Goal: Task Accomplishment & Management: Use online tool/utility

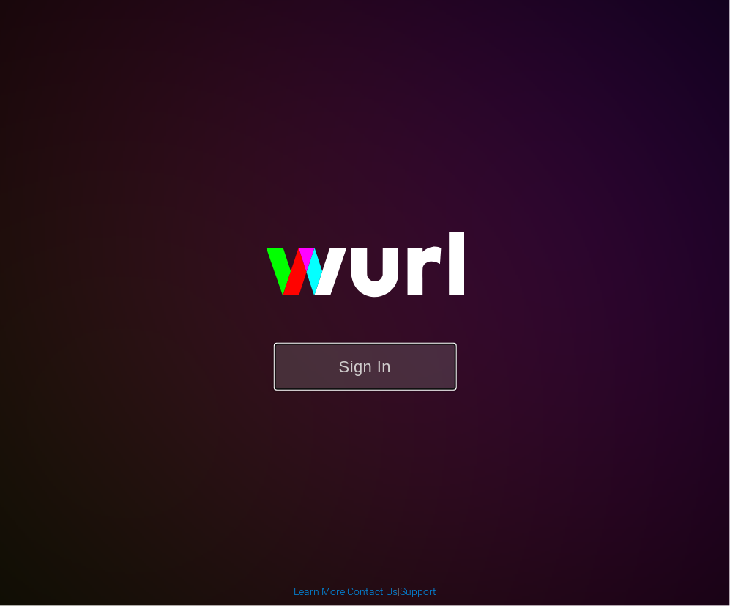
click at [344, 375] on button "Sign In" at bounding box center [365, 367] width 183 height 48
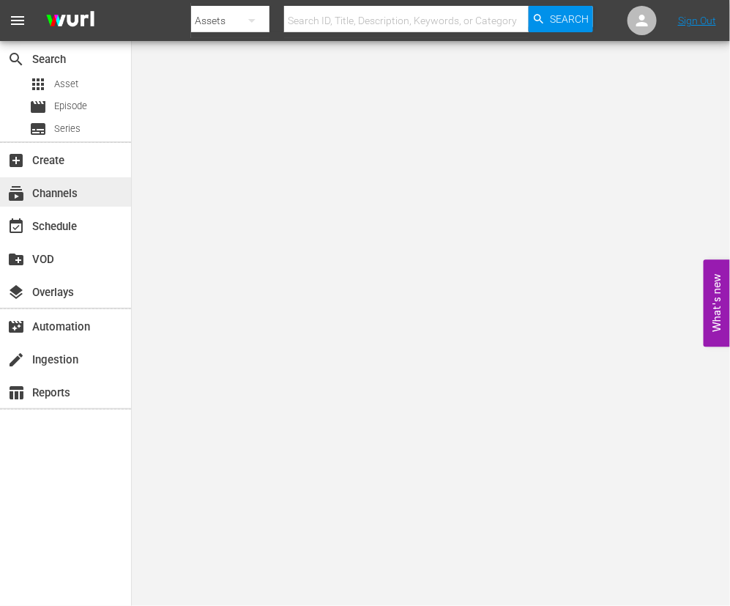
click at [50, 193] on div "subscriptions Channels" at bounding box center [41, 191] width 82 height 13
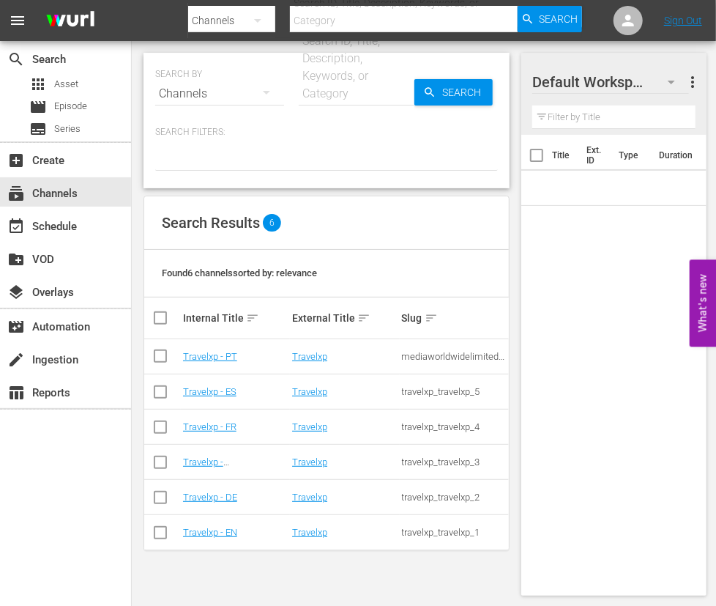
click at [670, 75] on icon "button" at bounding box center [672, 82] width 18 height 18
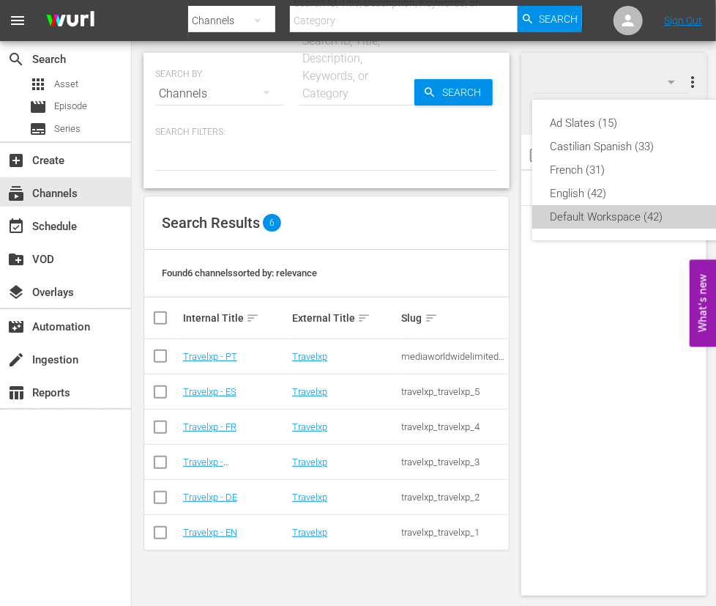
click at [619, 220] on div "Default Workspace (42)" at bounding box center [626, 216] width 152 height 23
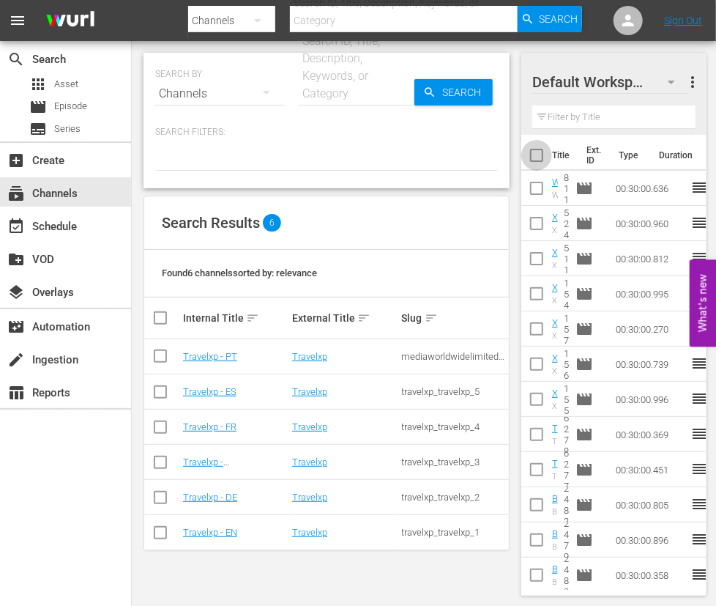
click at [534, 157] on input "checkbox" at bounding box center [536, 158] width 31 height 31
checkbox input "true"
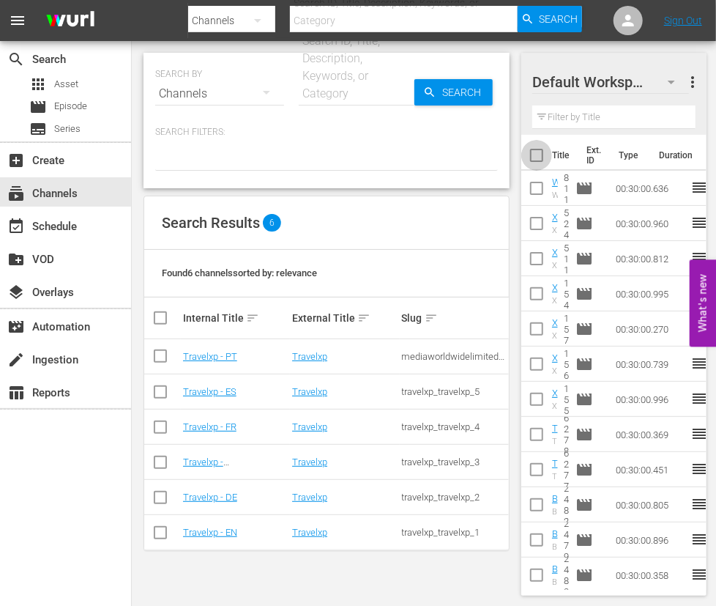
checkbox input "true"
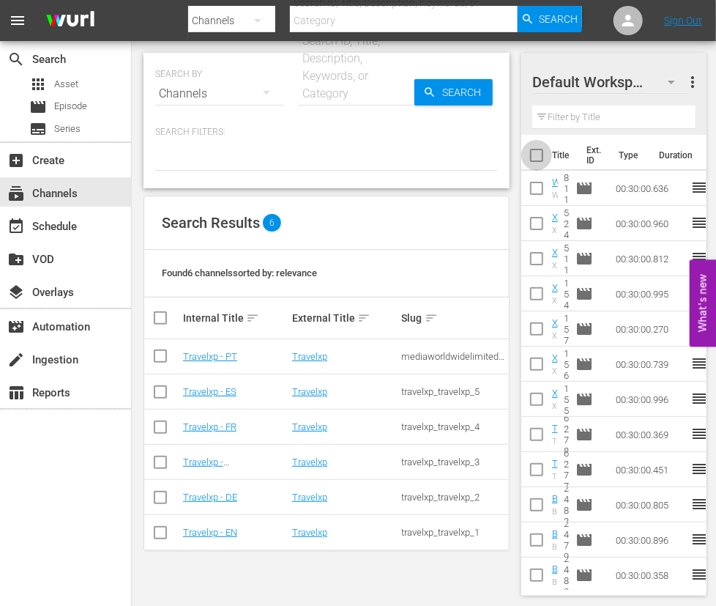
checkbox input "true"
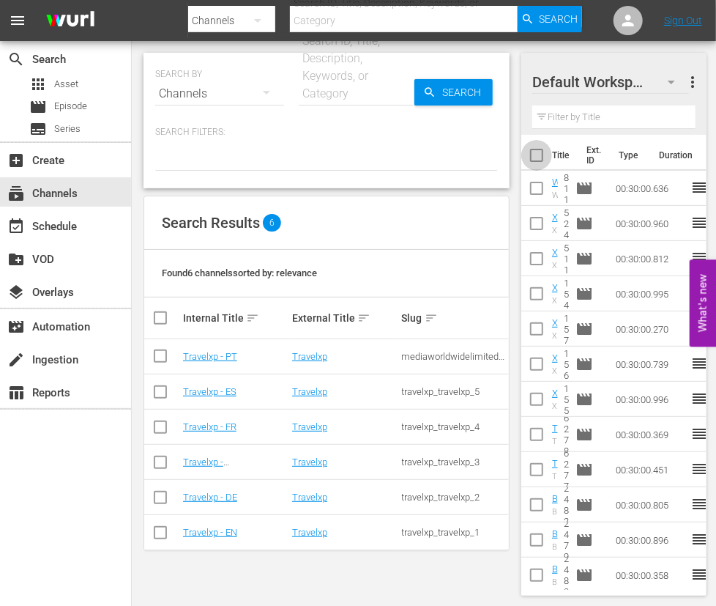
checkbox input "true"
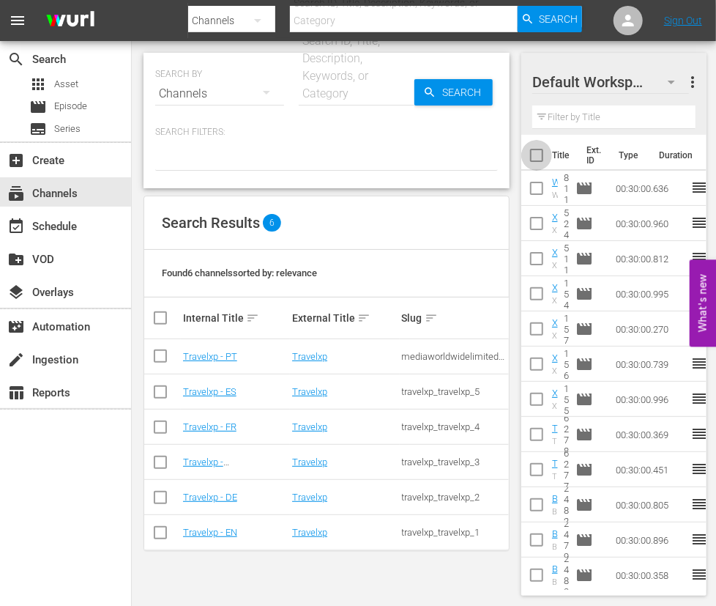
checkbox input "true"
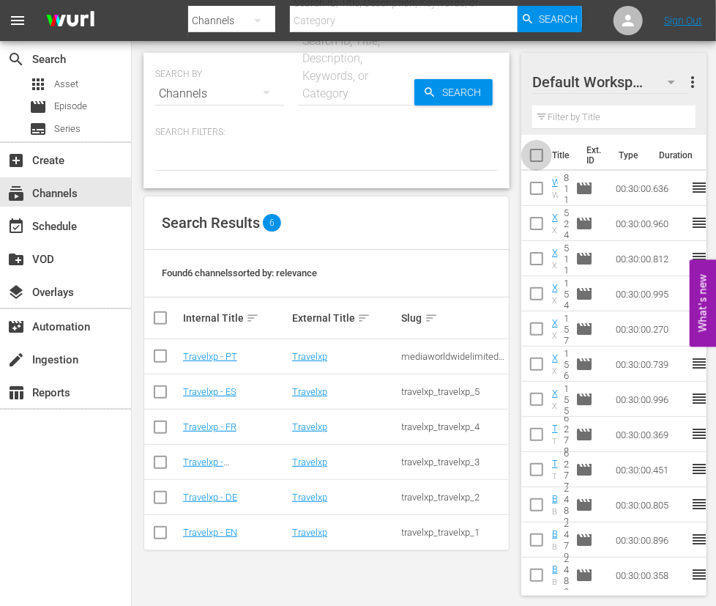
checkbox input "true"
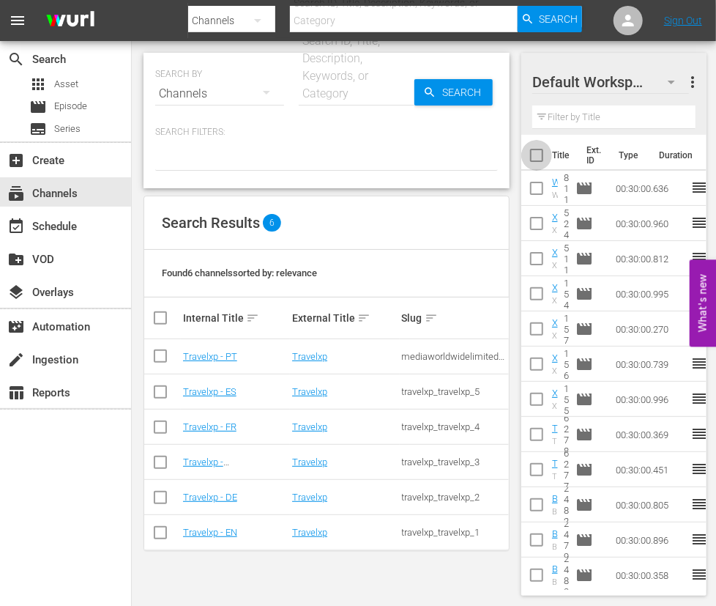
checkbox input "true"
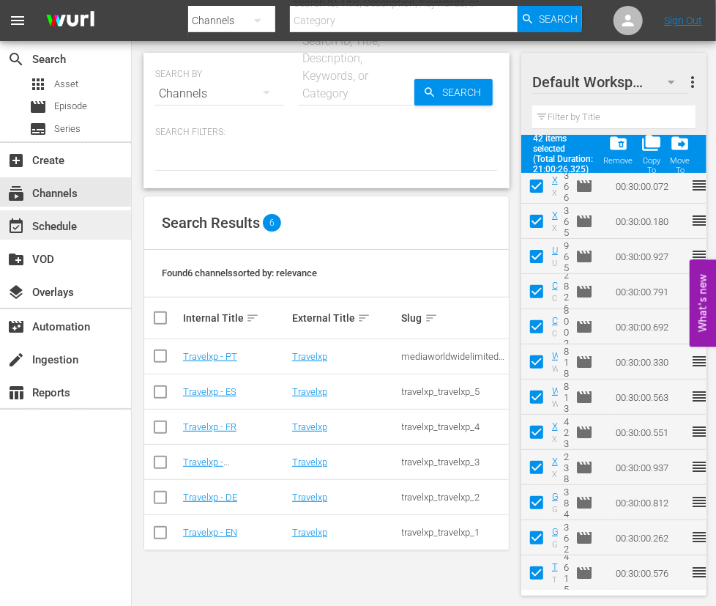
click at [73, 224] on div "event_available Schedule" at bounding box center [41, 223] width 82 height 13
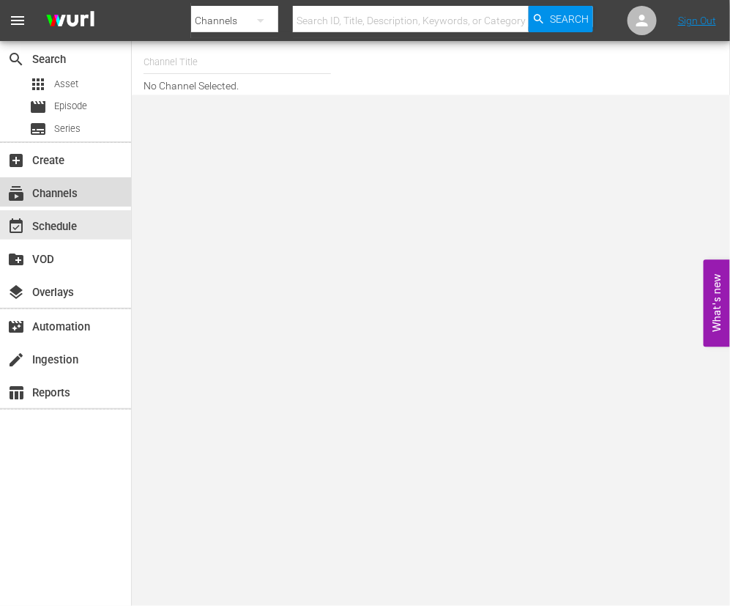
click at [79, 193] on div "subscriptions Channels" at bounding box center [41, 191] width 82 height 13
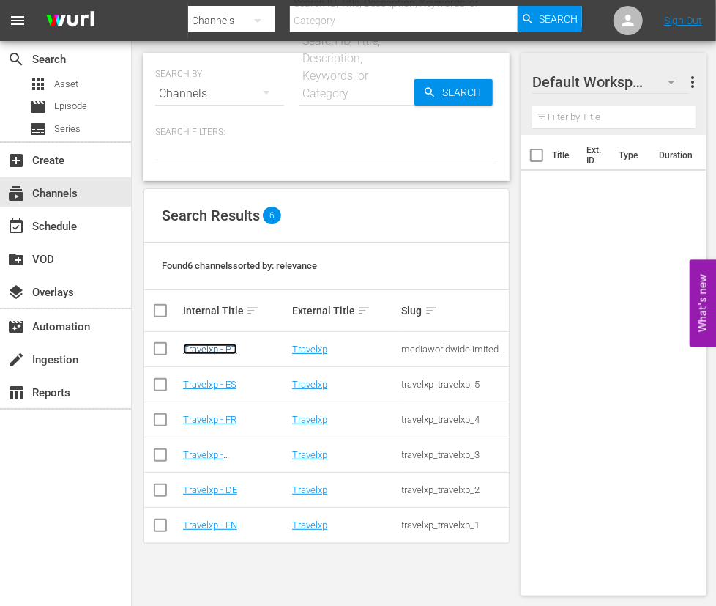
click at [227, 351] on link "Travelxp - PT" at bounding box center [210, 348] width 54 height 11
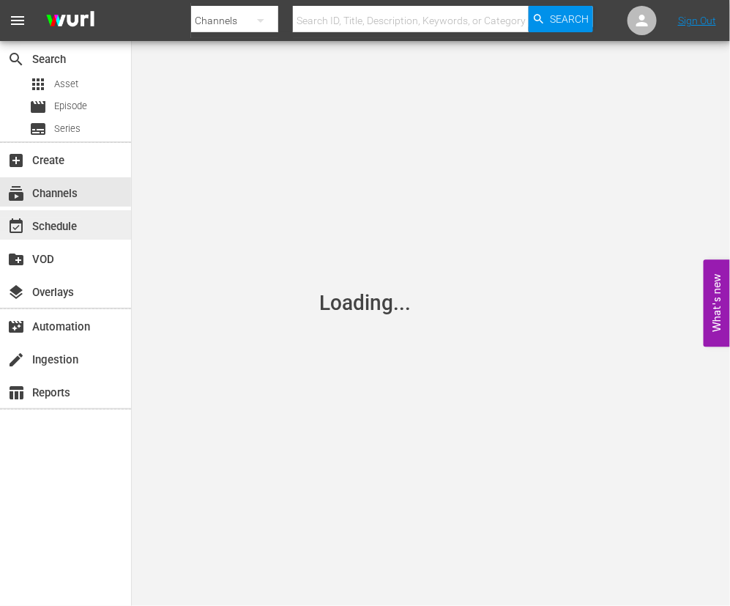
click at [62, 224] on div "event_available Schedule" at bounding box center [41, 223] width 82 height 13
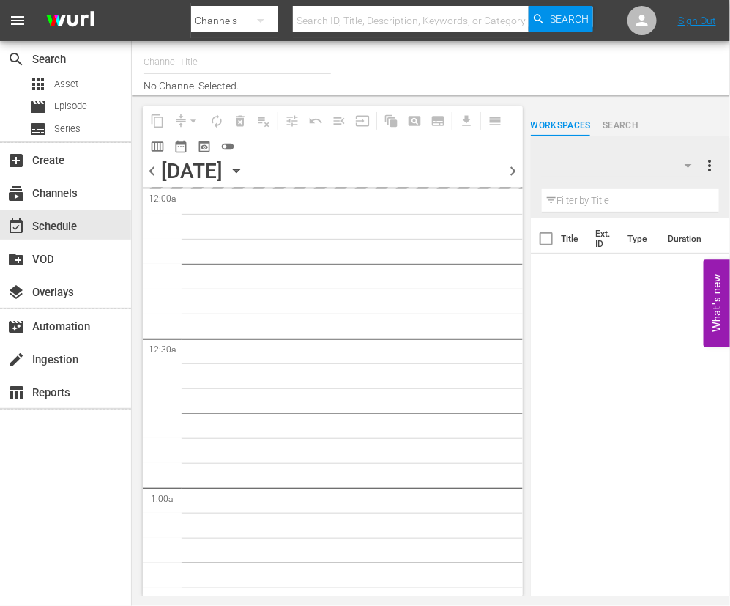
type input "Travelxp - PT (1639)"
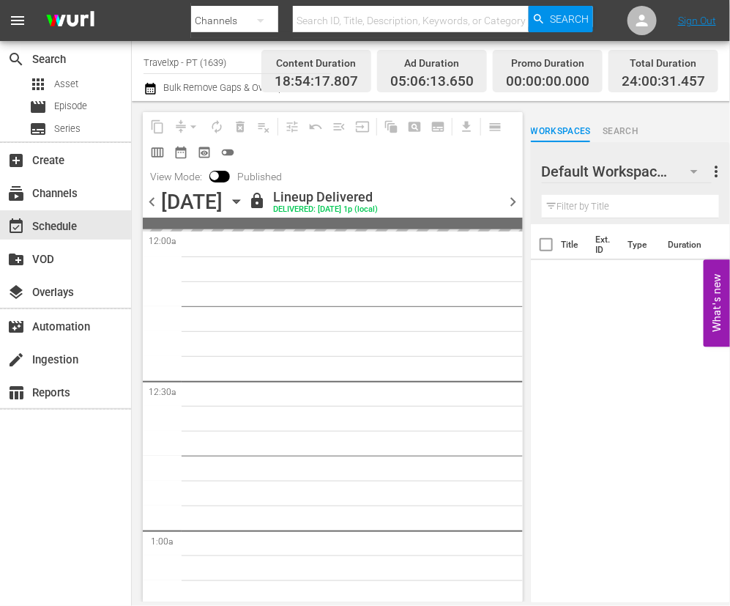
click at [514, 204] on span "chevron_right" at bounding box center [514, 202] width 18 height 18
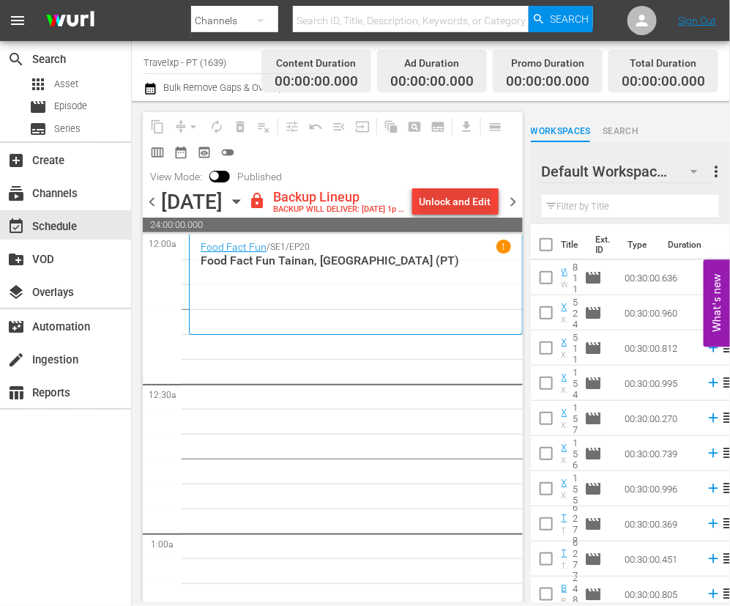
click at [461, 198] on div "Unlock and Edit" at bounding box center [456, 201] width 72 height 26
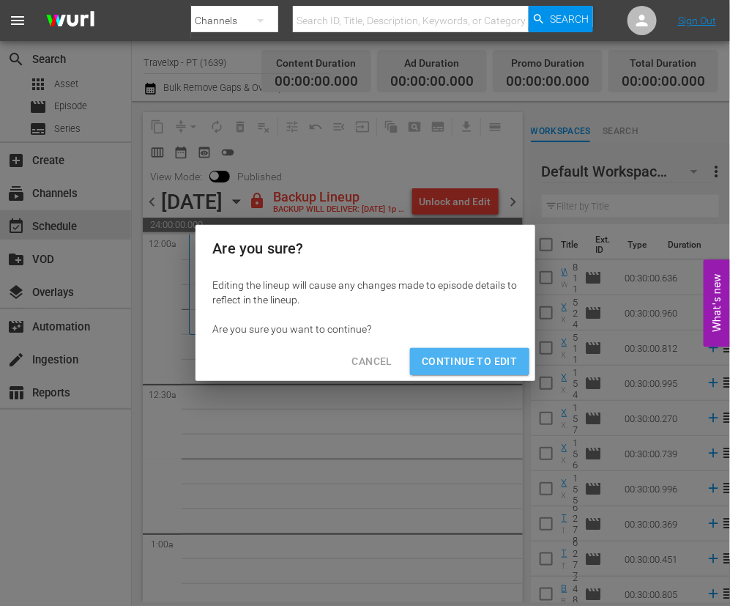
click at [490, 357] on span "Continue to Edit" at bounding box center [469, 361] width 95 height 18
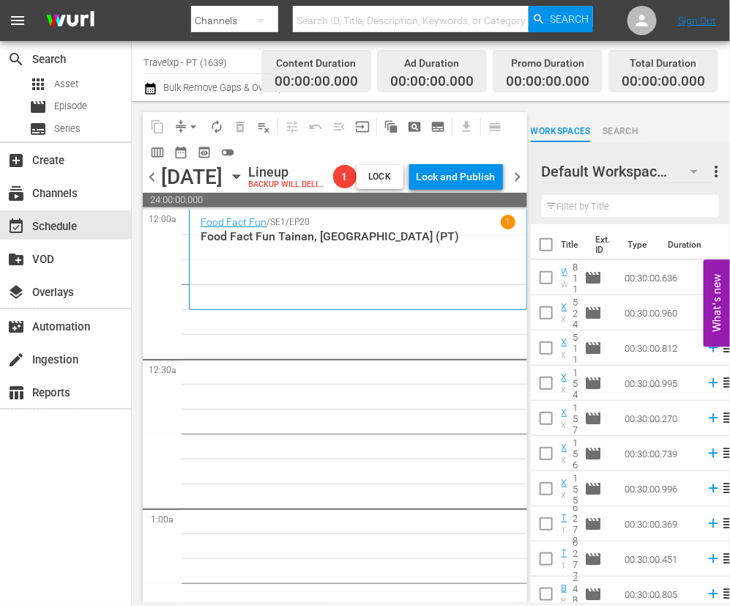
click at [637, 210] on input "text" at bounding box center [630, 206] width 177 height 23
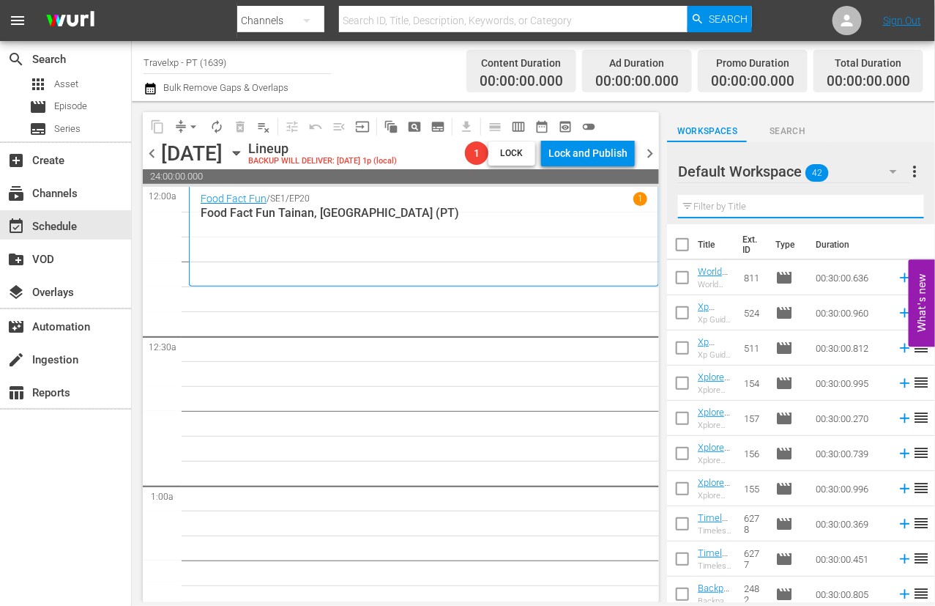
click at [729, 204] on input "text" at bounding box center [801, 206] width 246 height 23
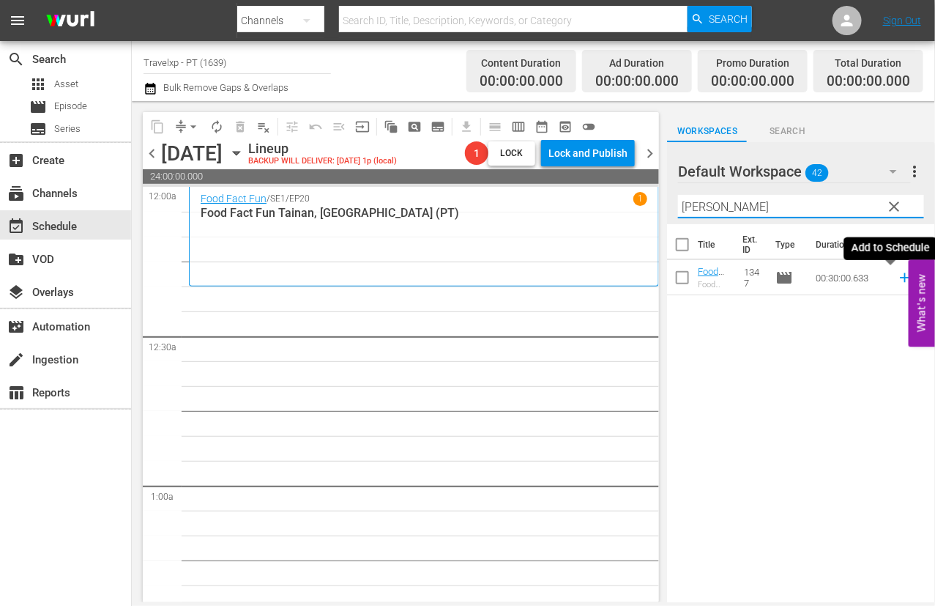
drag, startPoint x: 886, startPoint y: 280, endPoint x: 867, endPoint y: 255, distance: 31.3
click at [729, 280] on icon at bounding box center [905, 277] width 16 height 16
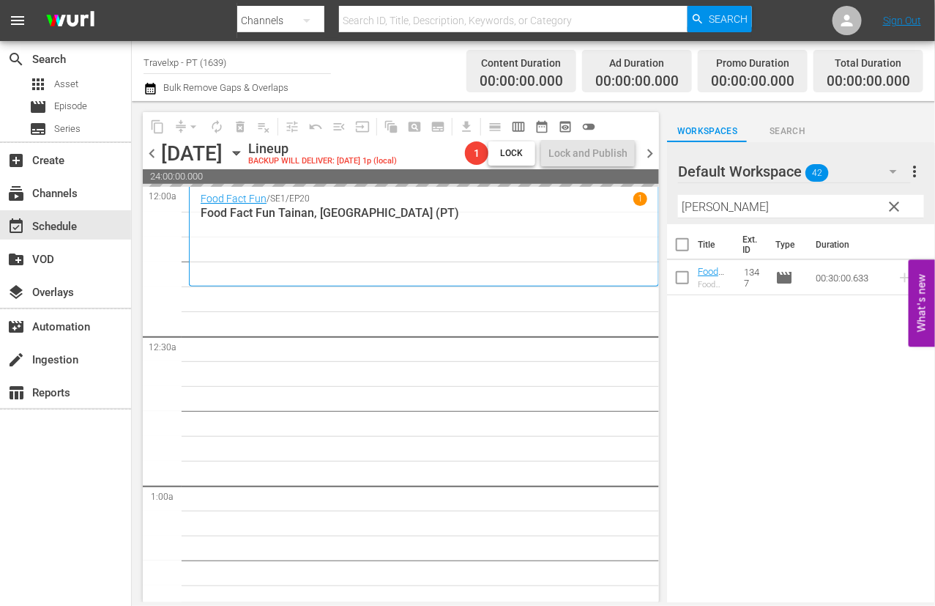
click at [693, 209] on input "[PERSON_NAME]" at bounding box center [801, 206] width 246 height 23
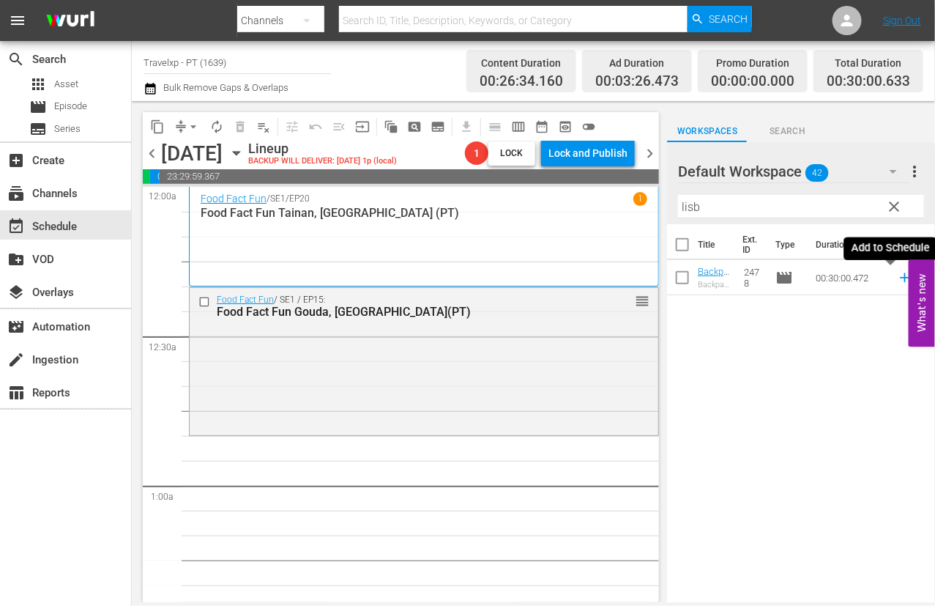
click at [729, 278] on icon at bounding box center [905, 278] width 10 height 10
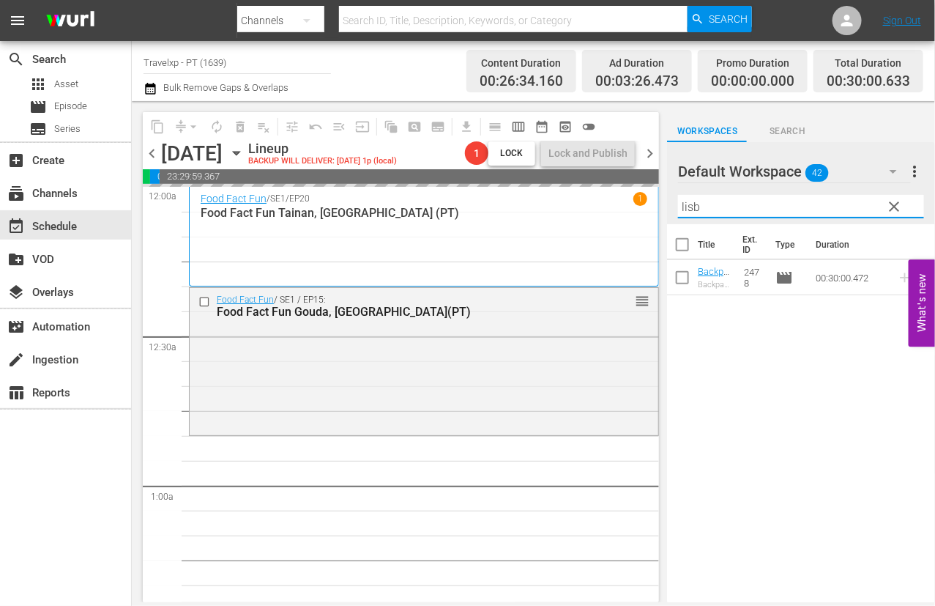
click at [690, 210] on input "lisb" at bounding box center [801, 206] width 246 height 23
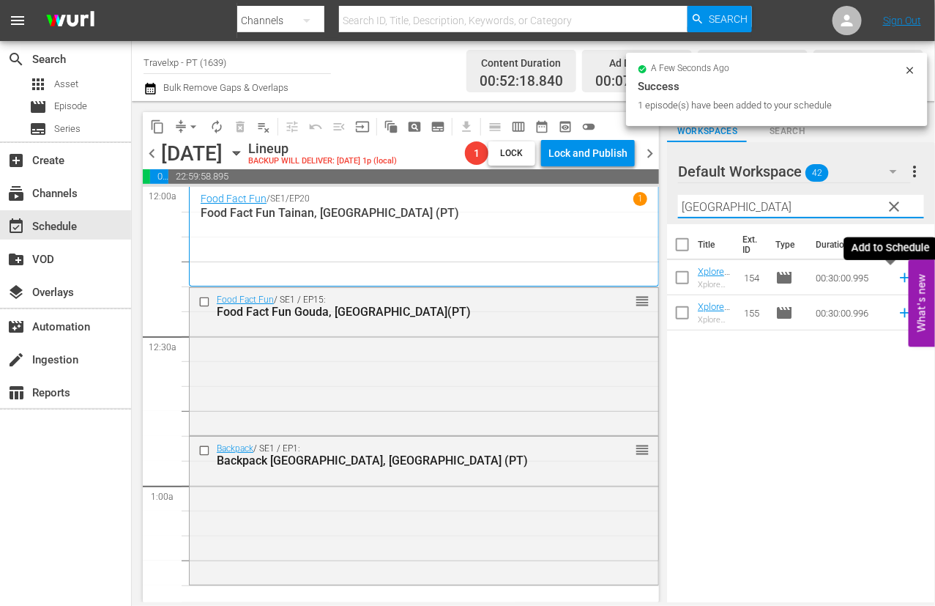
click at [729, 279] on icon at bounding box center [905, 277] width 16 height 16
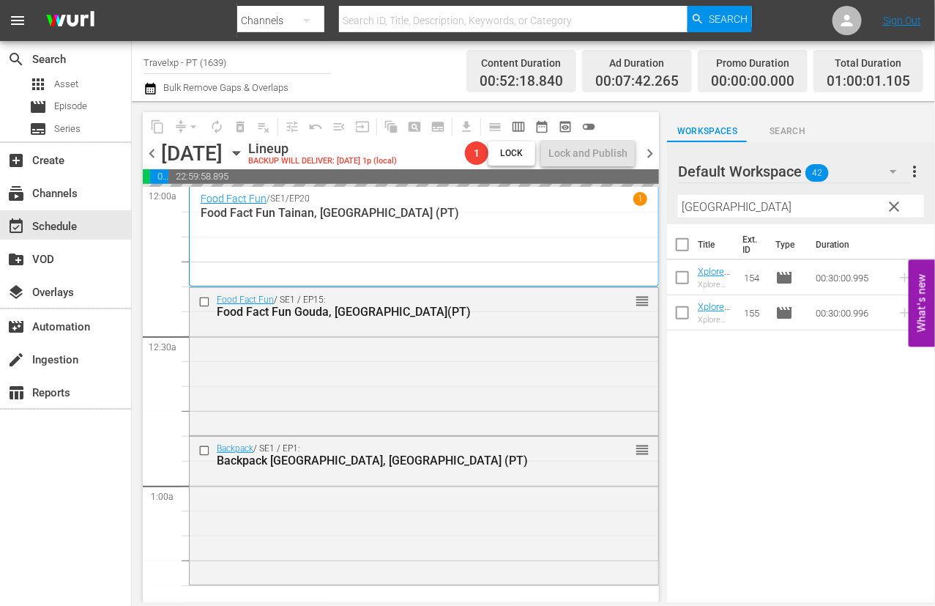
click at [699, 207] on input "[GEOGRAPHIC_DATA]" at bounding box center [801, 206] width 246 height 23
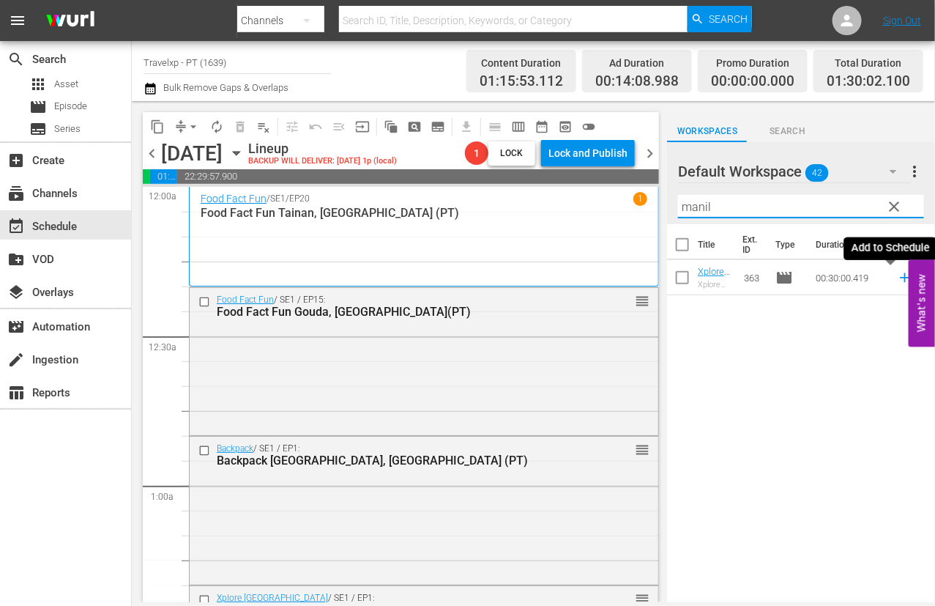
click at [729, 279] on icon at bounding box center [905, 278] width 10 height 10
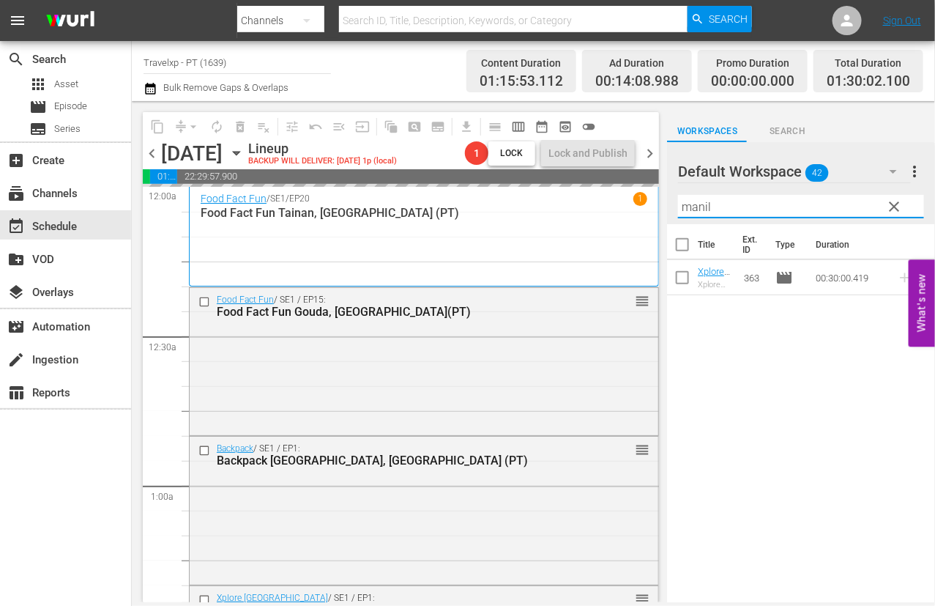
click at [699, 207] on input "manil" at bounding box center [801, 206] width 246 height 23
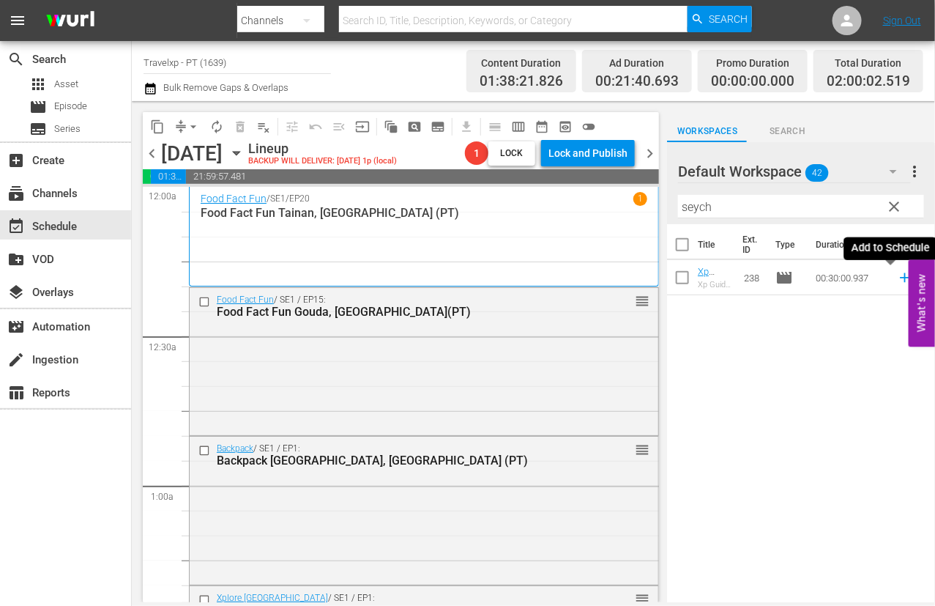
click at [729, 279] on icon at bounding box center [905, 277] width 16 height 16
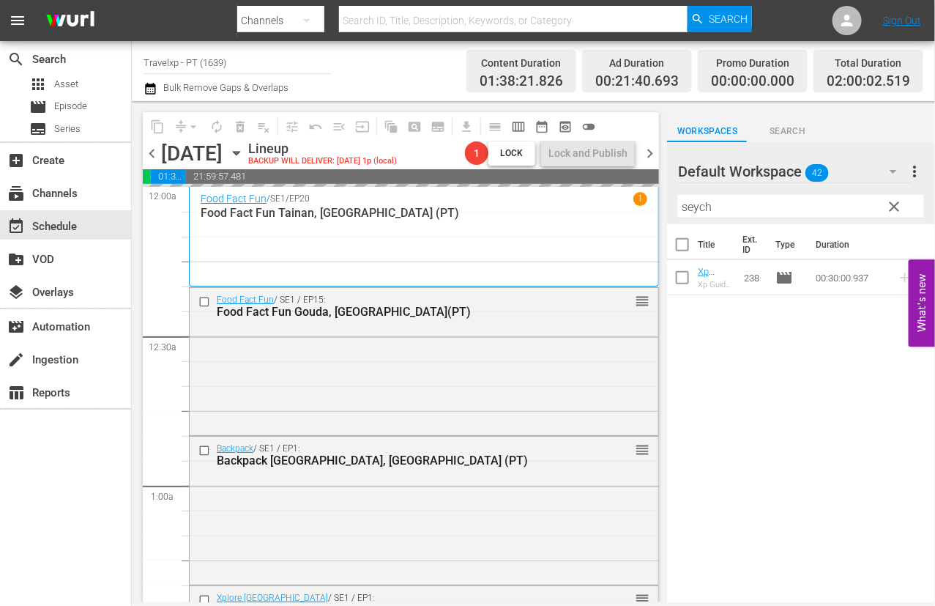
click at [700, 209] on input "seych" at bounding box center [801, 206] width 246 height 23
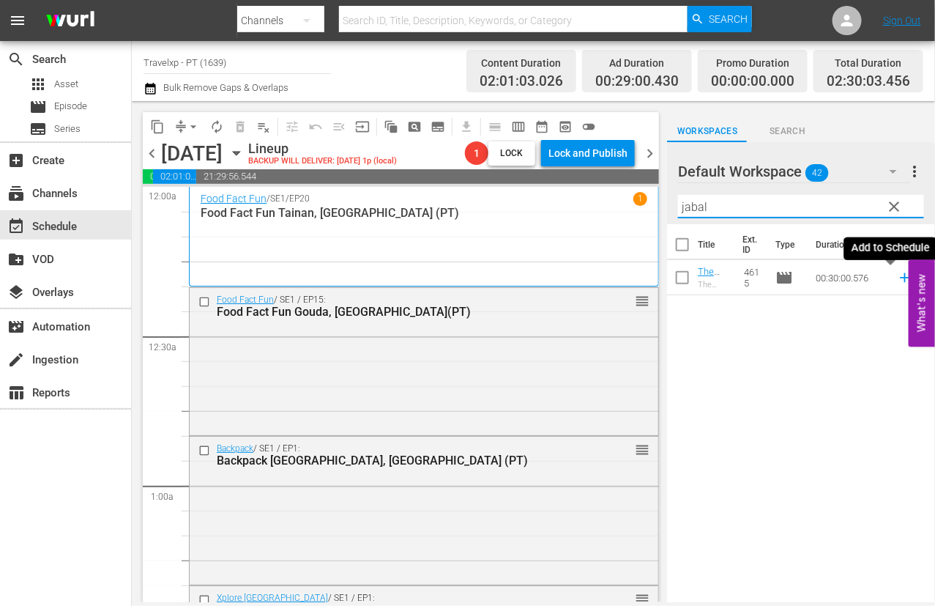
click at [729, 279] on icon at bounding box center [905, 278] width 10 height 10
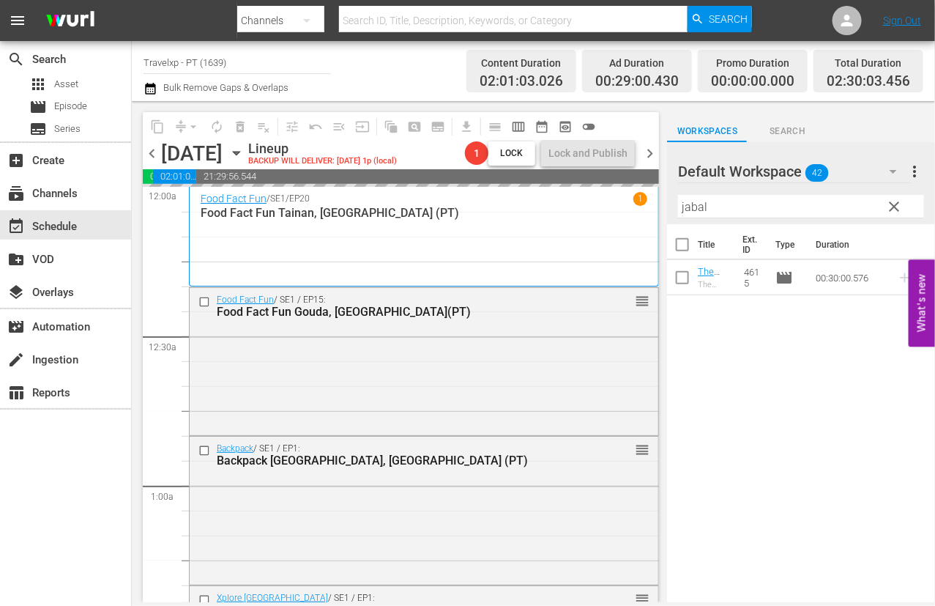
click at [692, 207] on input "jabal" at bounding box center [801, 206] width 246 height 23
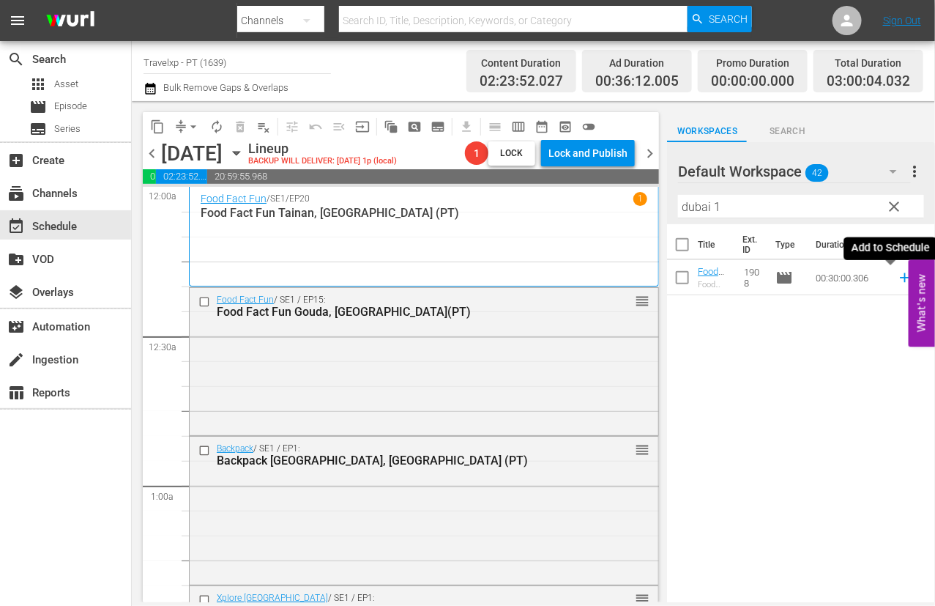
click at [729, 280] on icon at bounding box center [905, 277] width 16 height 16
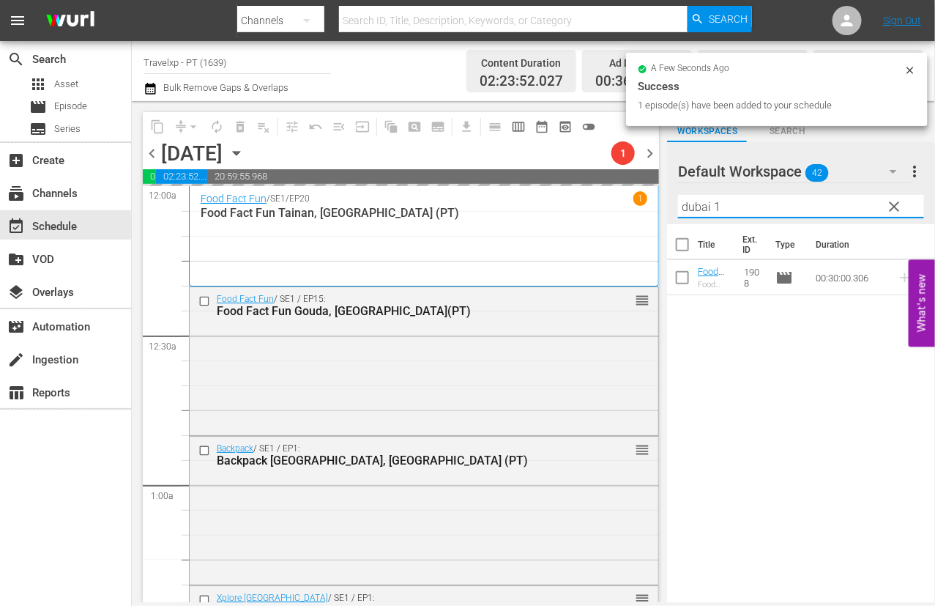
click at [663, 198] on div "content_copy compress arrow_drop_down autorenew_outlined delete_forever_outline…" at bounding box center [533, 351] width 803 height 501
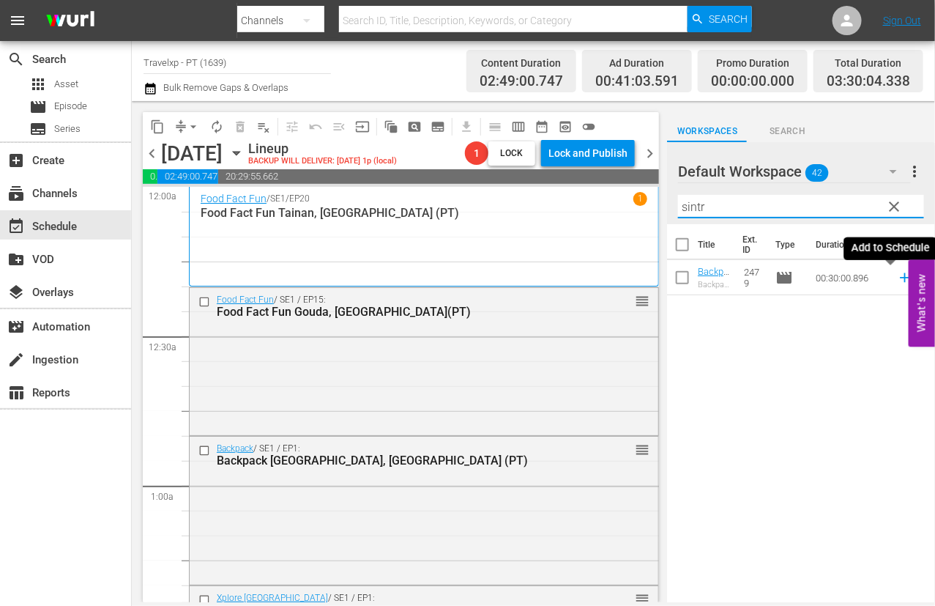
click at [729, 279] on icon at bounding box center [905, 278] width 10 height 10
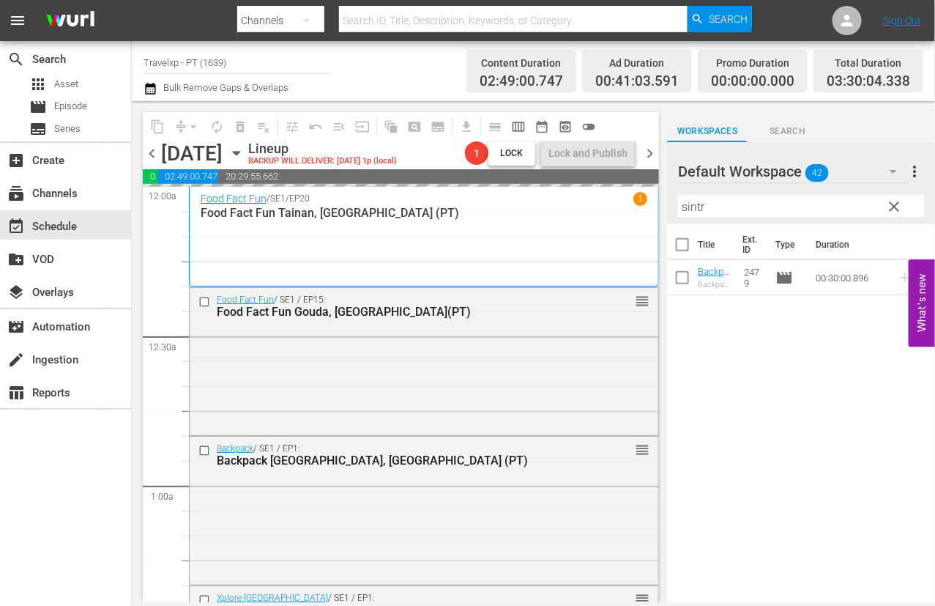
click at [688, 202] on input "sintr" at bounding box center [801, 206] width 246 height 23
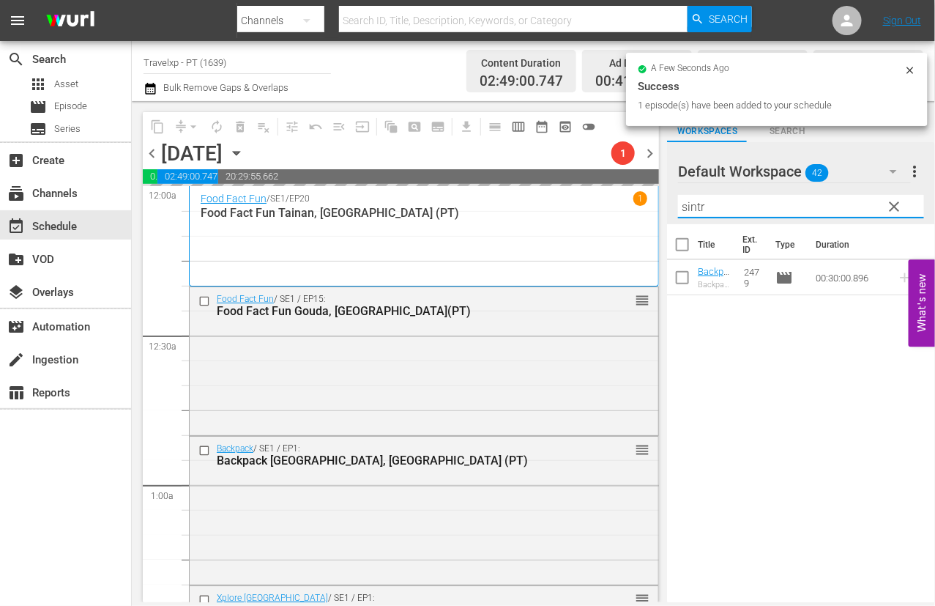
click at [688, 202] on input "sintr" at bounding box center [801, 206] width 246 height 23
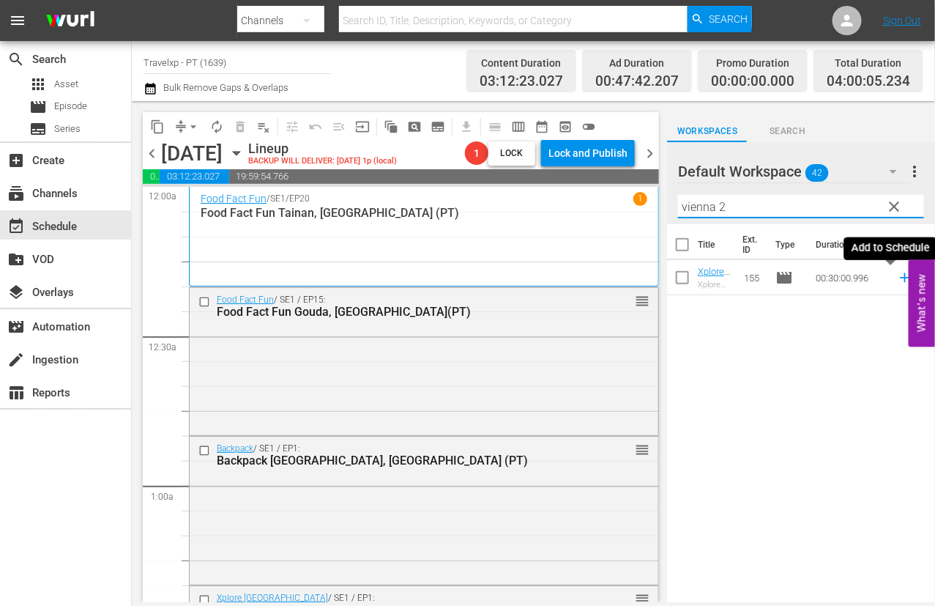
click at [729, 278] on icon at bounding box center [905, 278] width 10 height 10
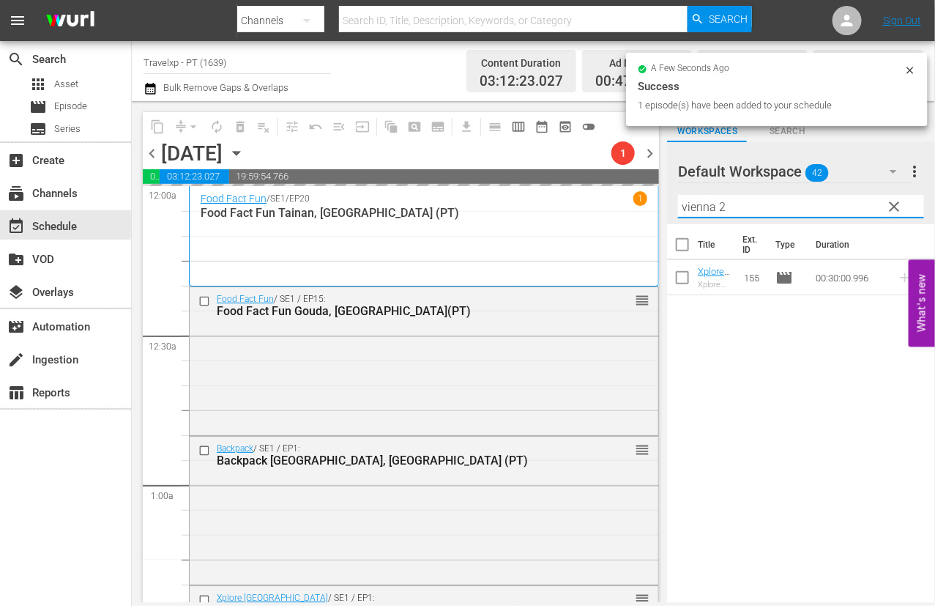
drag, startPoint x: 740, startPoint y: 212, endPoint x: 666, endPoint y: 201, distance: 74.8
click at [666, 201] on div "content_copy compress arrow_drop_down autorenew_outlined delete_forever_outline…" at bounding box center [533, 351] width 803 height 501
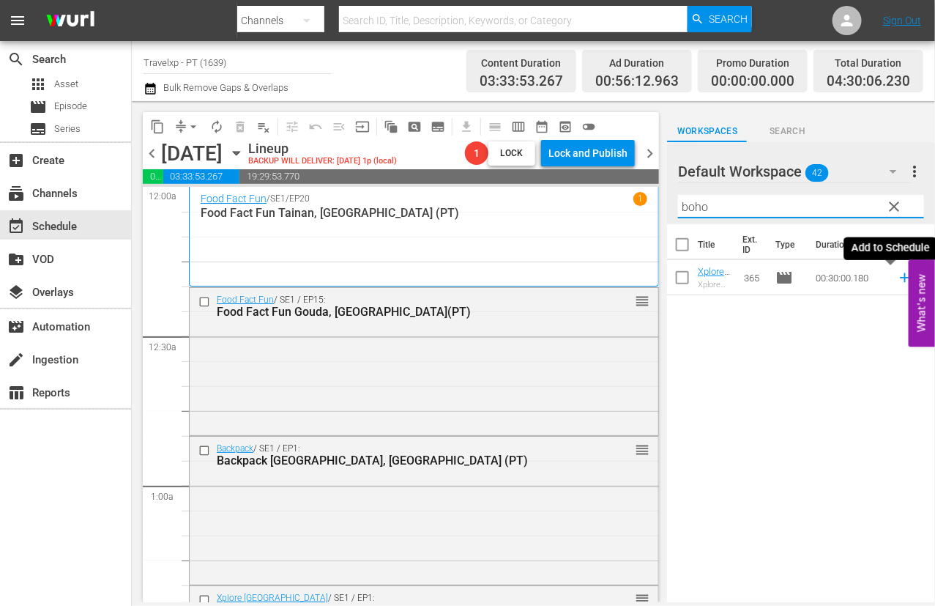
click at [729, 277] on icon at bounding box center [905, 278] width 10 height 10
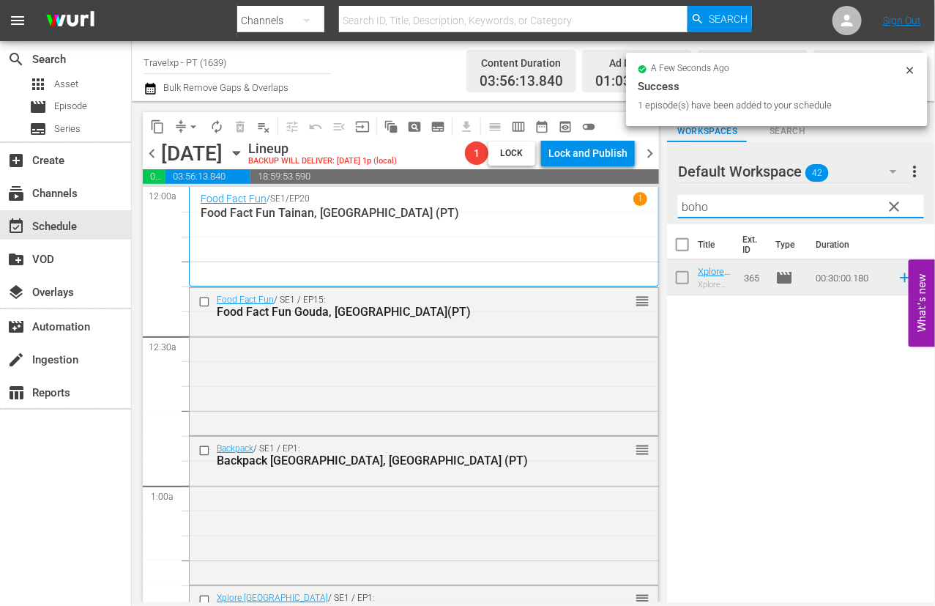
click at [699, 201] on input "boho" at bounding box center [801, 206] width 246 height 23
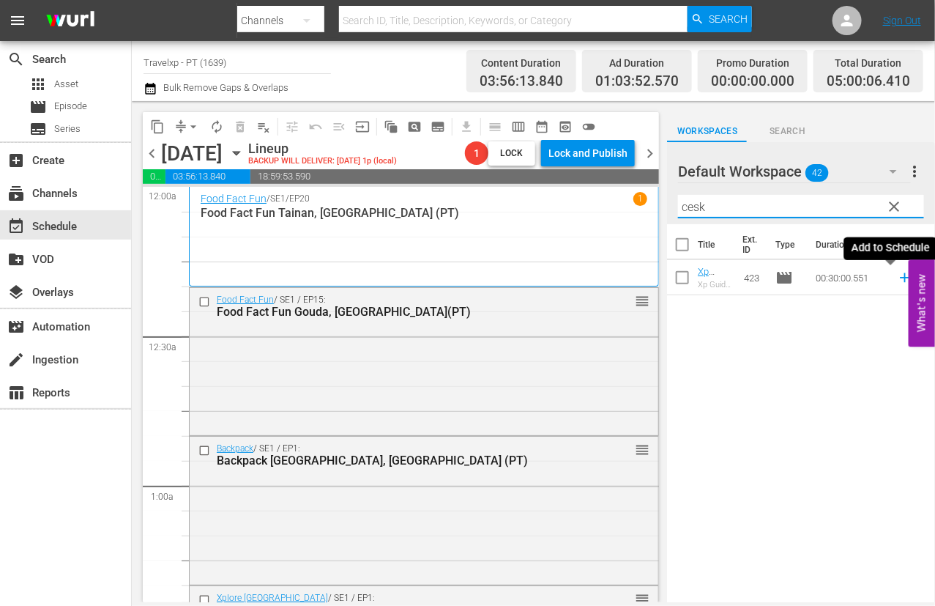
click at [729, 276] on icon at bounding box center [905, 278] width 10 height 10
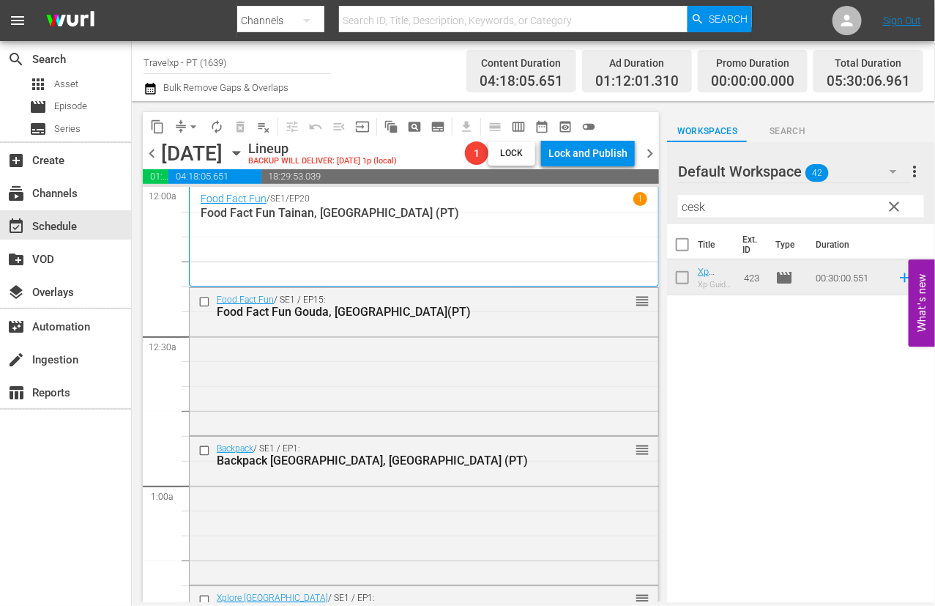
click at [699, 203] on input "cesk" at bounding box center [801, 206] width 246 height 23
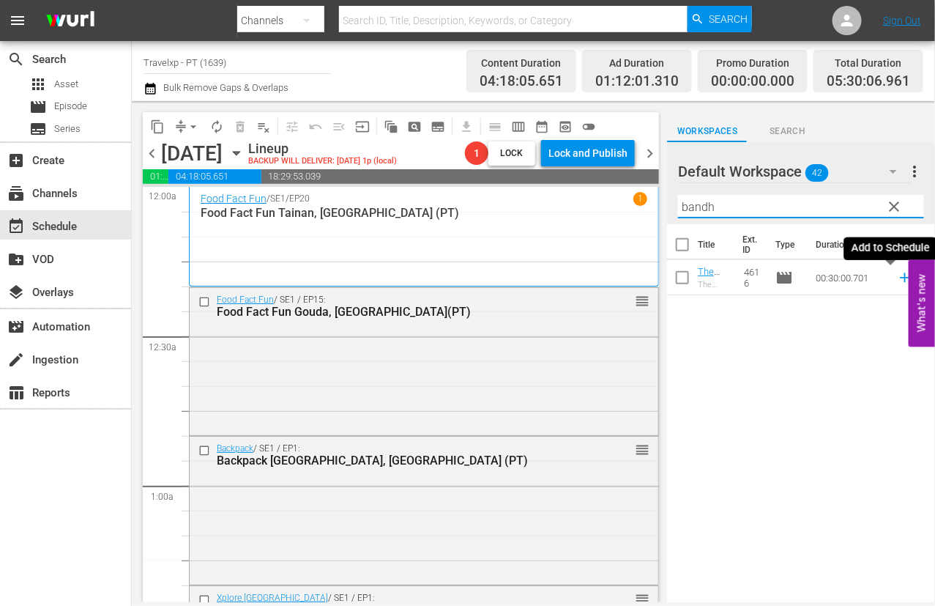
click at [729, 278] on icon at bounding box center [905, 278] width 10 height 10
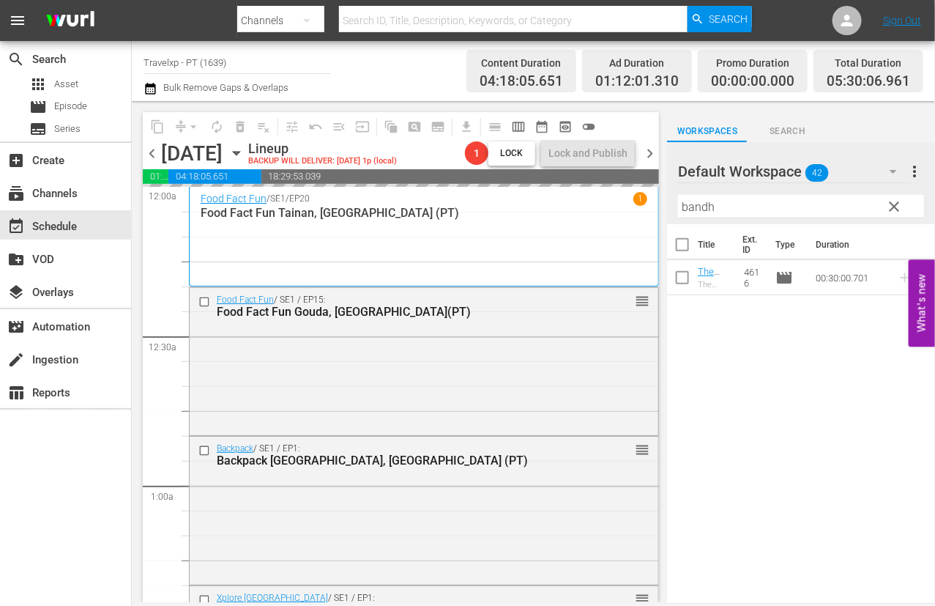
click at [699, 209] on input "bandh" at bounding box center [801, 206] width 246 height 23
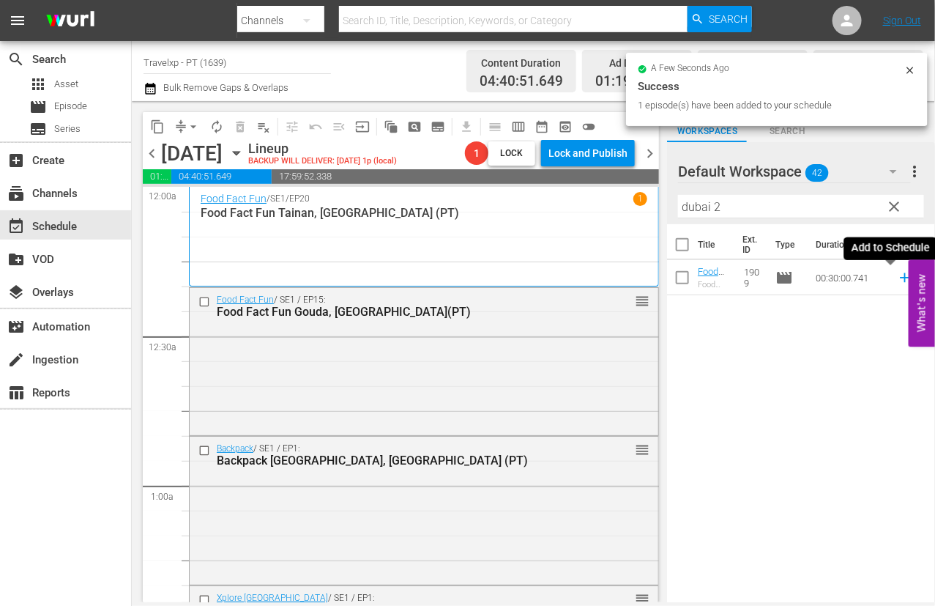
click at [729, 276] on icon at bounding box center [905, 278] width 10 height 10
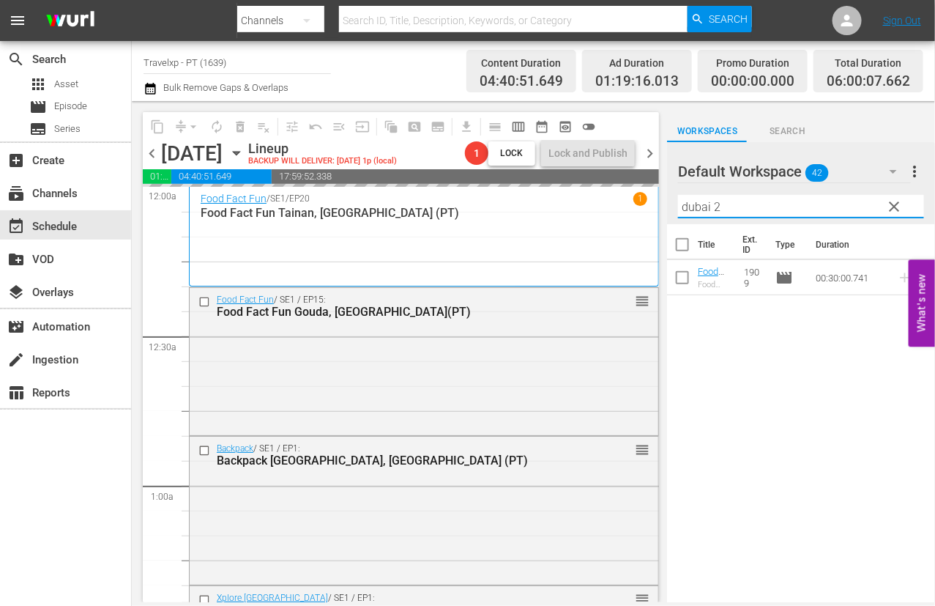
drag, startPoint x: 740, startPoint y: 210, endPoint x: 663, endPoint y: 204, distance: 76.4
click at [663, 204] on div "content_copy compress arrow_drop_down autorenew_outlined delete_forever_outline…" at bounding box center [533, 351] width 803 height 501
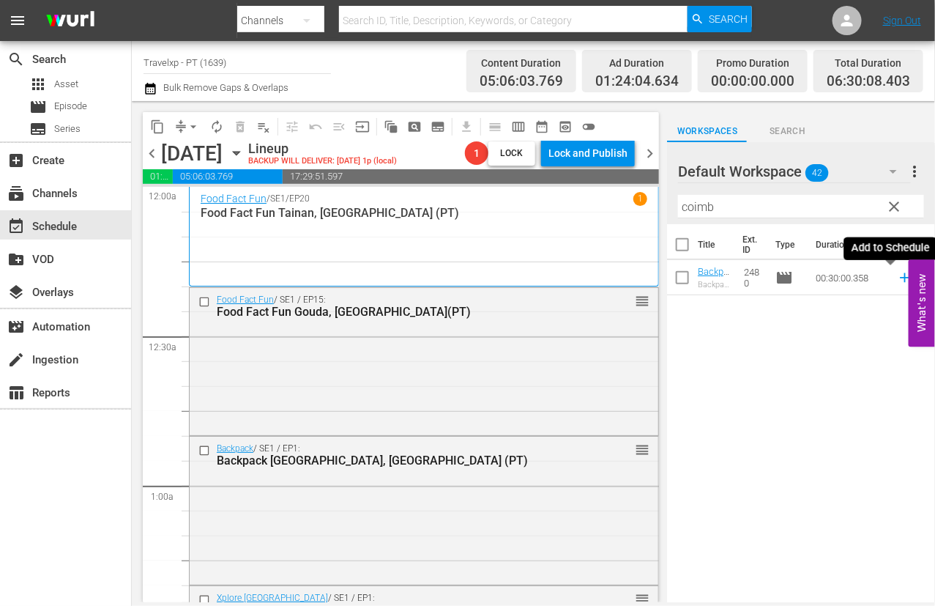
click at [729, 278] on icon at bounding box center [905, 278] width 10 height 10
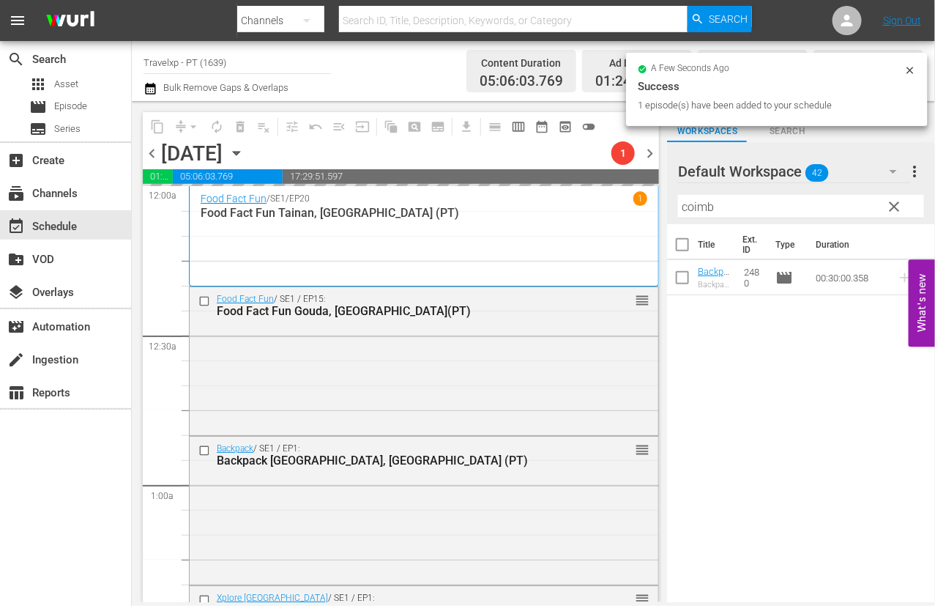
click at [685, 205] on input "coimb" at bounding box center [801, 206] width 246 height 23
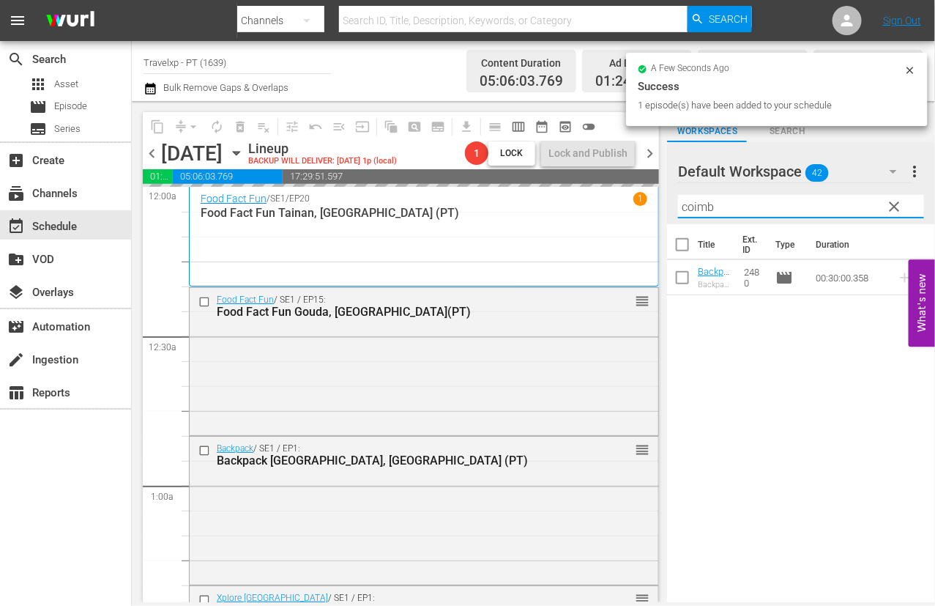
click at [685, 205] on input "coimb" at bounding box center [801, 206] width 246 height 23
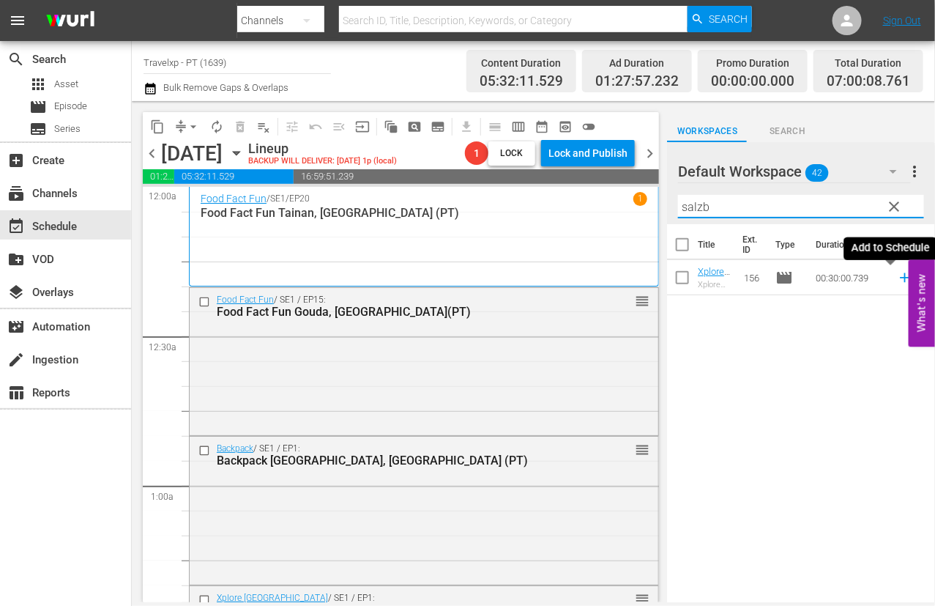
click at [729, 276] on icon at bounding box center [905, 277] width 16 height 16
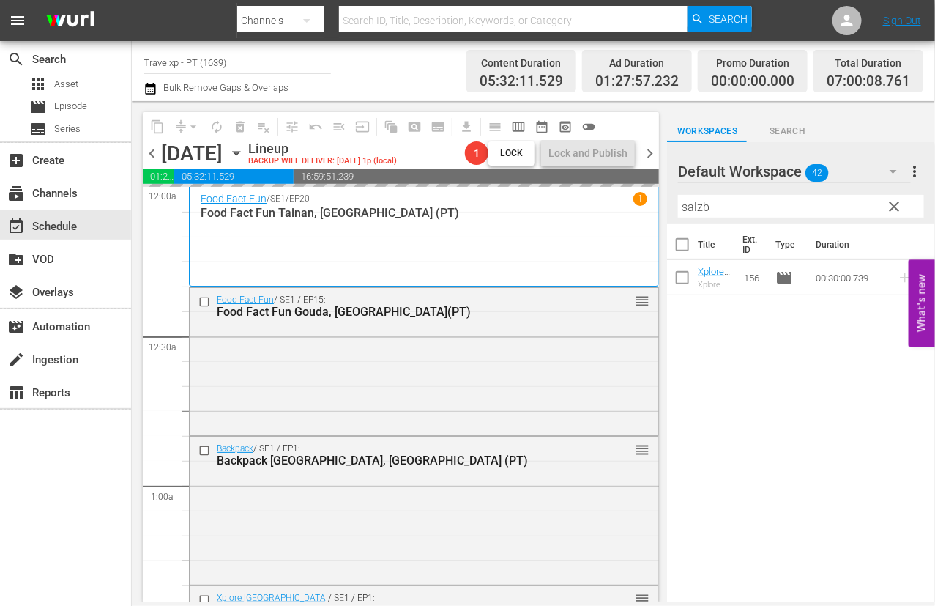
click at [702, 208] on input "salzb" at bounding box center [801, 206] width 246 height 23
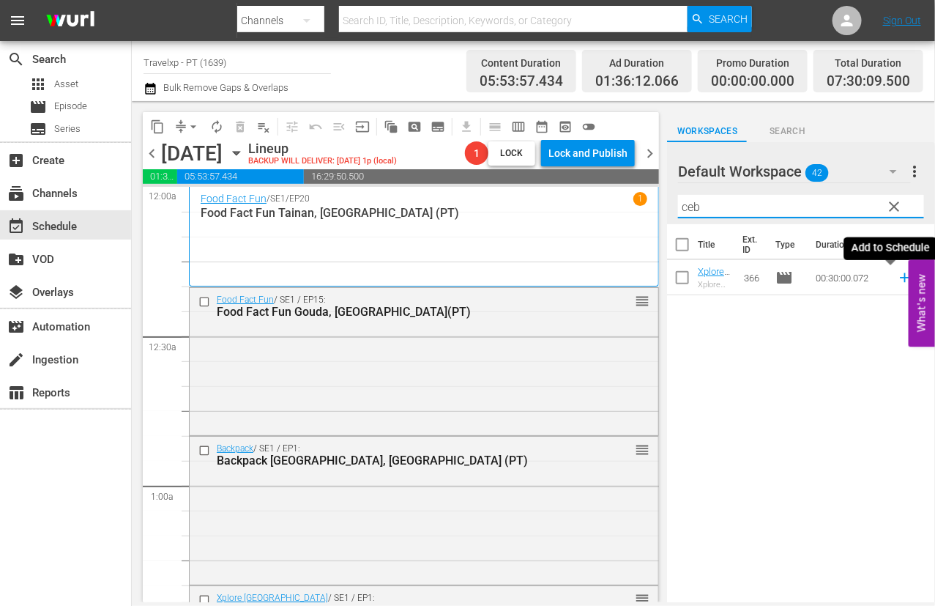
click at [729, 276] on icon at bounding box center [905, 277] width 16 height 16
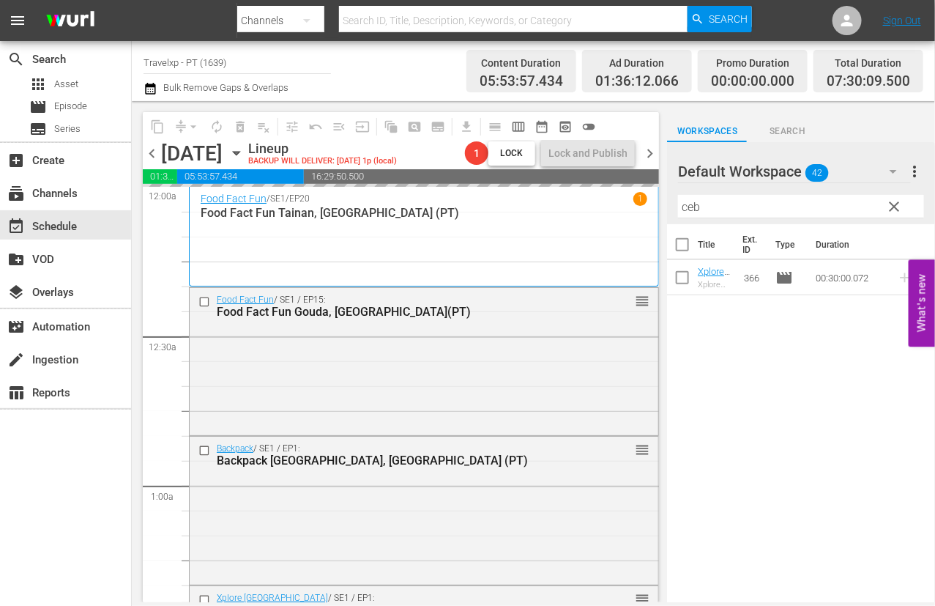
click at [689, 201] on input "ceb" at bounding box center [801, 206] width 246 height 23
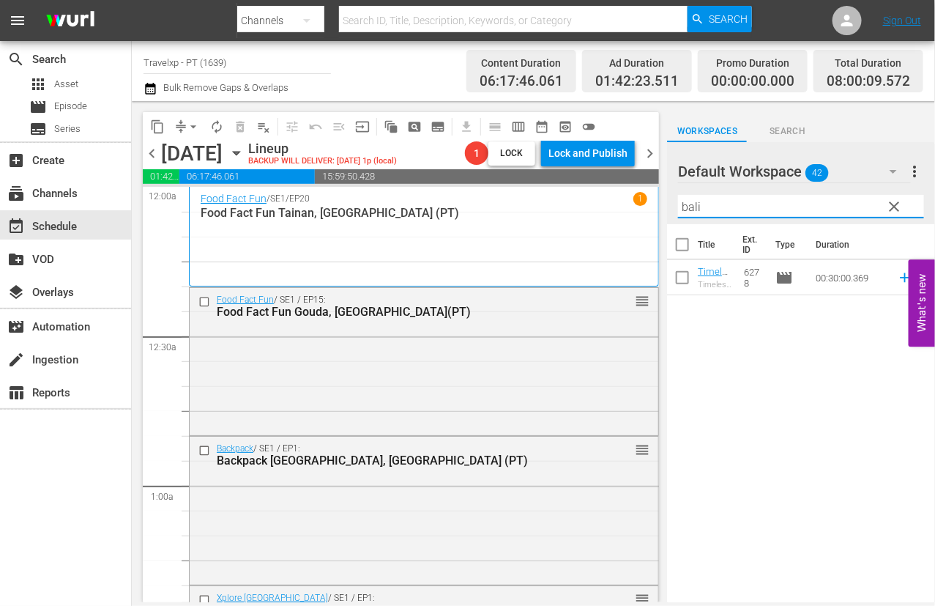
click at [688, 207] on input "bali" at bounding box center [801, 206] width 246 height 23
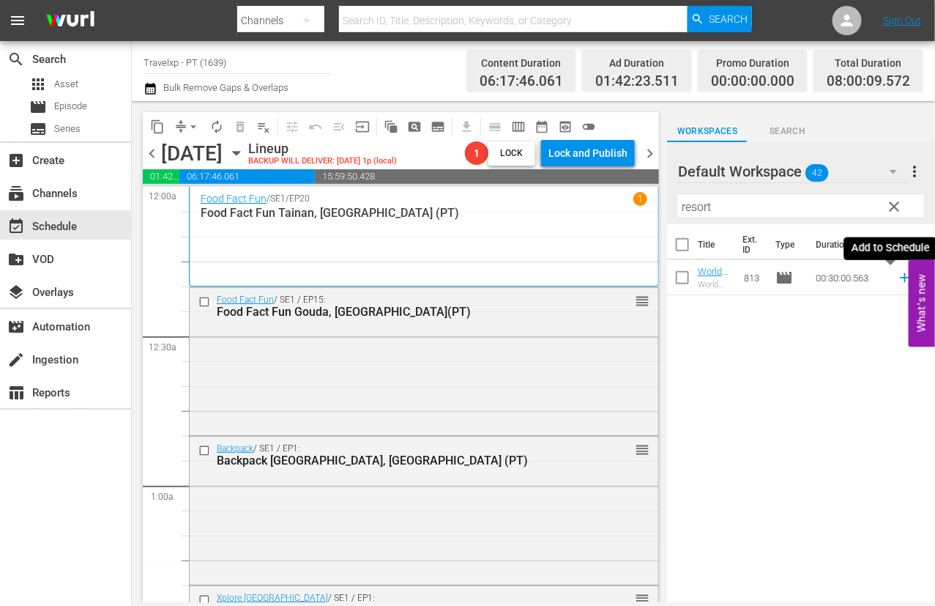
click at [729, 276] on icon at bounding box center [905, 277] width 16 height 16
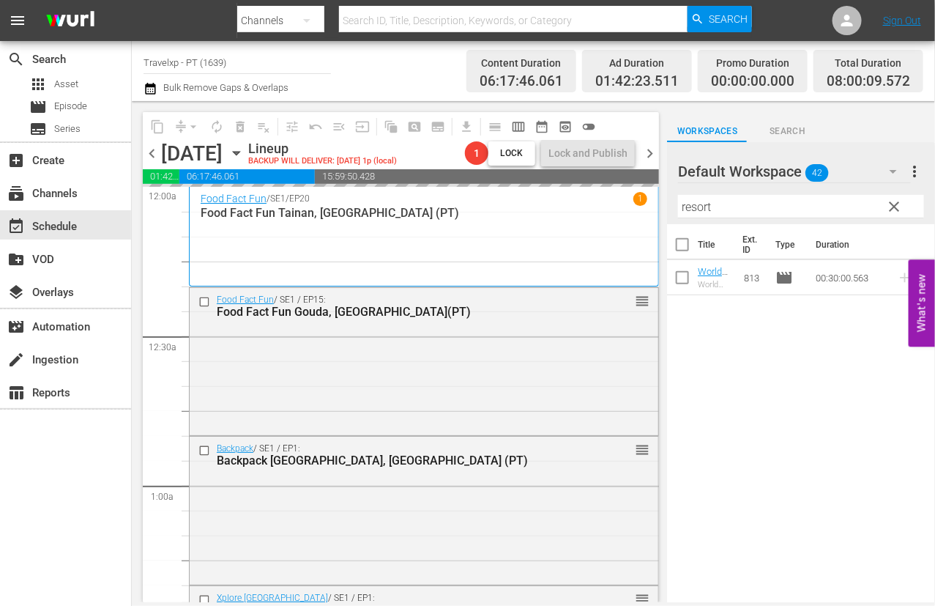
click at [700, 204] on input "resort" at bounding box center [801, 206] width 246 height 23
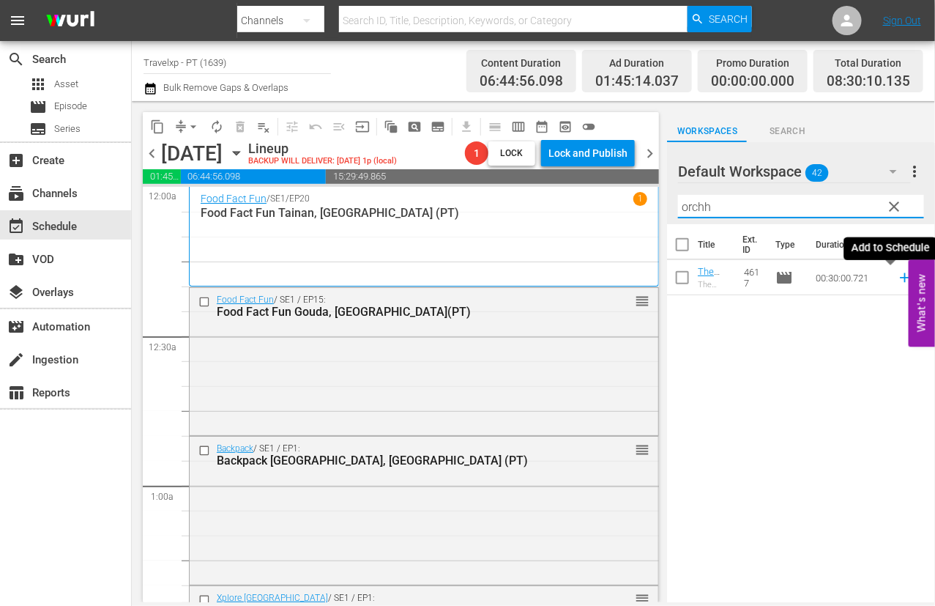
click at [729, 278] on icon at bounding box center [905, 278] width 10 height 10
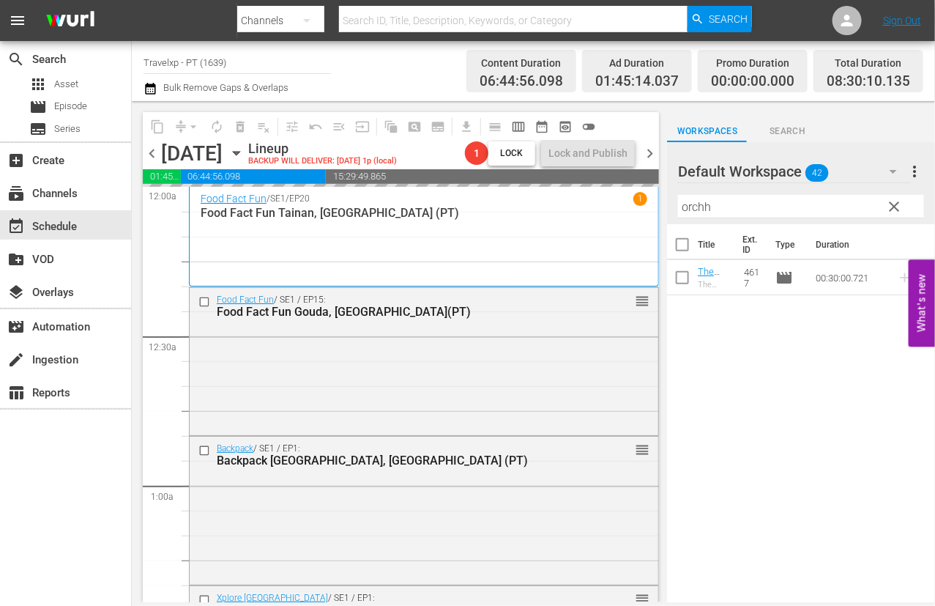
click at [705, 207] on input "orchh" at bounding box center [801, 206] width 246 height 23
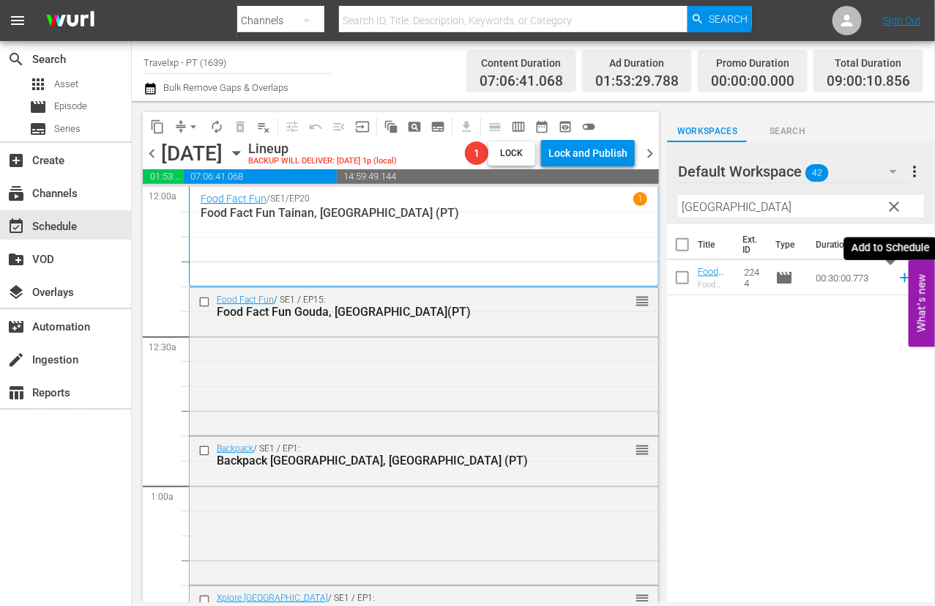
click at [729, 276] on icon at bounding box center [905, 277] width 16 height 16
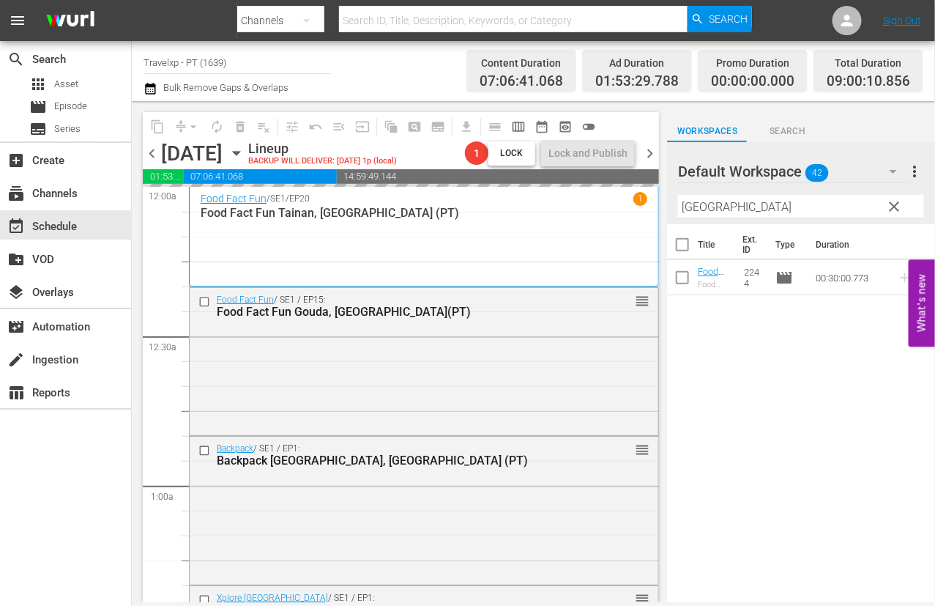
click at [696, 207] on input "taipei" at bounding box center [801, 206] width 246 height 23
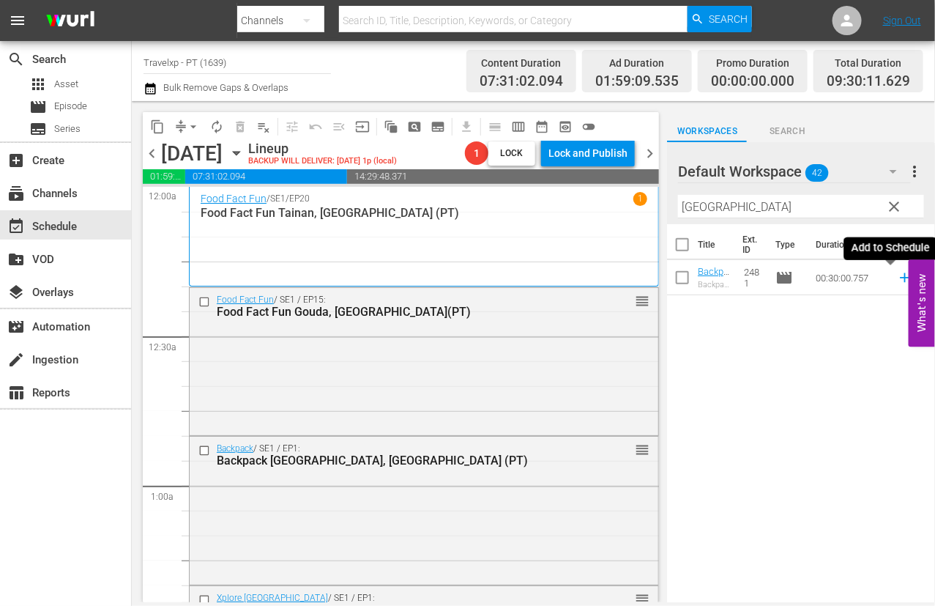
click at [729, 278] on icon at bounding box center [905, 277] width 16 height 16
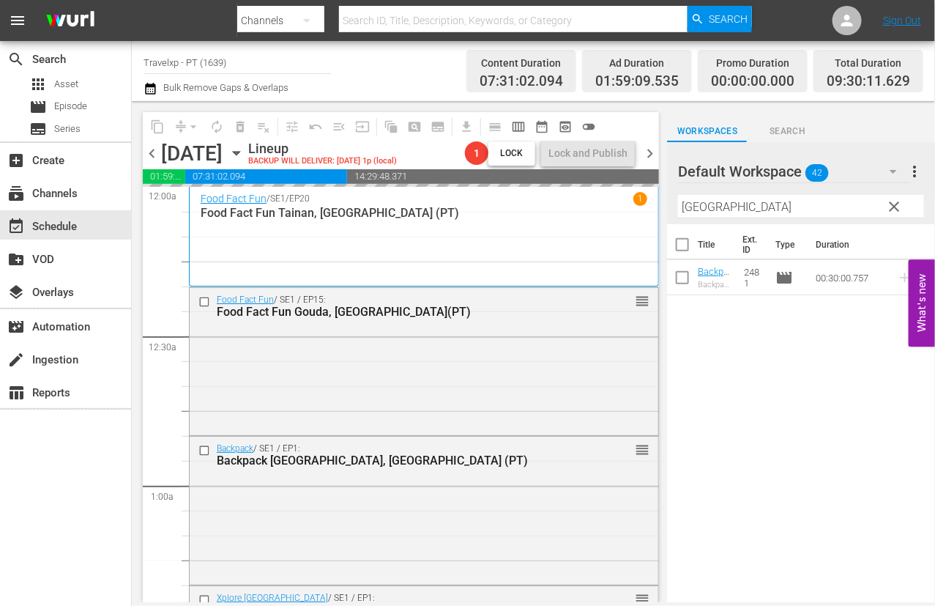
click at [708, 206] on input "[GEOGRAPHIC_DATA]" at bounding box center [801, 206] width 246 height 23
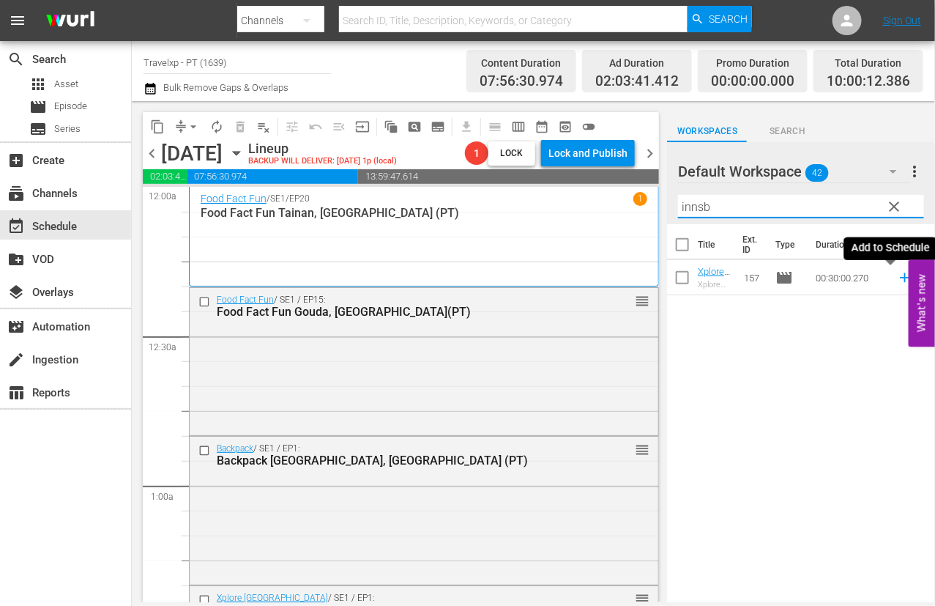
click at [729, 276] on icon at bounding box center [905, 277] width 16 height 16
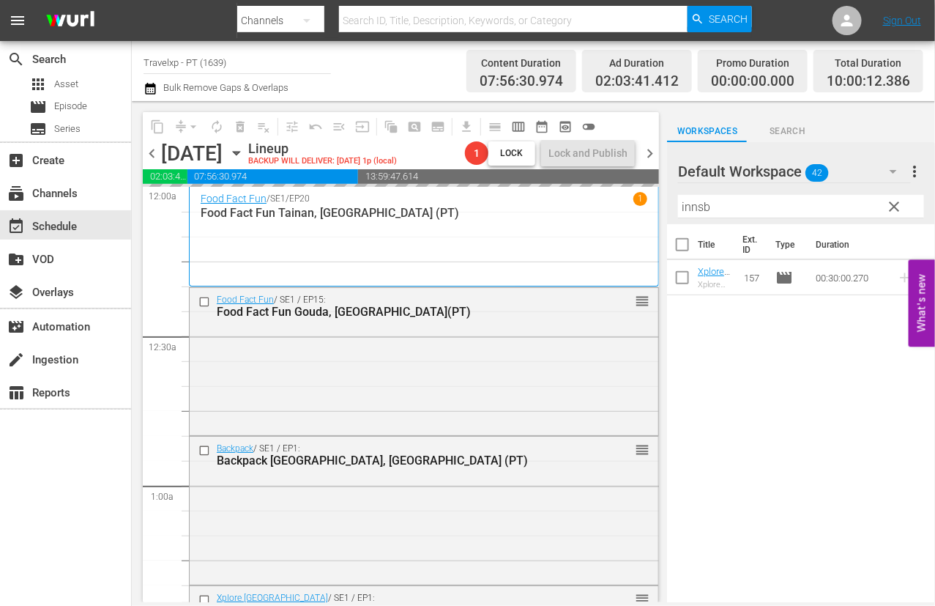
click at [690, 203] on input "innsb" at bounding box center [801, 206] width 246 height 23
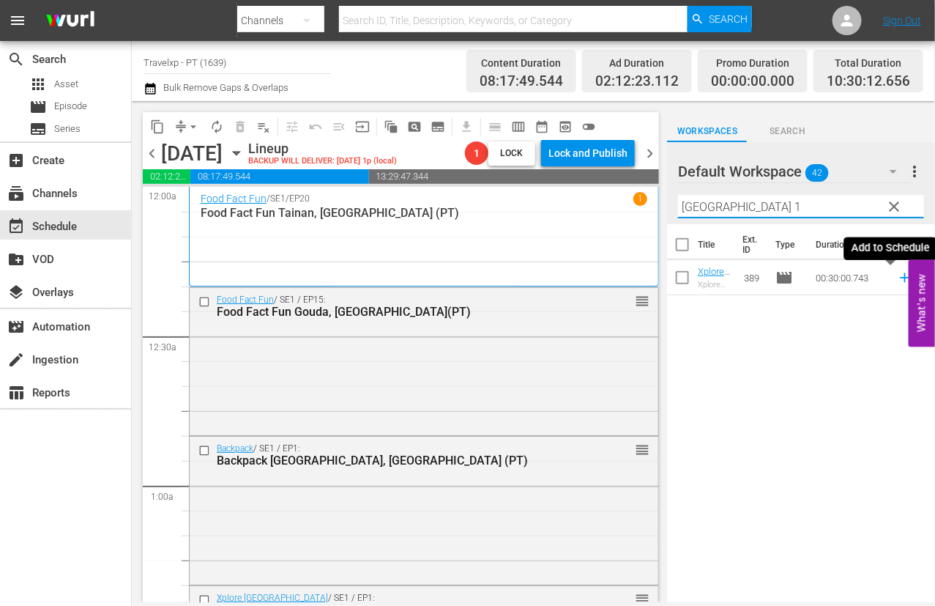
click at [729, 275] on icon at bounding box center [905, 278] width 10 height 10
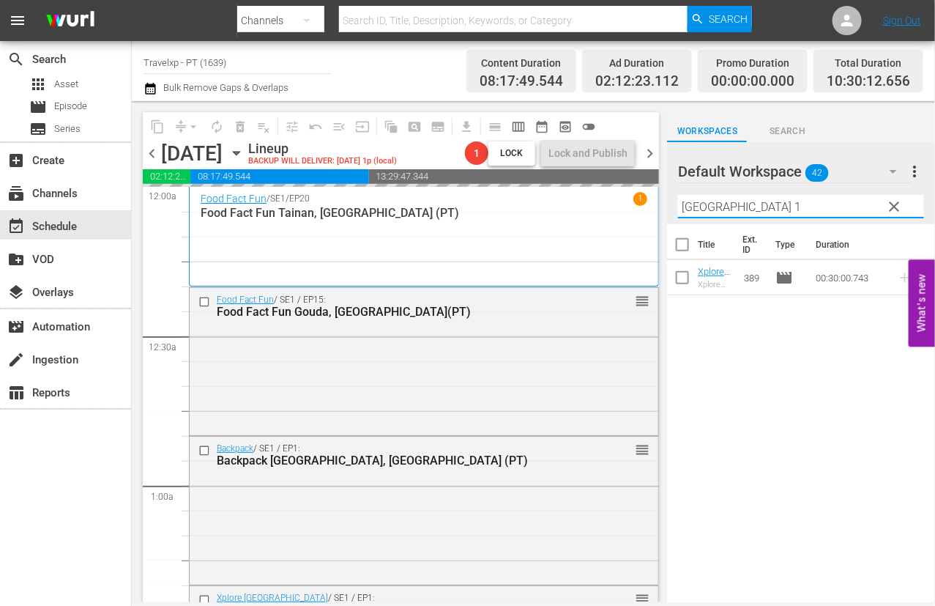
drag, startPoint x: 749, startPoint y: 204, endPoint x: 668, endPoint y: 199, distance: 81.4
click at [668, 199] on div "Default Workspace 42 Default more_vert clear Filter by Title bangkok 1" at bounding box center [801, 183] width 268 height 82
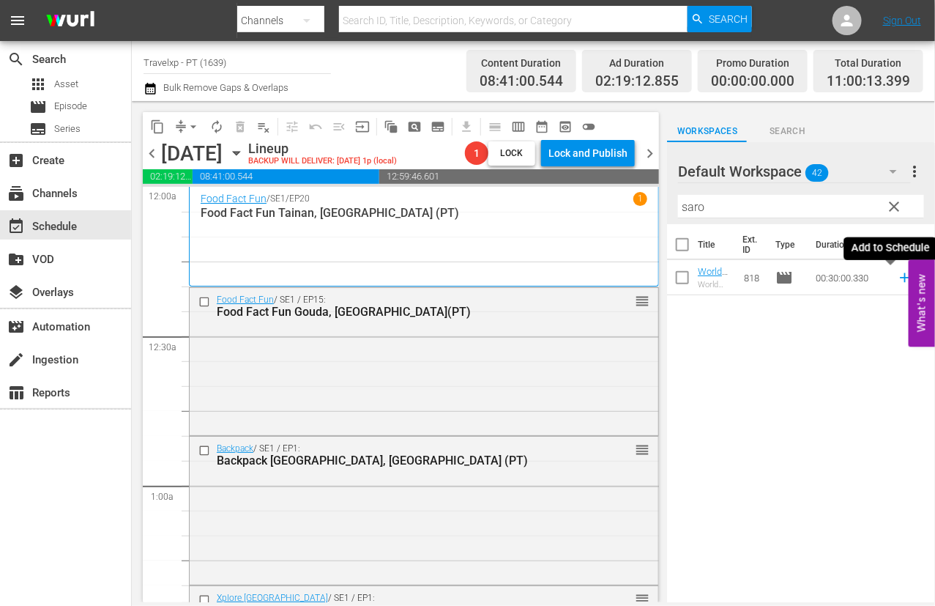
click at [729, 276] on icon at bounding box center [905, 278] width 10 height 10
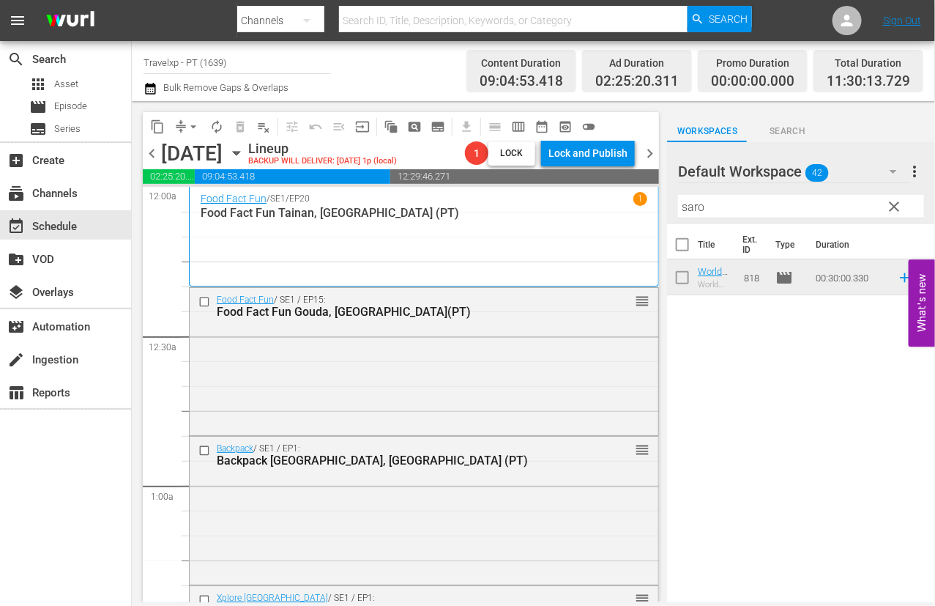
click at [685, 204] on input "saro" at bounding box center [801, 206] width 246 height 23
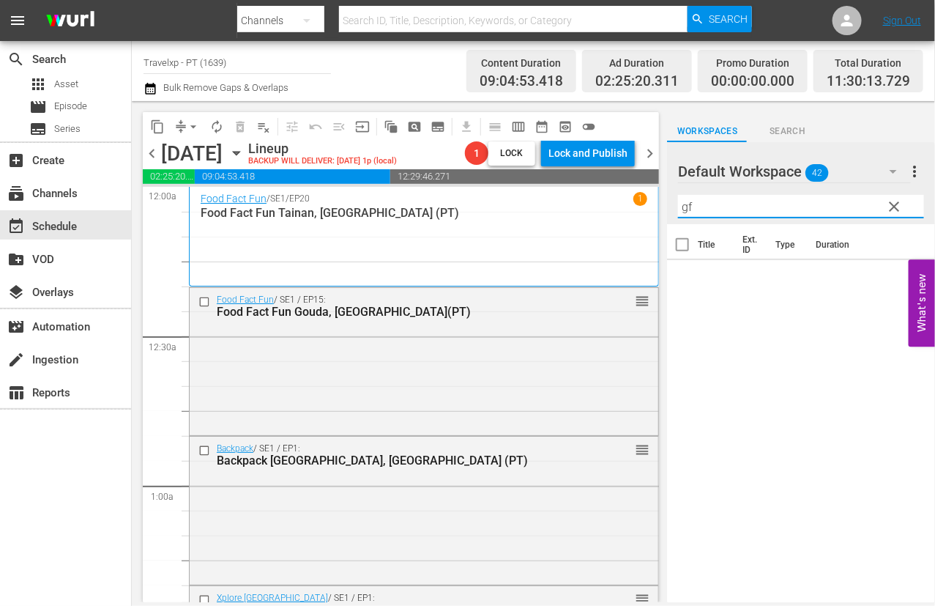
type input "g"
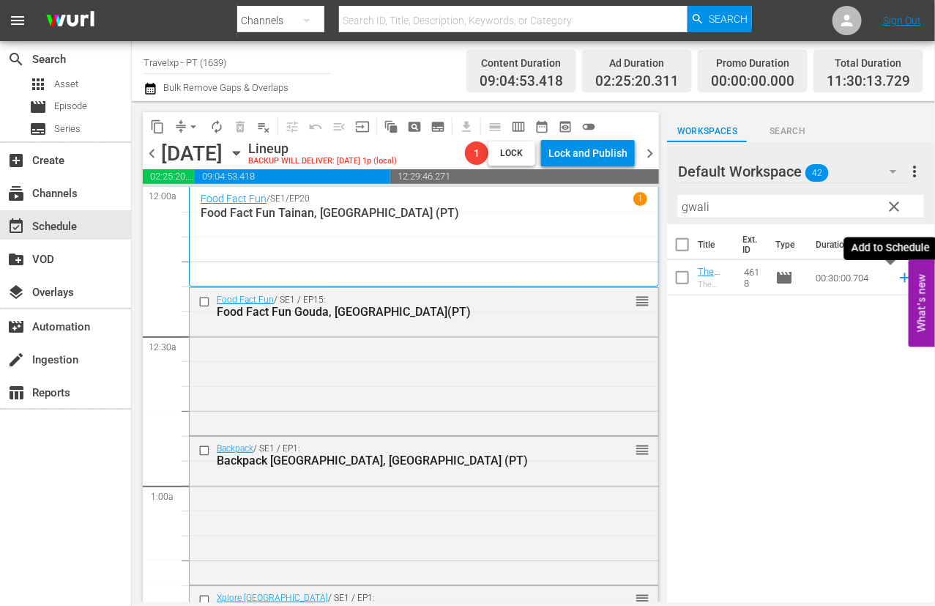
click at [729, 279] on icon at bounding box center [905, 277] width 16 height 16
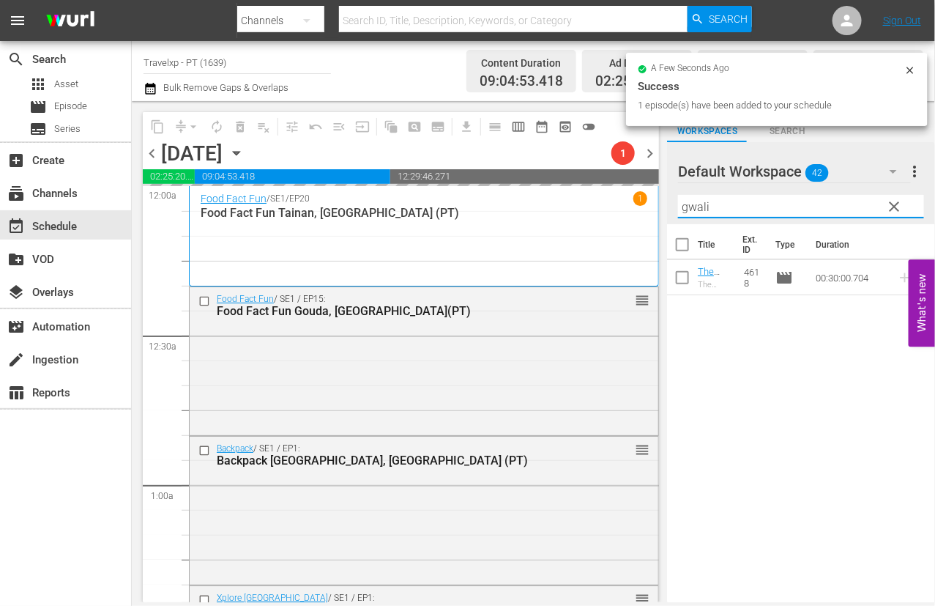
click at [691, 201] on input "gwali" at bounding box center [801, 206] width 246 height 23
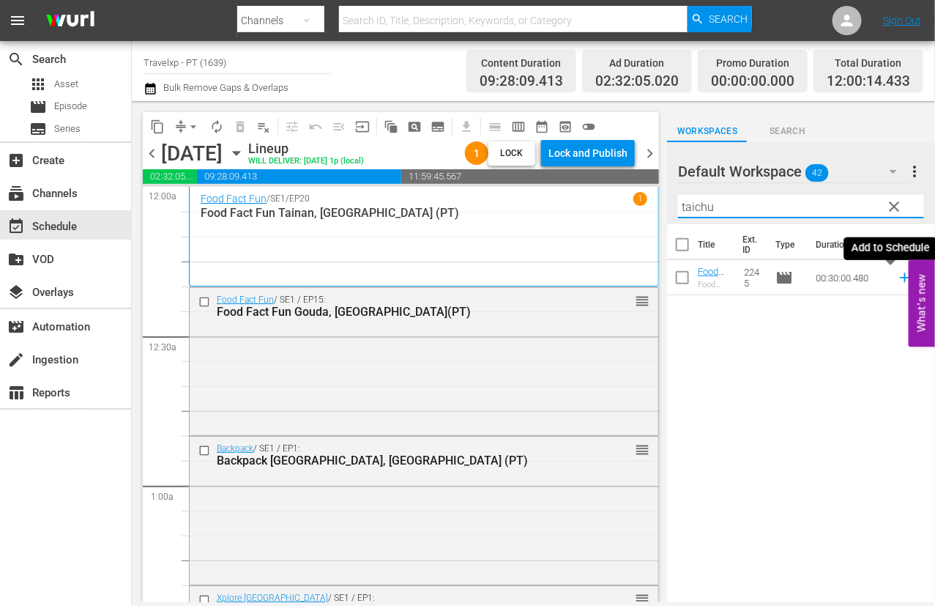
click at [729, 281] on icon at bounding box center [905, 277] width 16 height 16
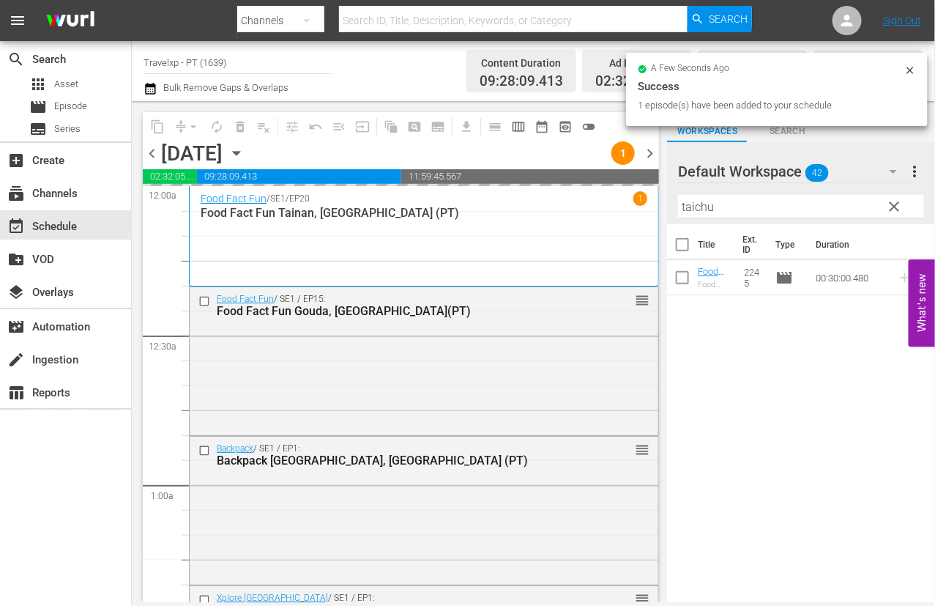
click at [691, 204] on input "taichu" at bounding box center [801, 206] width 246 height 23
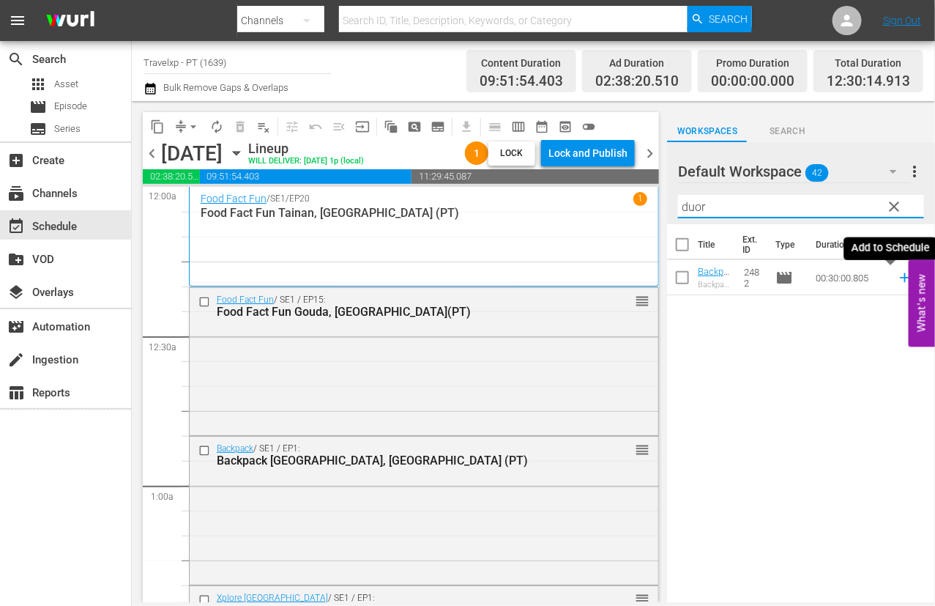
click at [729, 279] on icon at bounding box center [905, 278] width 10 height 10
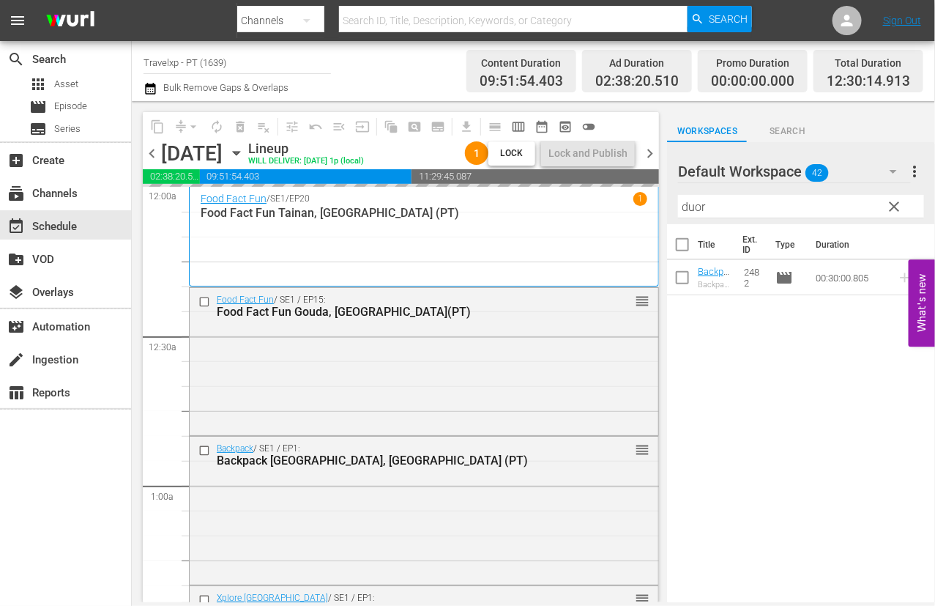
click at [688, 205] on input "duor" at bounding box center [801, 206] width 246 height 23
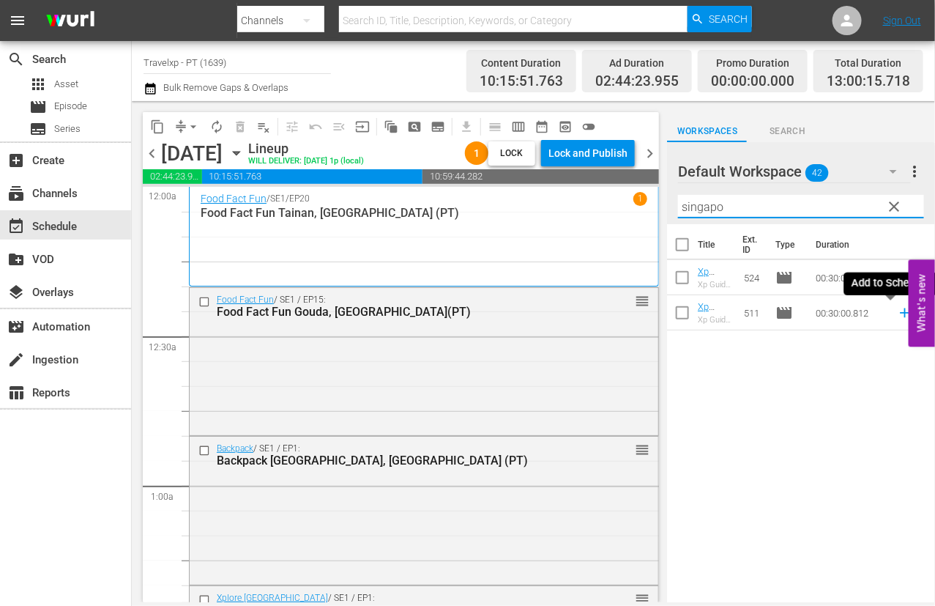
drag, startPoint x: 892, startPoint y: 318, endPoint x: 836, endPoint y: 262, distance: 79.2
click at [729, 317] on icon at bounding box center [905, 313] width 16 height 16
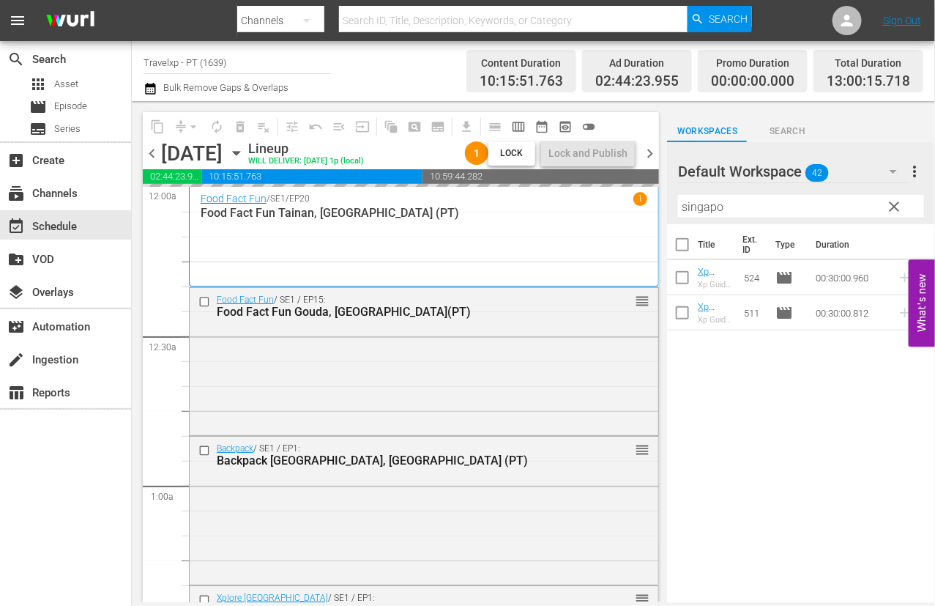
click at [709, 212] on input "singapo" at bounding box center [801, 206] width 246 height 23
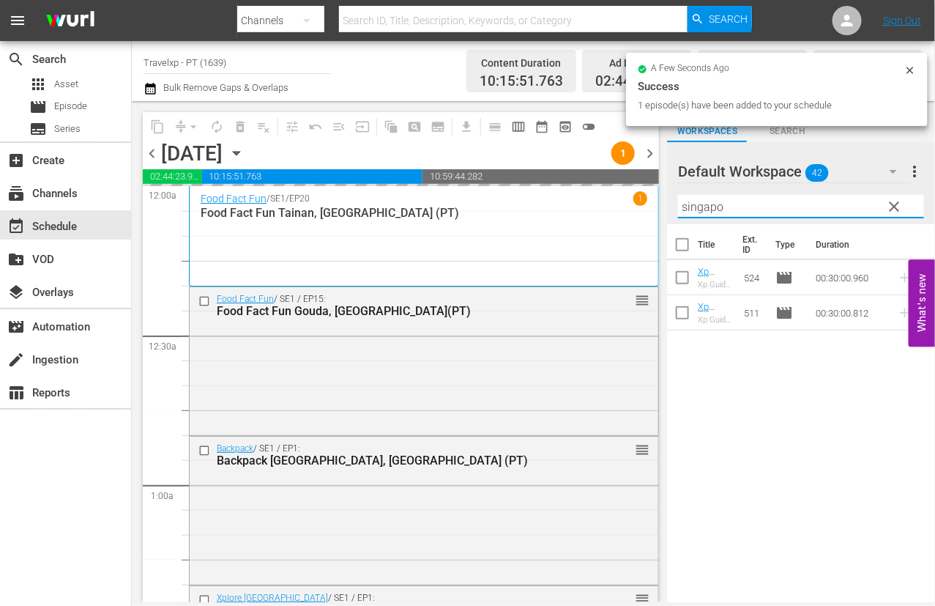
click at [709, 212] on input "singapo" at bounding box center [801, 206] width 246 height 23
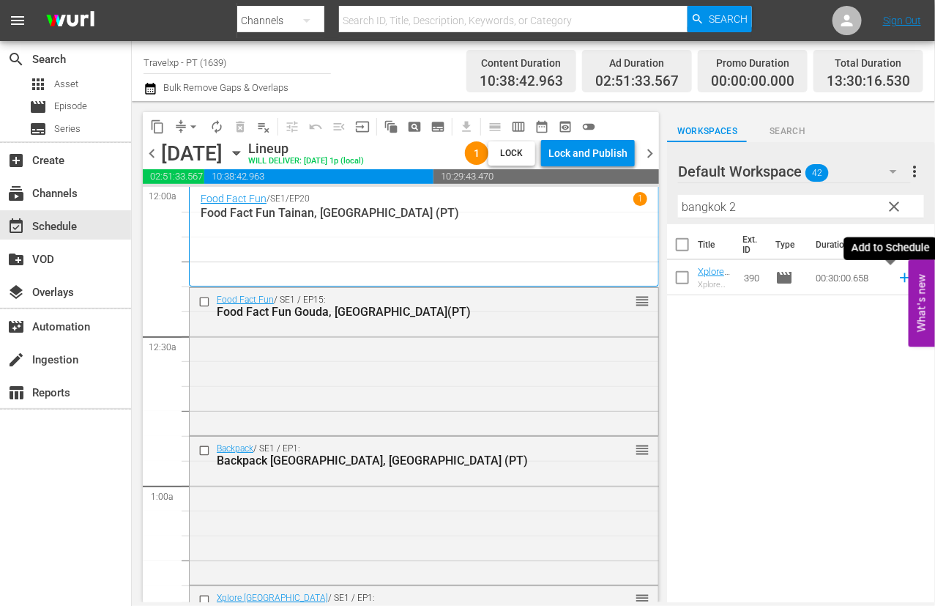
click at [729, 275] on icon at bounding box center [905, 277] width 16 height 16
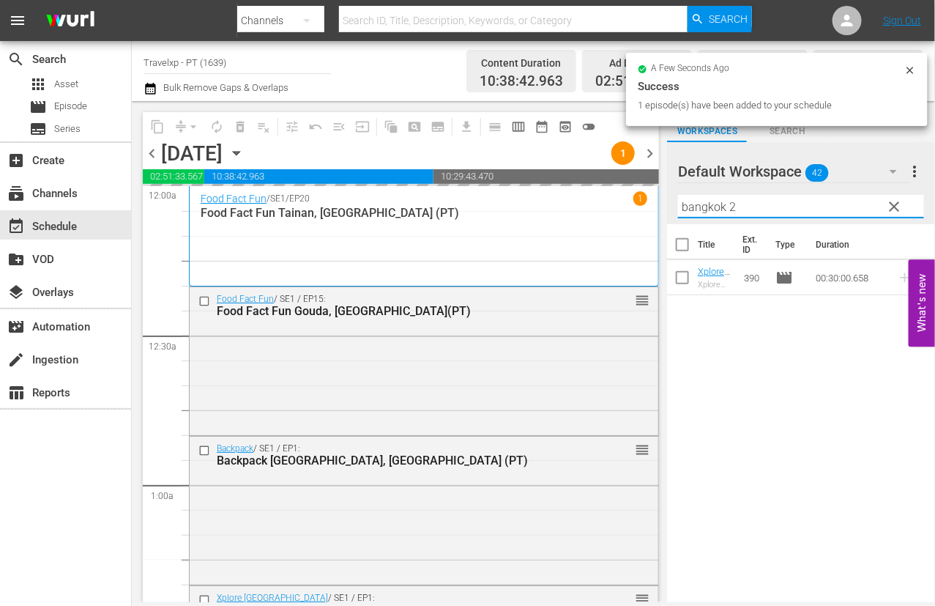
drag, startPoint x: 759, startPoint y: 207, endPoint x: 623, endPoint y: 195, distance: 136.0
click at [623, 195] on div "content_copy compress arrow_drop_down autorenew_outlined delete_forever_outline…" at bounding box center [533, 351] width 803 height 501
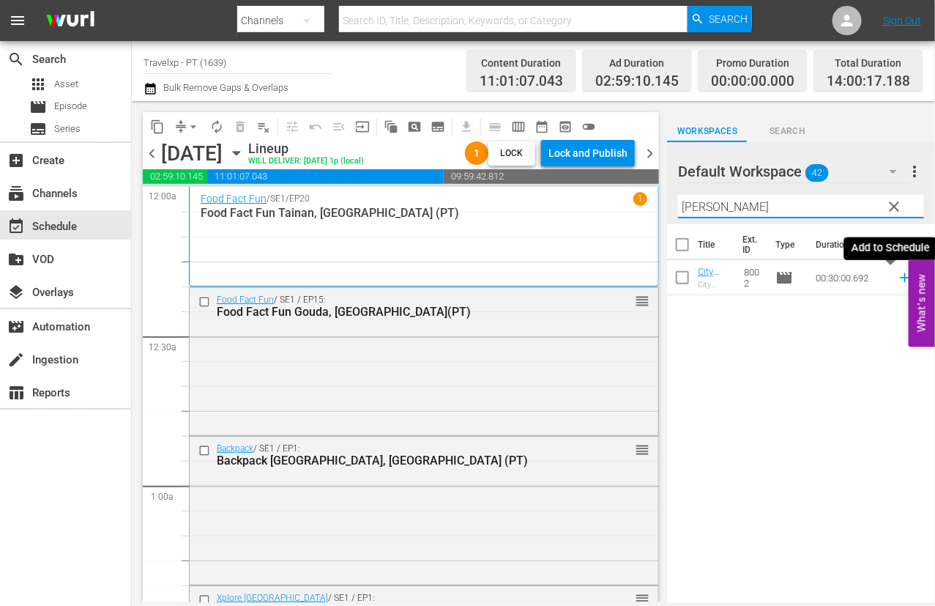
click at [729, 280] on icon at bounding box center [905, 278] width 10 height 10
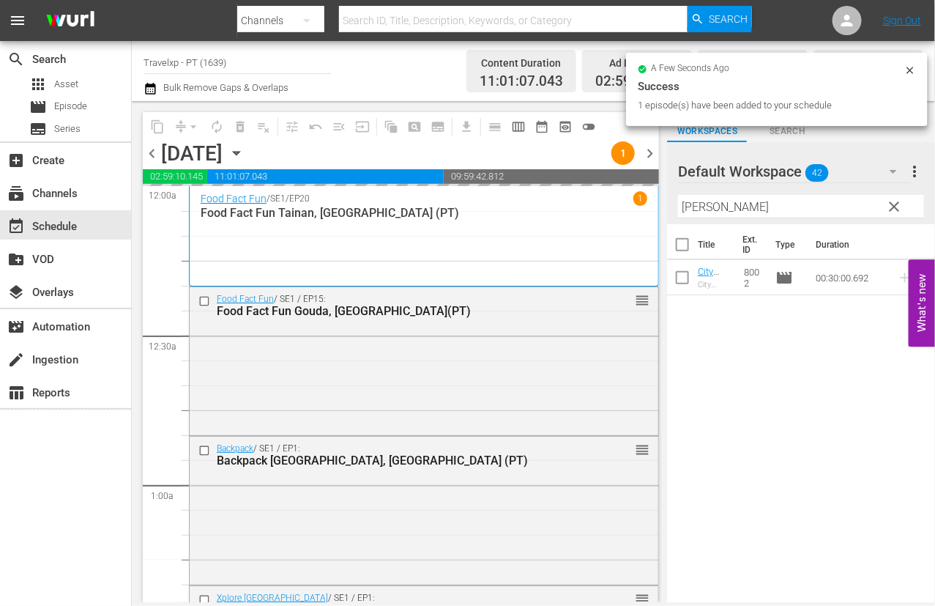
click at [699, 210] on input "[PERSON_NAME]" at bounding box center [801, 206] width 246 height 23
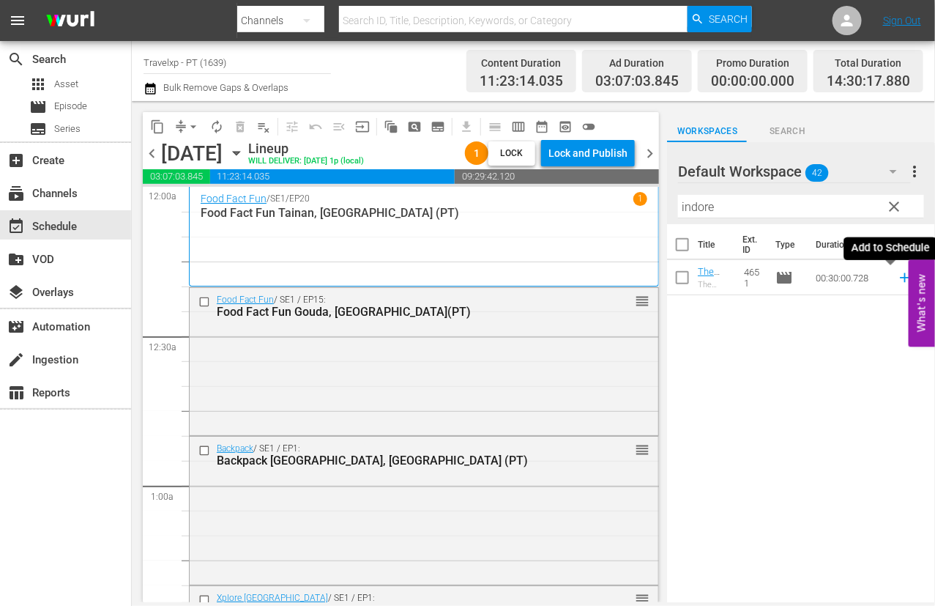
click at [729, 275] on icon at bounding box center [905, 278] width 10 height 10
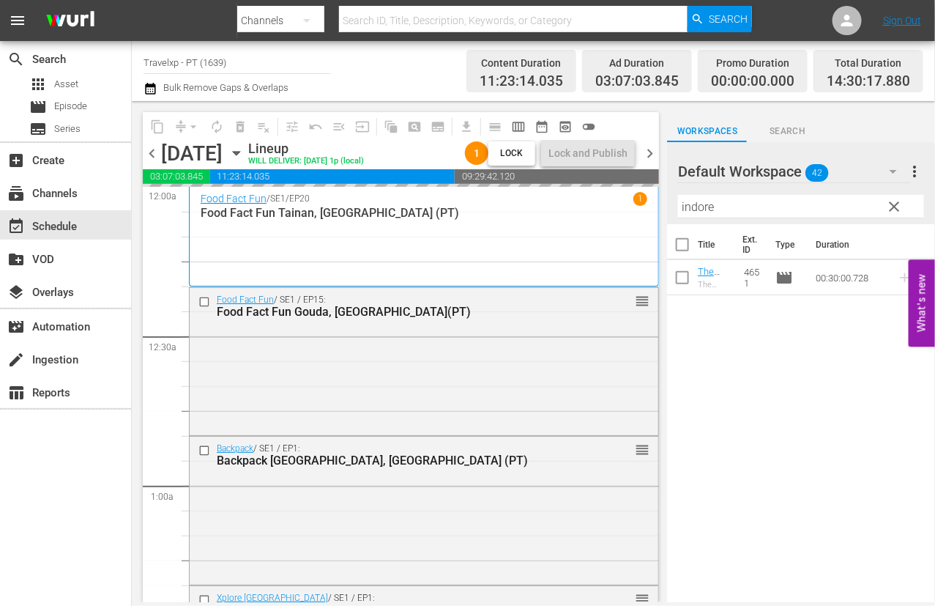
click at [707, 204] on input "indore" at bounding box center [801, 206] width 246 height 23
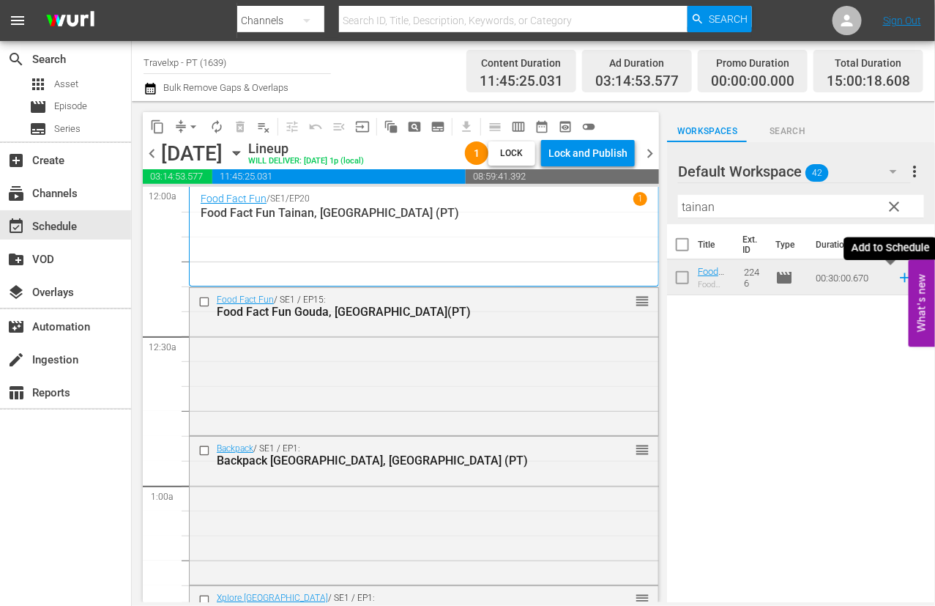
click at [729, 280] on icon at bounding box center [905, 278] width 10 height 10
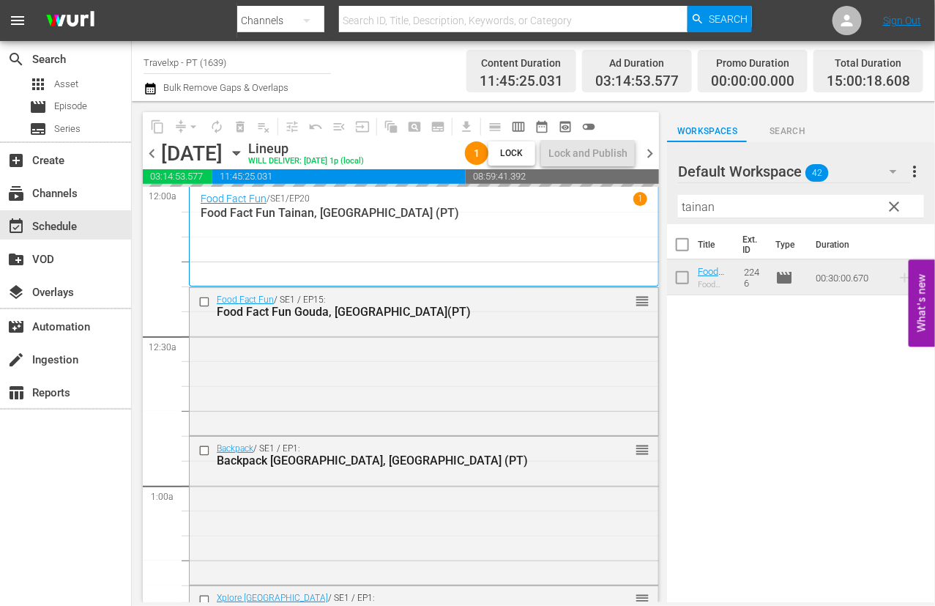
click at [699, 207] on input "tainan" at bounding box center [801, 206] width 246 height 23
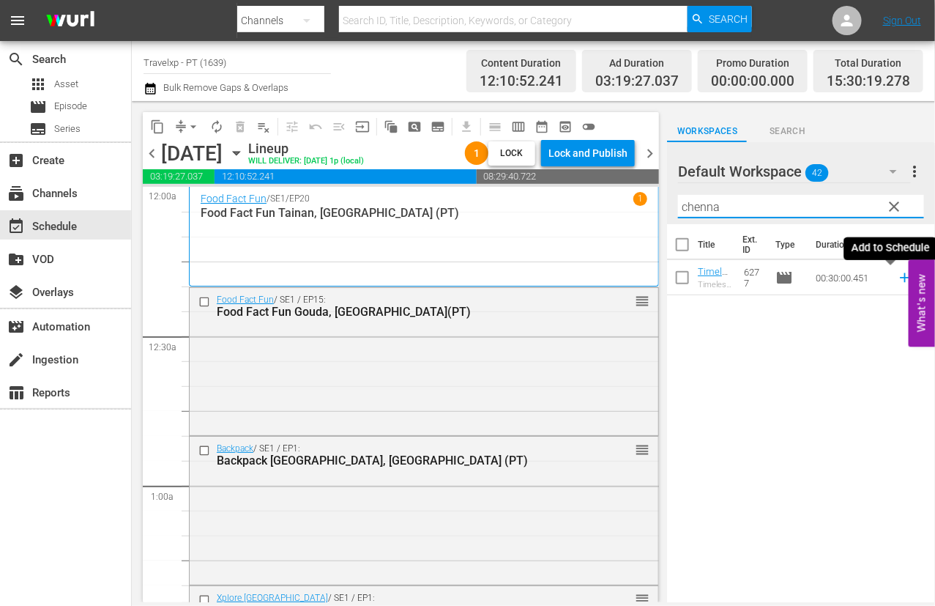
click at [729, 276] on icon at bounding box center [905, 278] width 10 height 10
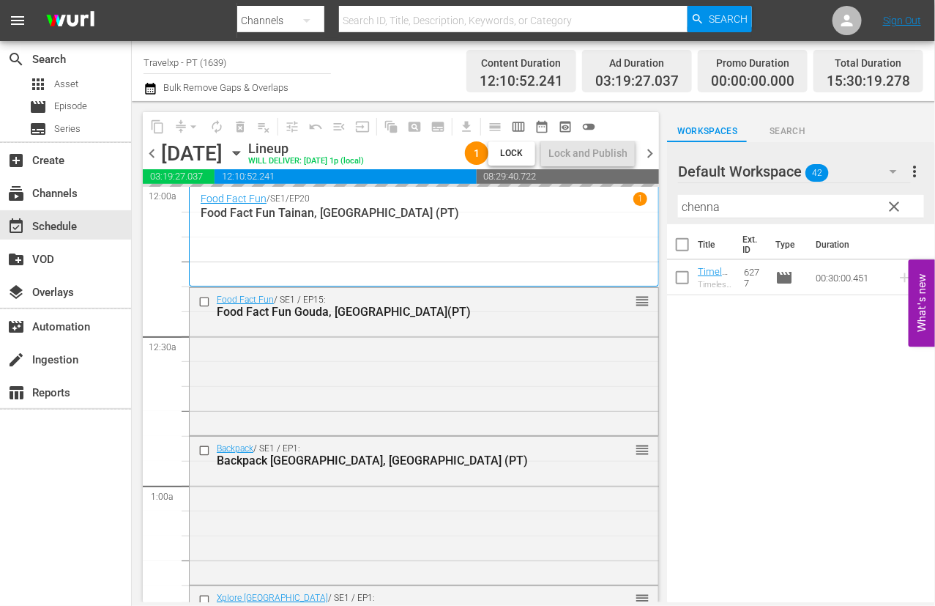
click at [701, 209] on input "chenna" at bounding box center [801, 206] width 246 height 23
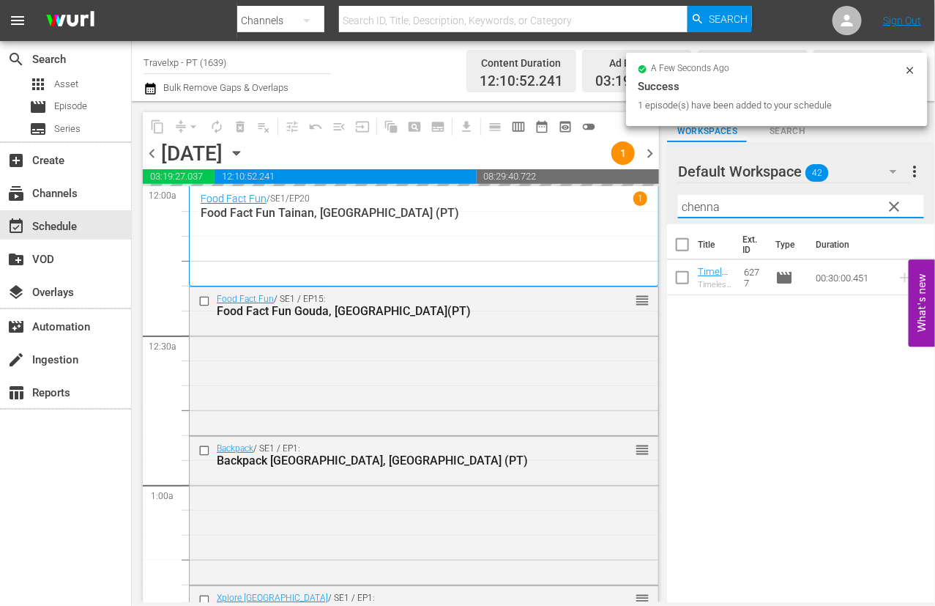
click at [701, 209] on input "chenna" at bounding box center [801, 206] width 246 height 23
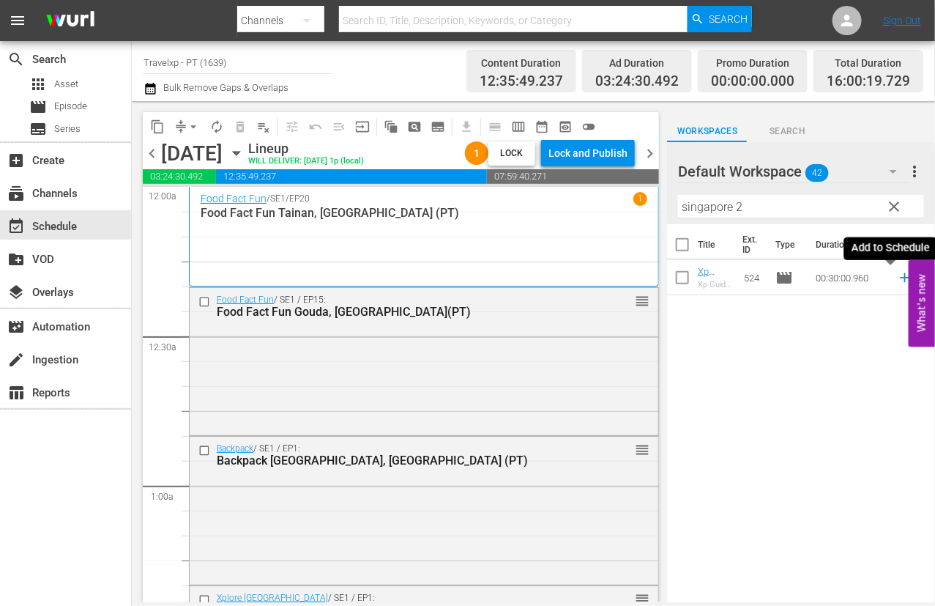
click at [729, 276] on icon at bounding box center [905, 277] width 16 height 16
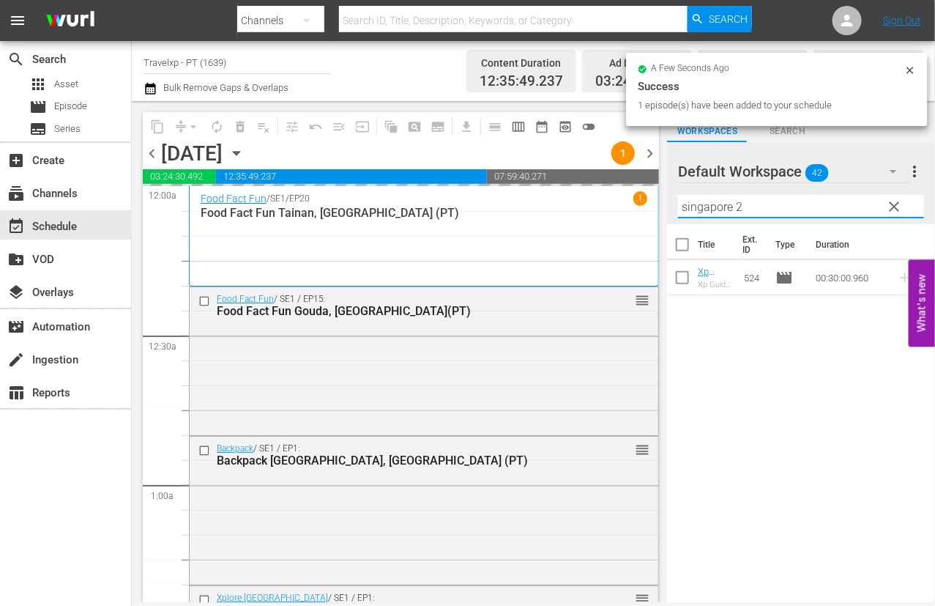
drag, startPoint x: 755, startPoint y: 206, endPoint x: 683, endPoint y: 199, distance: 72.1
click at [683, 199] on input "singapore 2" at bounding box center [801, 206] width 246 height 23
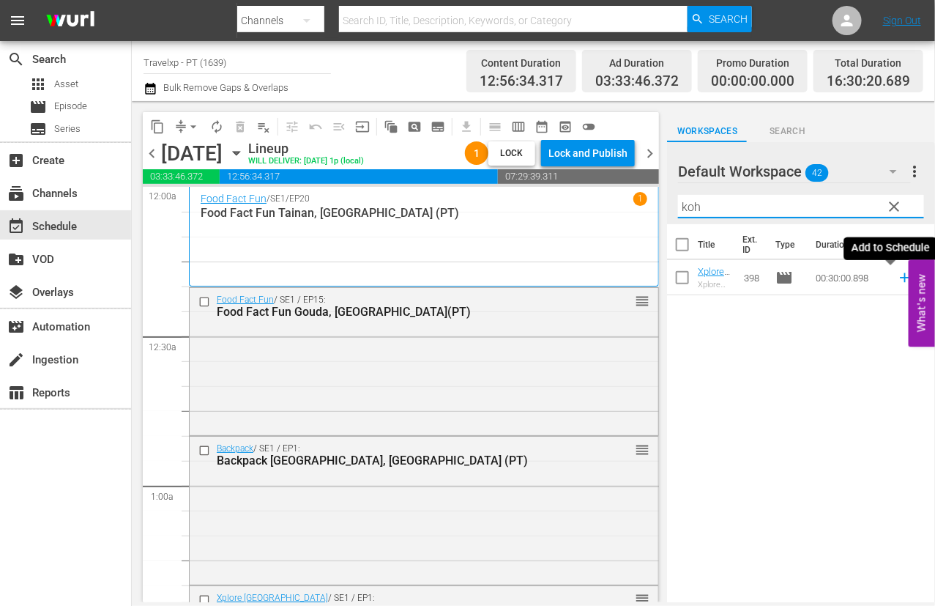
click at [729, 272] on icon at bounding box center [905, 277] width 16 height 16
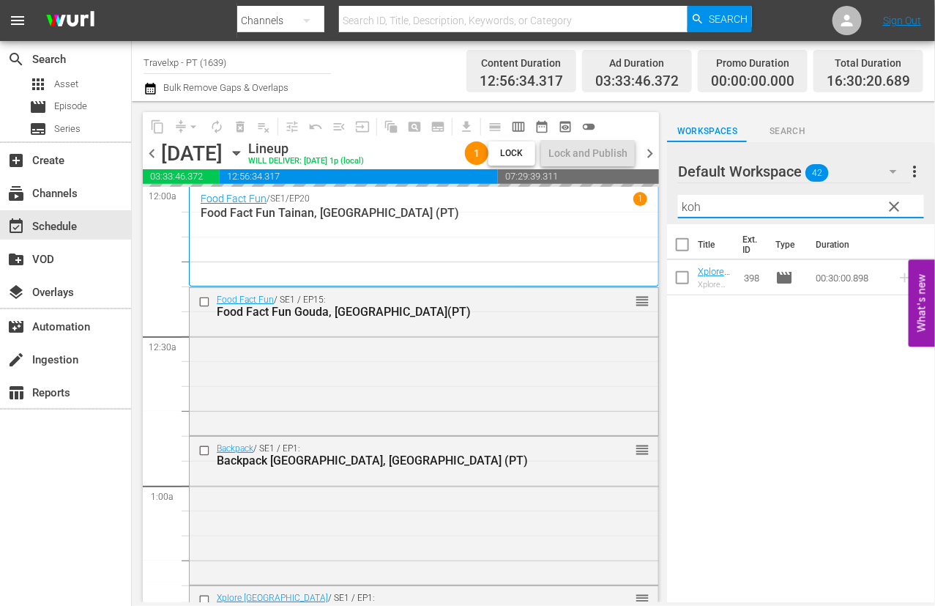
click at [693, 205] on input "koh" at bounding box center [801, 206] width 246 height 23
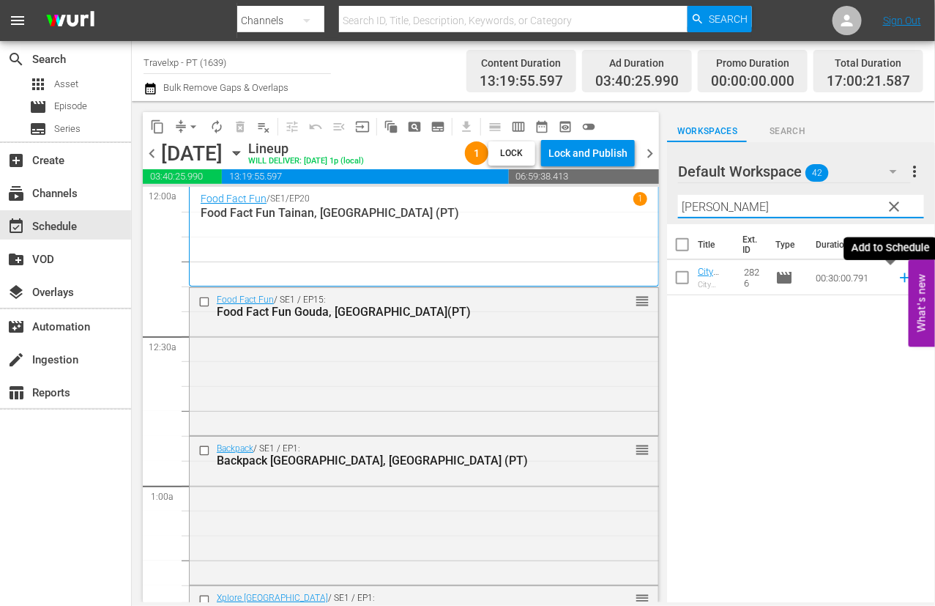
click at [729, 278] on icon at bounding box center [905, 278] width 10 height 10
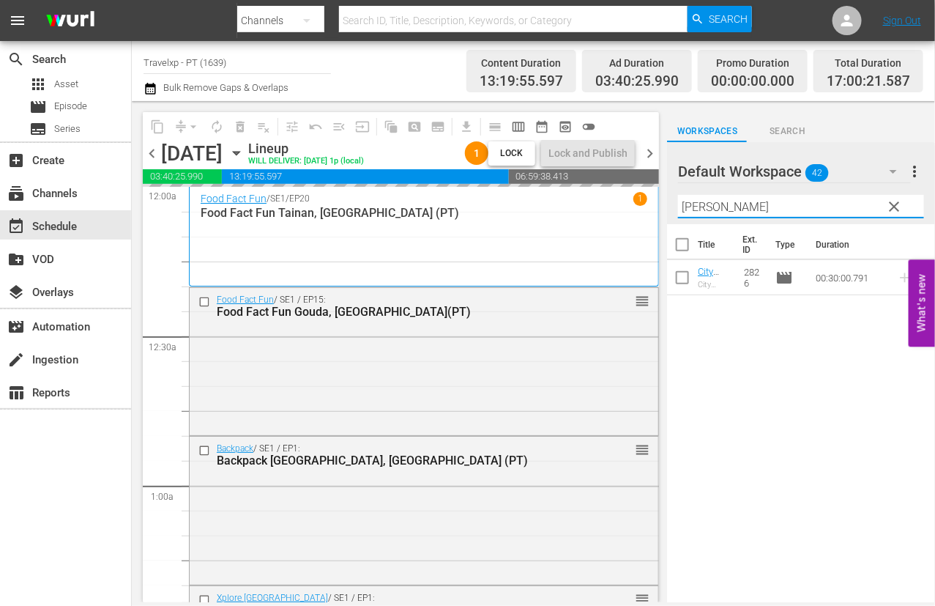
click at [690, 207] on input "frank" at bounding box center [801, 206] width 246 height 23
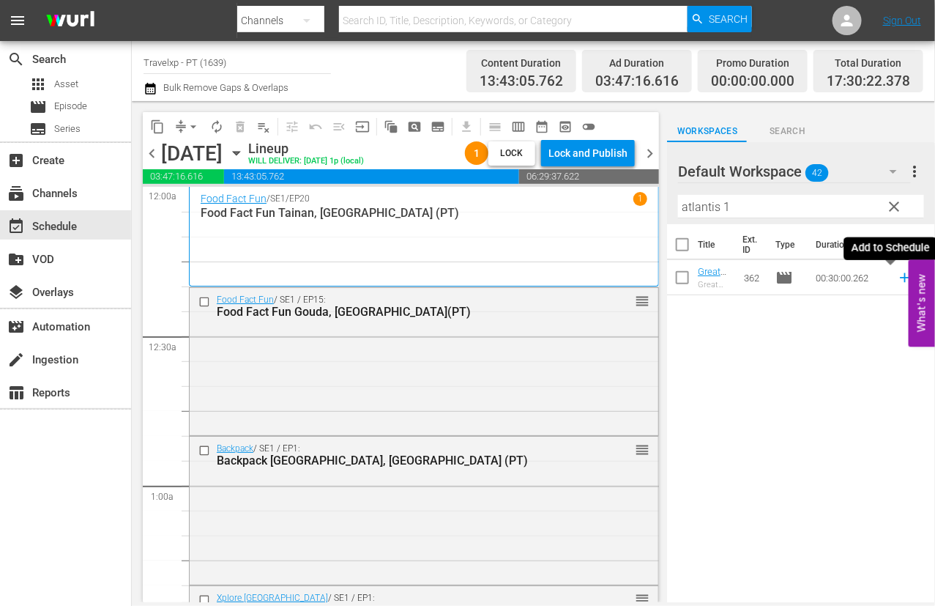
click at [729, 276] on icon at bounding box center [905, 278] width 10 height 10
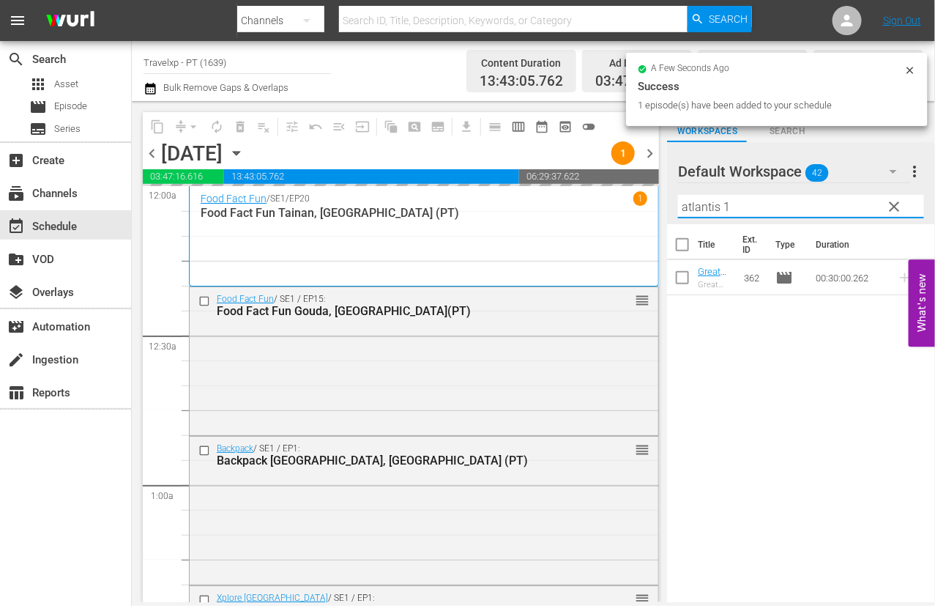
drag, startPoint x: 736, startPoint y: 209, endPoint x: 641, endPoint y: 201, distance: 95.5
click at [641, 201] on div "content_copy compress arrow_drop_down autorenew_outlined delete_forever_outline…" at bounding box center [533, 351] width 803 height 501
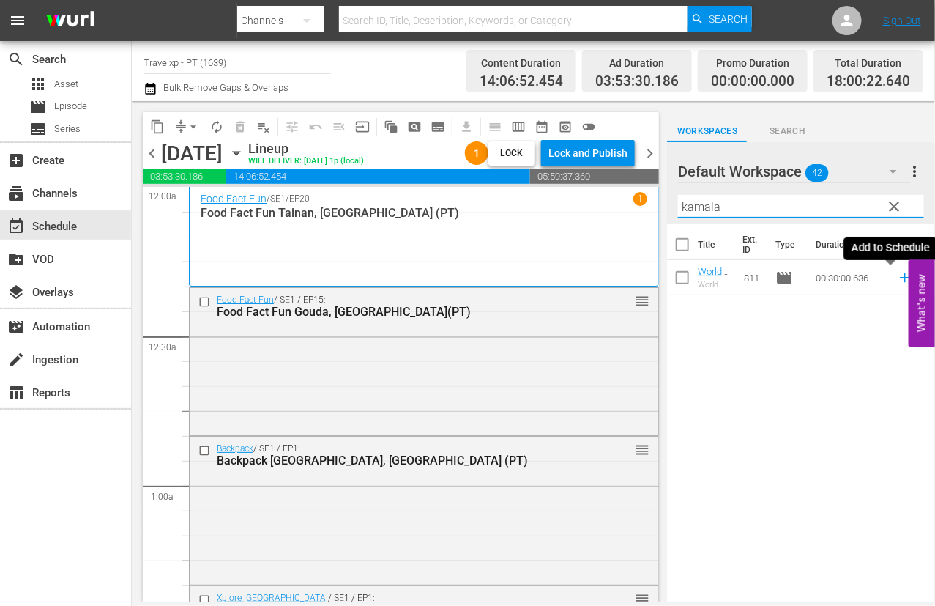
click at [729, 278] on icon at bounding box center [905, 278] width 10 height 10
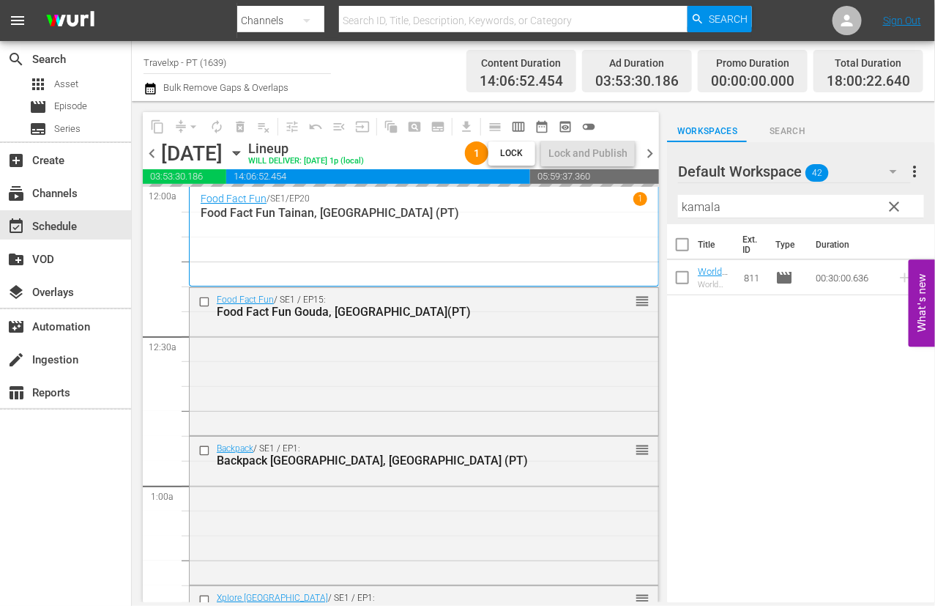
click at [696, 205] on input "kamala" at bounding box center [801, 206] width 246 height 23
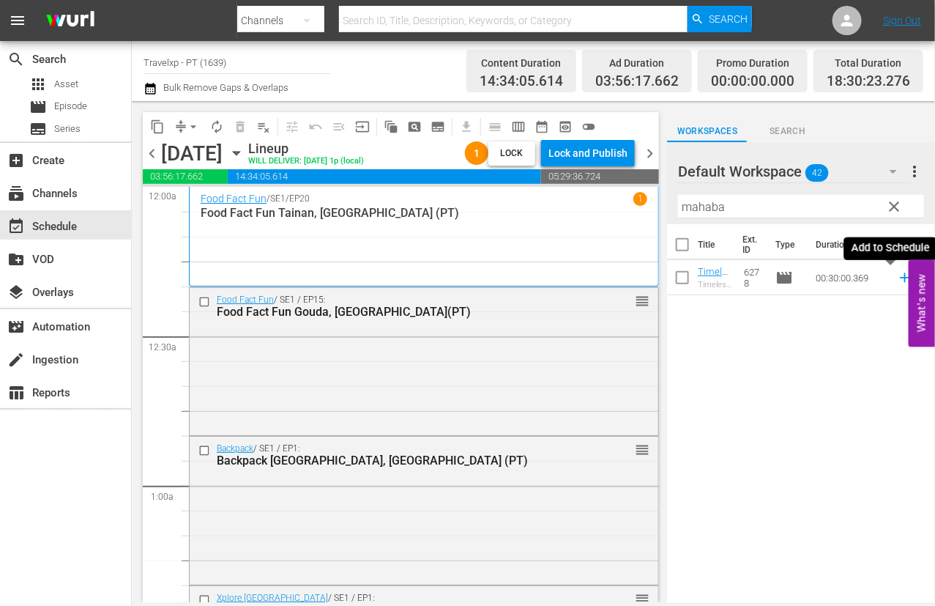
click at [729, 279] on icon at bounding box center [905, 277] width 16 height 16
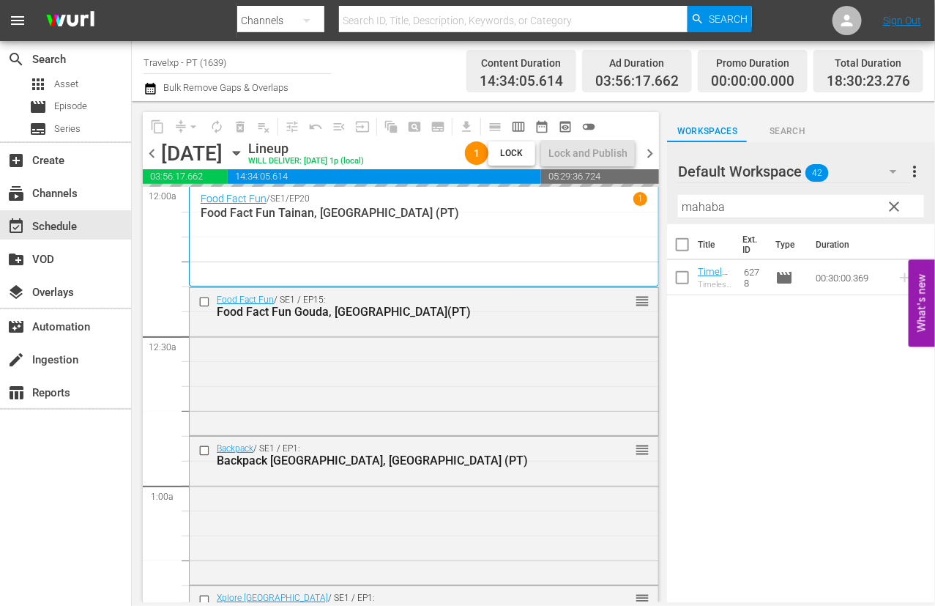
click at [696, 204] on input "mahaba" at bounding box center [801, 206] width 246 height 23
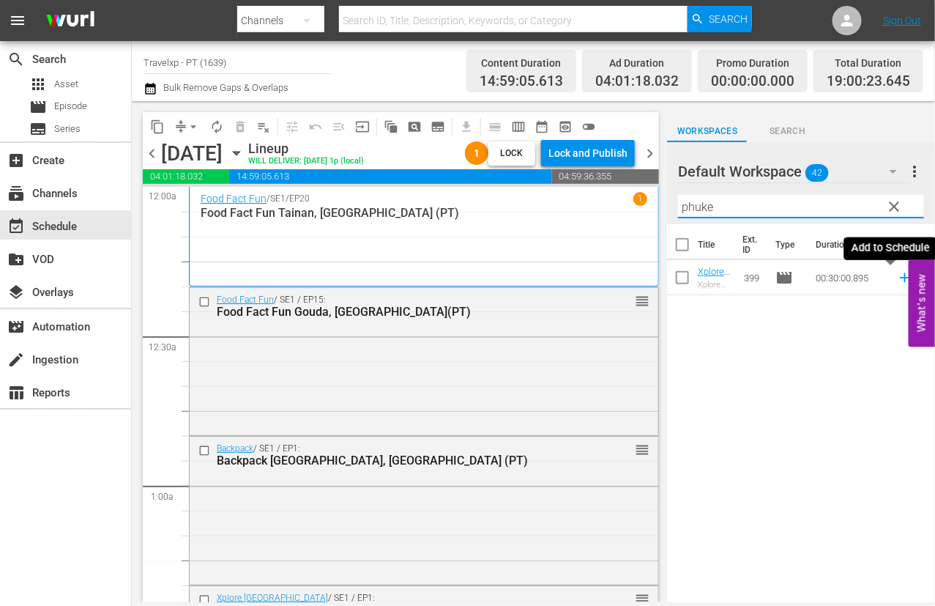
type input "phuke"
click at [729, 277] on icon at bounding box center [905, 278] width 10 height 10
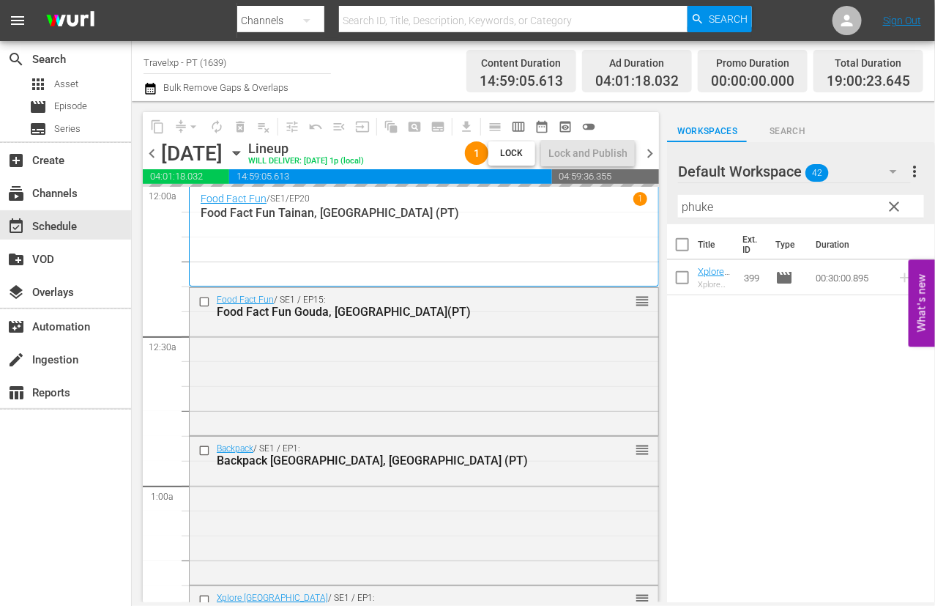
click at [693, 212] on input "phuke" at bounding box center [801, 206] width 246 height 23
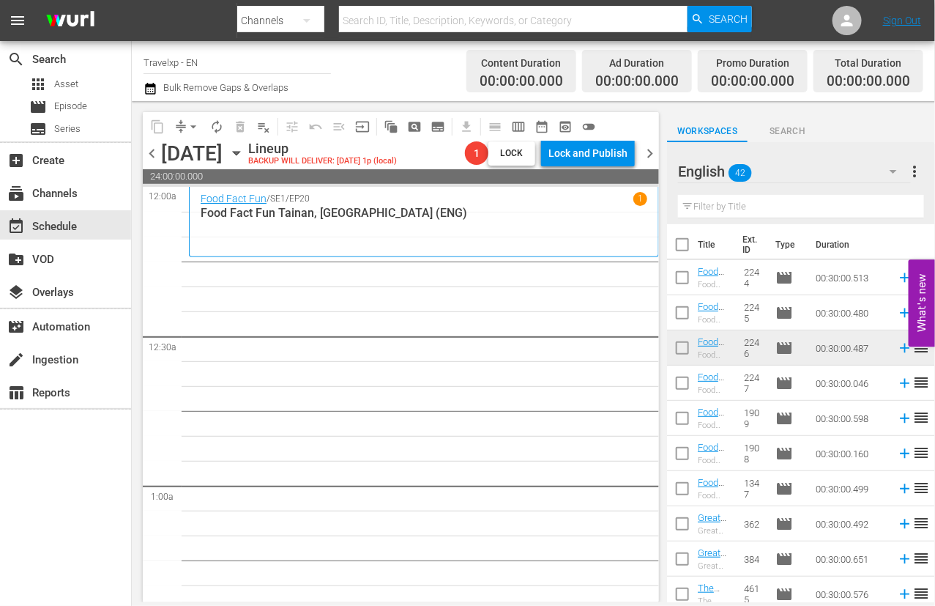
click at [762, 211] on input "text" at bounding box center [801, 206] width 246 height 23
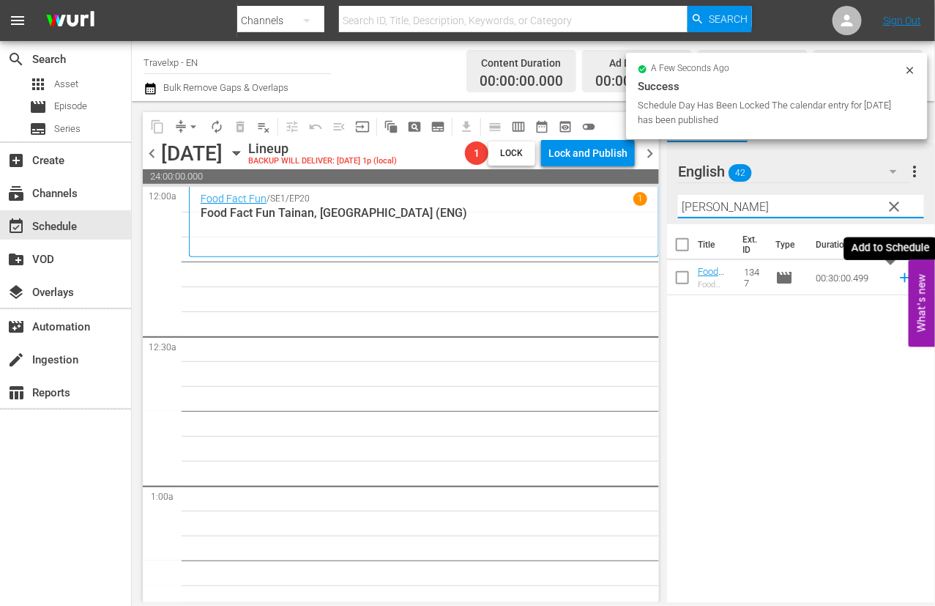
click at [897, 276] on icon at bounding box center [905, 277] width 16 height 16
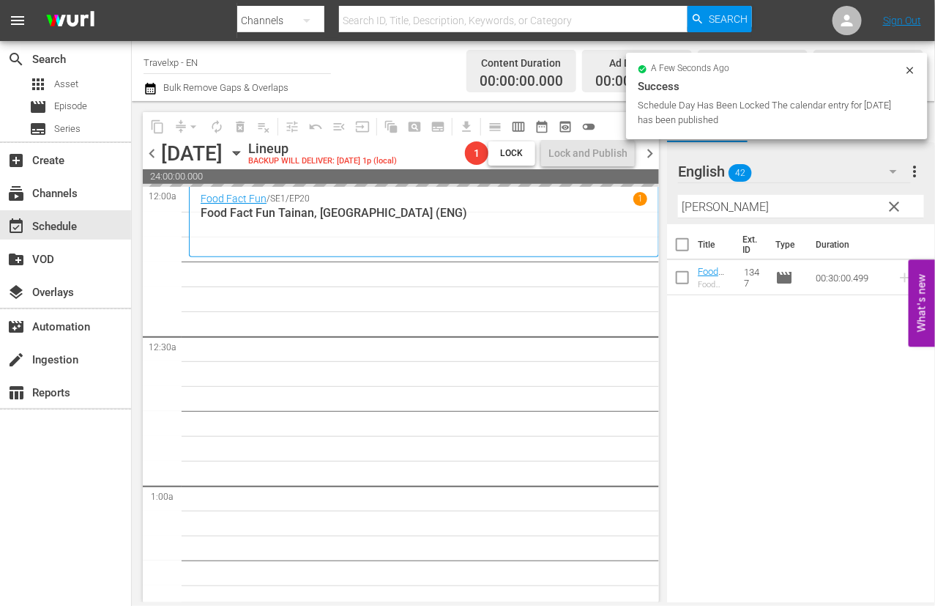
click at [691, 208] on input "[PERSON_NAME]" at bounding box center [801, 206] width 246 height 23
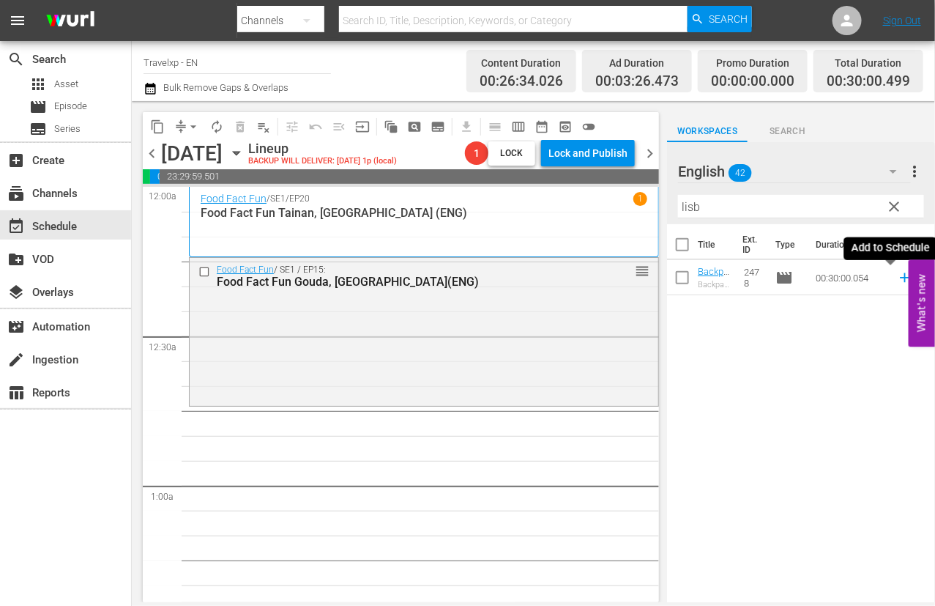
click at [897, 279] on icon at bounding box center [905, 277] width 16 height 16
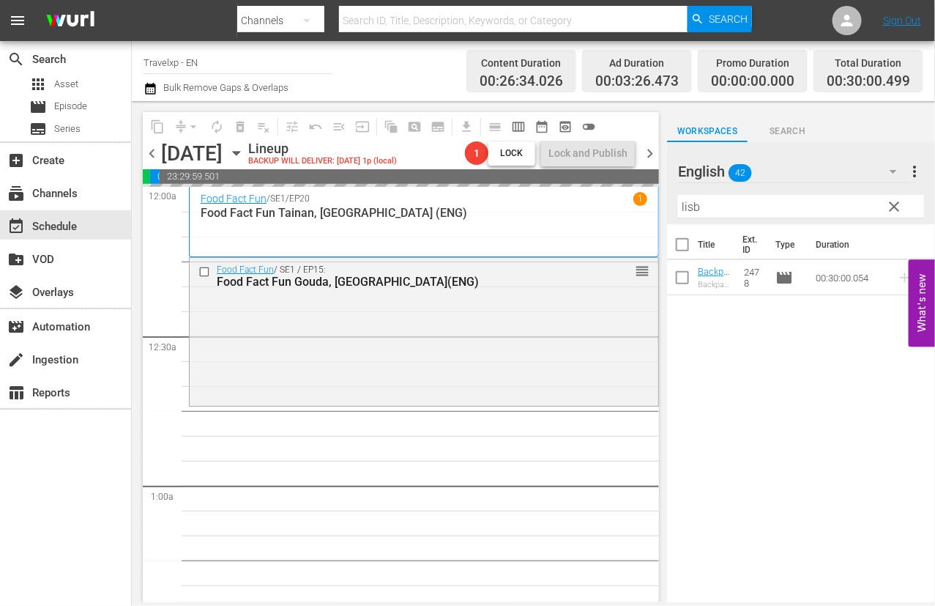
click at [688, 208] on input "lisb" at bounding box center [801, 206] width 246 height 23
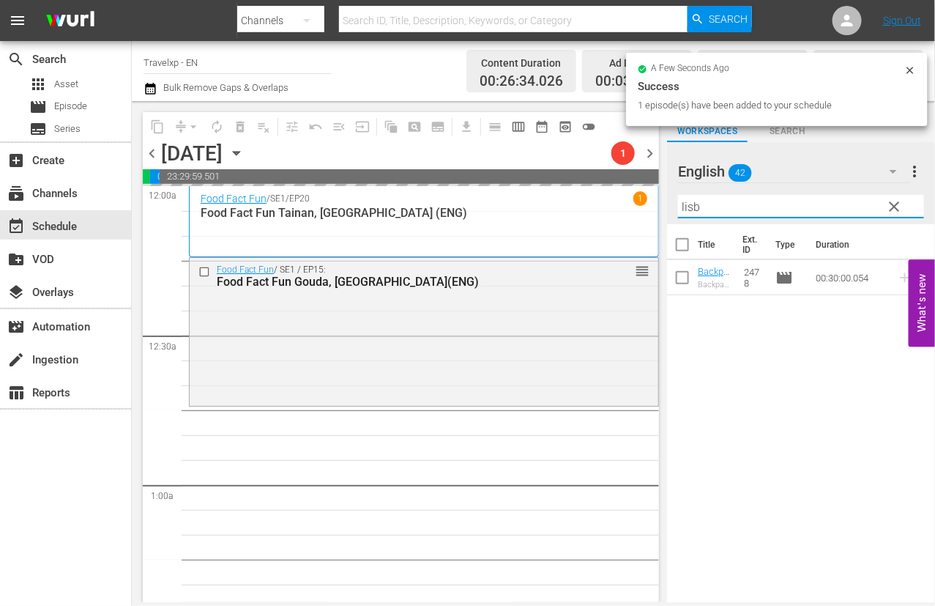
click at [688, 208] on input "lisb" at bounding box center [801, 206] width 246 height 23
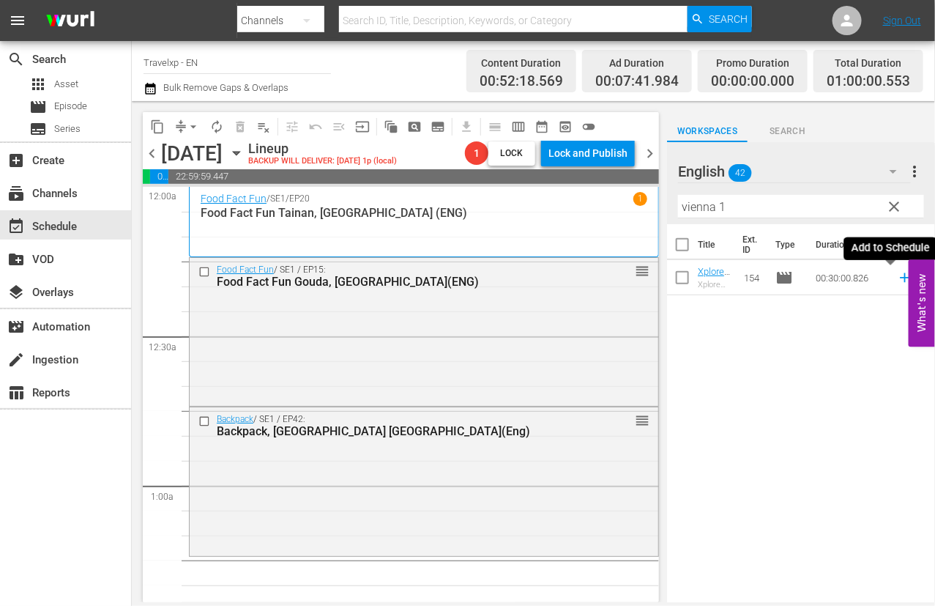
click at [897, 279] on icon at bounding box center [905, 277] width 16 height 16
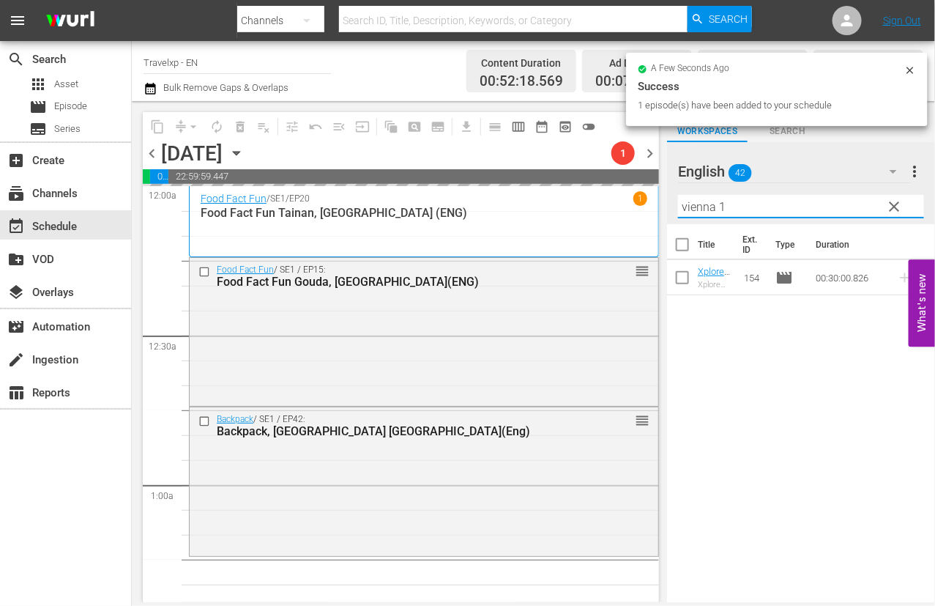
drag, startPoint x: 735, startPoint y: 205, endPoint x: 682, endPoint y: 207, distance: 52.7
click at [682, 207] on input "vienna 1" at bounding box center [801, 206] width 246 height 23
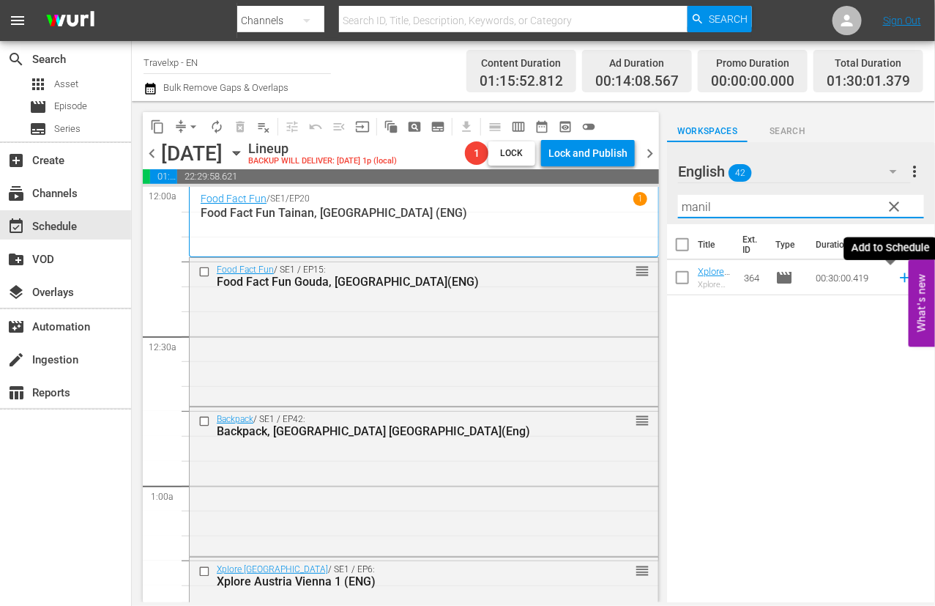
click at [897, 279] on icon at bounding box center [905, 277] width 16 height 16
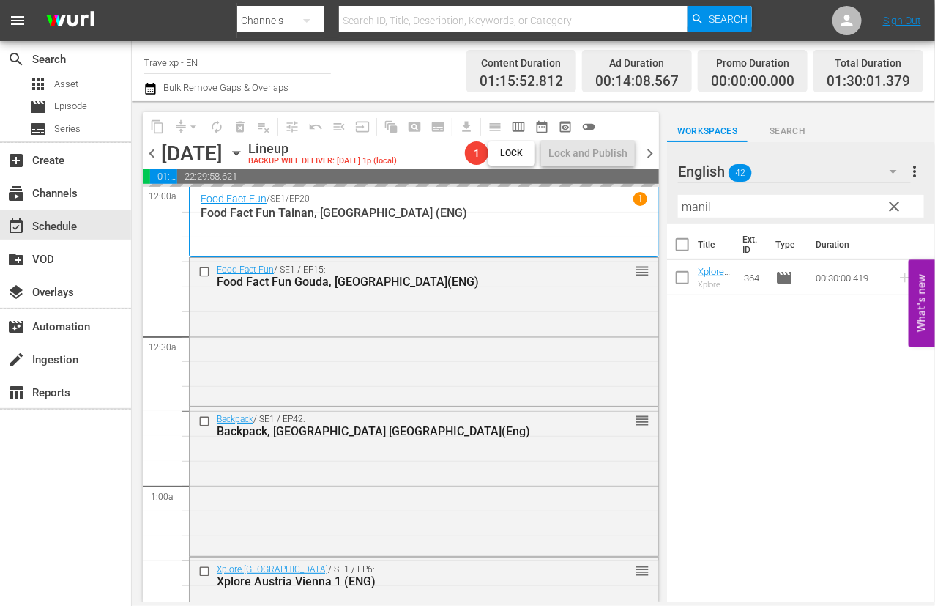
click at [686, 204] on input "manil" at bounding box center [801, 206] width 246 height 23
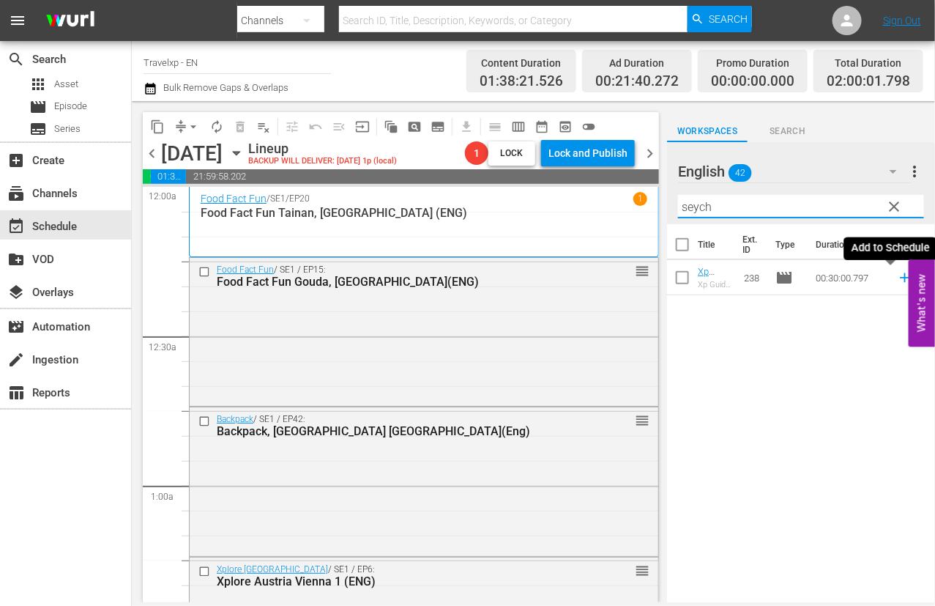
click at [900, 277] on icon at bounding box center [905, 278] width 10 height 10
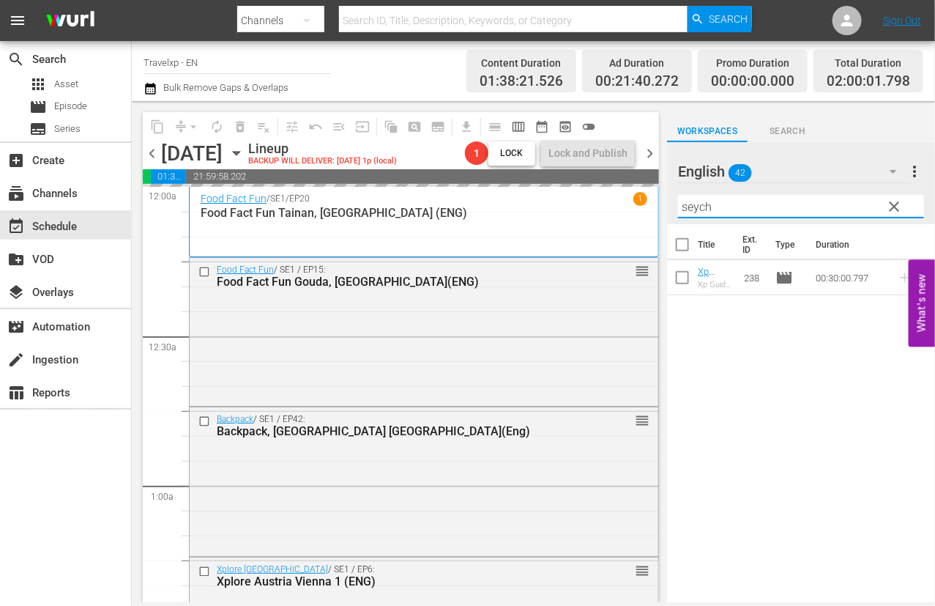
click at [691, 207] on input "seych" at bounding box center [801, 206] width 246 height 23
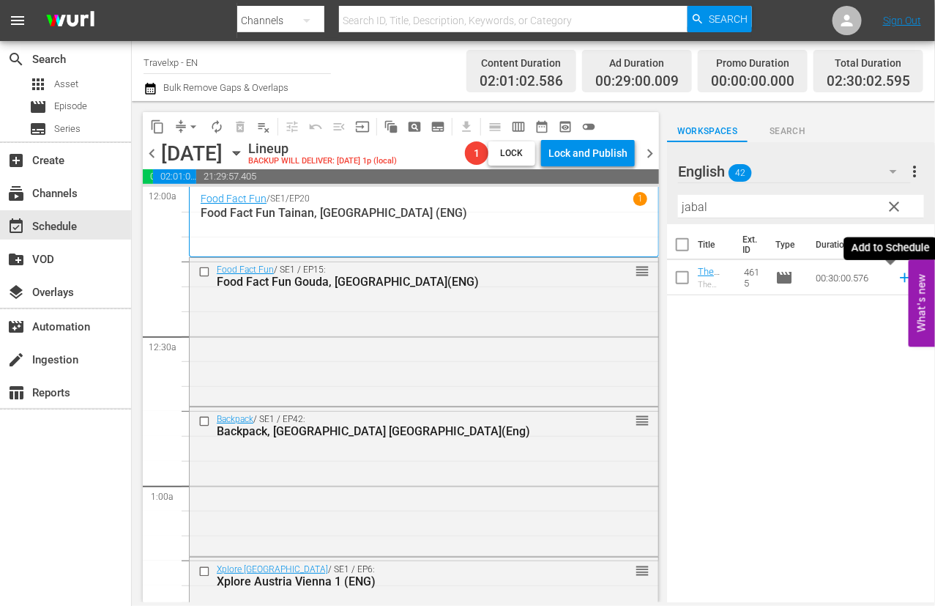
click at [897, 276] on icon at bounding box center [905, 277] width 16 height 16
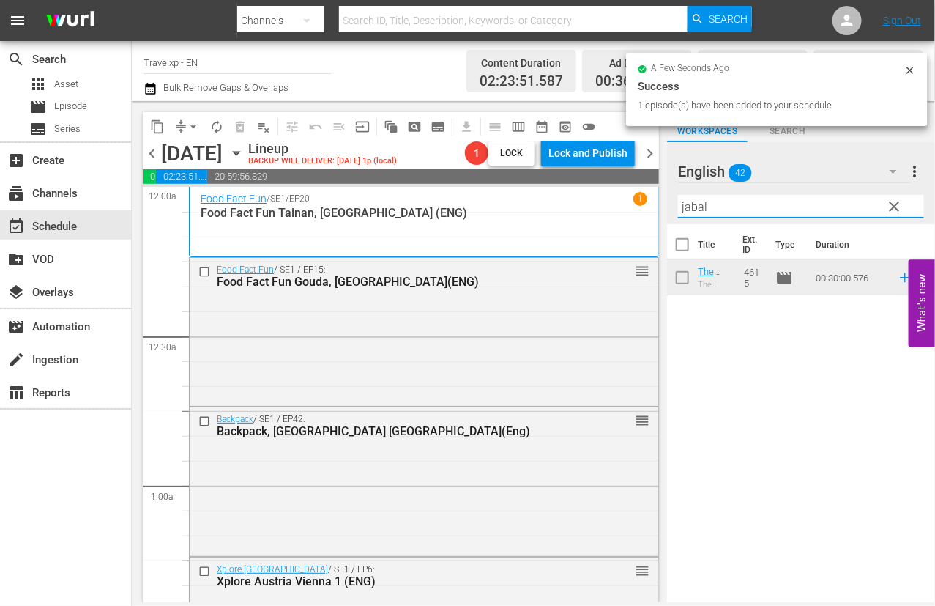
click at [701, 207] on input "jabal" at bounding box center [801, 206] width 246 height 23
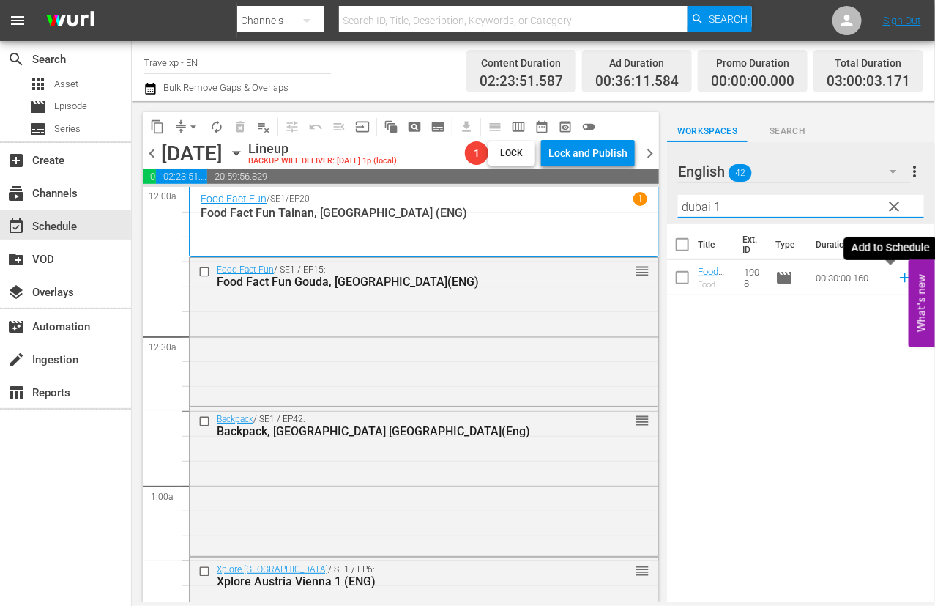
click at [900, 276] on icon at bounding box center [905, 278] width 10 height 10
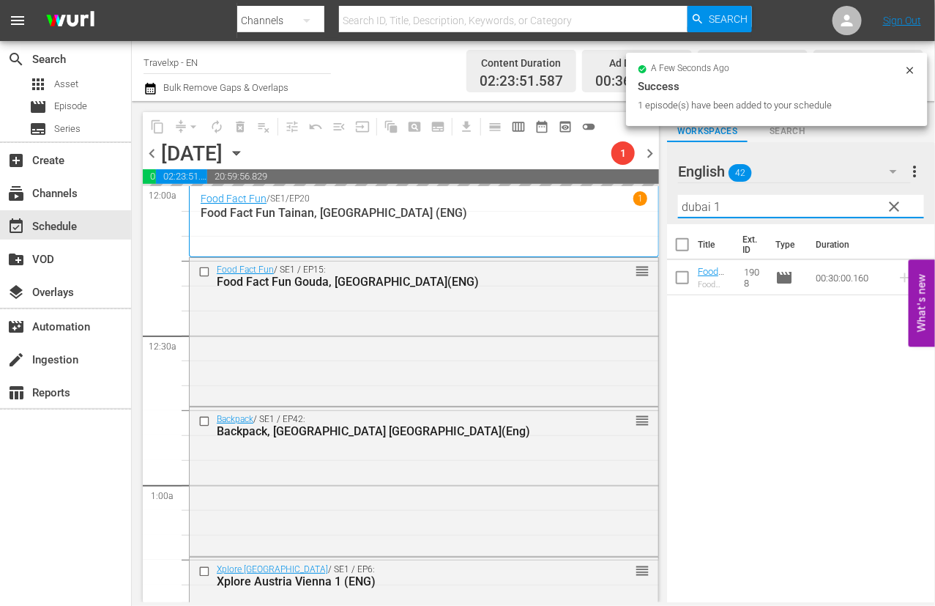
drag, startPoint x: 742, startPoint y: 212, endPoint x: 666, endPoint y: 205, distance: 75.7
click at [667, 205] on div "English 42 English more_vert clear Filter by Title dubai 1" at bounding box center [801, 183] width 268 height 82
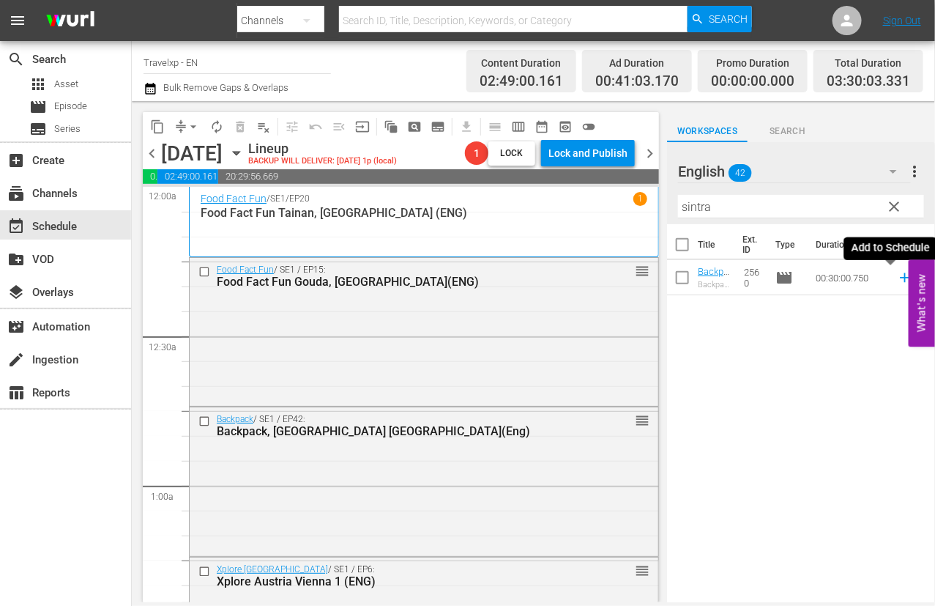
click at [900, 278] on icon at bounding box center [905, 278] width 10 height 10
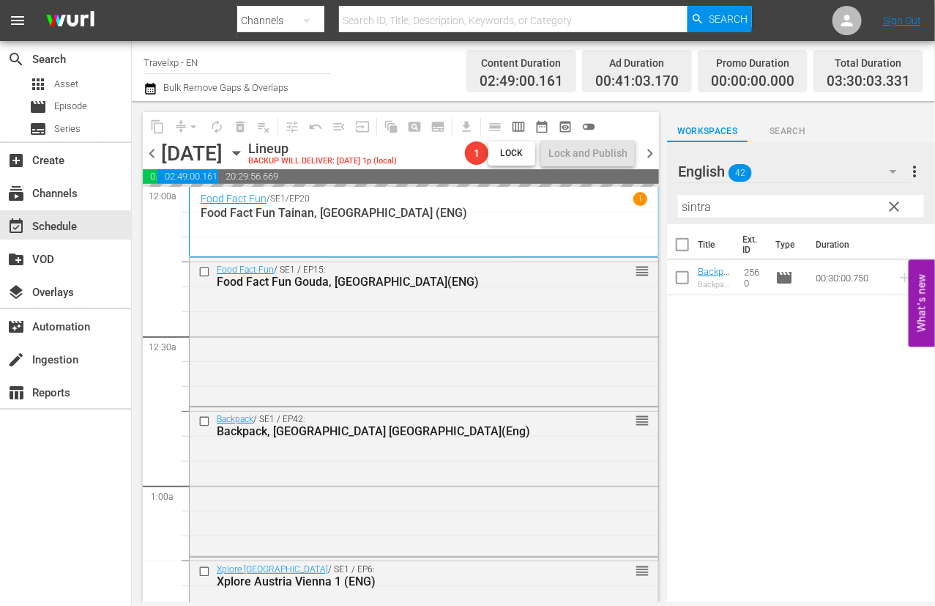
click at [701, 207] on input "sintra" at bounding box center [801, 206] width 246 height 23
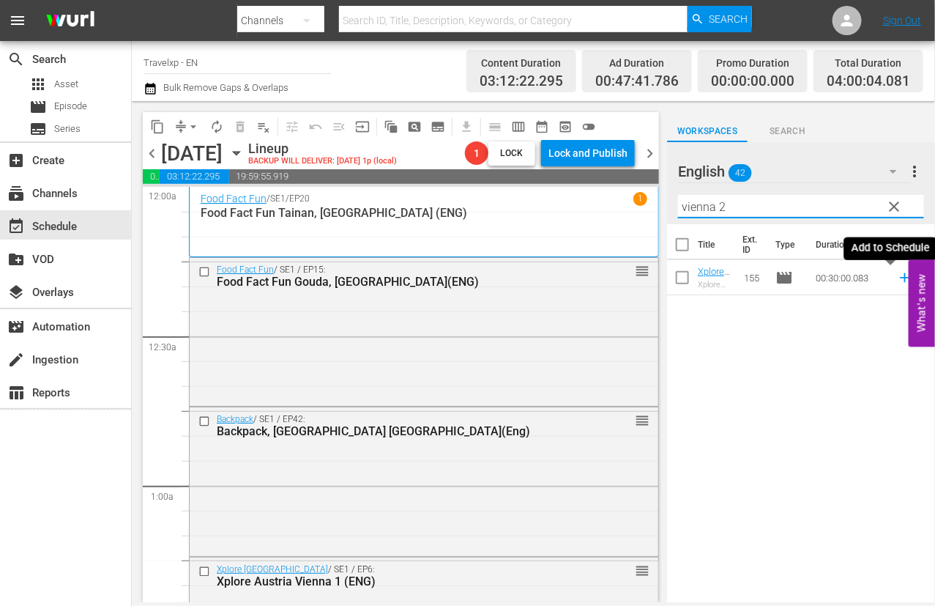
click at [900, 278] on icon at bounding box center [905, 278] width 10 height 10
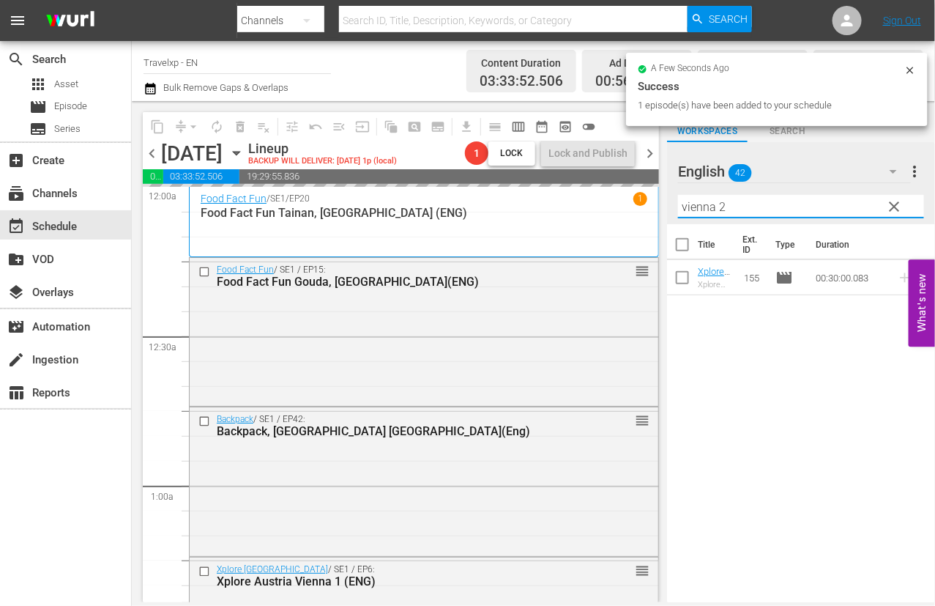
drag, startPoint x: 729, startPoint y: 204, endPoint x: 662, endPoint y: 202, distance: 67.4
click at [662, 202] on div "content_copy compress arrow_drop_down autorenew_outlined delete_forever_outline…" at bounding box center [533, 351] width 803 height 501
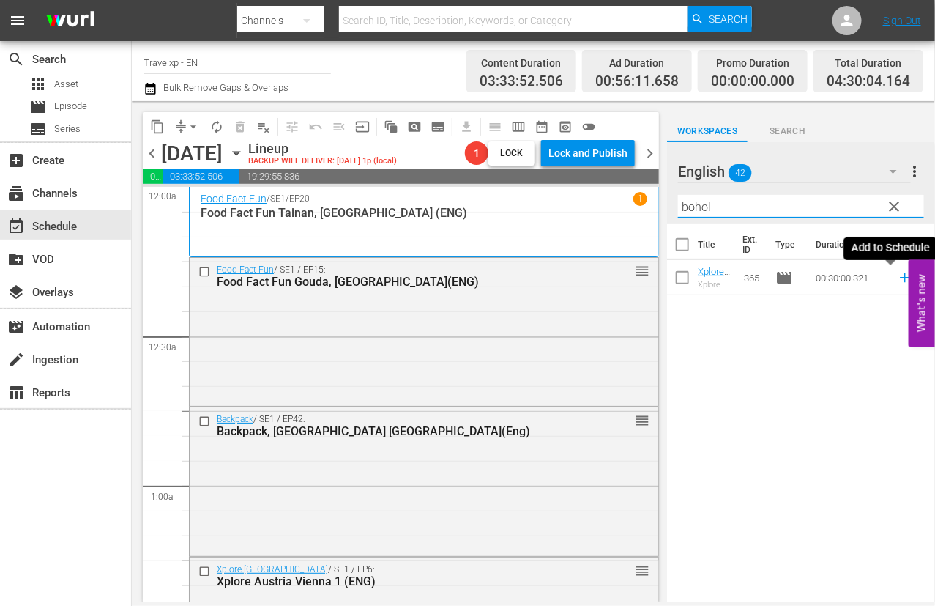
click at [900, 279] on icon at bounding box center [905, 278] width 10 height 10
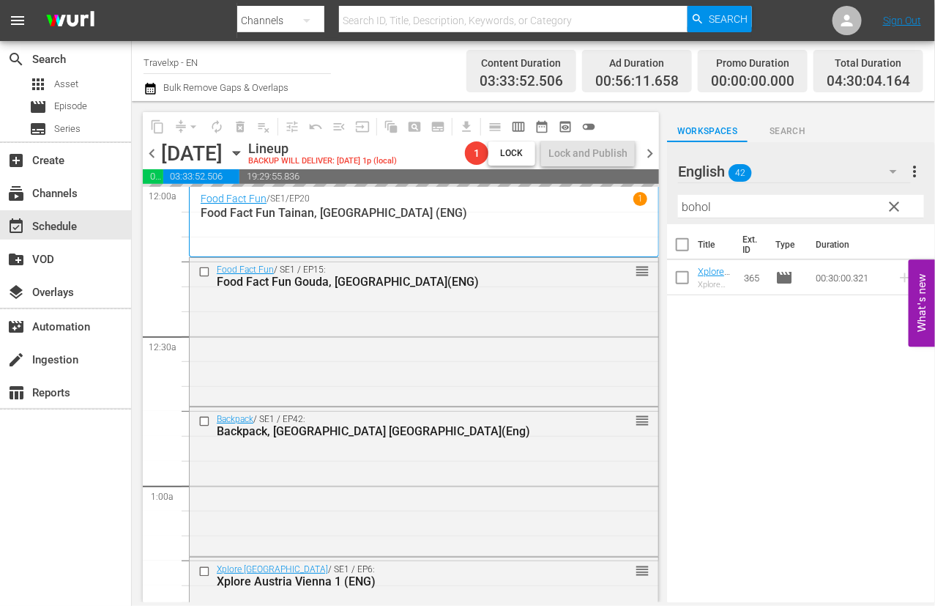
click at [696, 207] on input "bohol" at bounding box center [801, 206] width 246 height 23
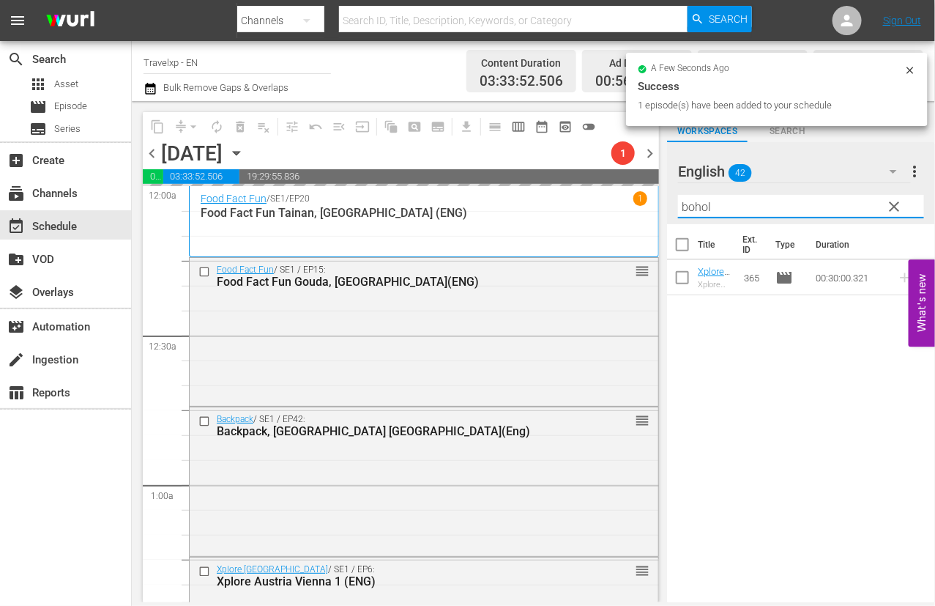
click at [696, 207] on input "bohol" at bounding box center [801, 206] width 246 height 23
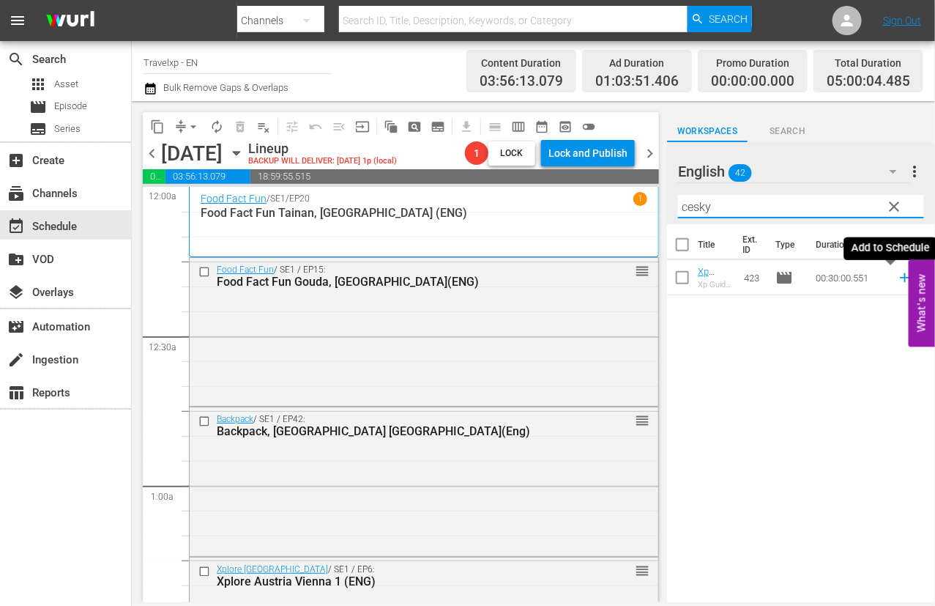
click at [897, 276] on icon at bounding box center [905, 277] width 16 height 16
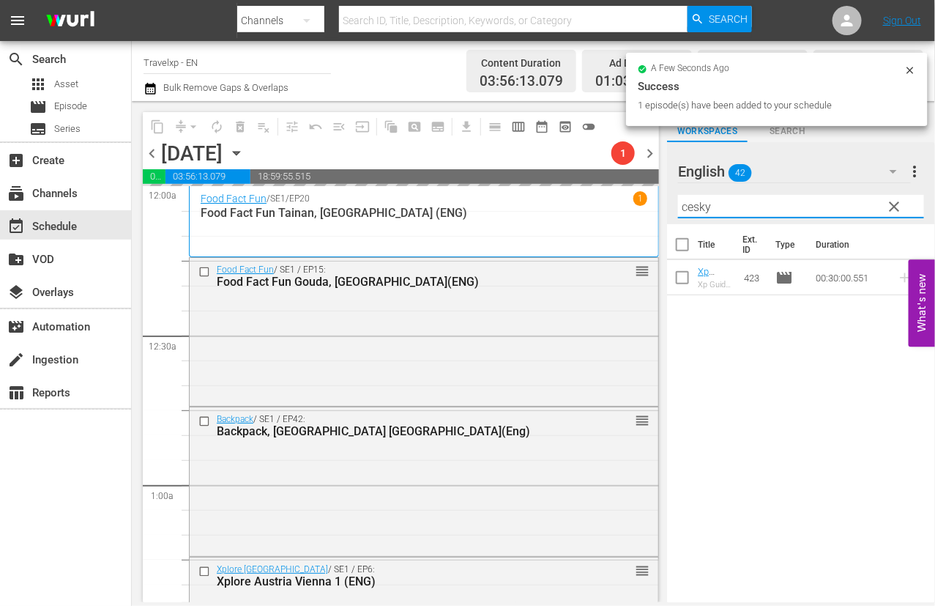
click at [700, 205] on input "cesky" at bounding box center [801, 206] width 246 height 23
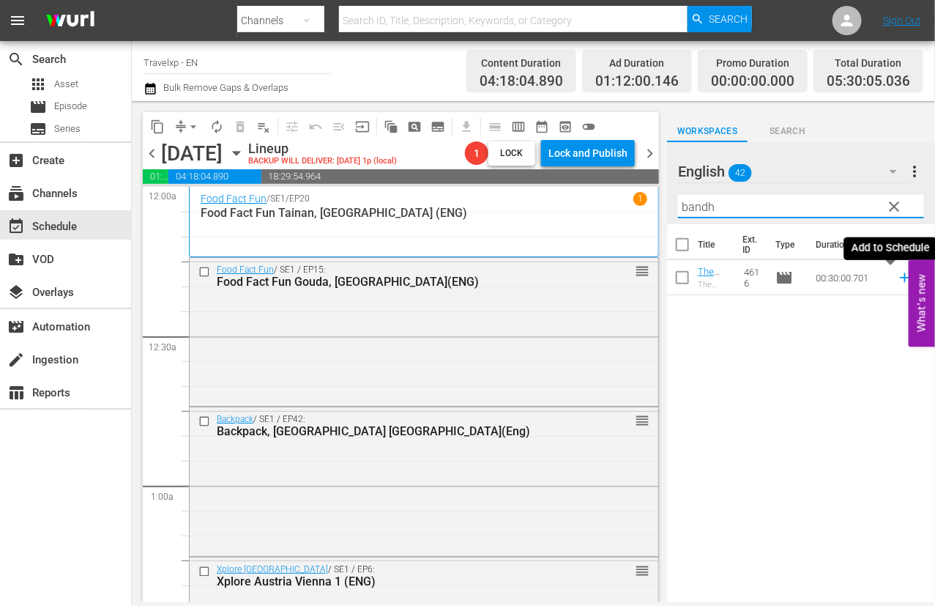
click at [897, 278] on icon at bounding box center [905, 277] width 16 height 16
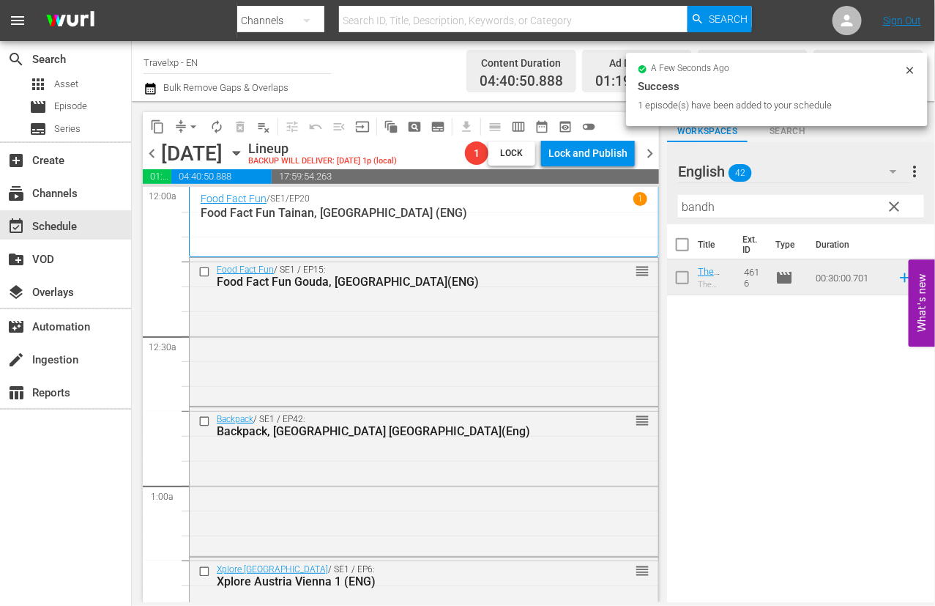
click at [687, 207] on input "bandh" at bounding box center [801, 206] width 246 height 23
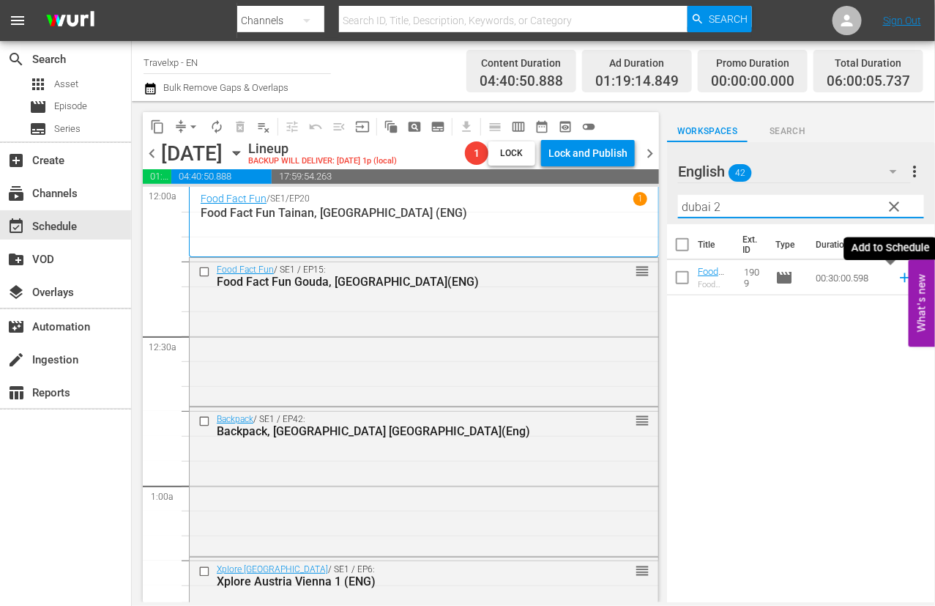
click at [897, 279] on icon at bounding box center [905, 277] width 16 height 16
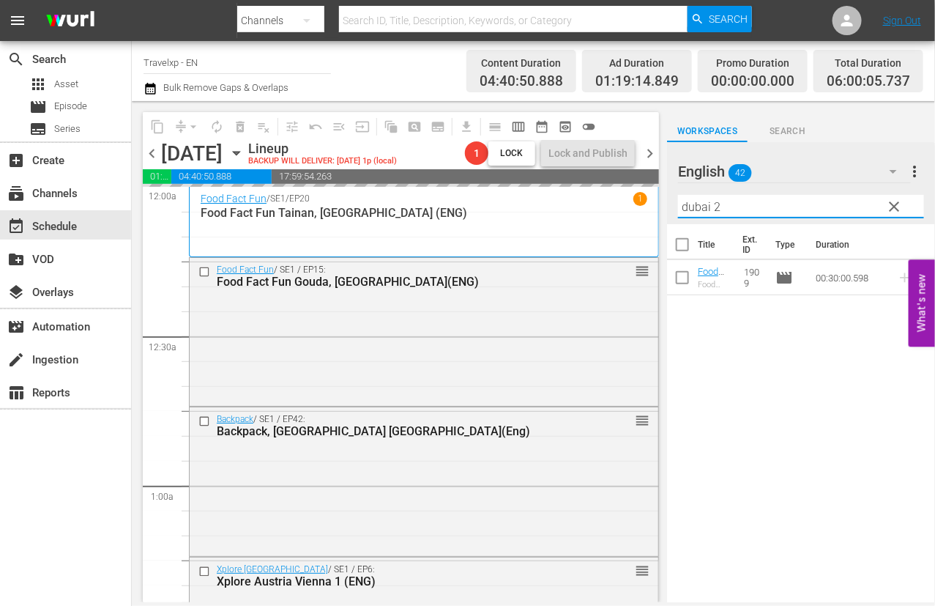
drag, startPoint x: 722, startPoint y: 207, endPoint x: 655, endPoint y: 204, distance: 66.7
click at [655, 204] on div "content_copy compress arrow_drop_down autorenew_outlined delete_forever_outline…" at bounding box center [533, 351] width 803 height 501
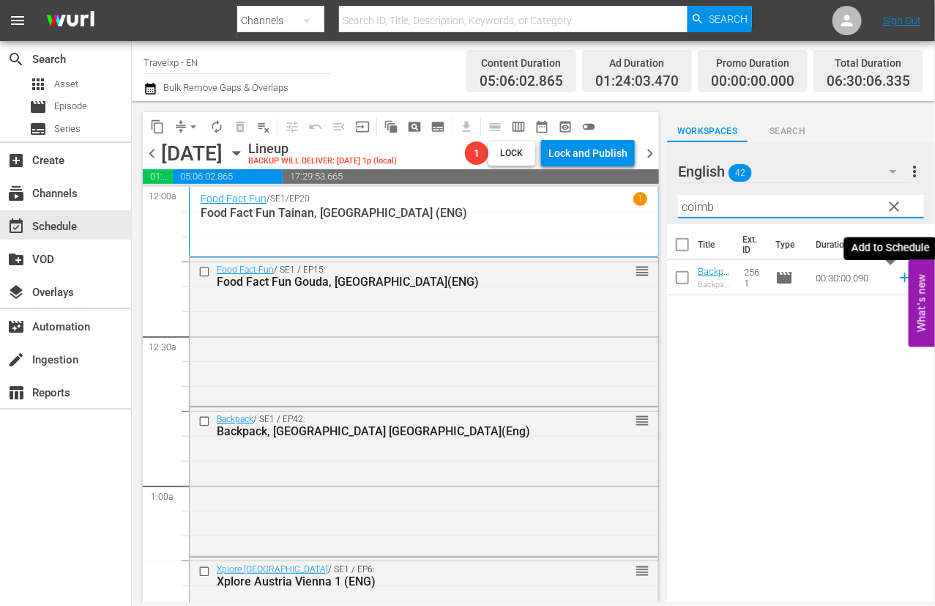
click at [900, 277] on icon at bounding box center [905, 278] width 10 height 10
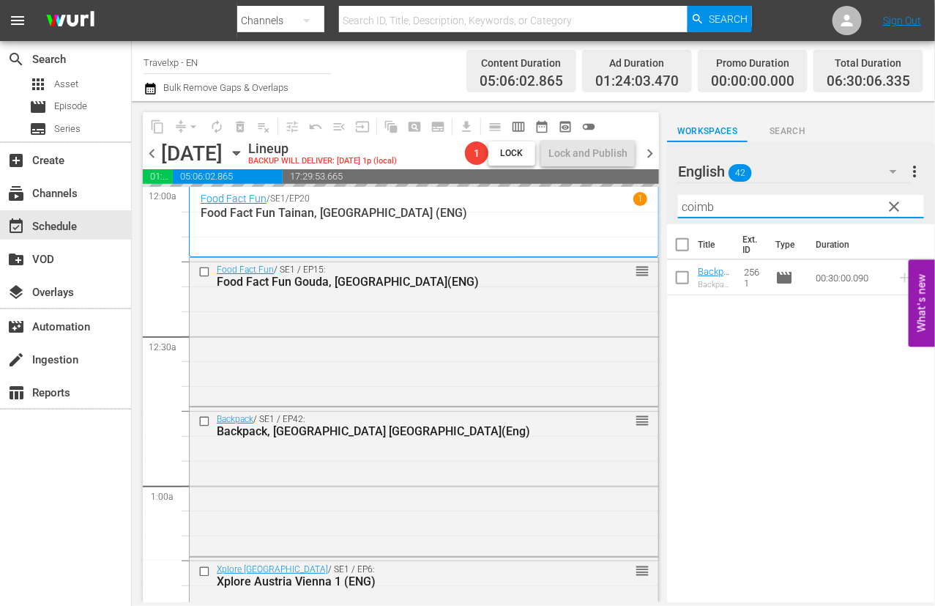
click at [702, 206] on input "coimb" at bounding box center [801, 206] width 246 height 23
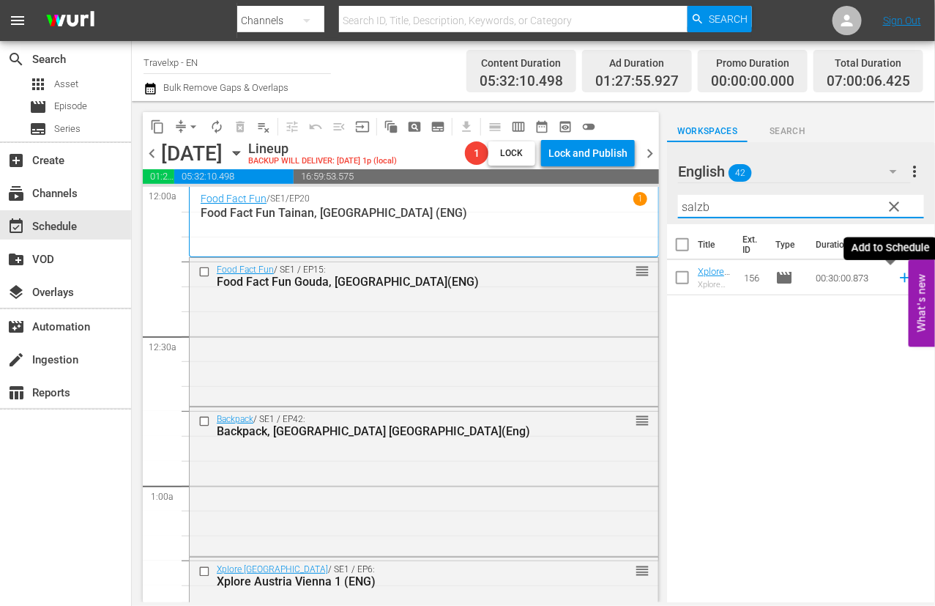
click at [897, 276] on icon at bounding box center [905, 277] width 16 height 16
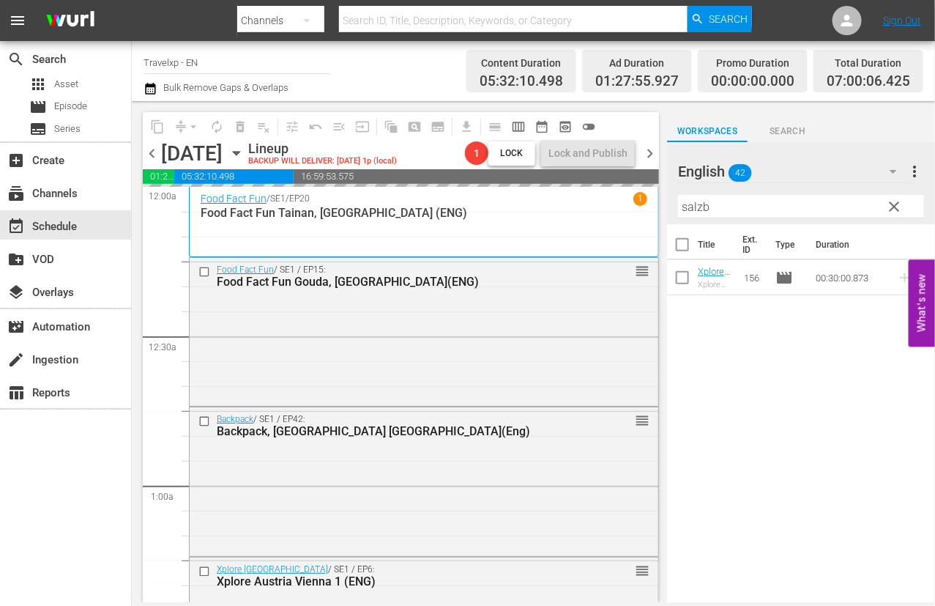
click at [694, 209] on input "salzb" at bounding box center [801, 206] width 246 height 23
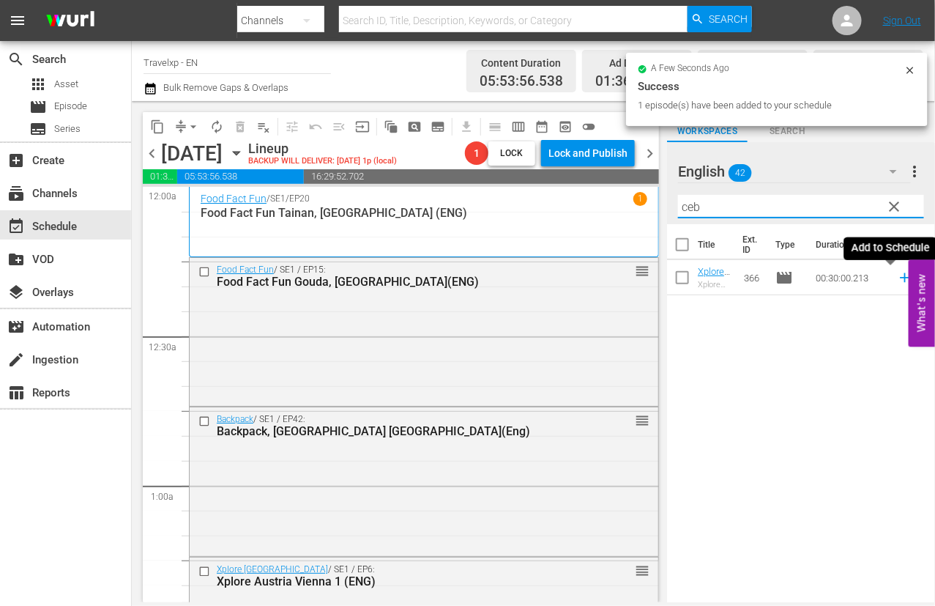
click at [900, 279] on icon at bounding box center [905, 278] width 10 height 10
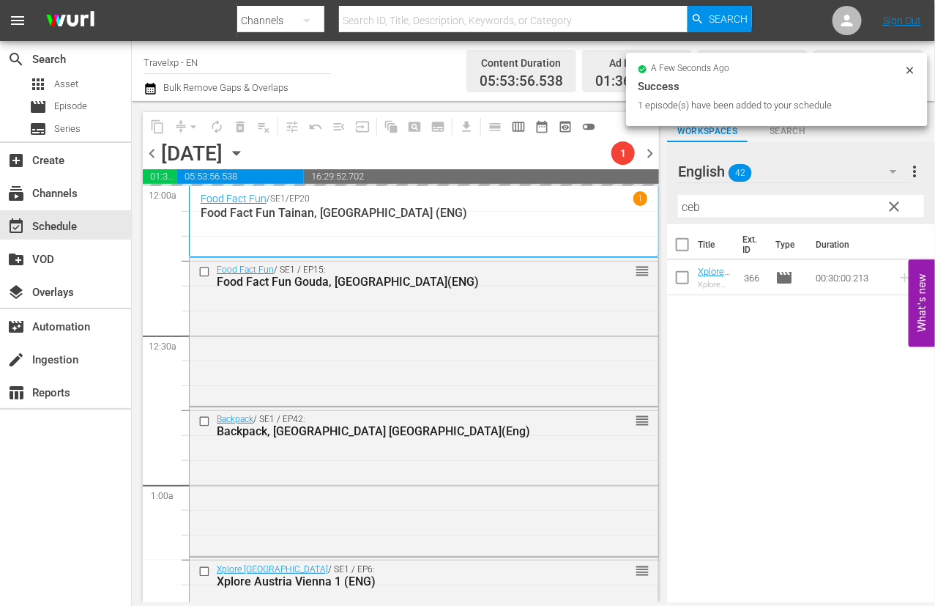
click at [692, 199] on input "ceb" at bounding box center [801, 206] width 246 height 23
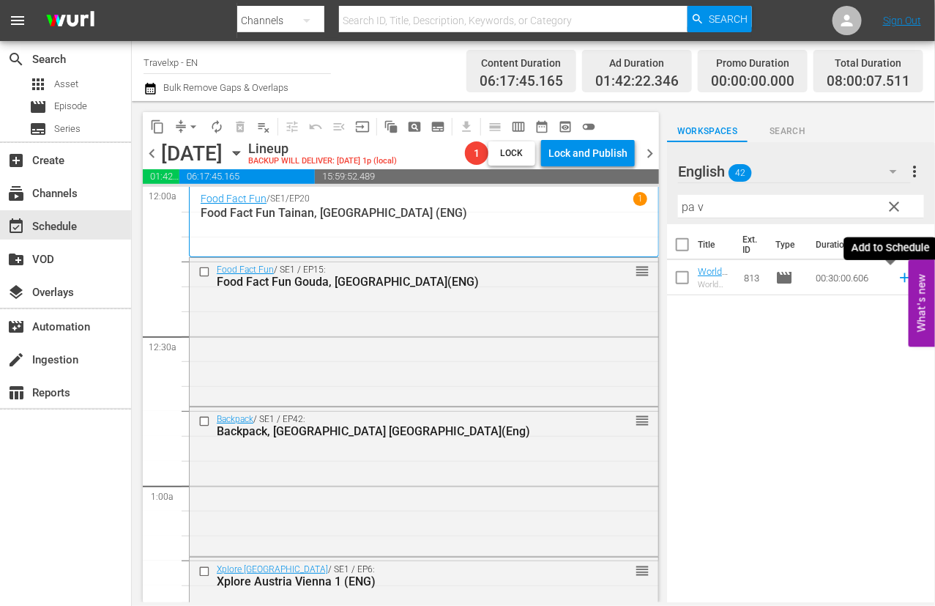
click at [897, 276] on icon at bounding box center [905, 277] width 16 height 16
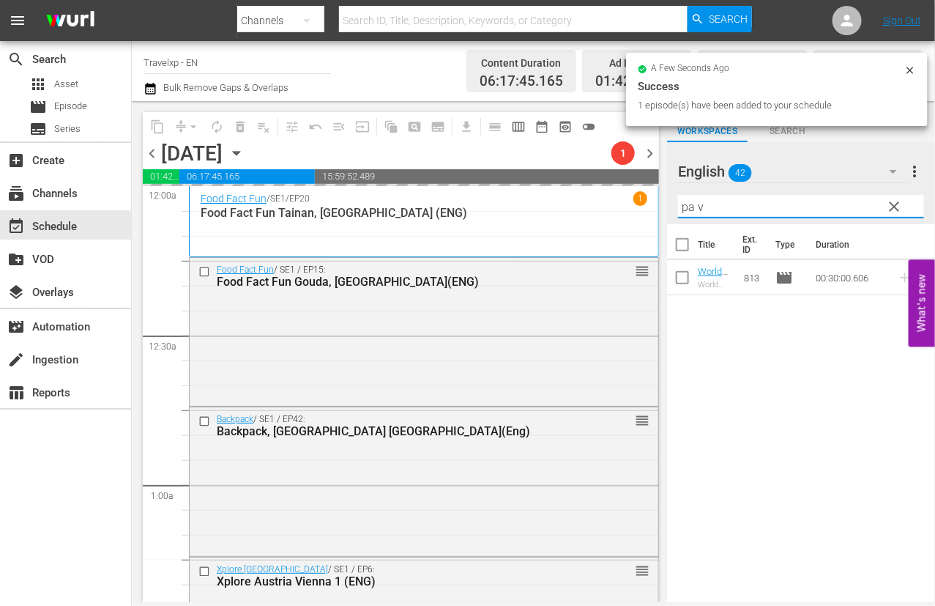
drag, startPoint x: 710, startPoint y: 206, endPoint x: 659, endPoint y: 205, distance: 51.3
click at [659, 205] on div "content_copy compress arrow_drop_down autorenew_outlined delete_forever_outline…" at bounding box center [533, 351] width 803 height 501
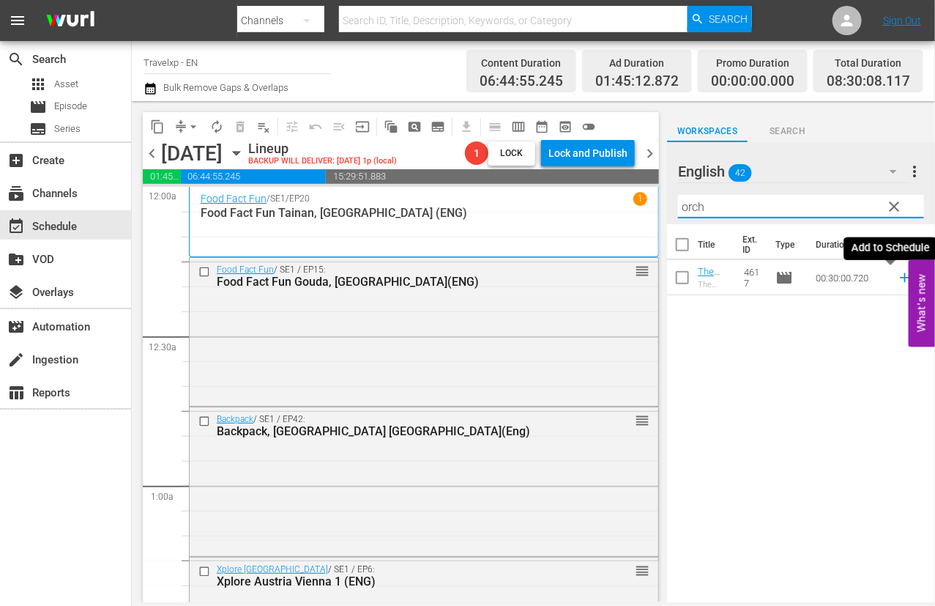
click at [900, 277] on icon at bounding box center [905, 278] width 10 height 10
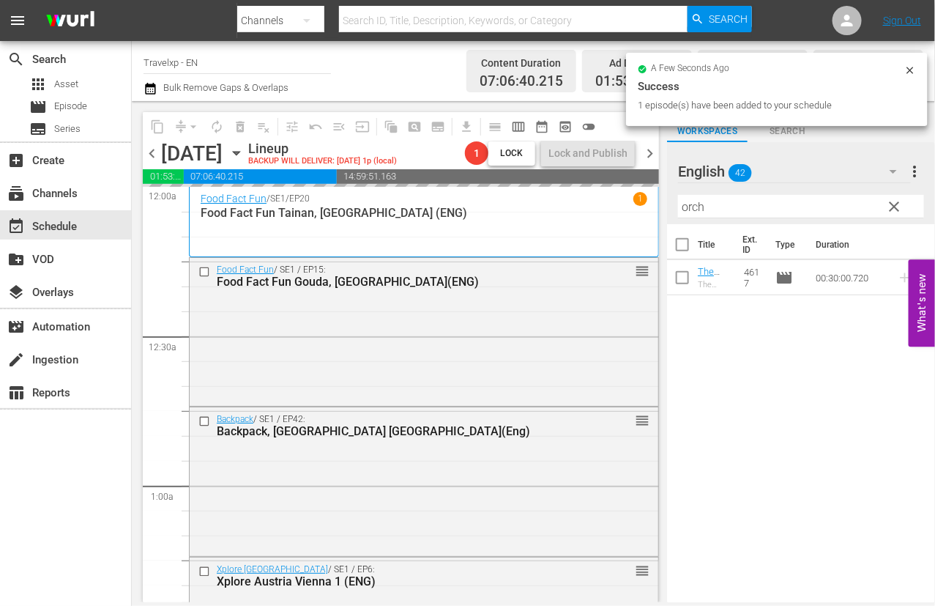
click at [693, 208] on input "orch" at bounding box center [801, 206] width 246 height 23
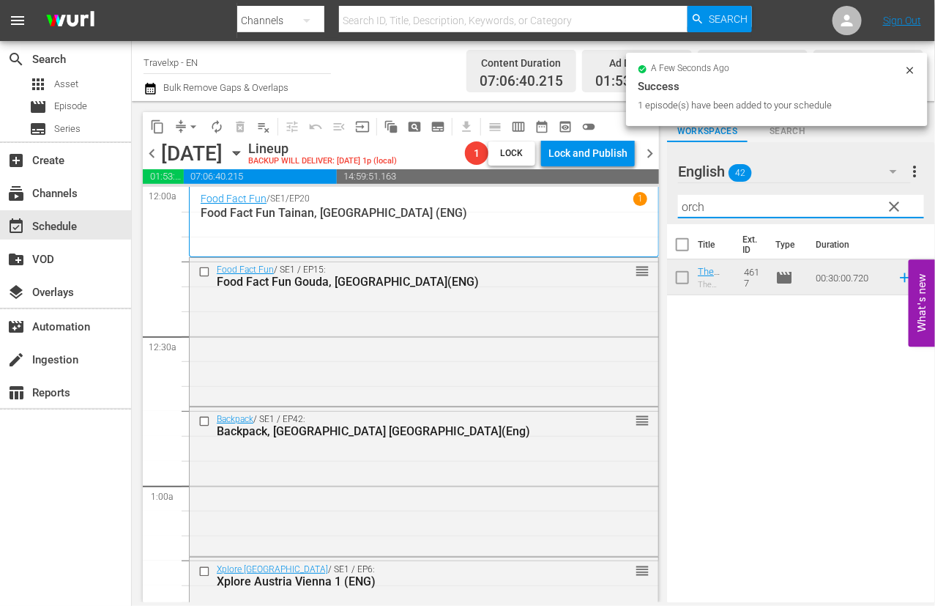
click at [693, 208] on input "orch" at bounding box center [801, 206] width 246 height 23
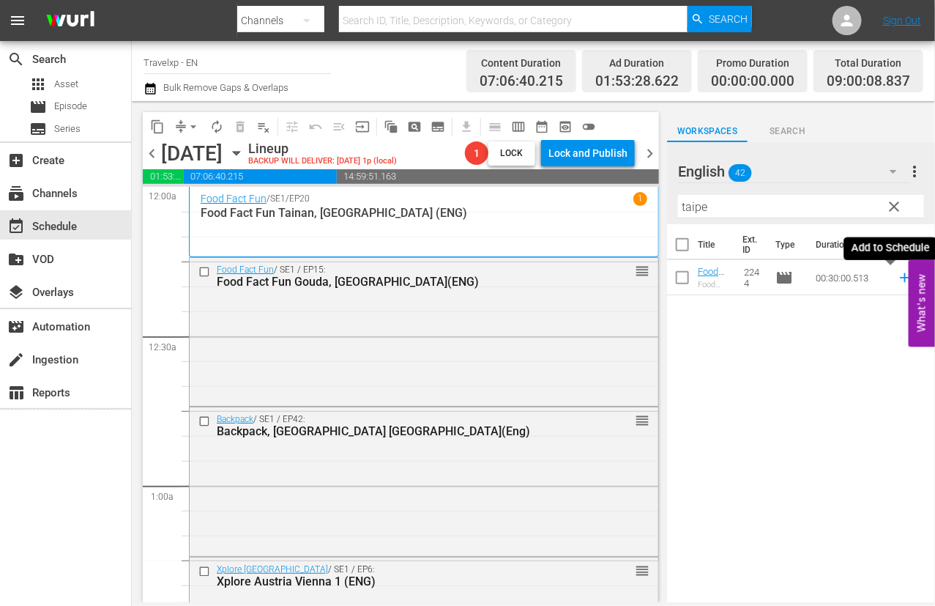
click at [900, 277] on icon at bounding box center [905, 278] width 10 height 10
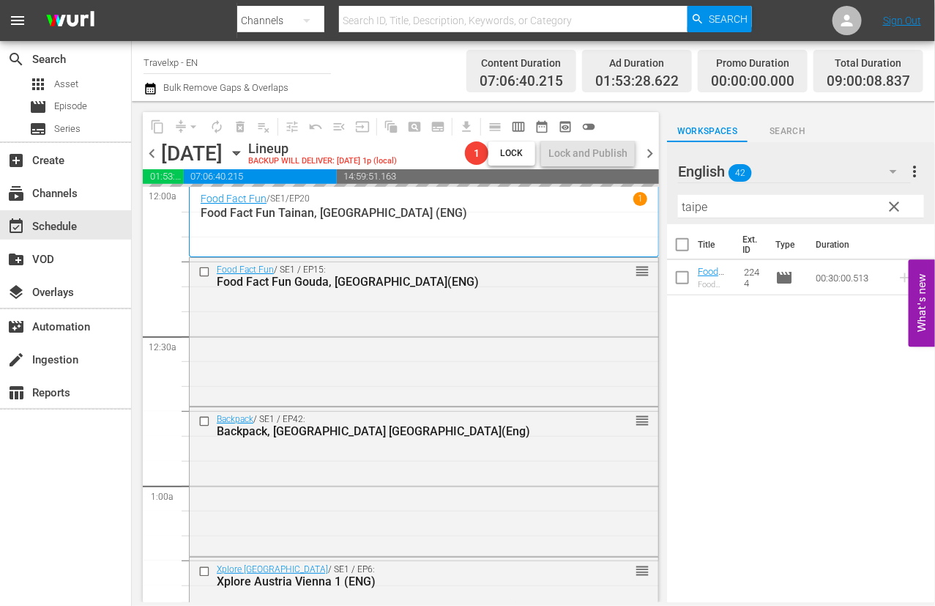
click at [694, 209] on input "taipe" at bounding box center [801, 206] width 246 height 23
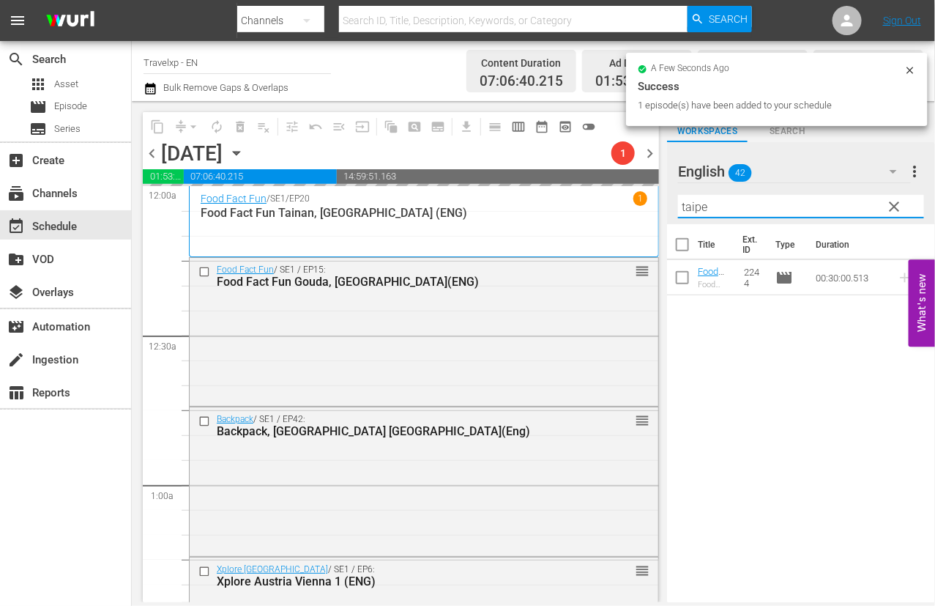
click at [693, 209] on input "taipe" at bounding box center [801, 206] width 246 height 23
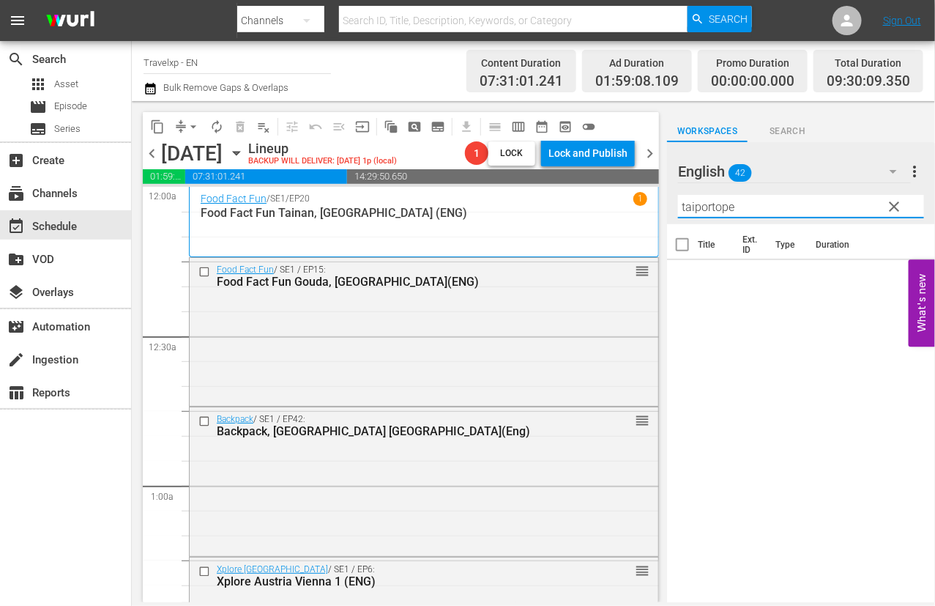
drag, startPoint x: 723, startPoint y: 207, endPoint x: 673, endPoint y: 200, distance: 50.2
click at [673, 200] on div "English 42 English more_vert clear Filter by Title taiportope" at bounding box center [801, 183] width 268 height 82
click at [897, 276] on icon at bounding box center [905, 277] width 16 height 16
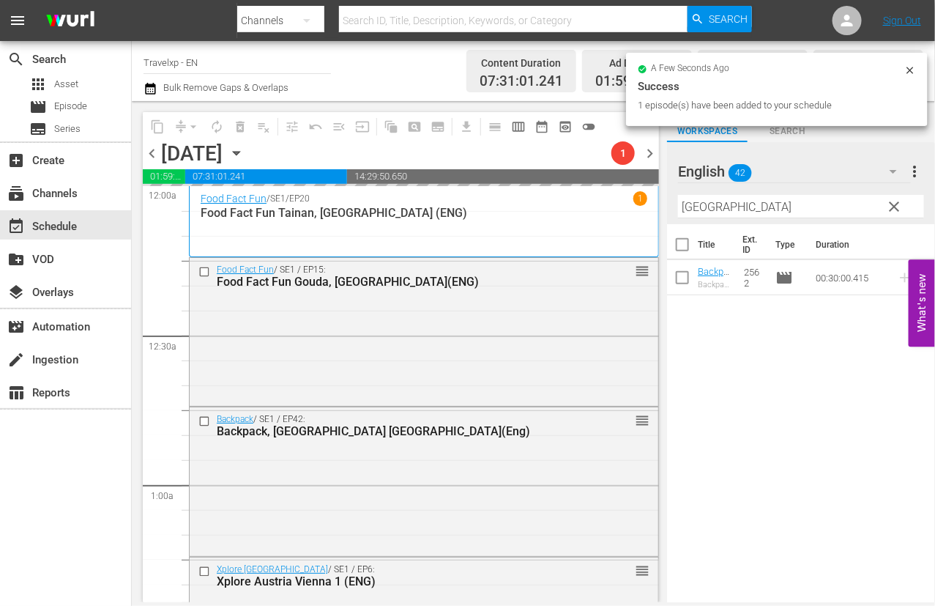
click at [691, 207] on input "[GEOGRAPHIC_DATA]" at bounding box center [801, 206] width 246 height 23
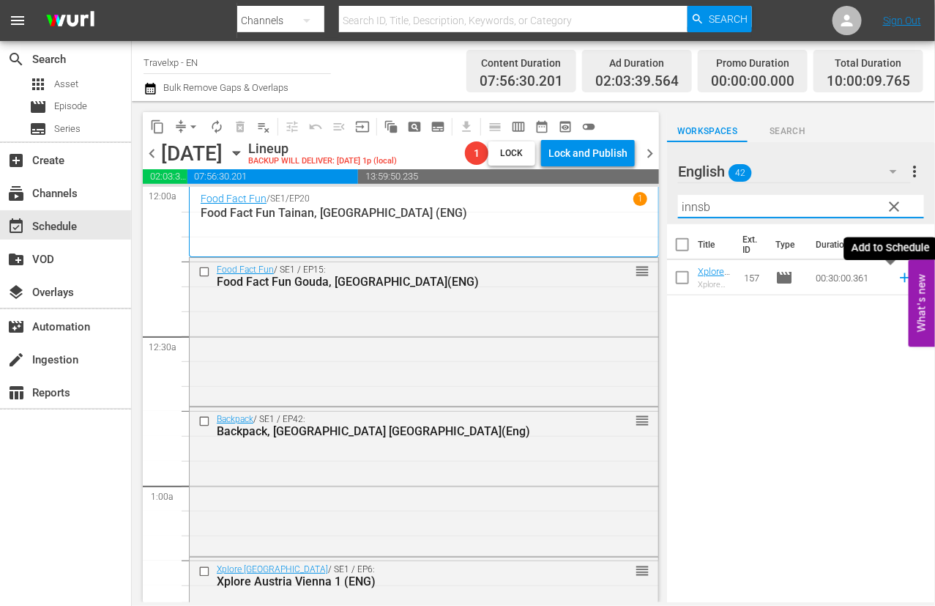
drag, startPoint x: 890, startPoint y: 278, endPoint x: 796, endPoint y: 209, distance: 116.3
click at [897, 278] on icon at bounding box center [905, 277] width 16 height 16
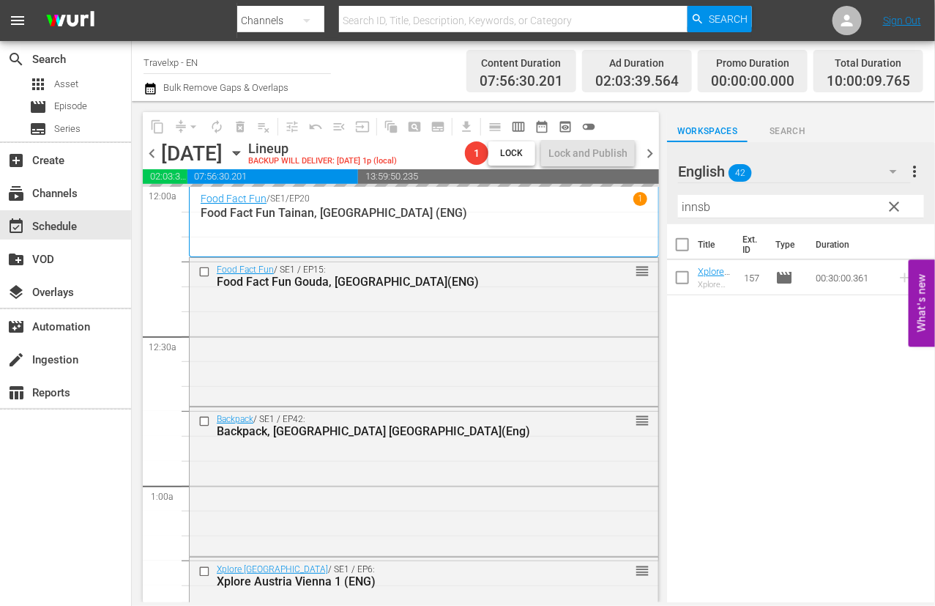
click at [695, 204] on input "innsb" at bounding box center [801, 206] width 246 height 23
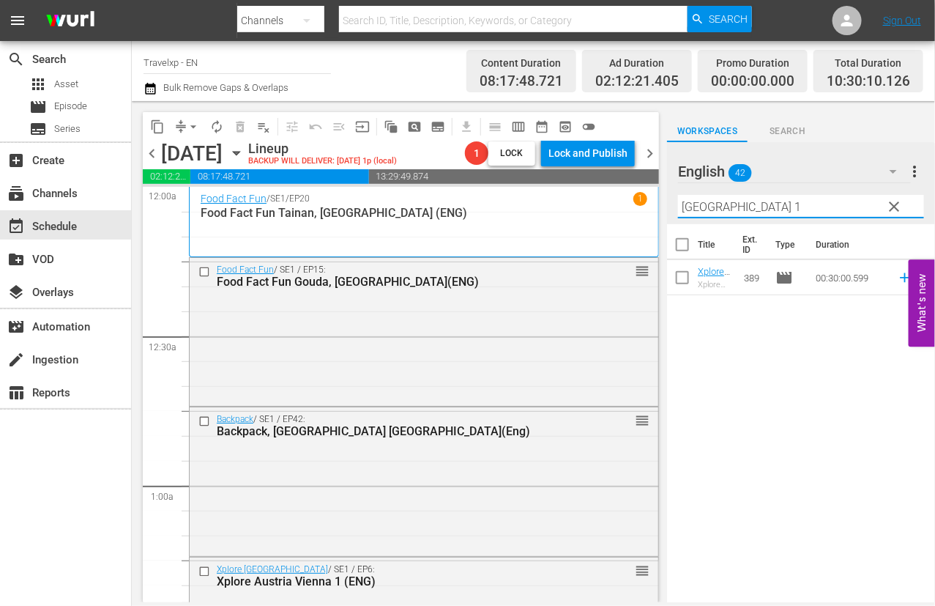
click at [897, 276] on icon at bounding box center [905, 277] width 16 height 16
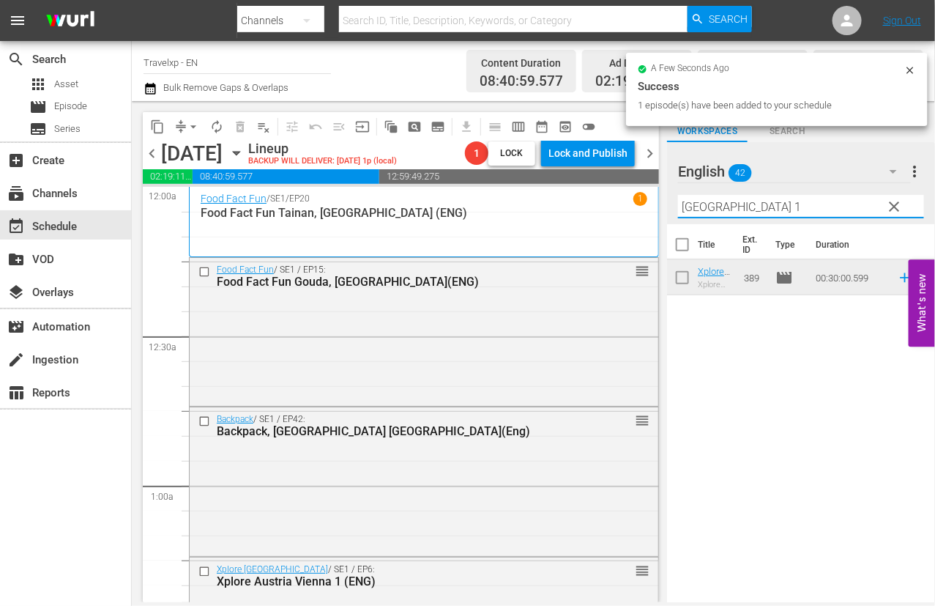
drag, startPoint x: 756, startPoint y: 204, endPoint x: 648, endPoint y: 199, distance: 107.7
click at [648, 199] on div "content_copy compress arrow_drop_down autorenew_outlined delete_forever_outline…" at bounding box center [533, 351] width 803 height 501
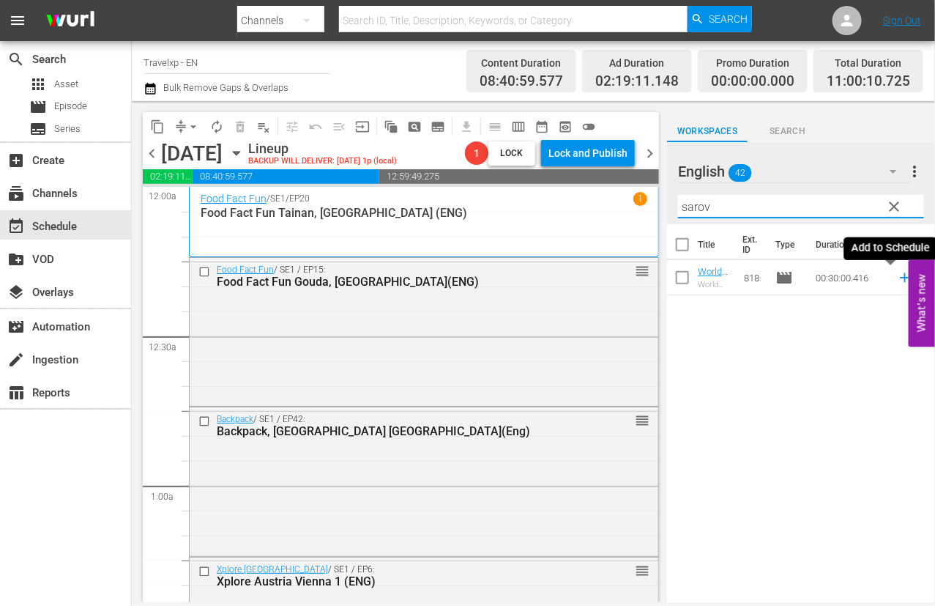
click at [897, 281] on icon at bounding box center [905, 277] width 16 height 16
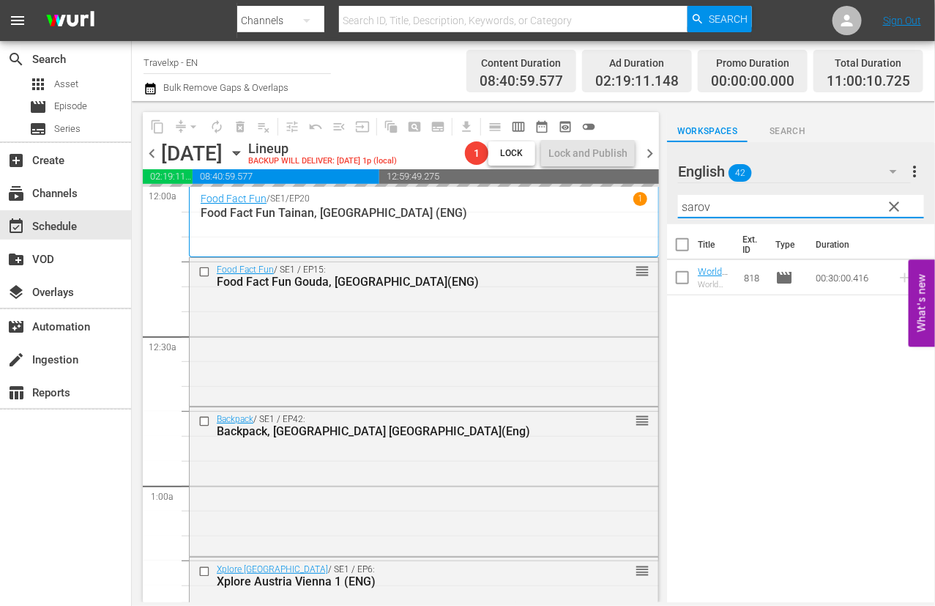
click at [701, 205] on input "sarov" at bounding box center [801, 206] width 246 height 23
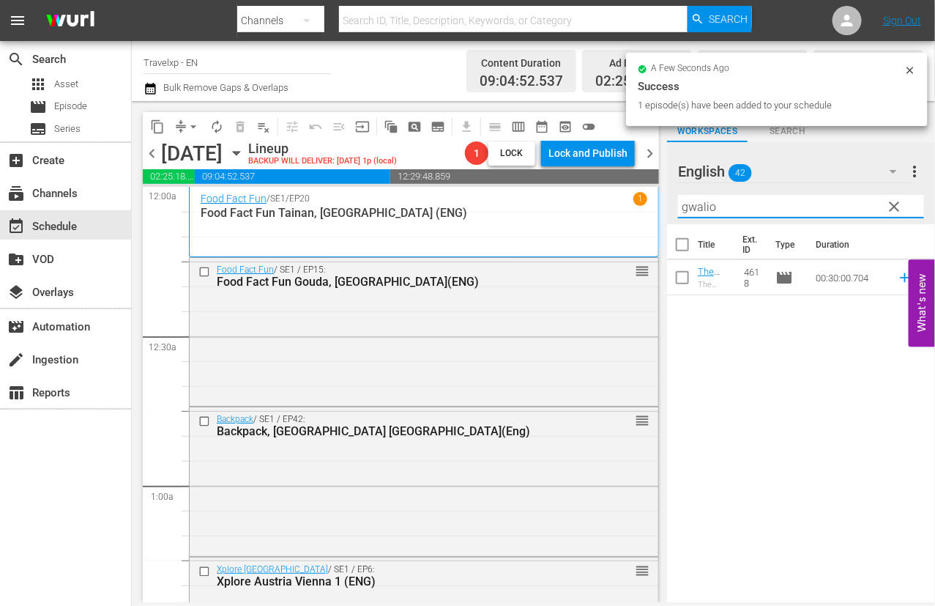
click at [897, 280] on icon at bounding box center [905, 277] width 16 height 16
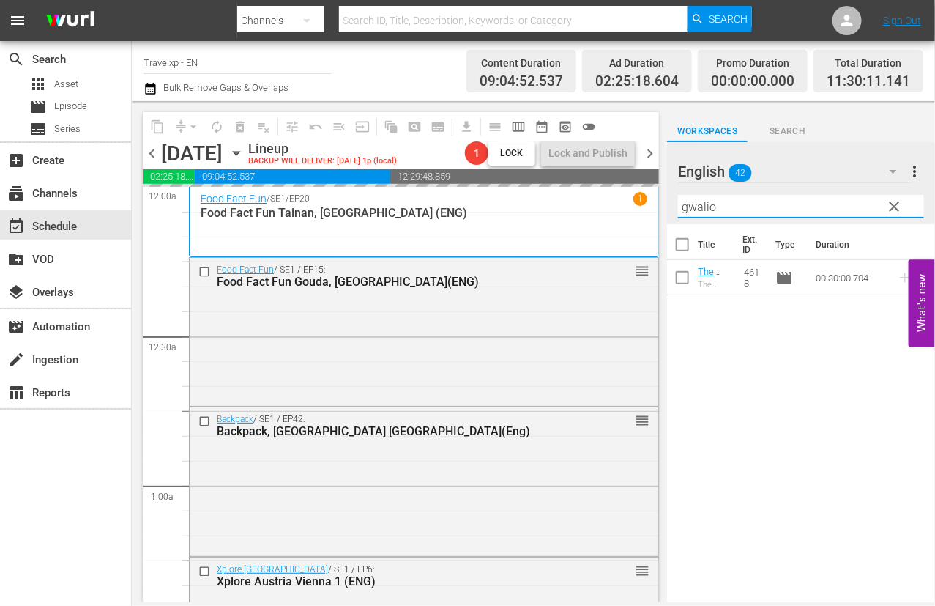
click at [703, 207] on input "gwalio" at bounding box center [801, 206] width 246 height 23
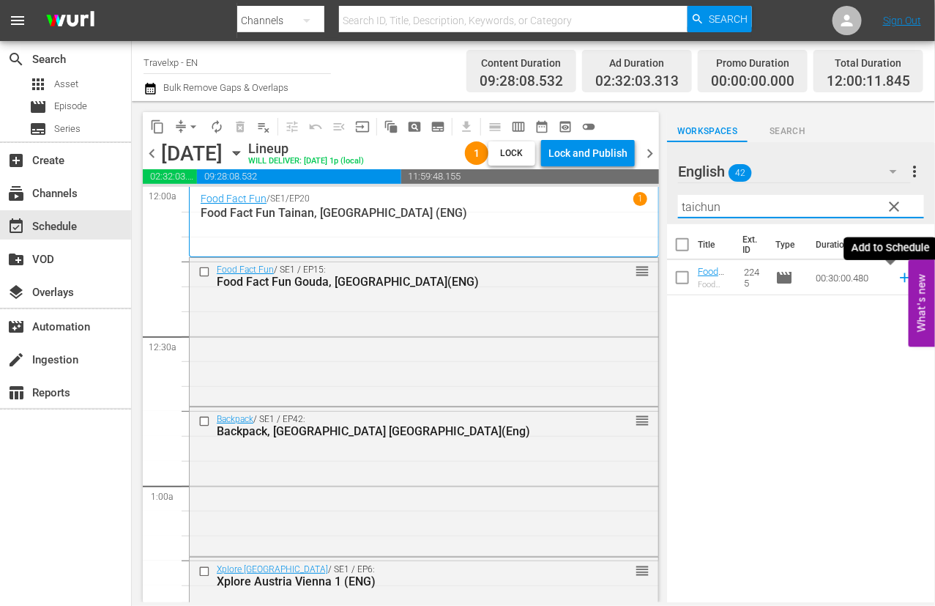
click at [897, 278] on icon at bounding box center [905, 277] width 16 height 16
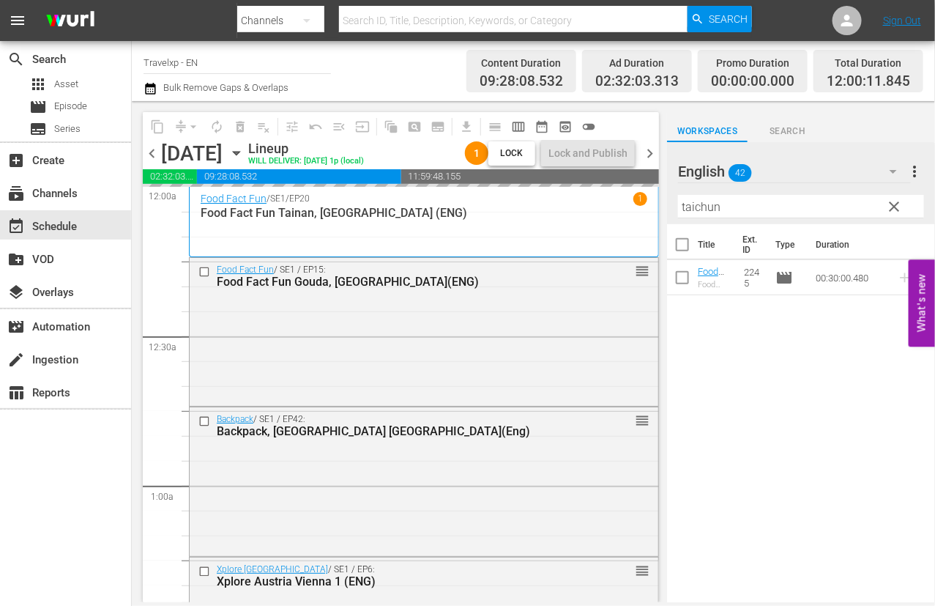
click at [706, 204] on input "taichun" at bounding box center [801, 206] width 246 height 23
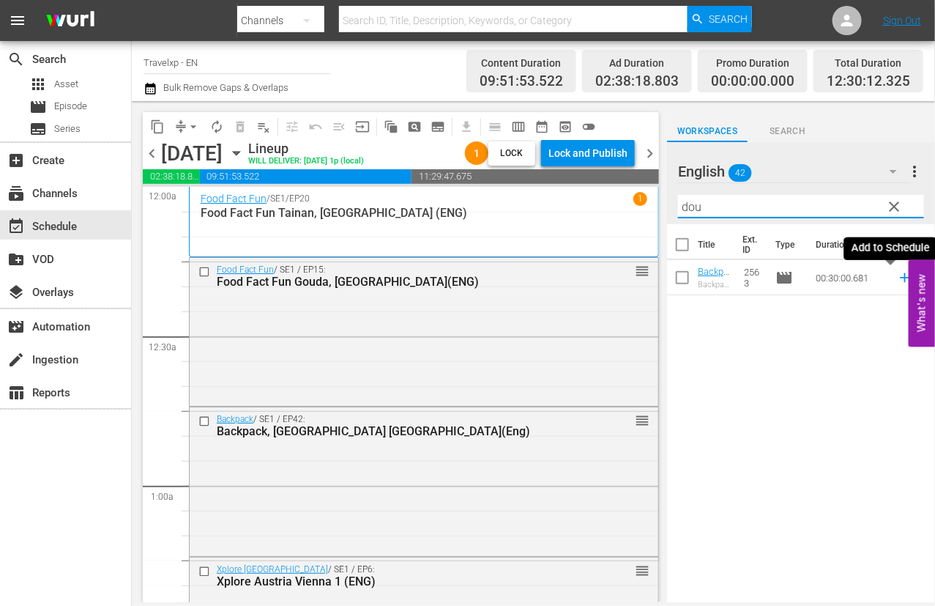
click at [897, 280] on icon at bounding box center [905, 277] width 16 height 16
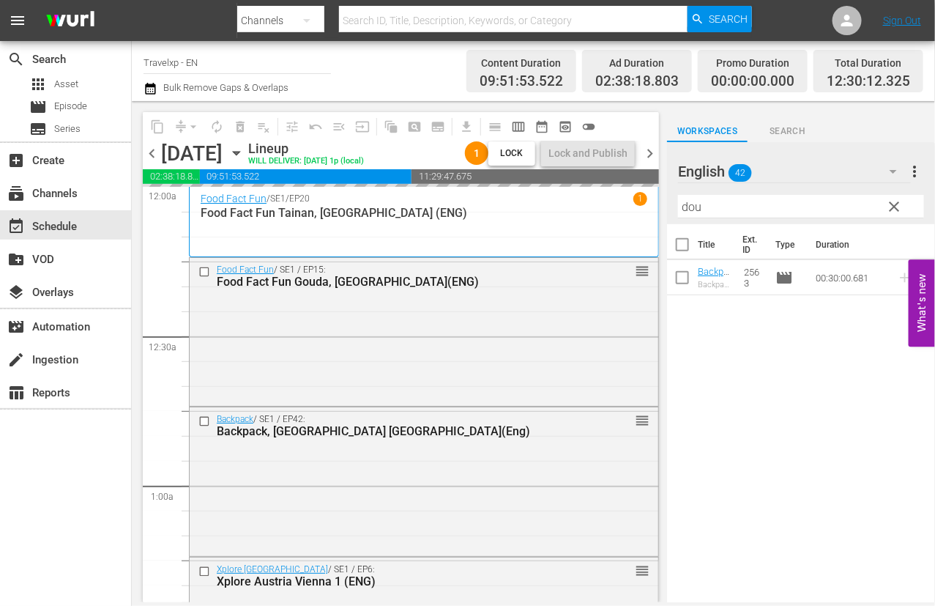
click at [690, 210] on input "dou" at bounding box center [801, 206] width 246 height 23
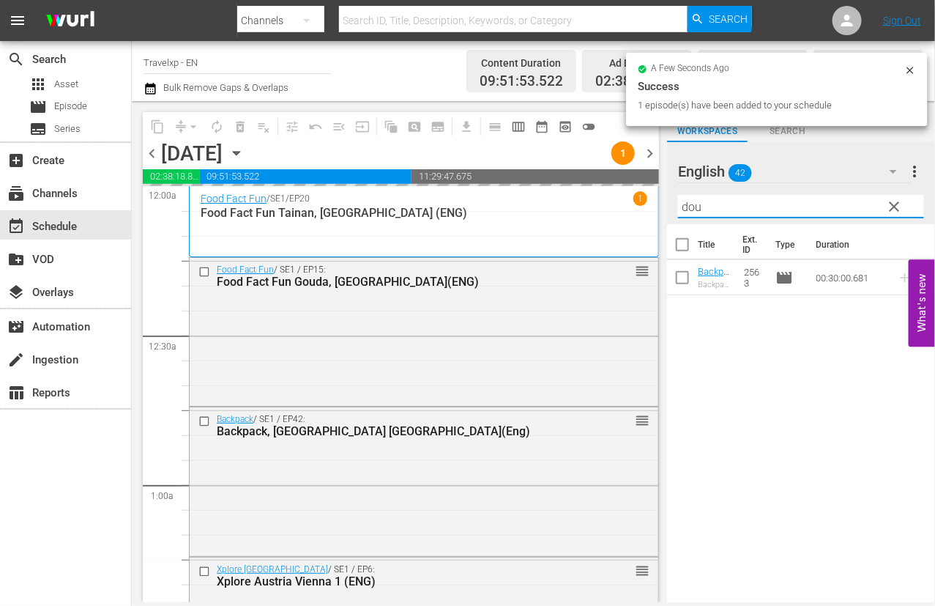
click at [690, 210] on input "dou" at bounding box center [801, 206] width 246 height 23
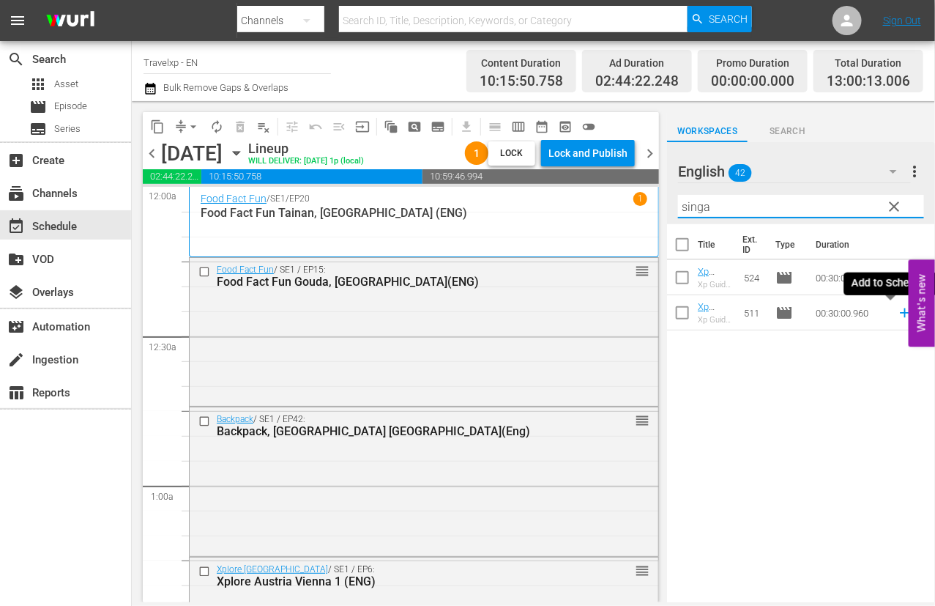
click at [897, 313] on icon at bounding box center [905, 313] width 16 height 16
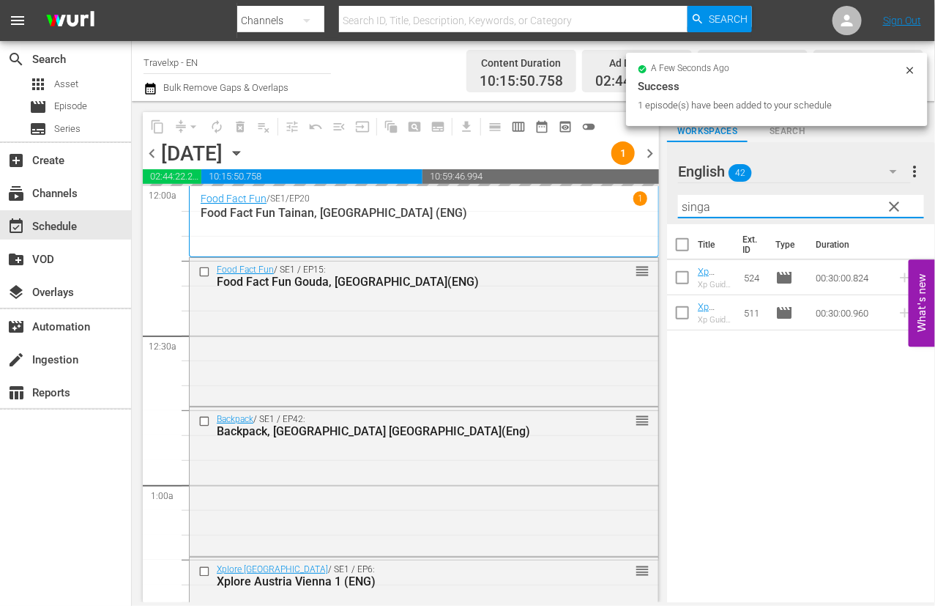
click at [693, 203] on input "singa" at bounding box center [801, 206] width 246 height 23
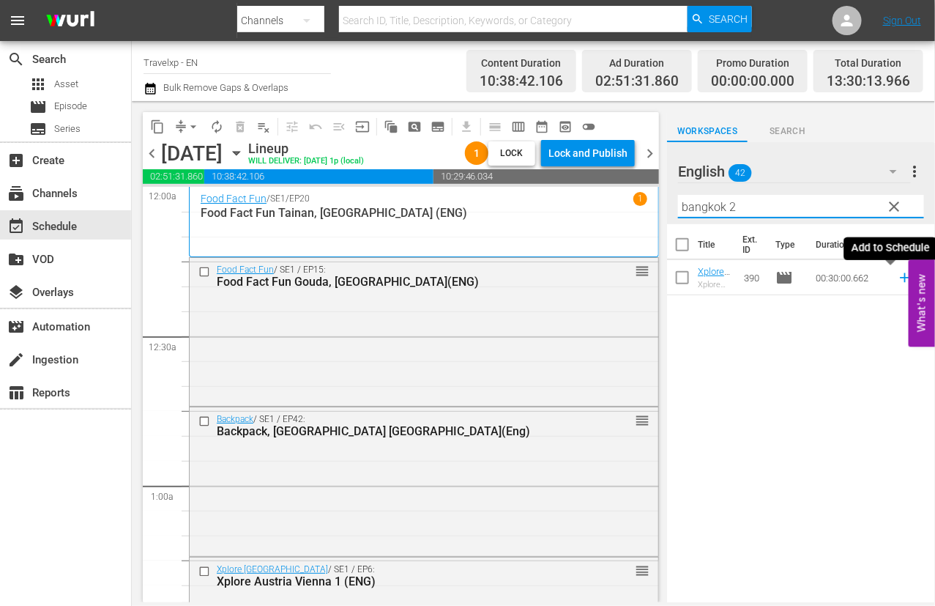
click at [897, 279] on icon at bounding box center [905, 277] width 16 height 16
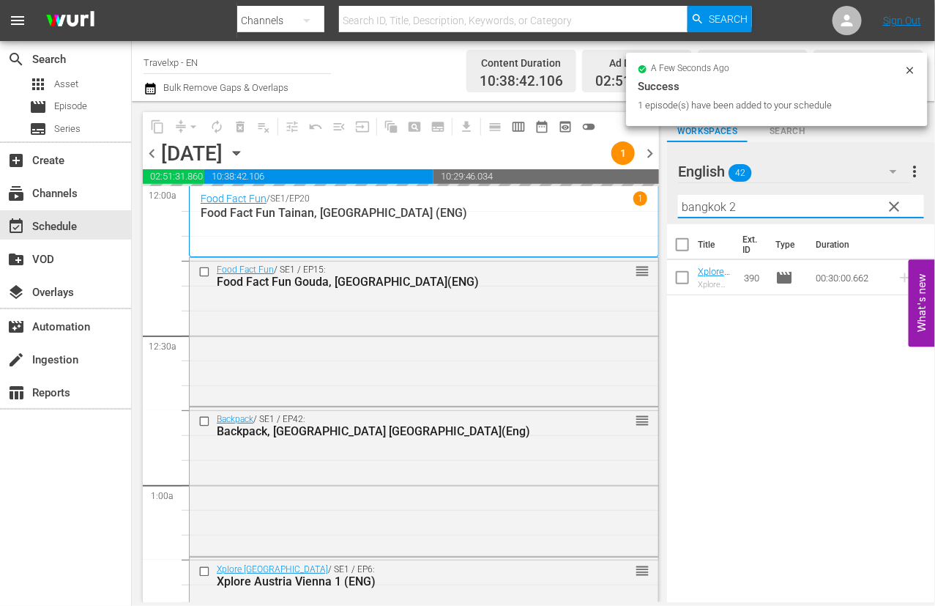
drag, startPoint x: 765, startPoint y: 208, endPoint x: 684, endPoint y: 207, distance: 80.6
click at [684, 207] on input "bangkok 2" at bounding box center [801, 206] width 246 height 23
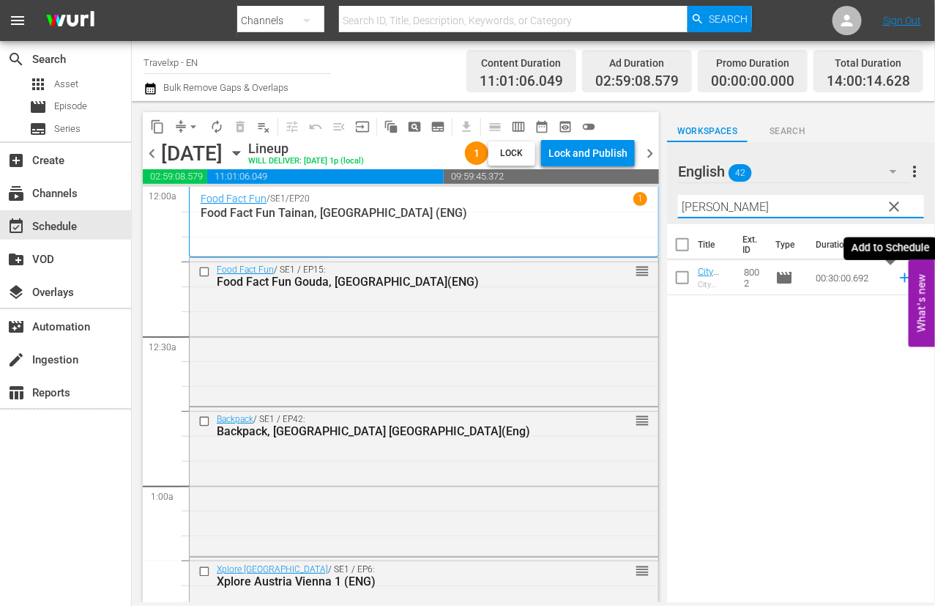
click at [897, 276] on icon at bounding box center [905, 277] width 16 height 16
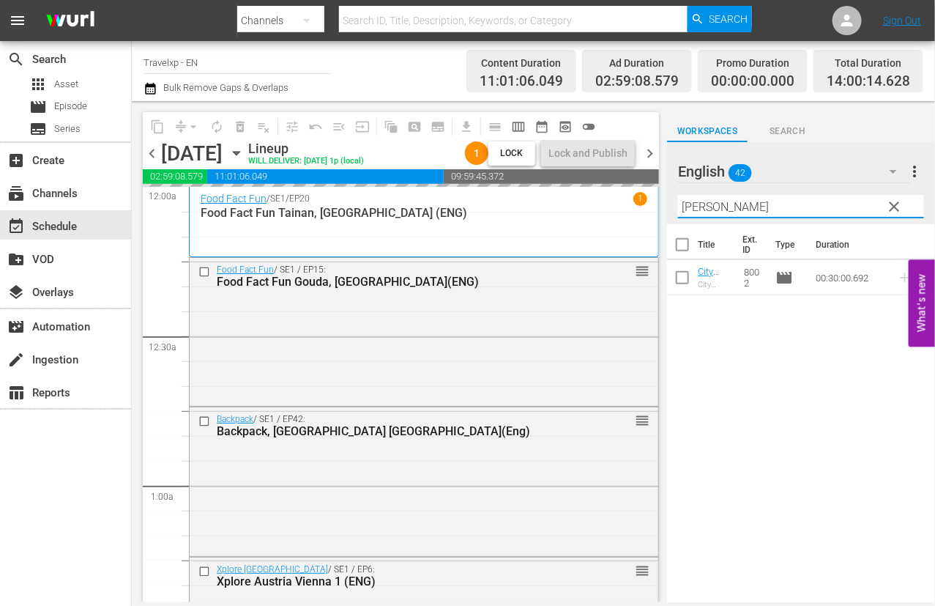
click at [691, 209] on input "[PERSON_NAME]" at bounding box center [801, 206] width 246 height 23
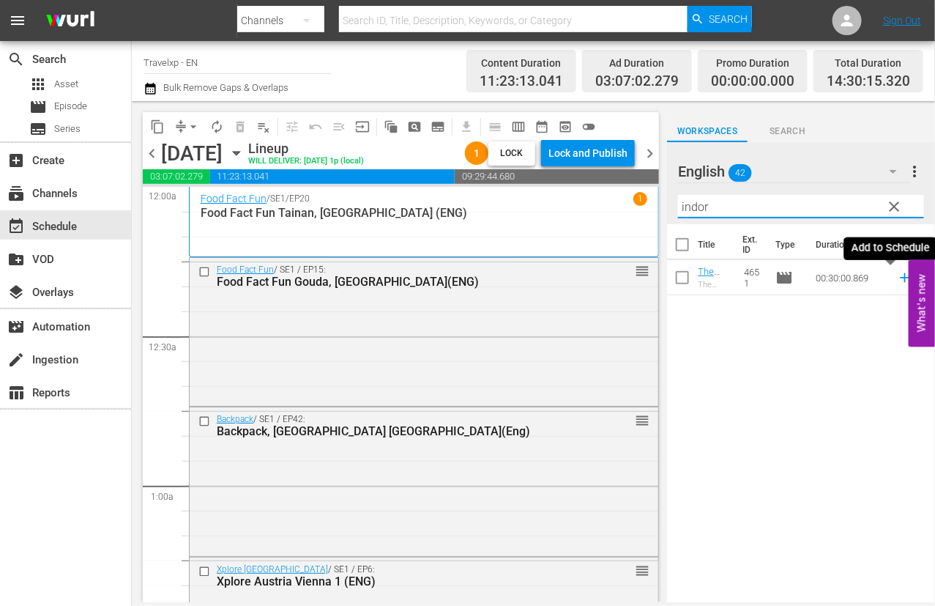
click at [900, 278] on icon at bounding box center [905, 278] width 10 height 10
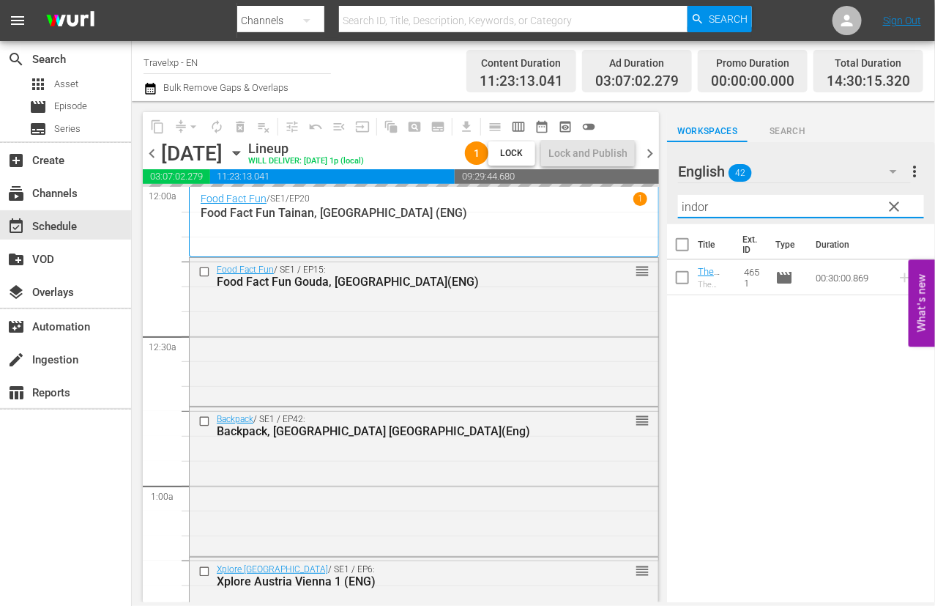
click at [688, 207] on input "indor" at bounding box center [801, 206] width 246 height 23
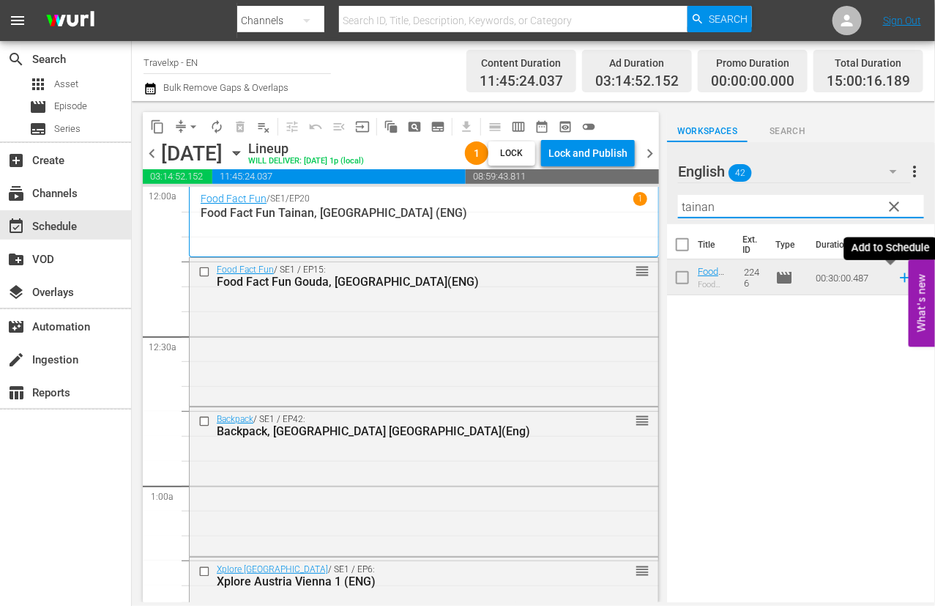
click at [897, 280] on icon at bounding box center [905, 277] width 16 height 16
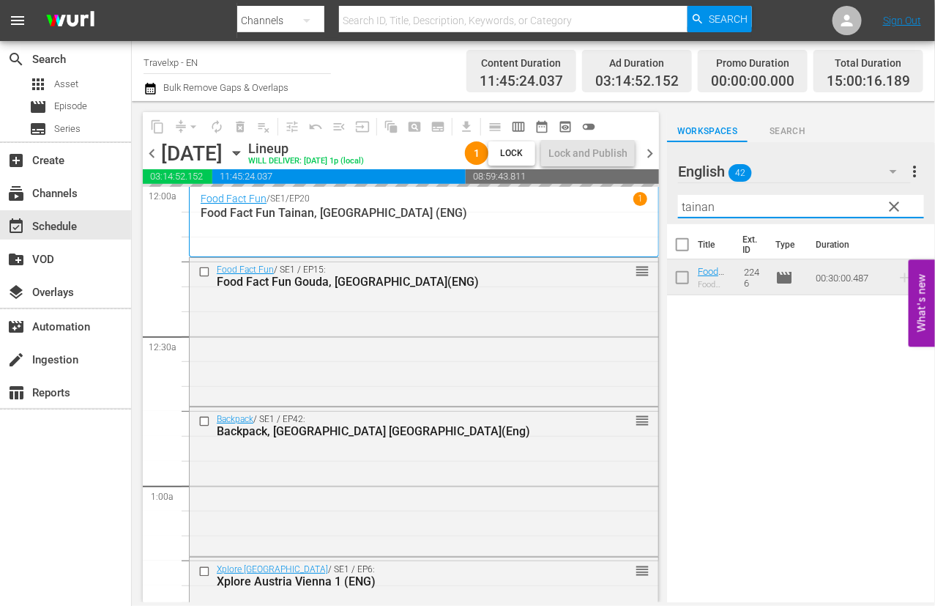
click at [707, 207] on input "tainan" at bounding box center [801, 206] width 246 height 23
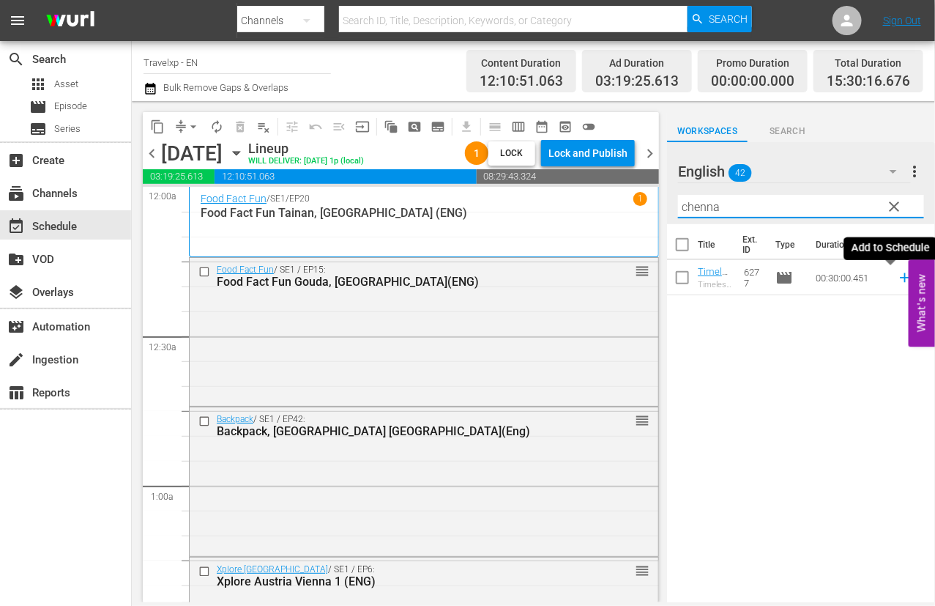
click at [900, 278] on icon at bounding box center [905, 278] width 10 height 10
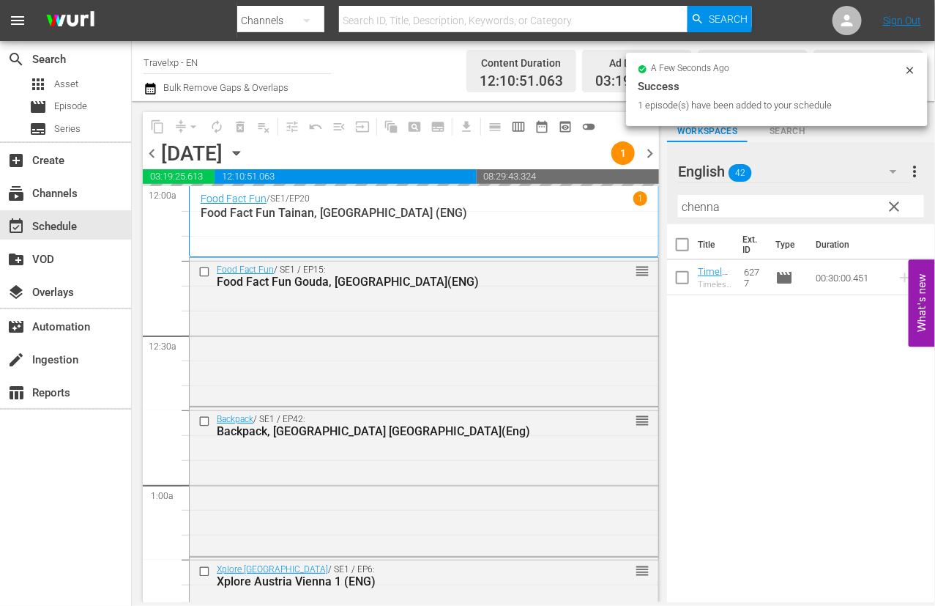
click at [704, 212] on input "chenna" at bounding box center [801, 206] width 246 height 23
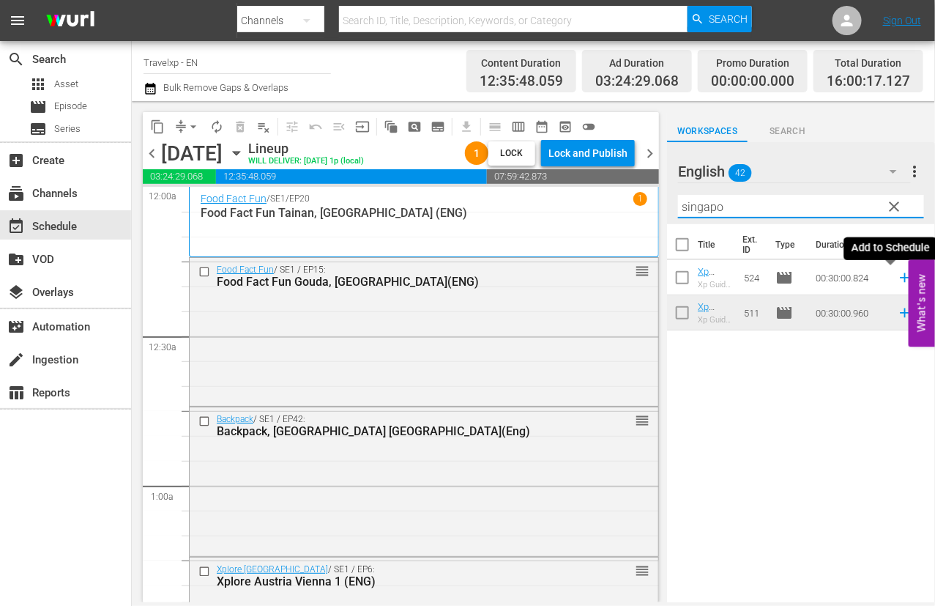
click at [900, 276] on icon at bounding box center [905, 278] width 10 height 10
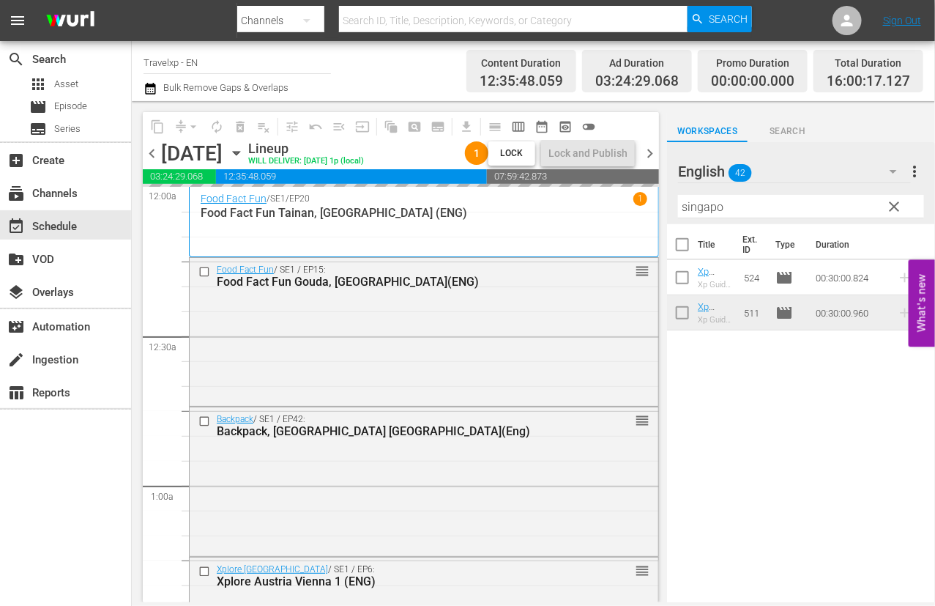
click at [707, 204] on input "singapo" at bounding box center [801, 206] width 246 height 23
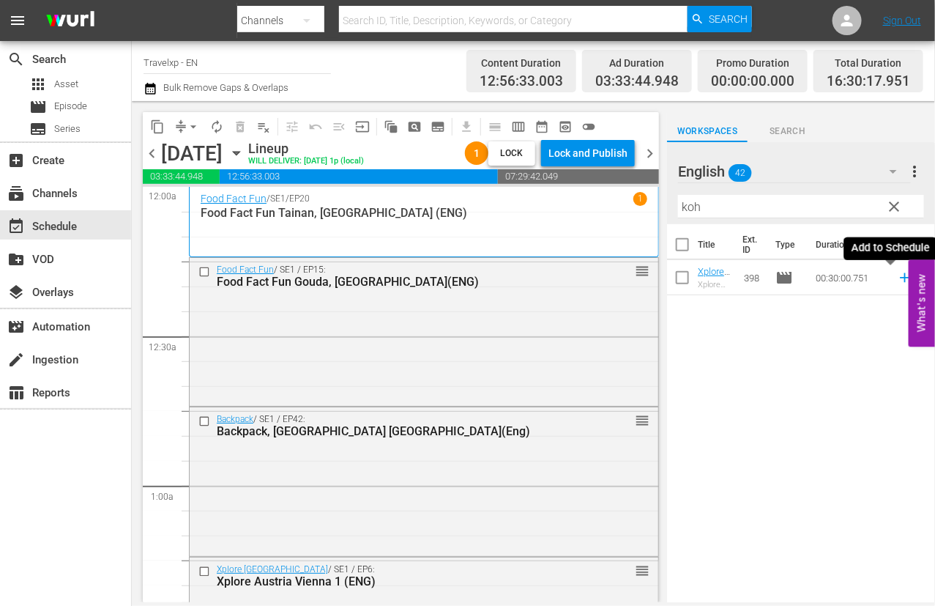
click at [897, 280] on icon at bounding box center [905, 277] width 16 height 16
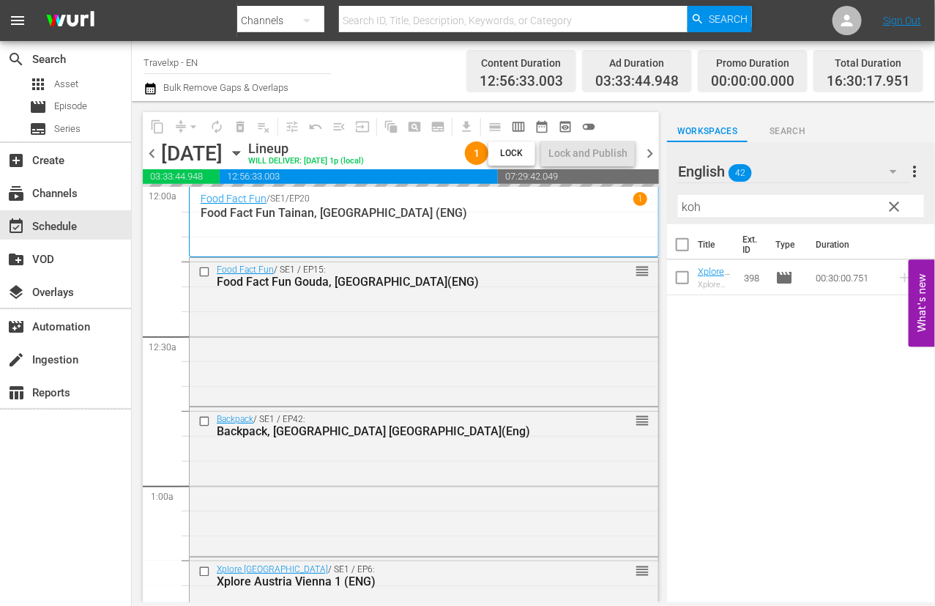
click at [690, 210] on input "koh" at bounding box center [801, 206] width 246 height 23
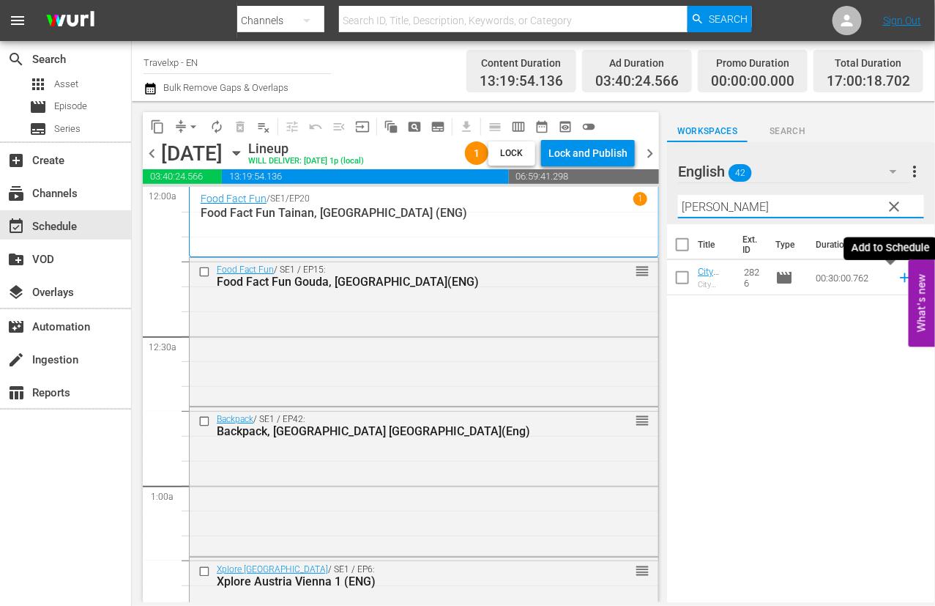
click at [897, 283] on icon at bounding box center [905, 277] width 16 height 16
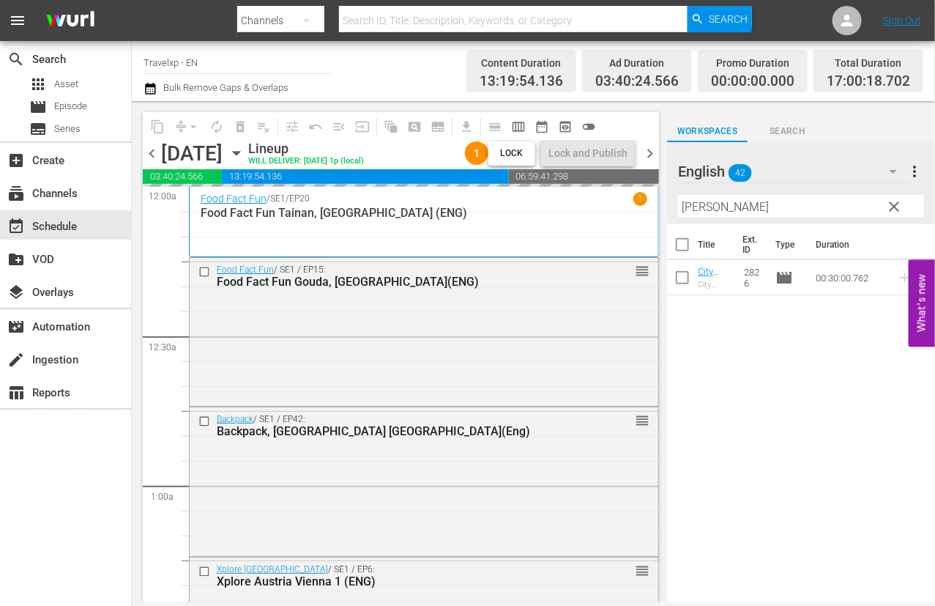
click at [696, 211] on input "[PERSON_NAME]" at bounding box center [801, 206] width 246 height 23
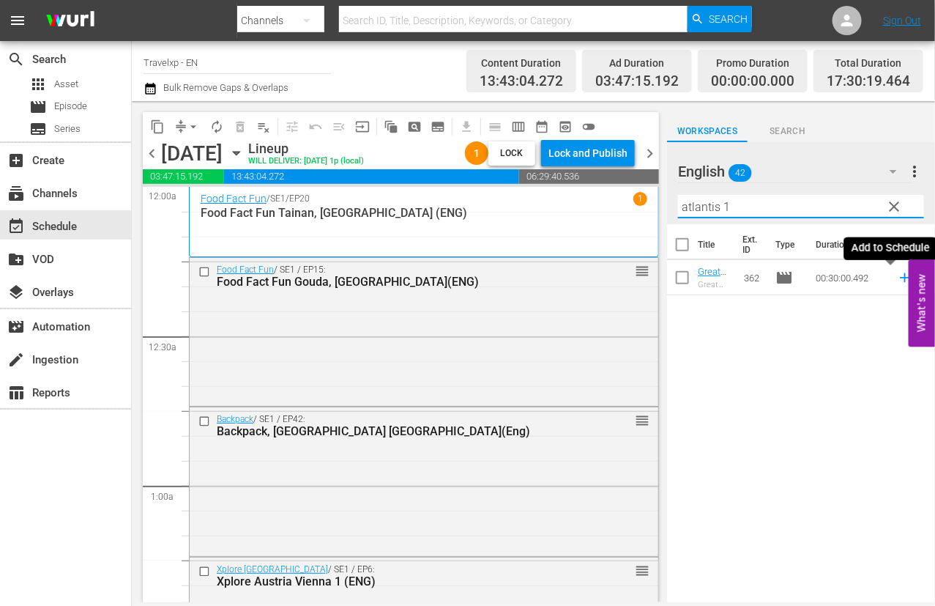
click at [897, 279] on icon at bounding box center [905, 277] width 16 height 16
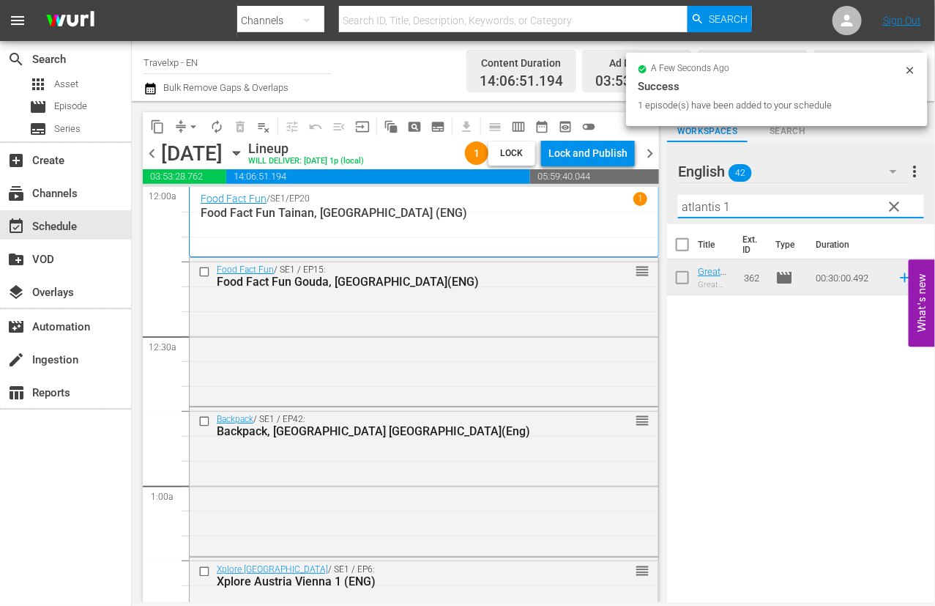
drag, startPoint x: 742, startPoint y: 209, endPoint x: 603, endPoint y: 187, distance: 140.1
click at [603, 187] on div "content_copy compress arrow_drop_down autorenew_outlined delete_forever_outline…" at bounding box center [533, 351] width 803 height 501
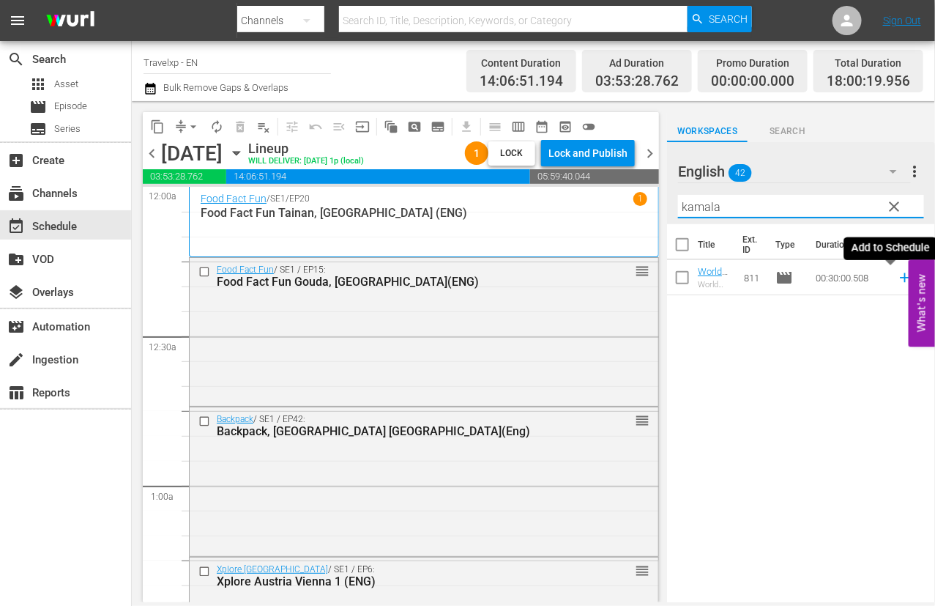
drag, startPoint x: 892, startPoint y: 276, endPoint x: 693, endPoint y: 214, distance: 208.0
click at [900, 276] on icon at bounding box center [905, 278] width 10 height 10
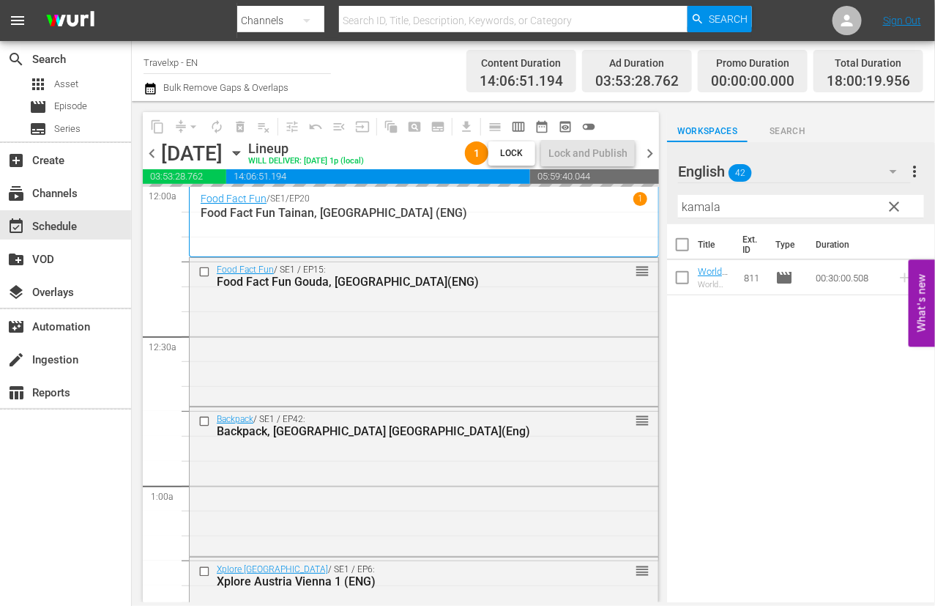
click at [714, 207] on input "kamala" at bounding box center [801, 206] width 246 height 23
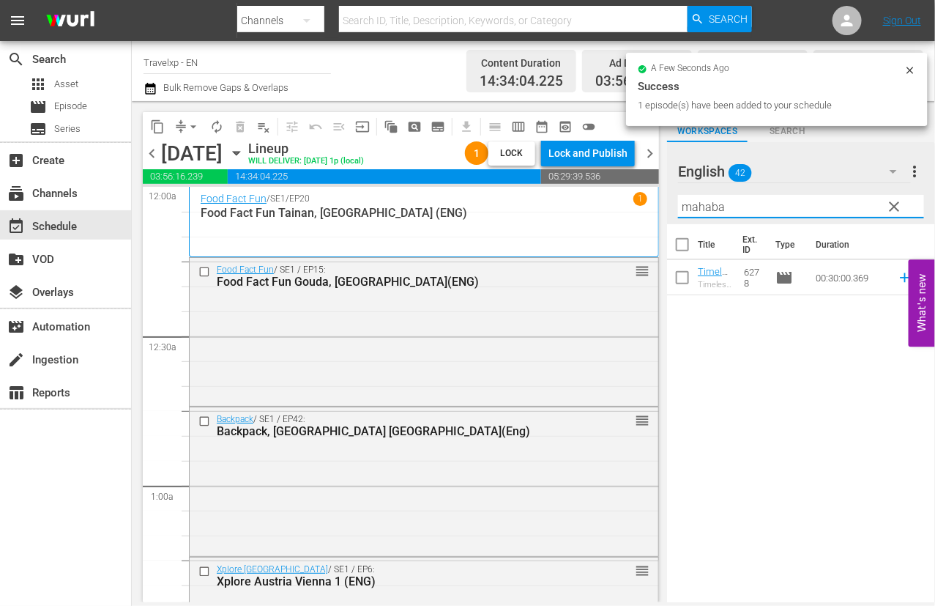
click at [900, 277] on icon at bounding box center [905, 278] width 10 height 10
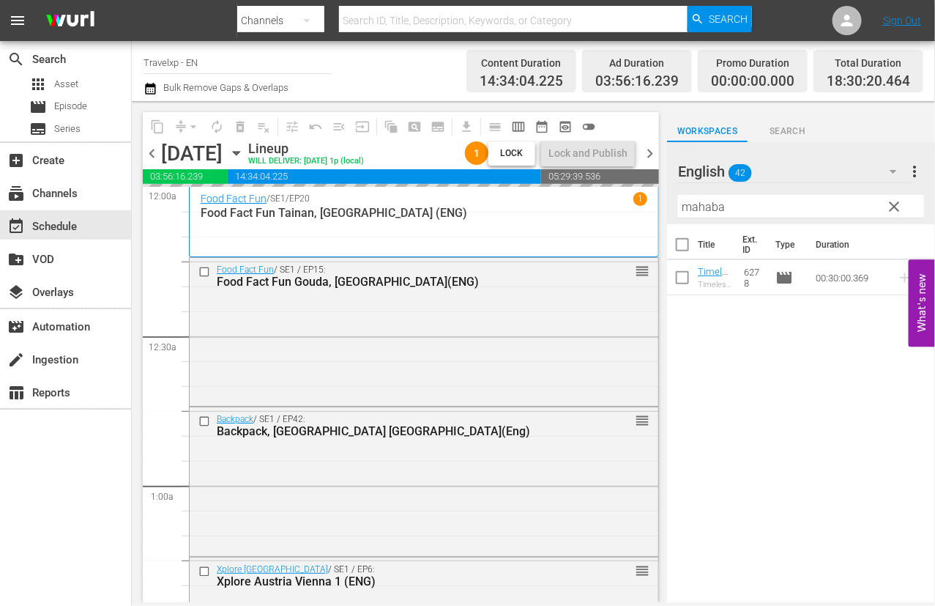
click at [706, 209] on input "mahaba" at bounding box center [801, 206] width 246 height 23
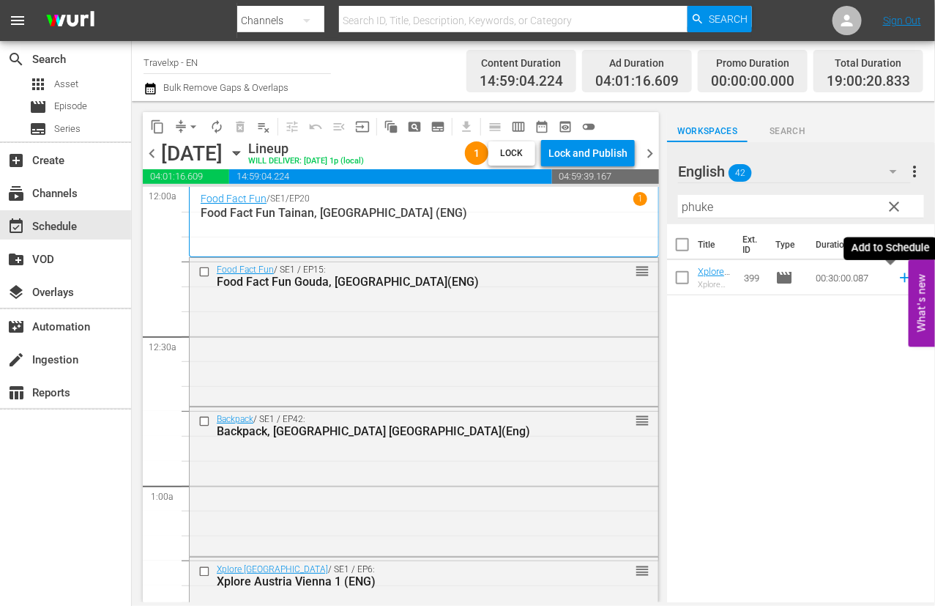
click at [900, 278] on icon at bounding box center [905, 278] width 10 height 10
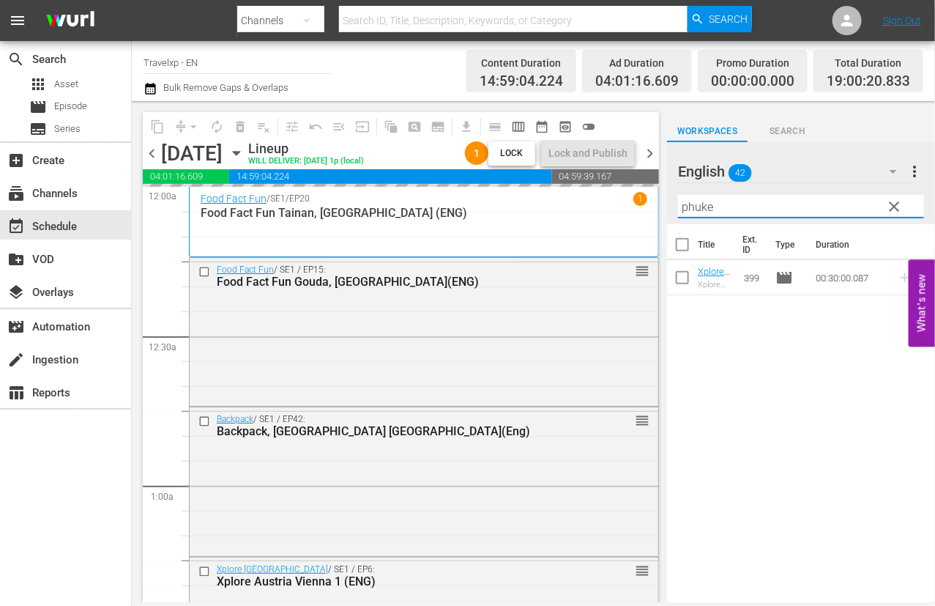
click at [701, 207] on input "phuke" at bounding box center [801, 206] width 246 height 23
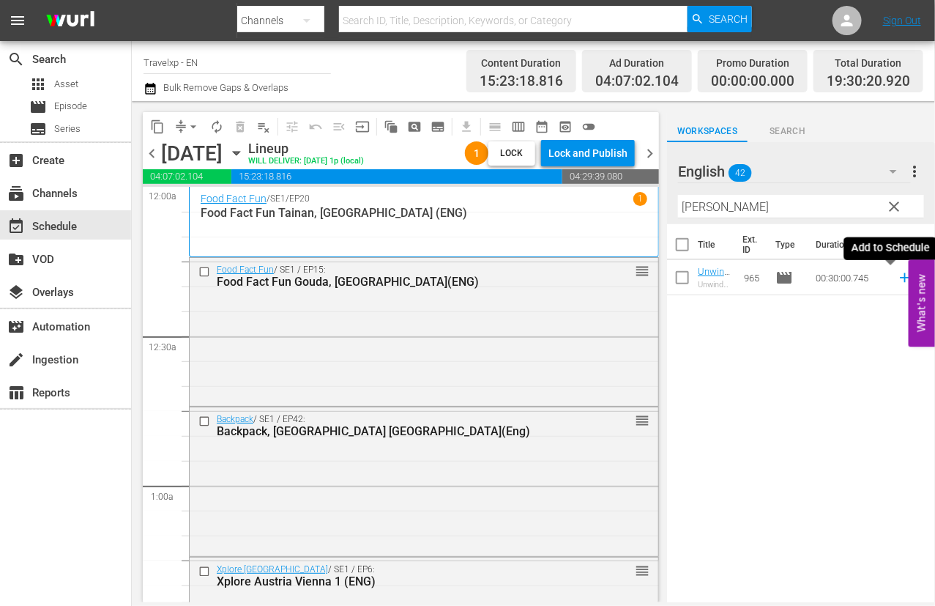
click at [897, 280] on icon at bounding box center [905, 277] width 16 height 16
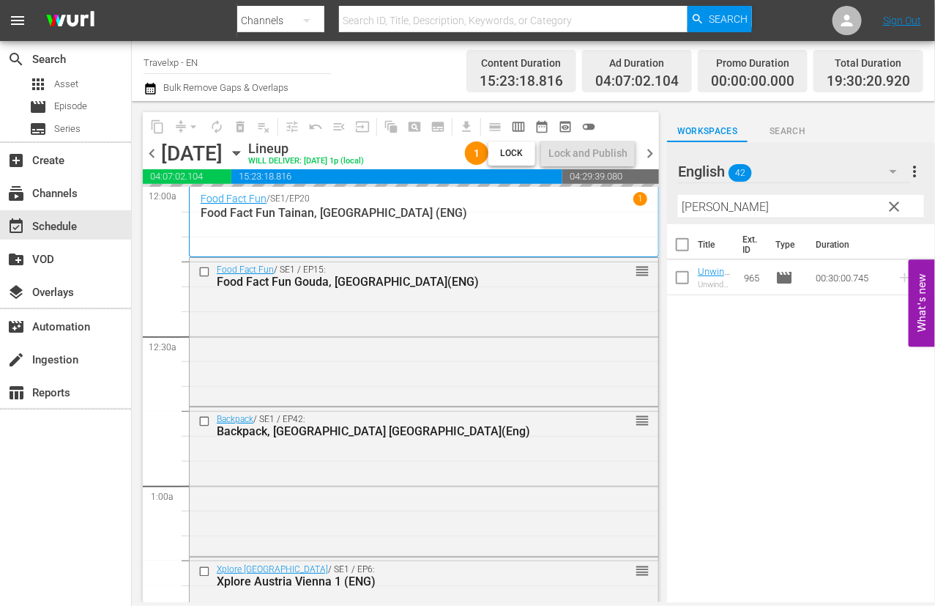
click at [699, 210] on input "[PERSON_NAME]" at bounding box center [801, 206] width 246 height 23
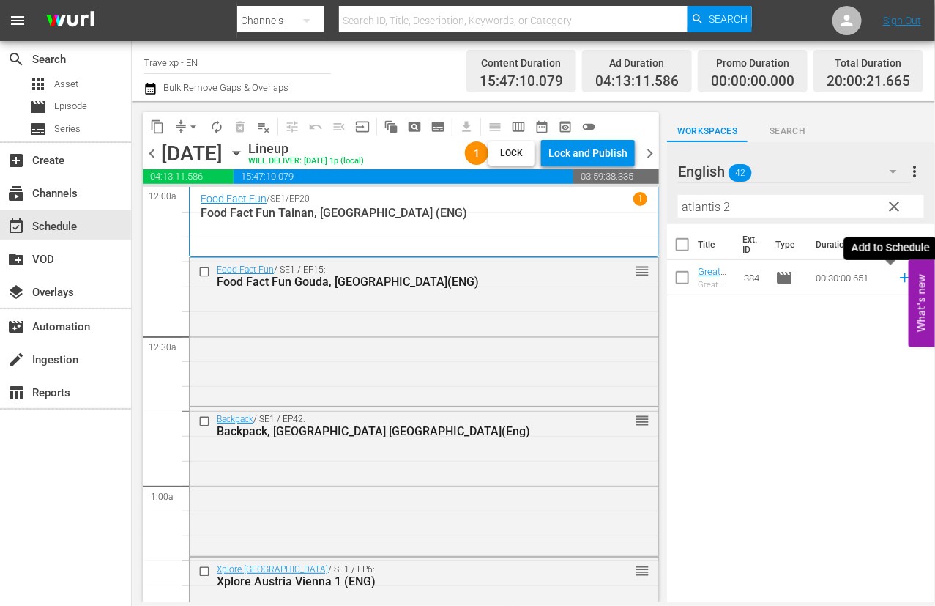
click at [897, 280] on icon at bounding box center [905, 277] width 16 height 16
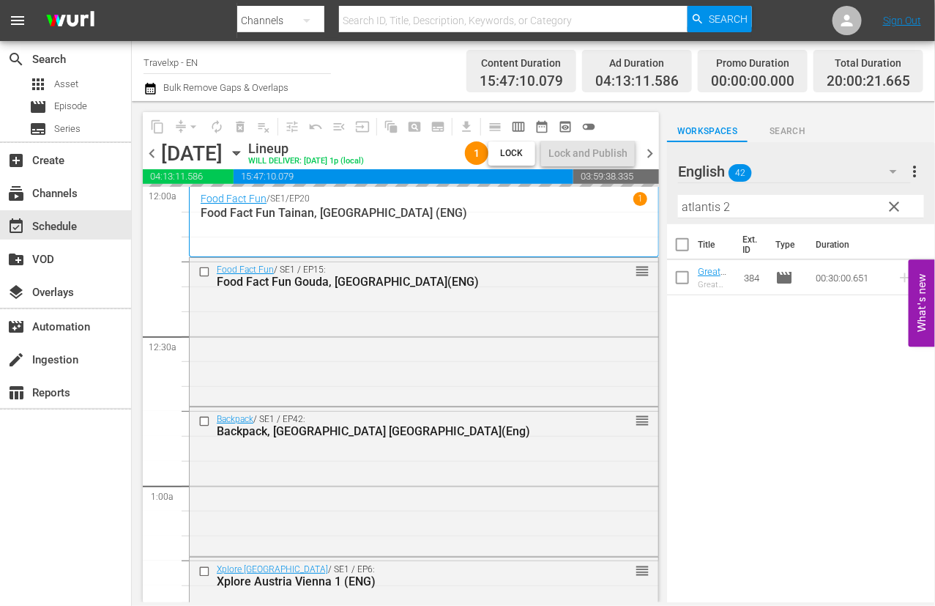
drag, startPoint x: 740, startPoint y: 204, endPoint x: 640, endPoint y: 188, distance: 100.8
click at [640, 188] on div "content_copy compress arrow_drop_down autorenew_outlined delete_forever_outline…" at bounding box center [533, 351] width 803 height 501
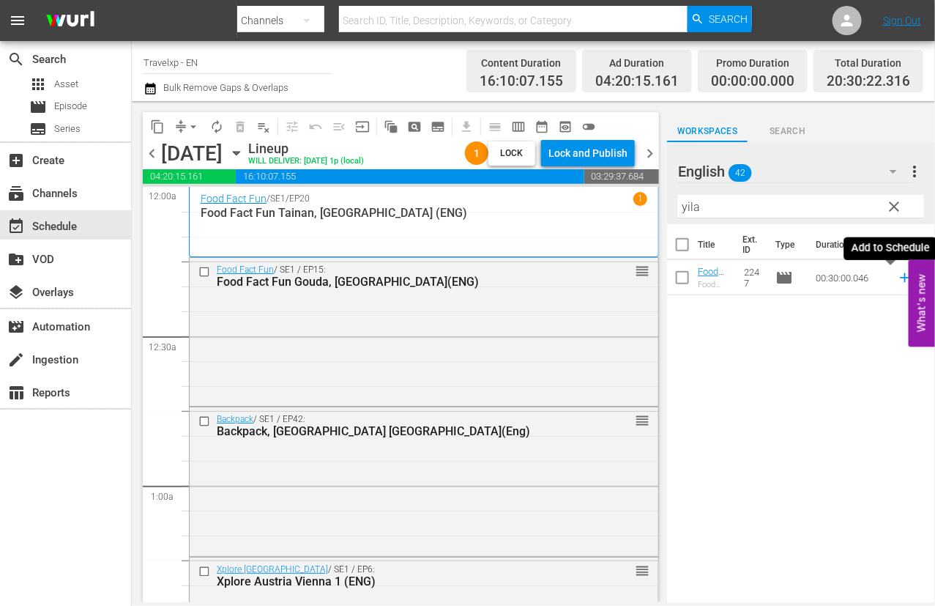
click at [897, 280] on icon at bounding box center [905, 277] width 16 height 16
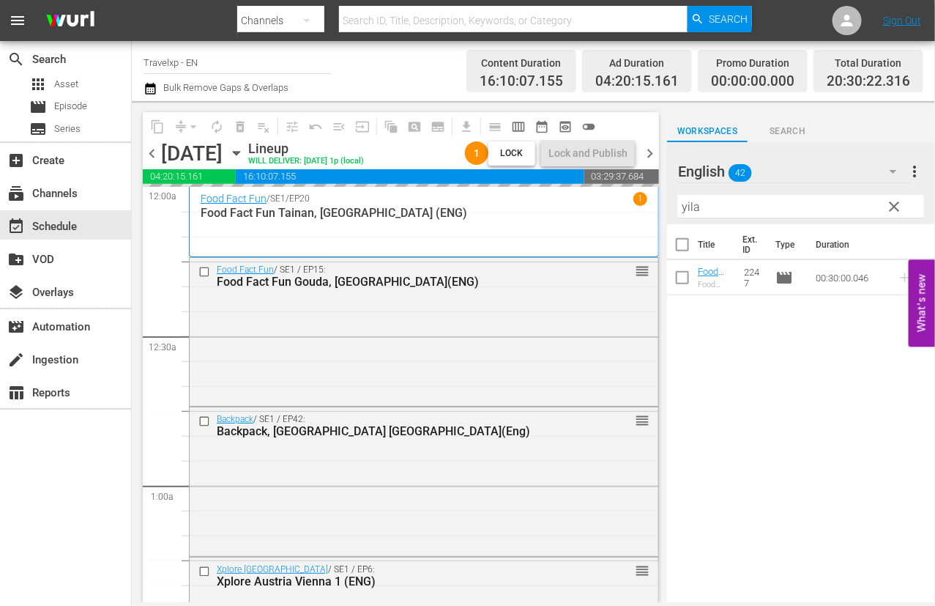
click at [690, 207] on input "yila" at bounding box center [801, 206] width 246 height 23
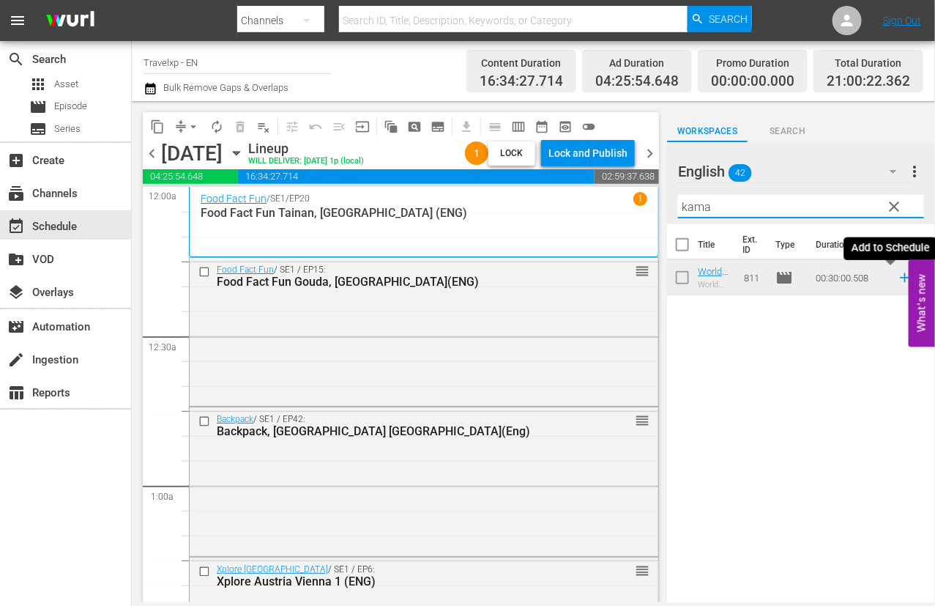
click at [900, 278] on icon at bounding box center [905, 278] width 10 height 10
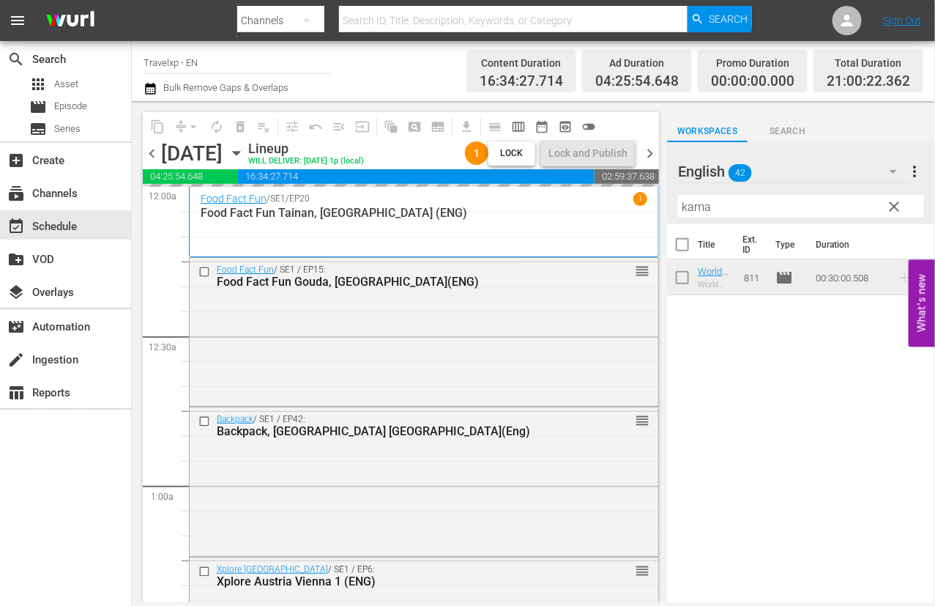
click at [690, 205] on input "kama" at bounding box center [801, 206] width 246 height 23
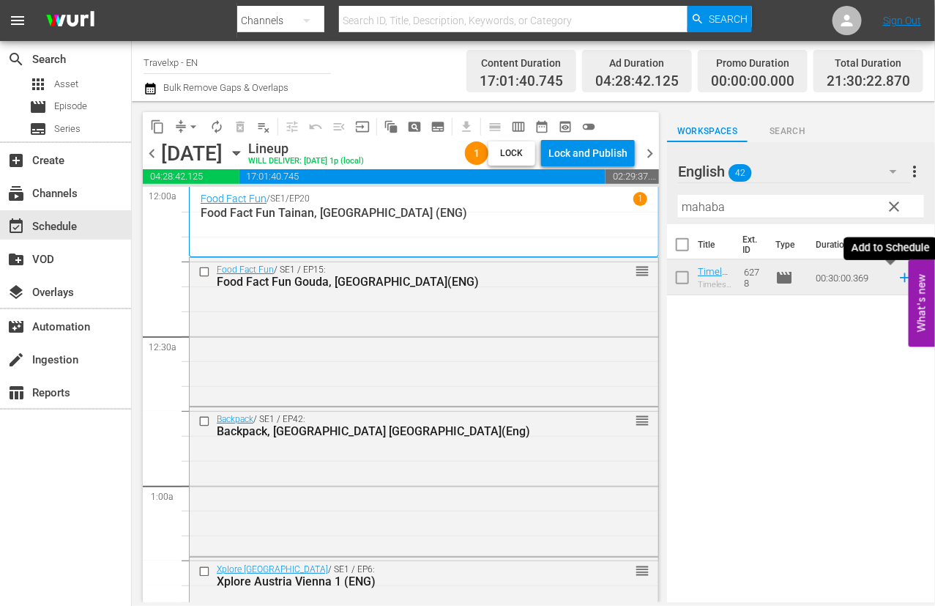
click at [900, 276] on icon at bounding box center [905, 278] width 10 height 10
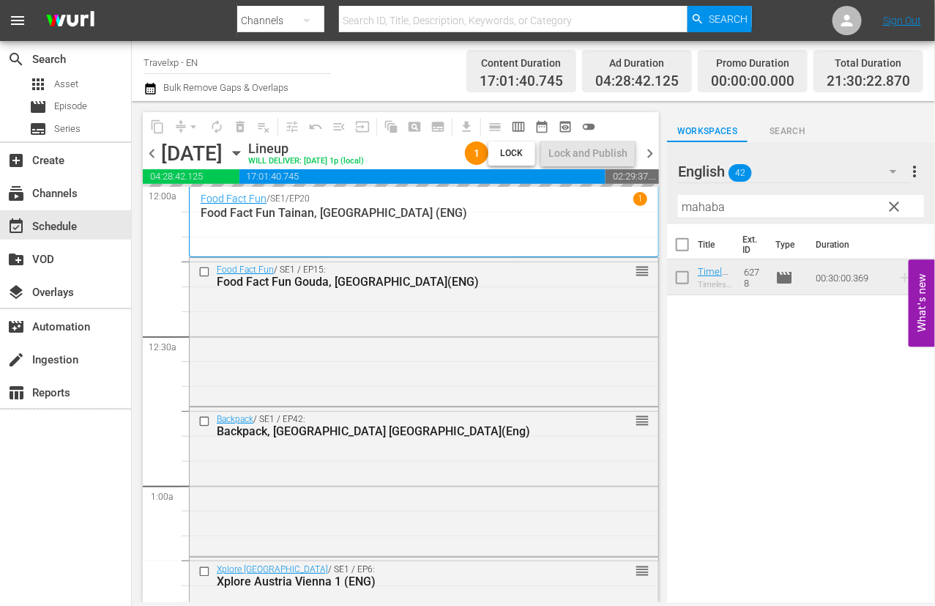
click at [706, 211] on input "mahaba" at bounding box center [801, 206] width 246 height 23
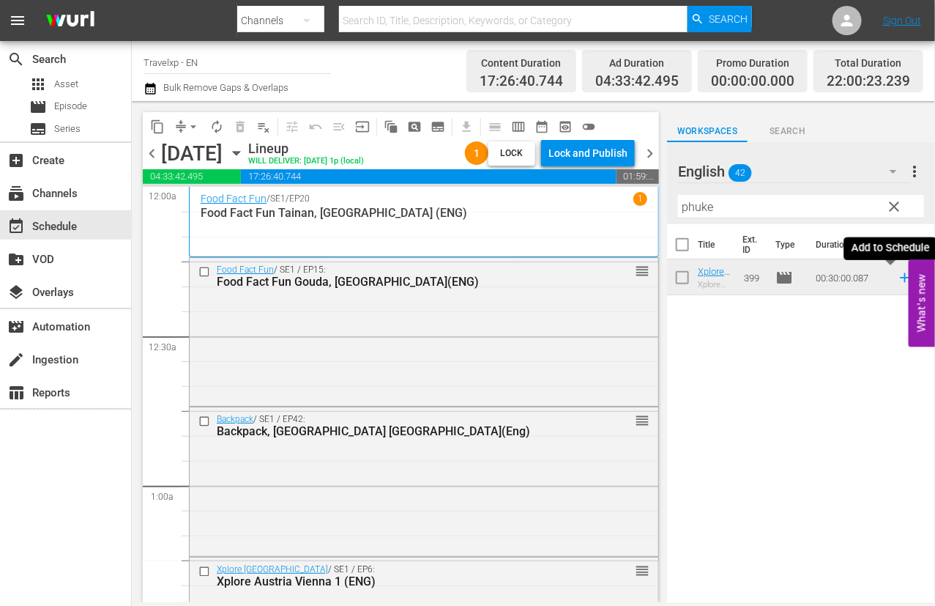
click at [897, 280] on icon at bounding box center [905, 277] width 16 height 16
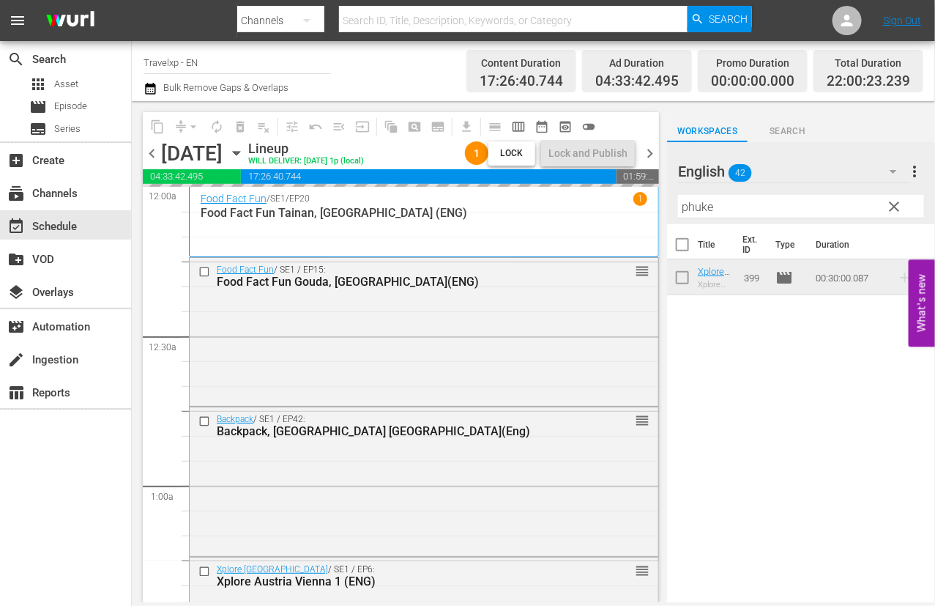
click at [693, 210] on input "phuke" at bounding box center [801, 206] width 246 height 23
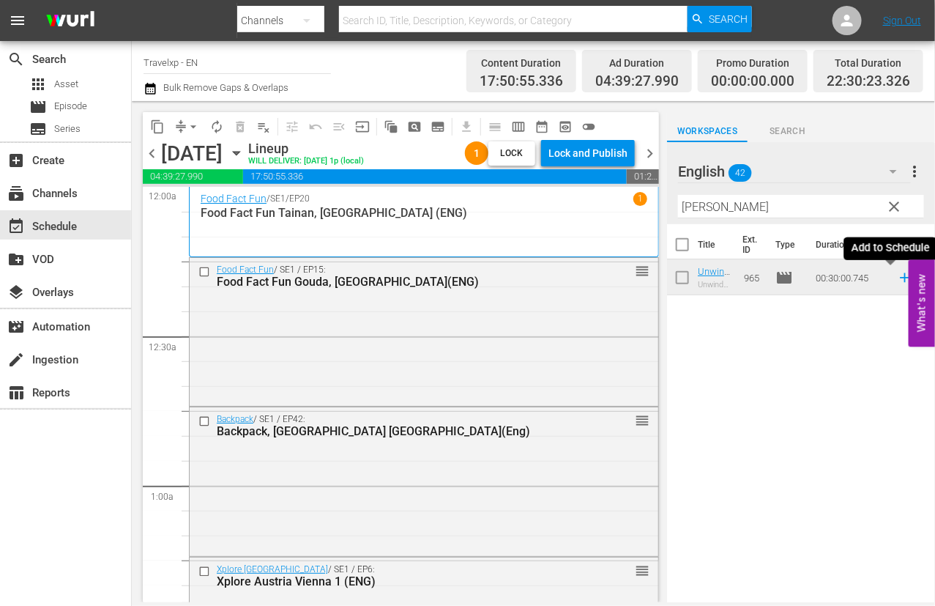
click at [897, 280] on icon at bounding box center [905, 277] width 16 height 16
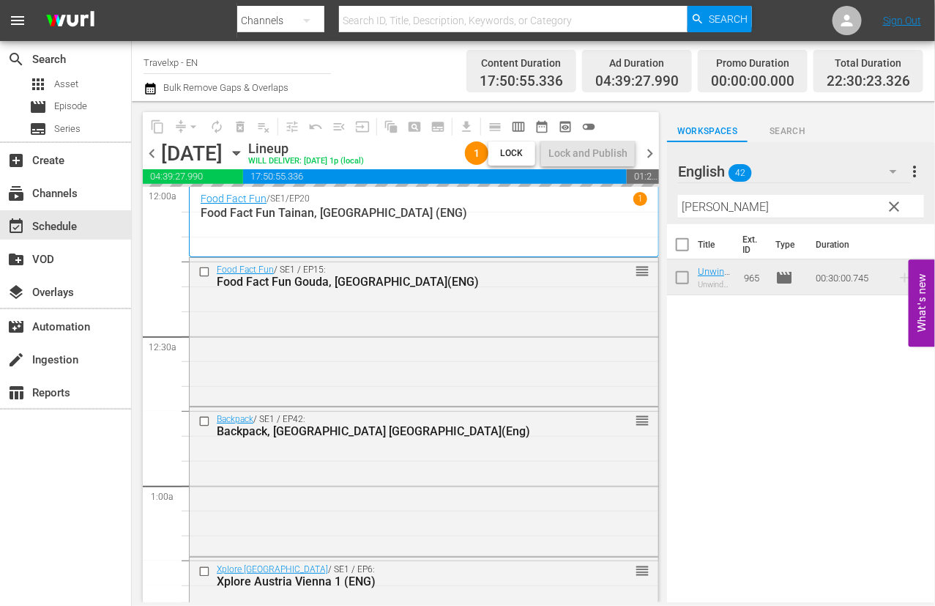
click at [691, 210] on input "[PERSON_NAME]" at bounding box center [801, 206] width 246 height 23
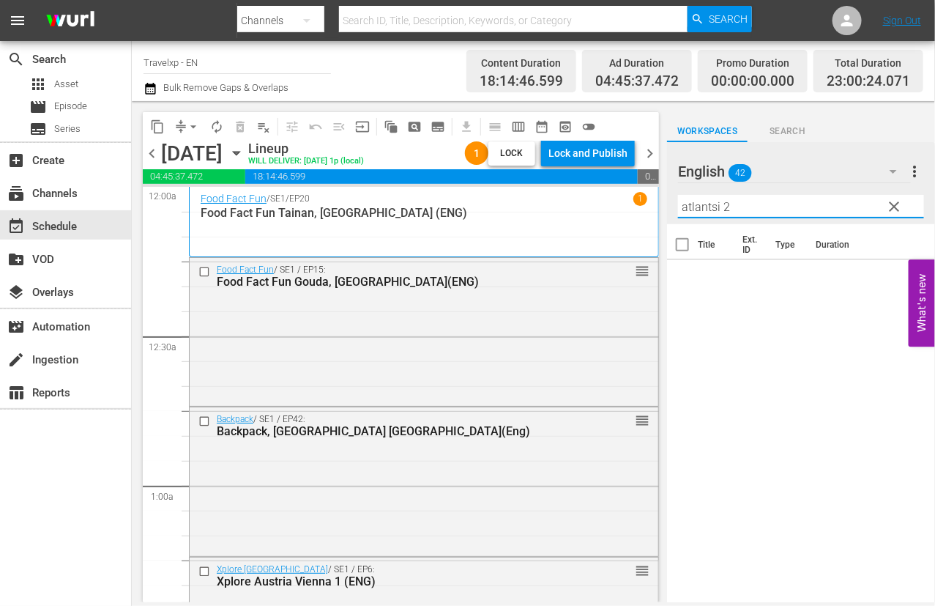
drag, startPoint x: 736, startPoint y: 202, endPoint x: 653, endPoint y: 189, distance: 83.8
click at [653, 189] on div "content_copy compress arrow_drop_down autorenew_outlined delete_forever_outline…" at bounding box center [533, 351] width 803 height 501
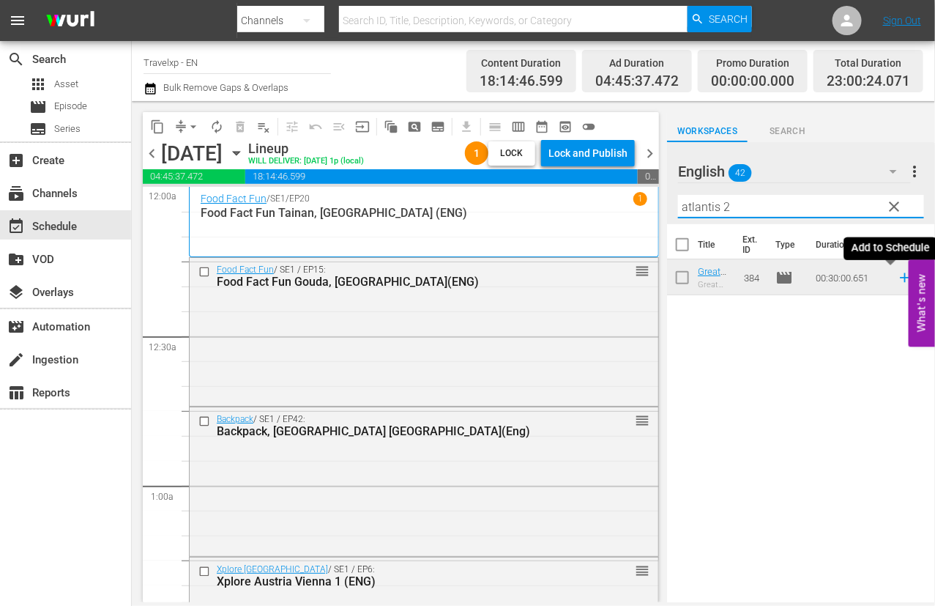
click at [900, 277] on icon at bounding box center [905, 278] width 10 height 10
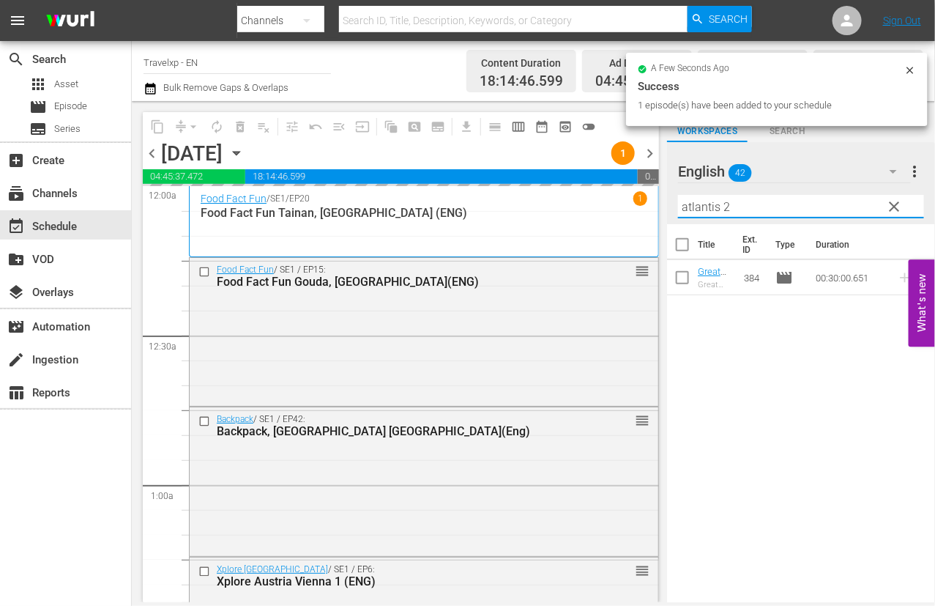
drag, startPoint x: 761, startPoint y: 201, endPoint x: 634, endPoint y: 192, distance: 127.0
click at [634, 192] on div "content_copy compress arrow_drop_down autorenew_outlined delete_forever_outline…" at bounding box center [533, 351] width 803 height 501
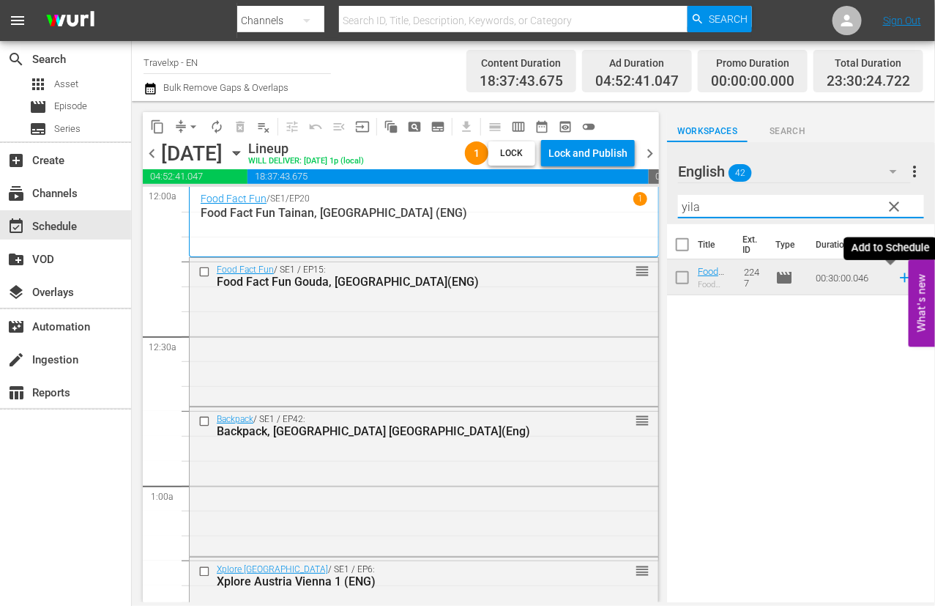
type input "yila"
click at [897, 275] on icon at bounding box center [905, 277] width 16 height 16
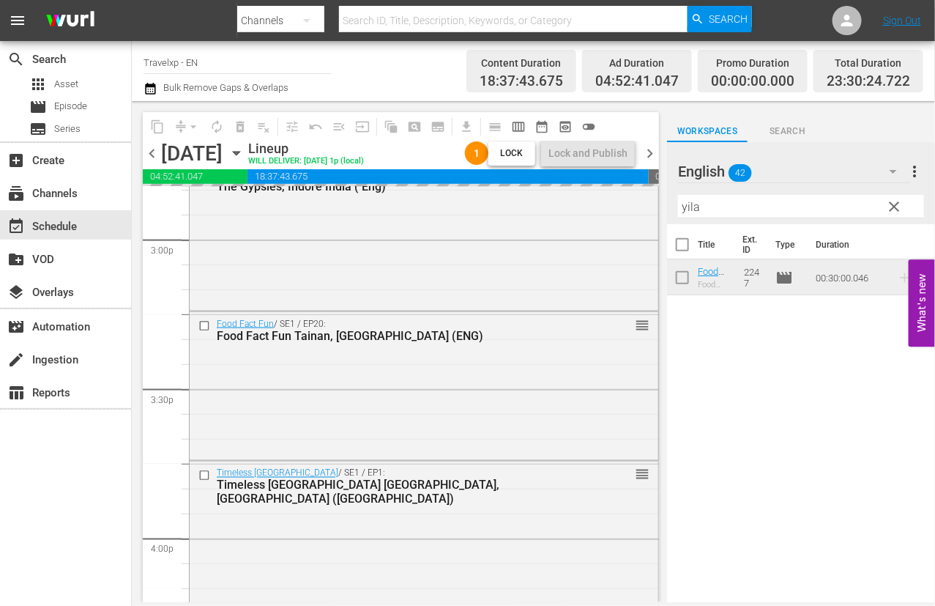
scroll to position [6755, 0]
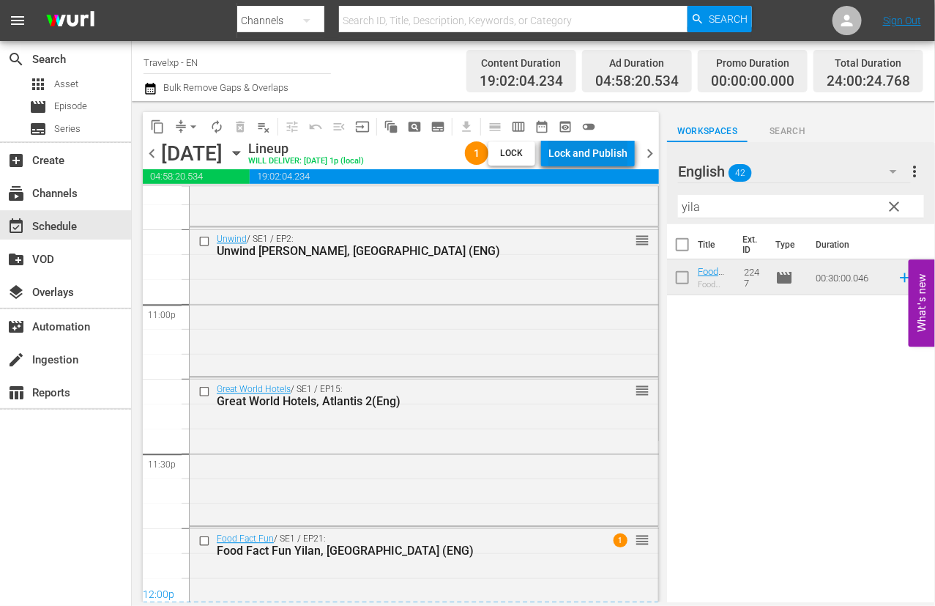
click at [599, 148] on div "Lock and Publish" at bounding box center [587, 153] width 79 height 26
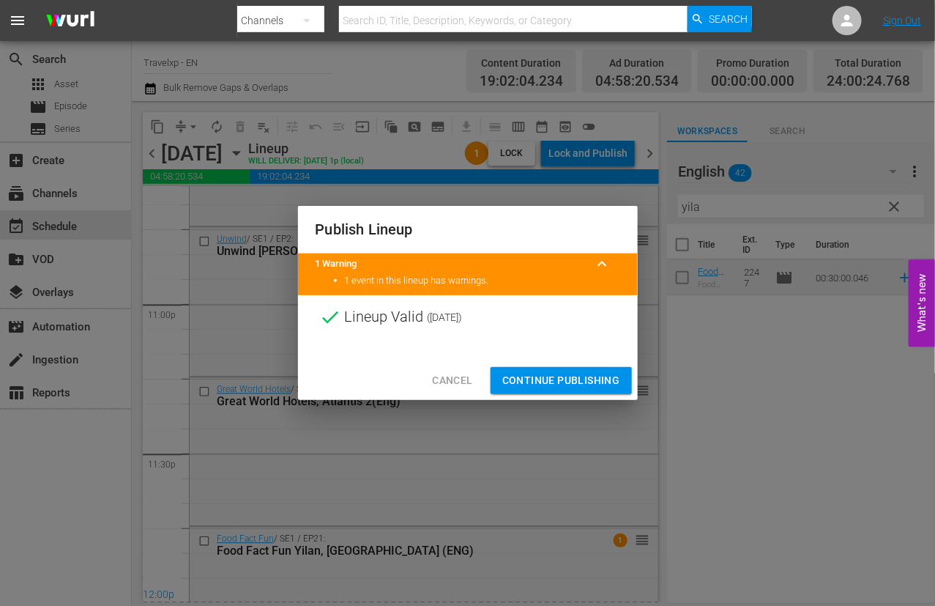
click at [562, 378] on span "Continue Publishing" at bounding box center [561, 380] width 118 height 18
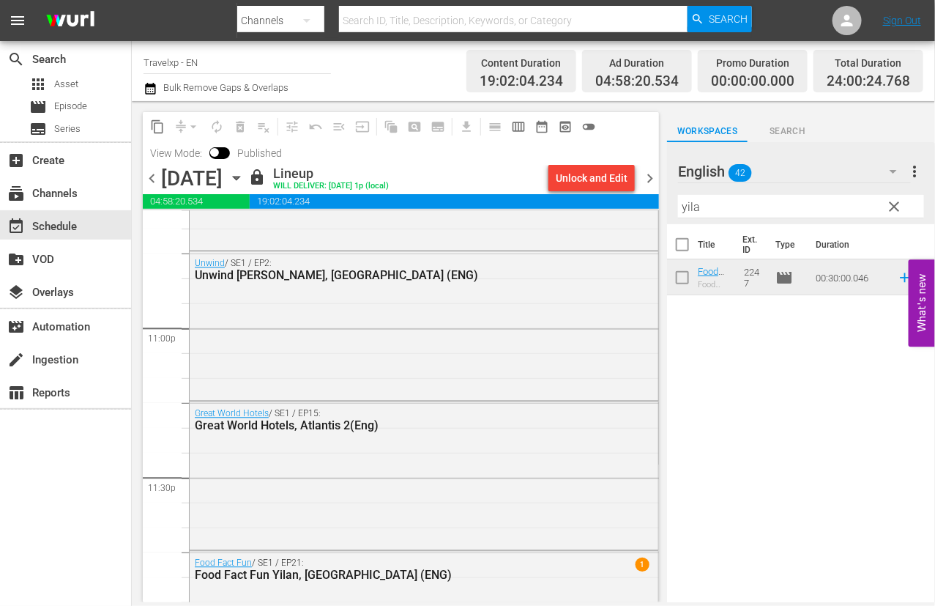
click at [893, 208] on span "clear" at bounding box center [895, 207] width 18 height 18
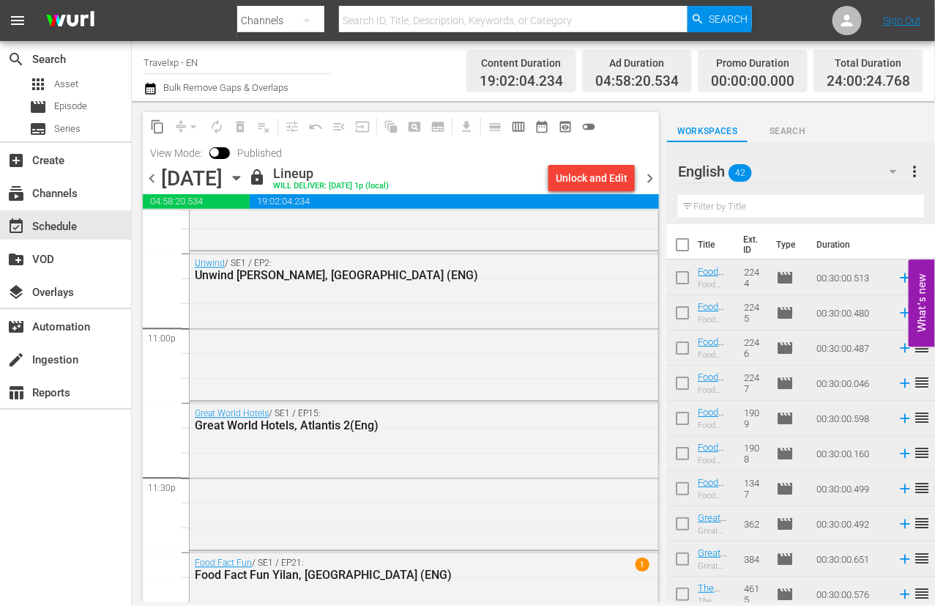
click at [893, 170] on icon "button" at bounding box center [893, 172] width 7 height 4
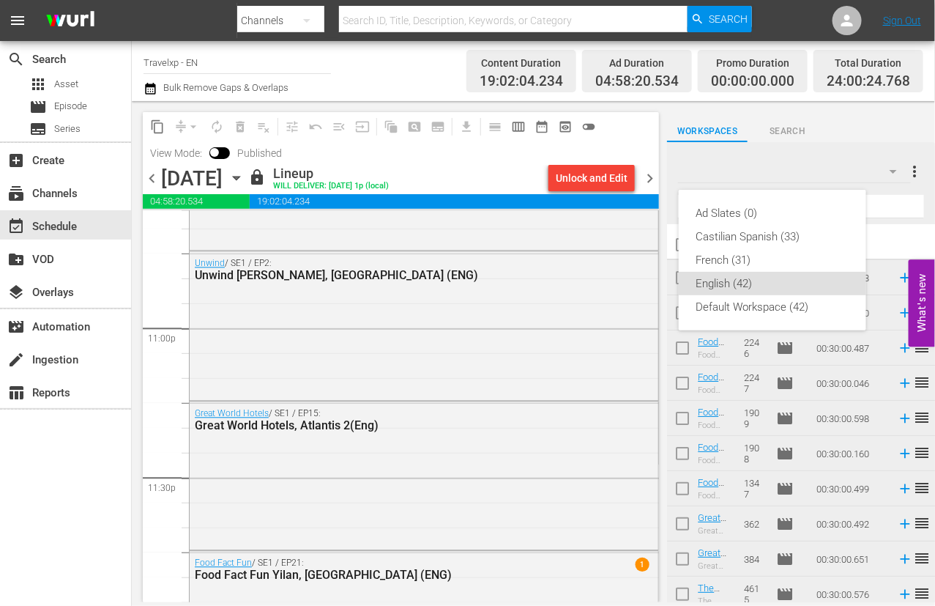
click at [740, 276] on div "English (42)" at bounding box center [772, 283] width 152 height 23
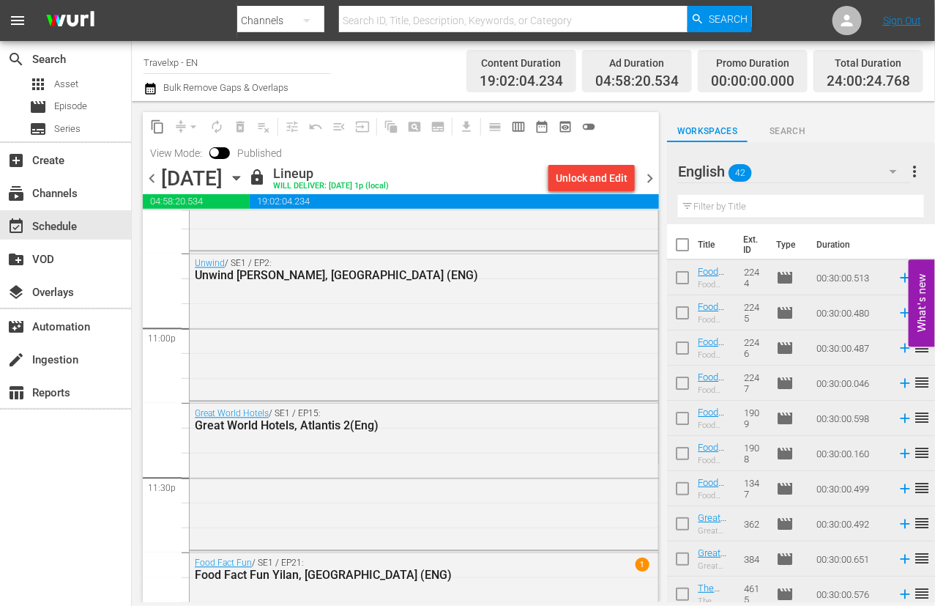
click at [683, 247] on input "checkbox" at bounding box center [682, 247] width 31 height 31
checkbox input "true"
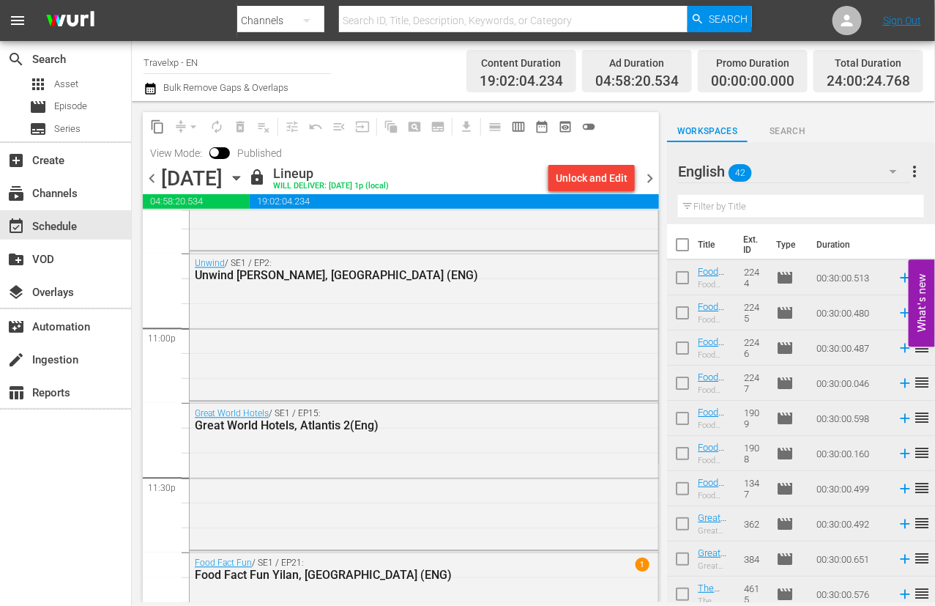
checkbox input "true"
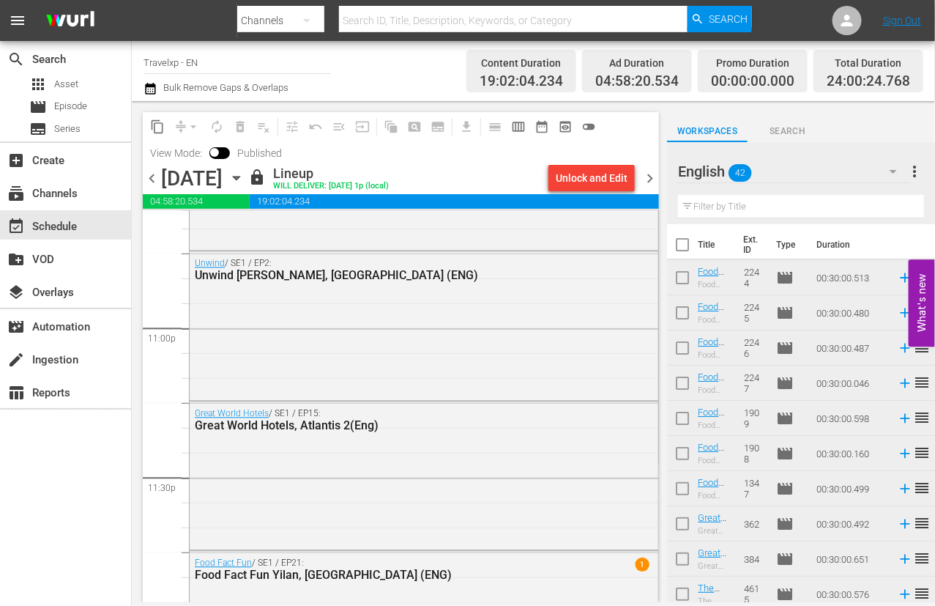
checkbox input "true"
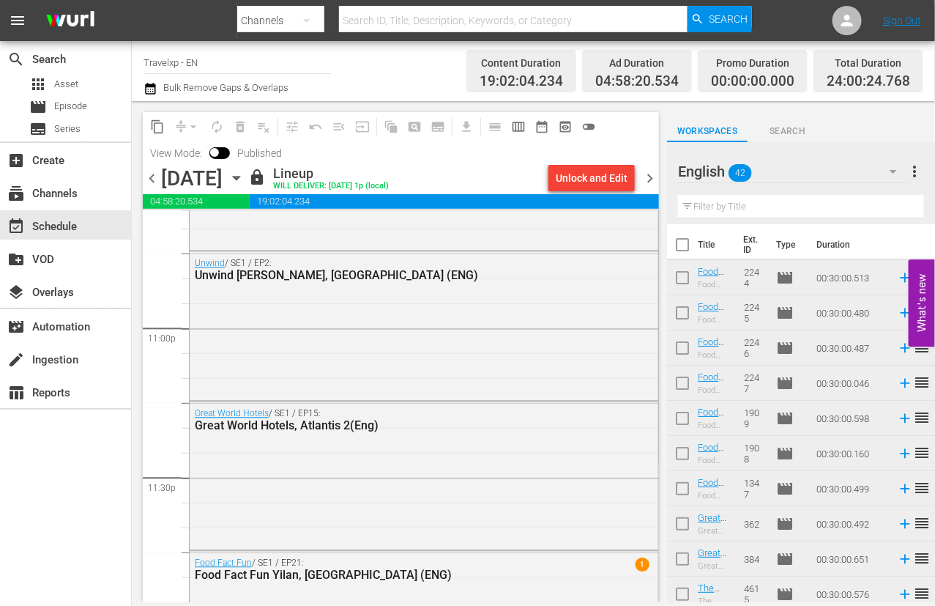
checkbox input "true"
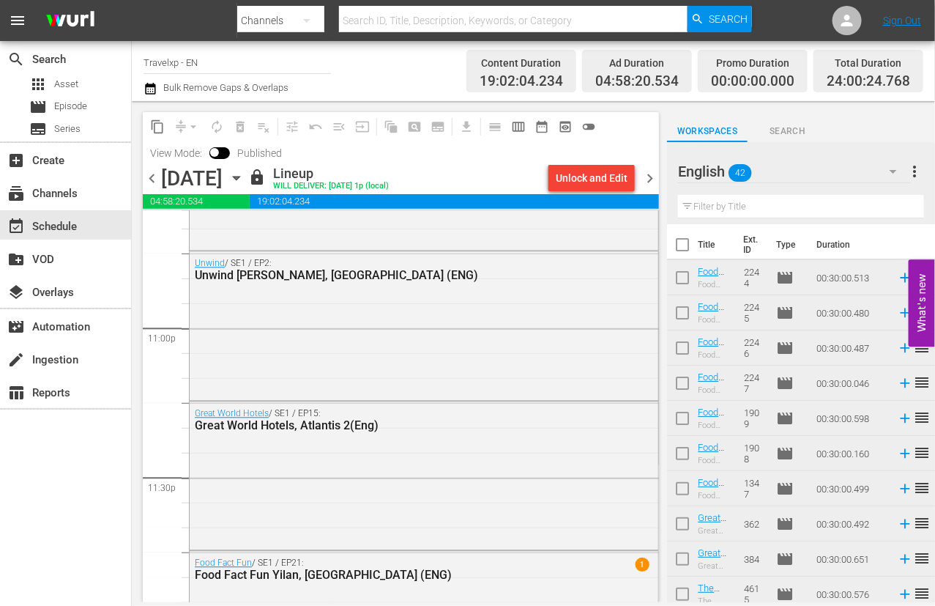
checkbox input "true"
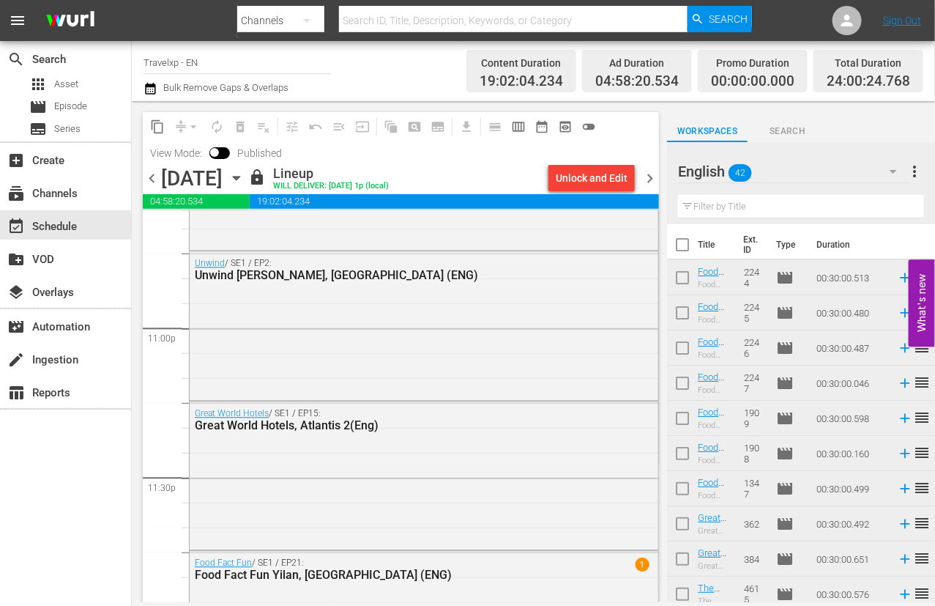
checkbox input "true"
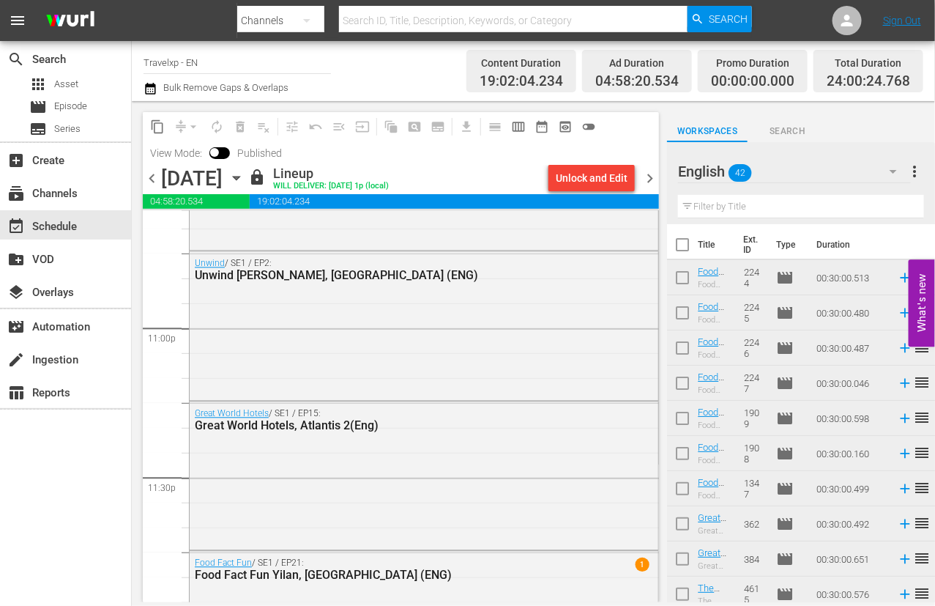
checkbox input "true"
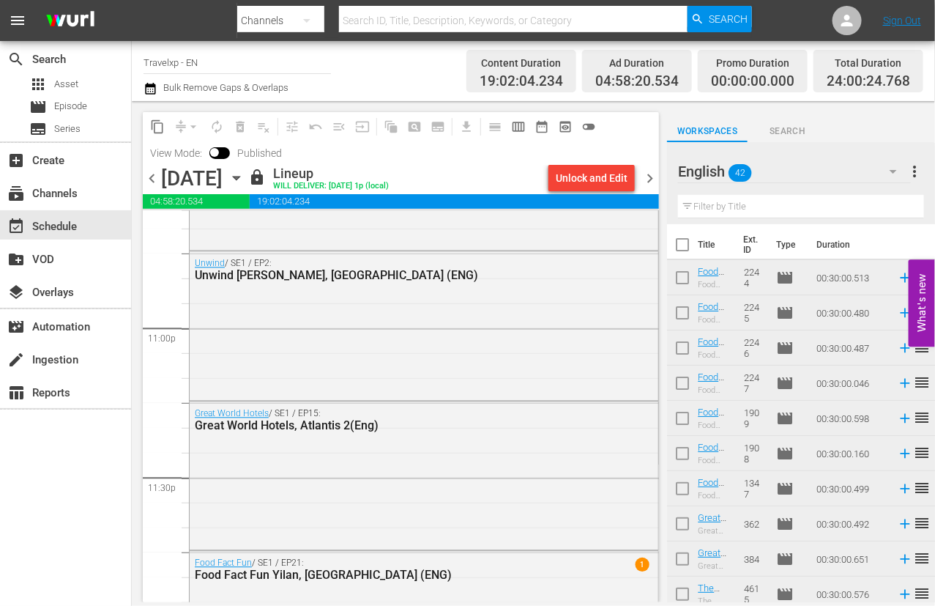
checkbox input "true"
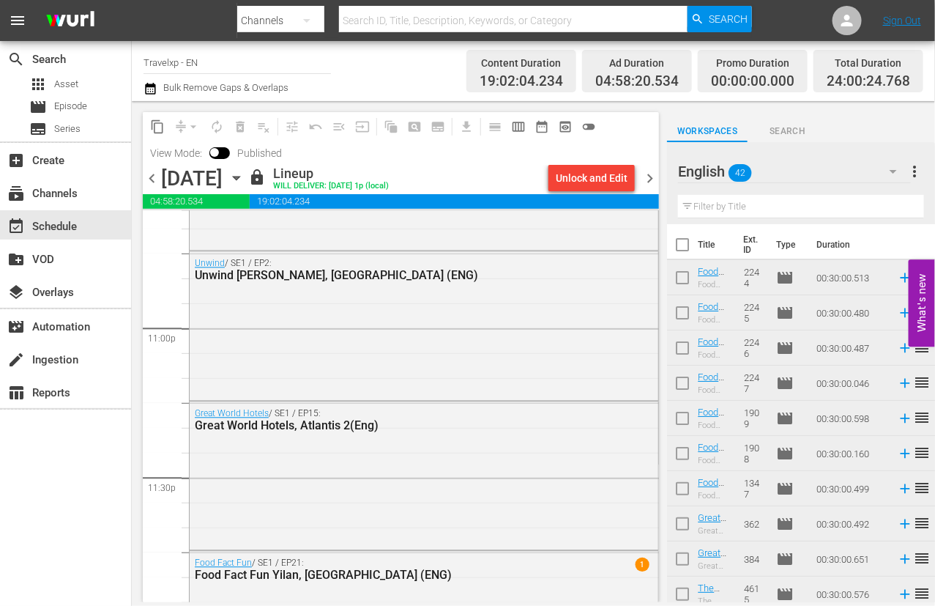
checkbox input "true"
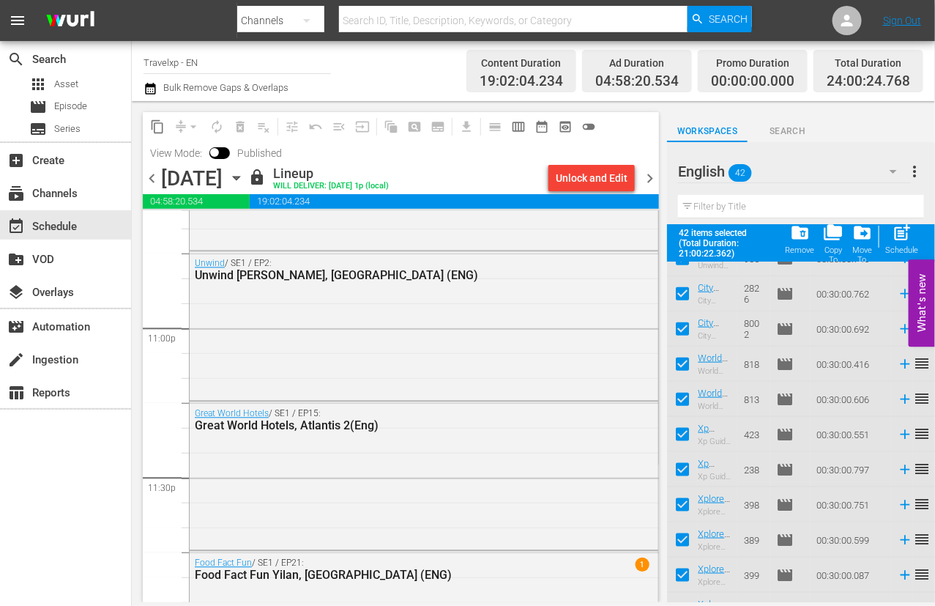
scroll to position [1170, 0]
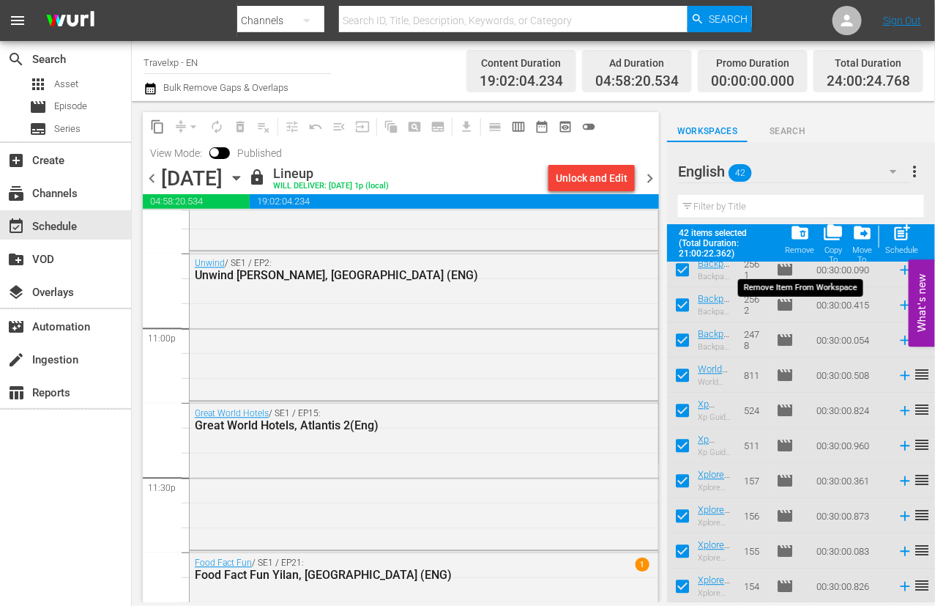
click at [803, 234] on span "folder_delete" at bounding box center [800, 233] width 20 height 20
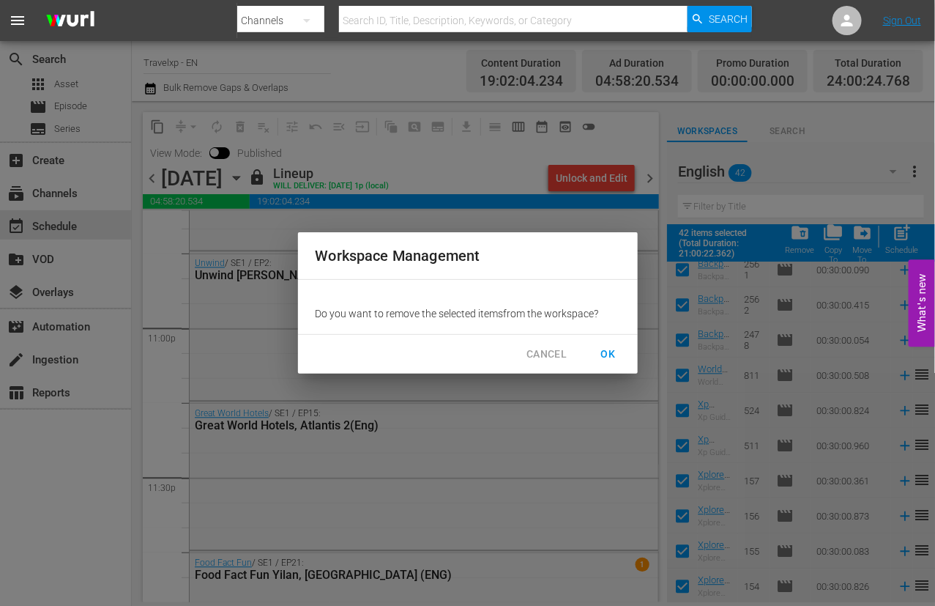
click at [611, 359] on span "OK" at bounding box center [608, 354] width 23 height 18
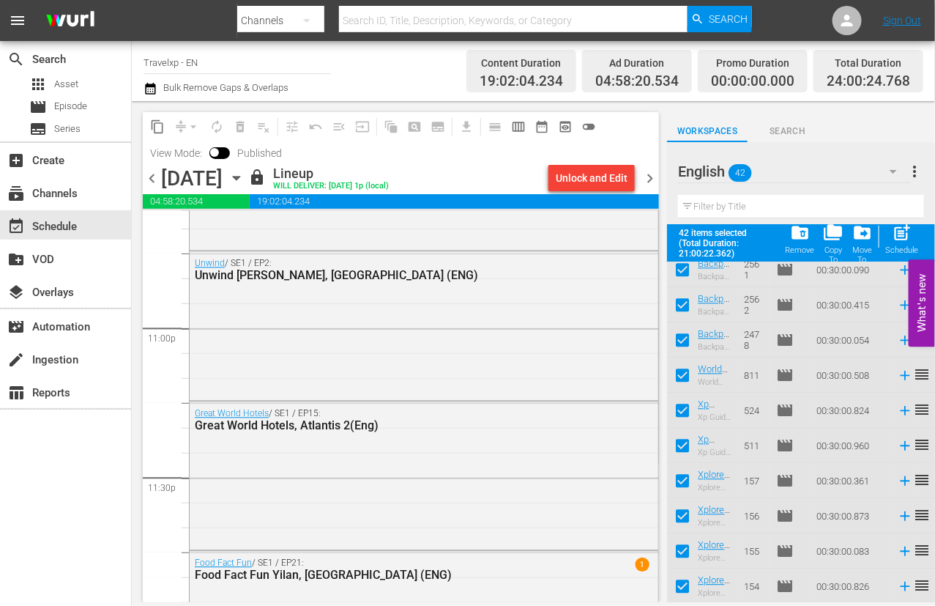
click at [890, 167] on icon "button" at bounding box center [894, 172] width 18 height 18
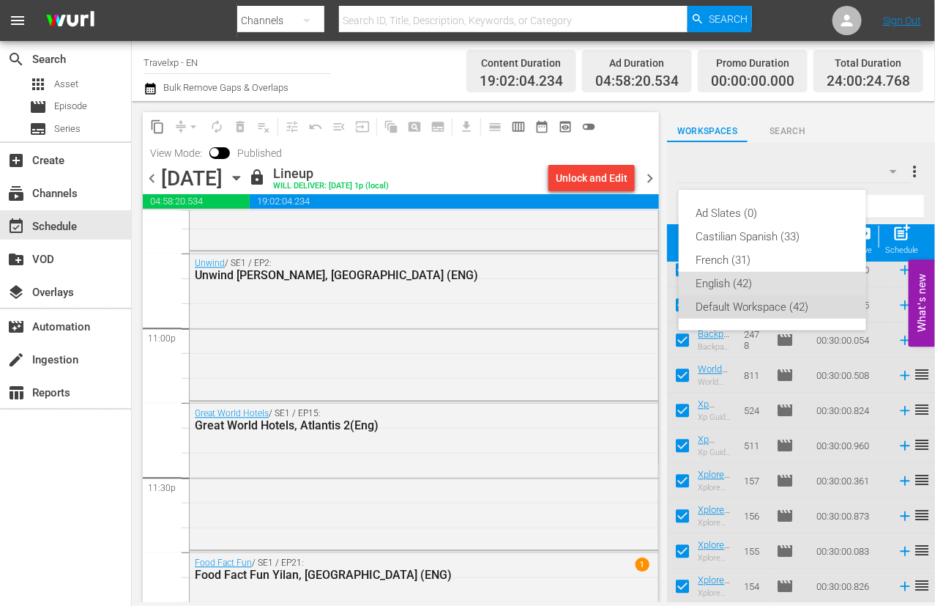
click at [746, 312] on div "Default Workspace (42)" at bounding box center [772, 306] width 152 height 23
checkbox input "false"
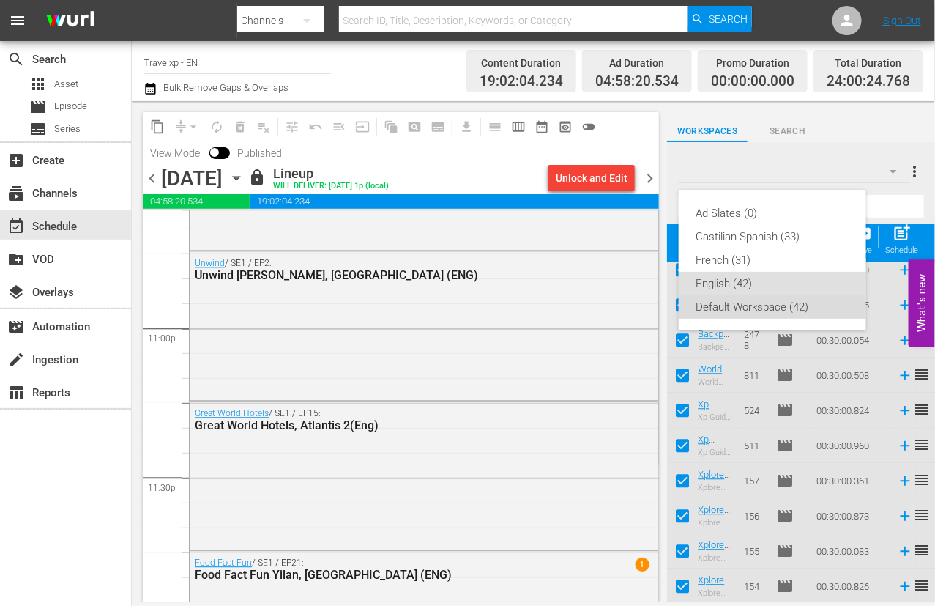
checkbox input "false"
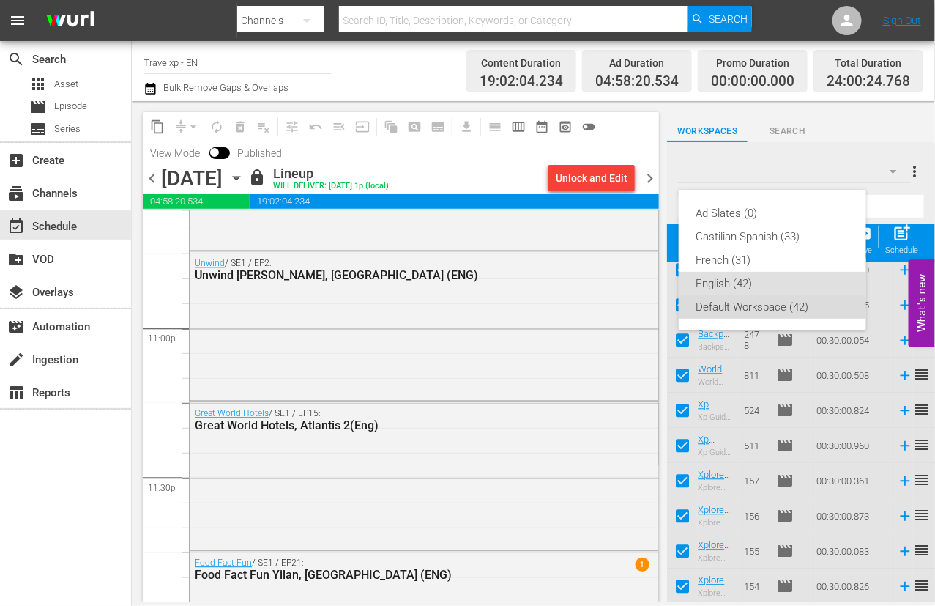
checkbox input "false"
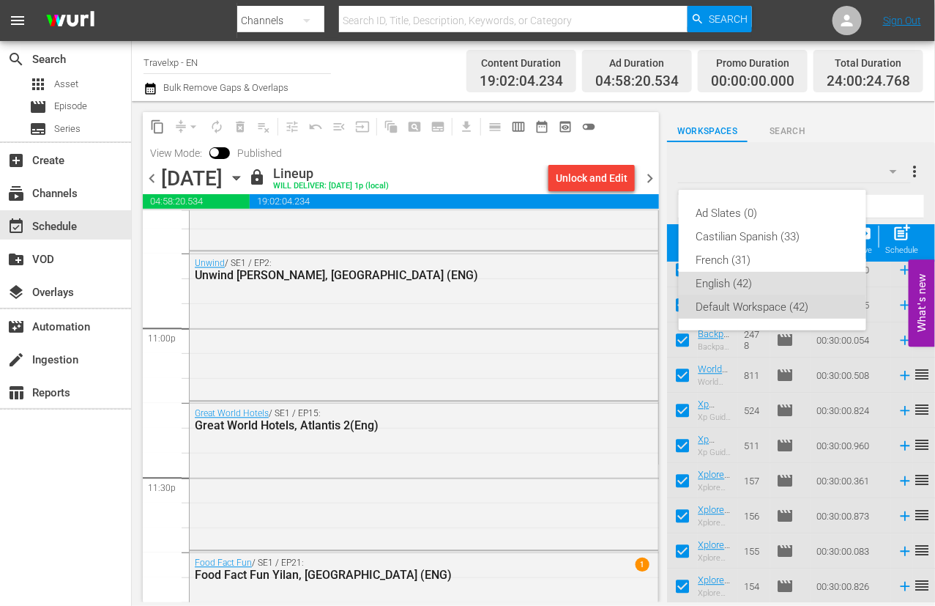
checkbox input "false"
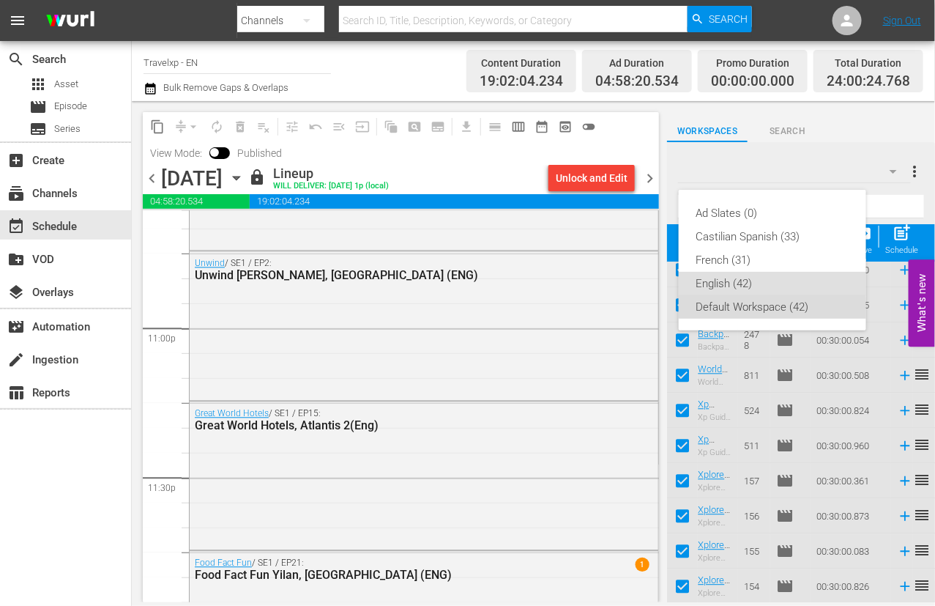
checkbox input "false"
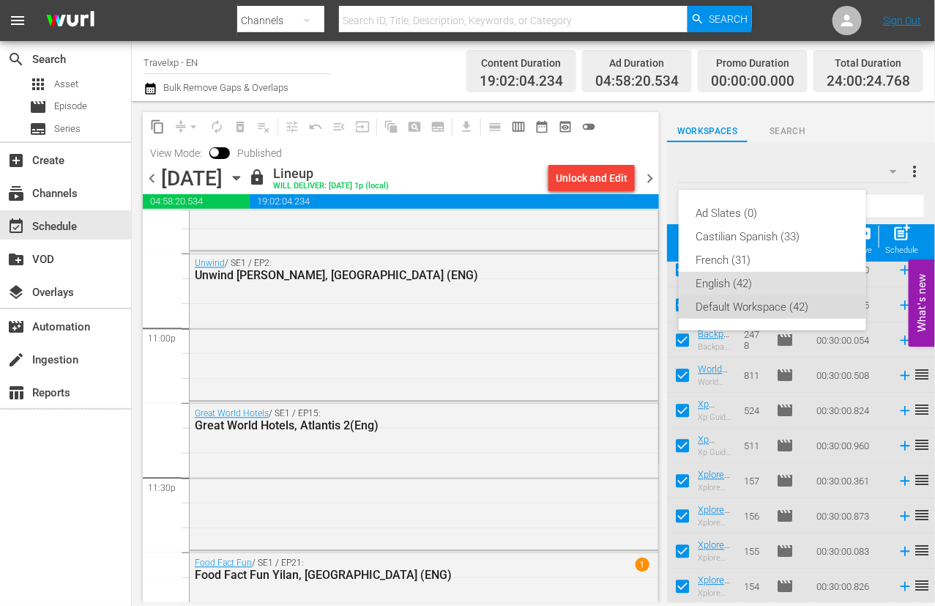
checkbox input "false"
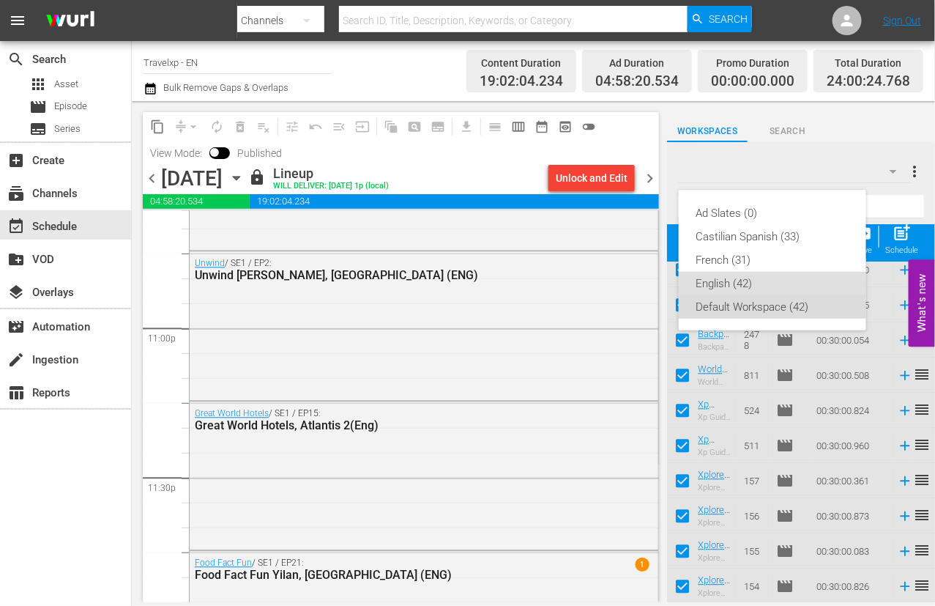
checkbox input "false"
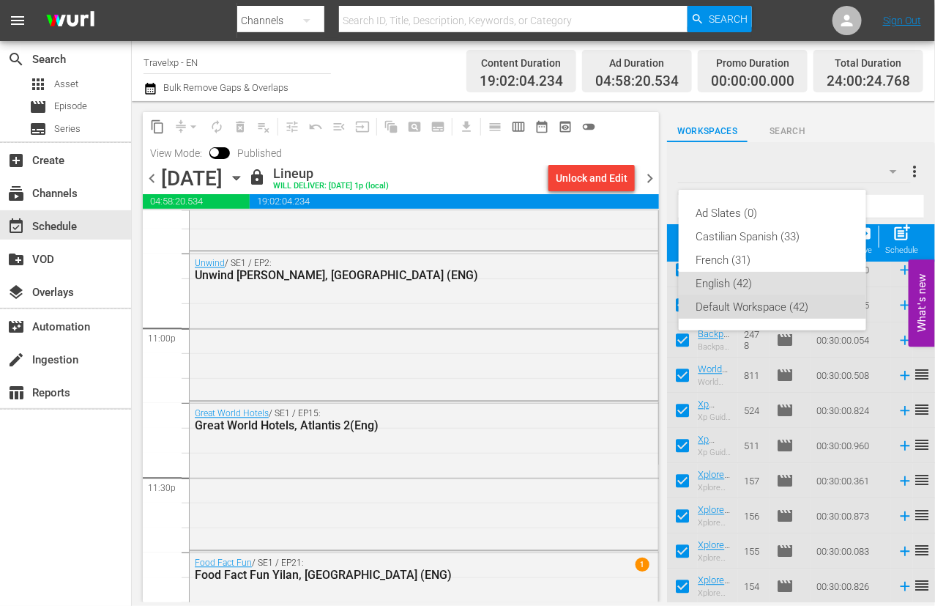
checkbox input "false"
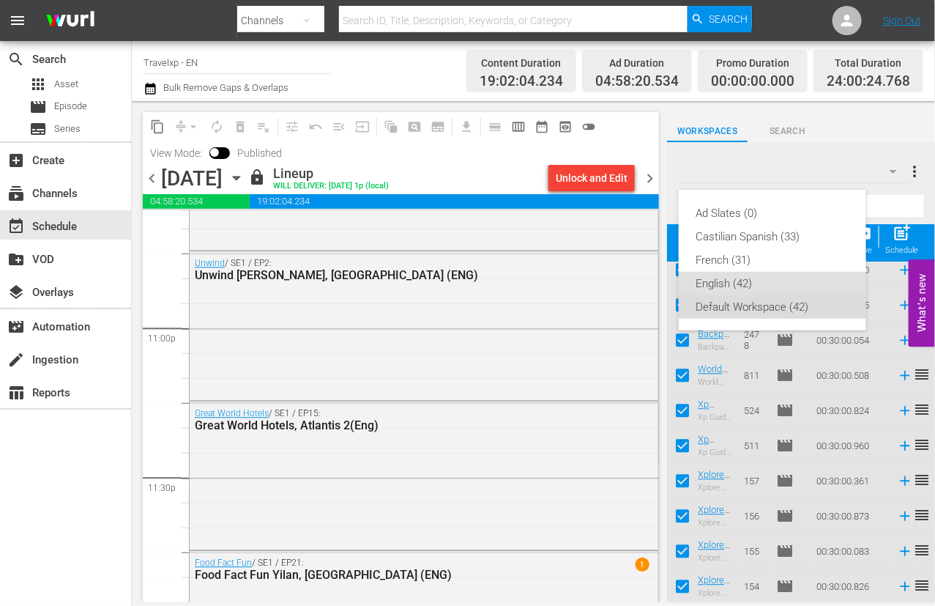
checkbox input "false"
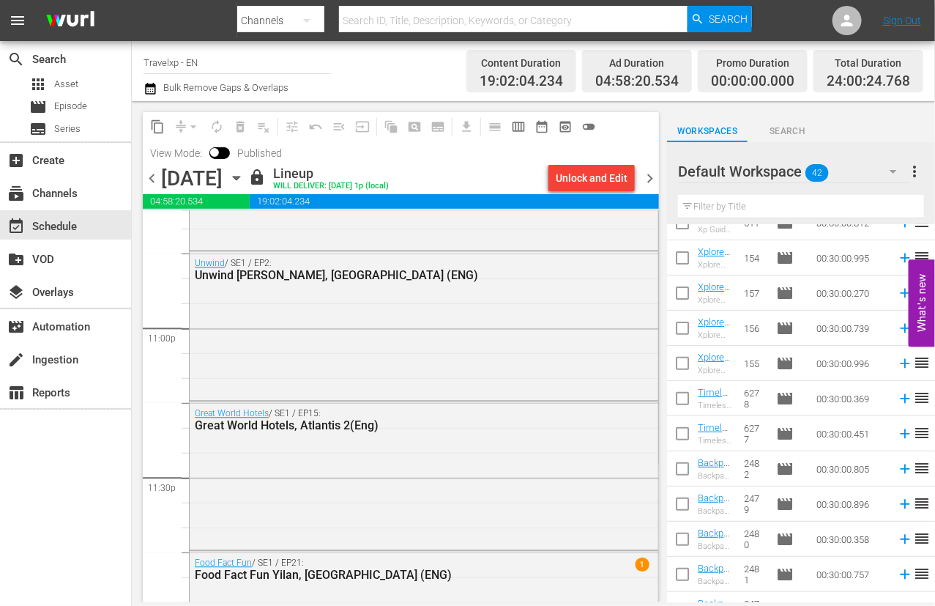
scroll to position [0, 0]
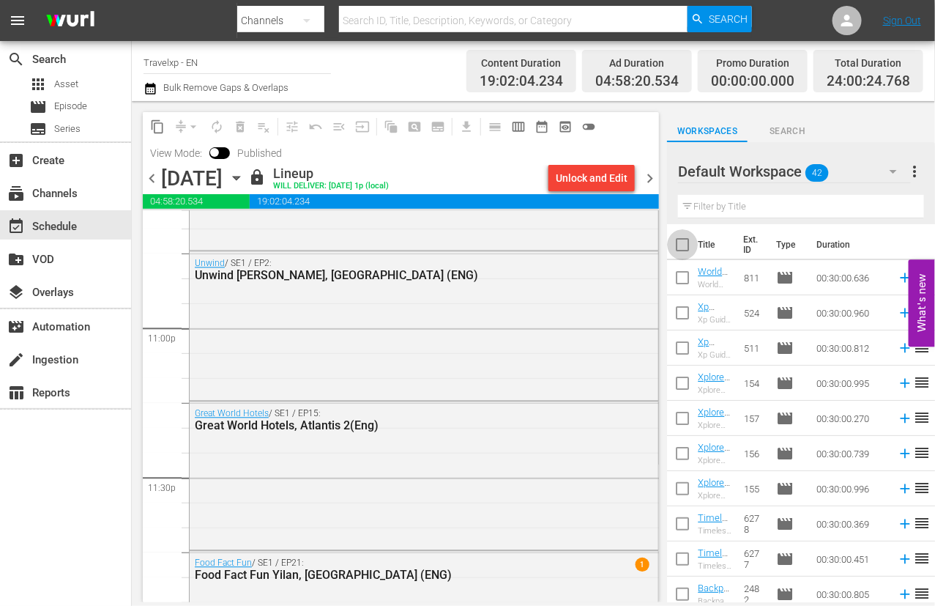
click at [682, 243] on input "checkbox" at bounding box center [682, 247] width 31 height 31
checkbox input "true"
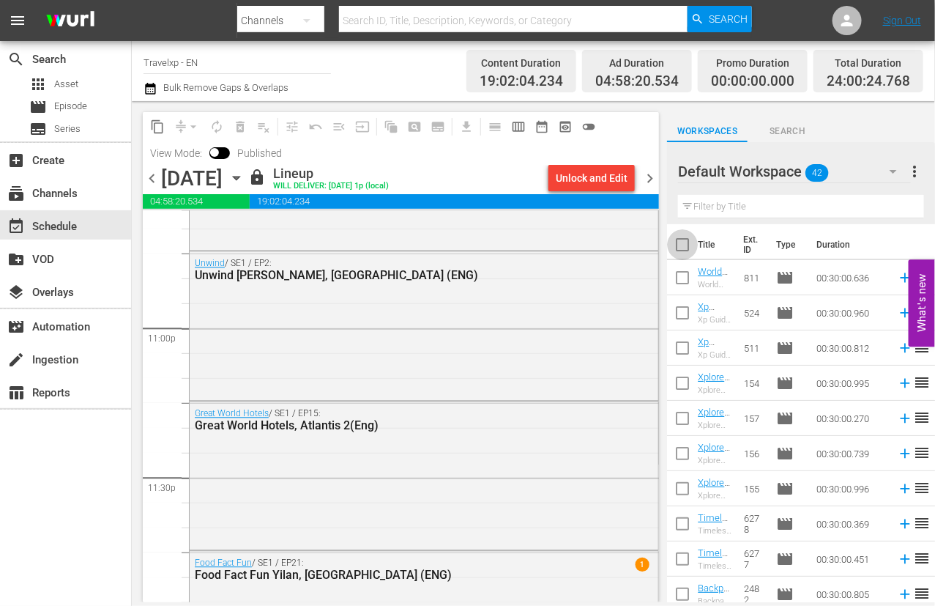
checkbox input "true"
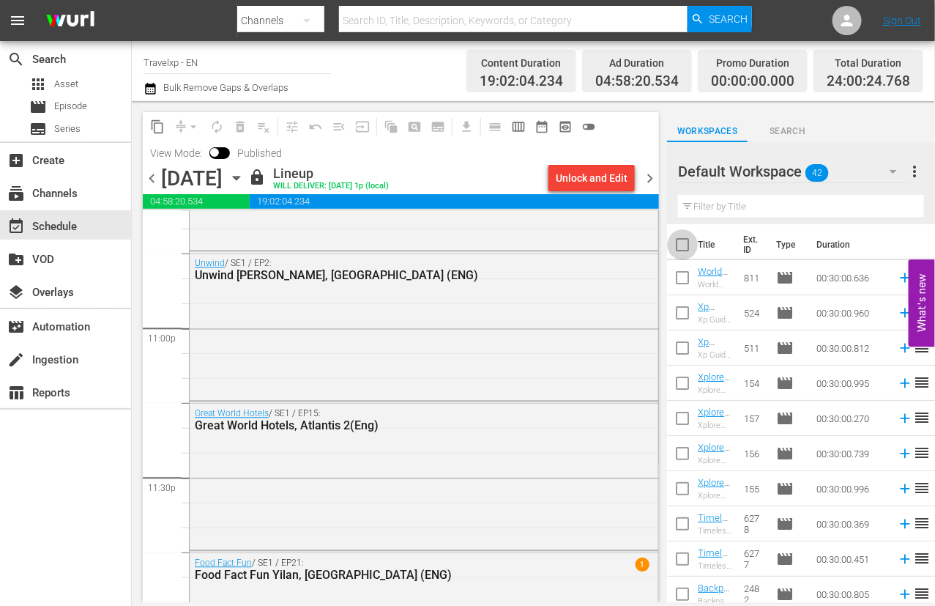
checkbox input "true"
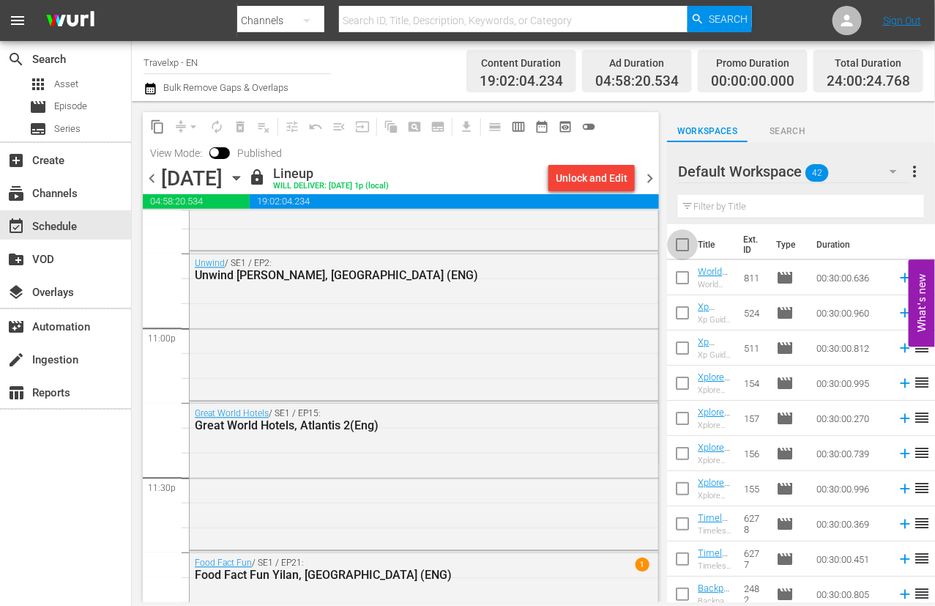
checkbox input "true"
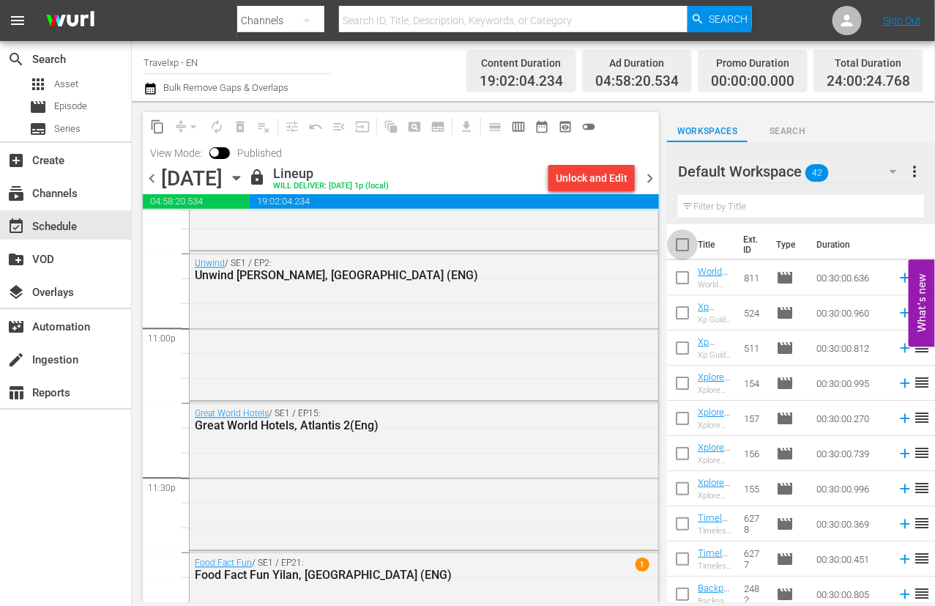
checkbox input "true"
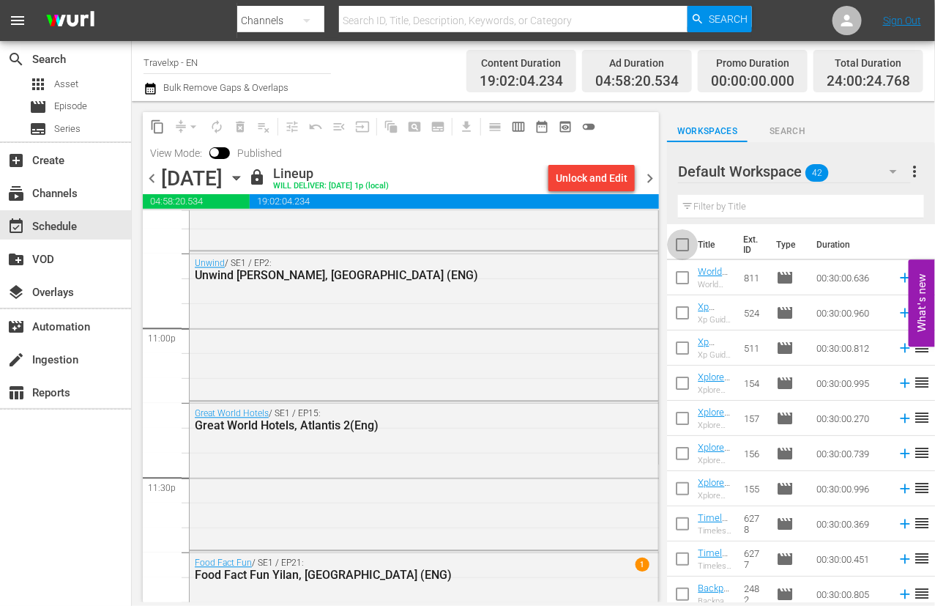
checkbox input "true"
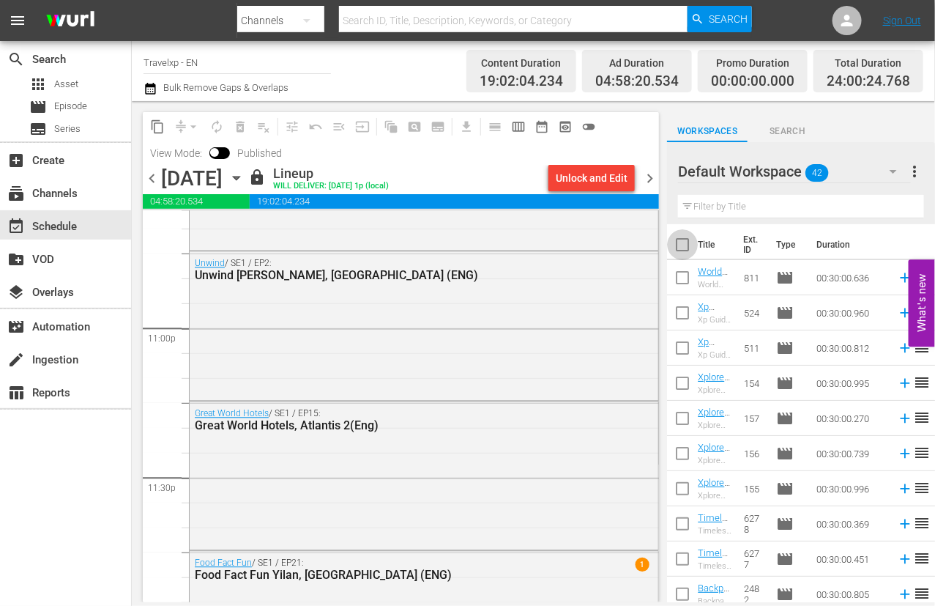
checkbox input "true"
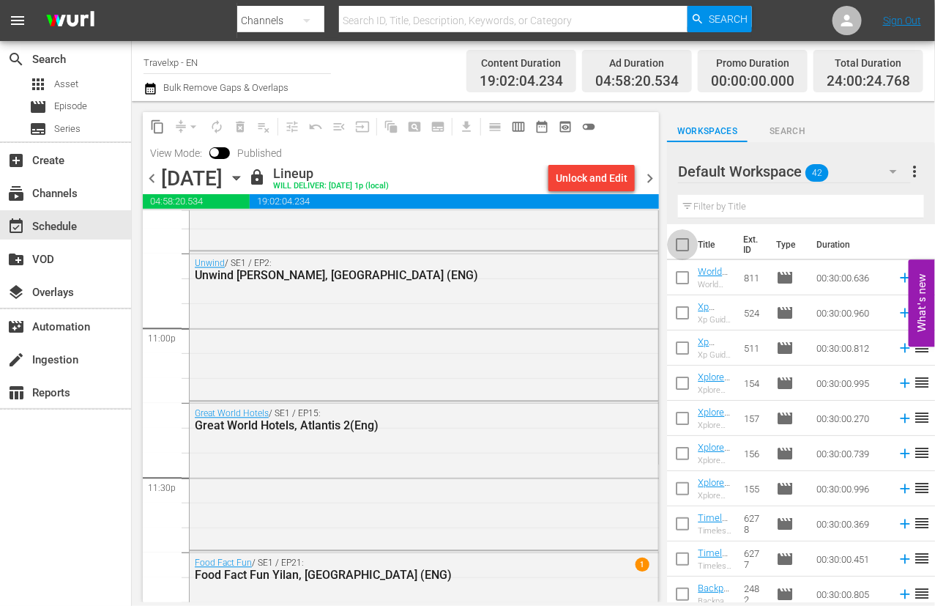
checkbox input "true"
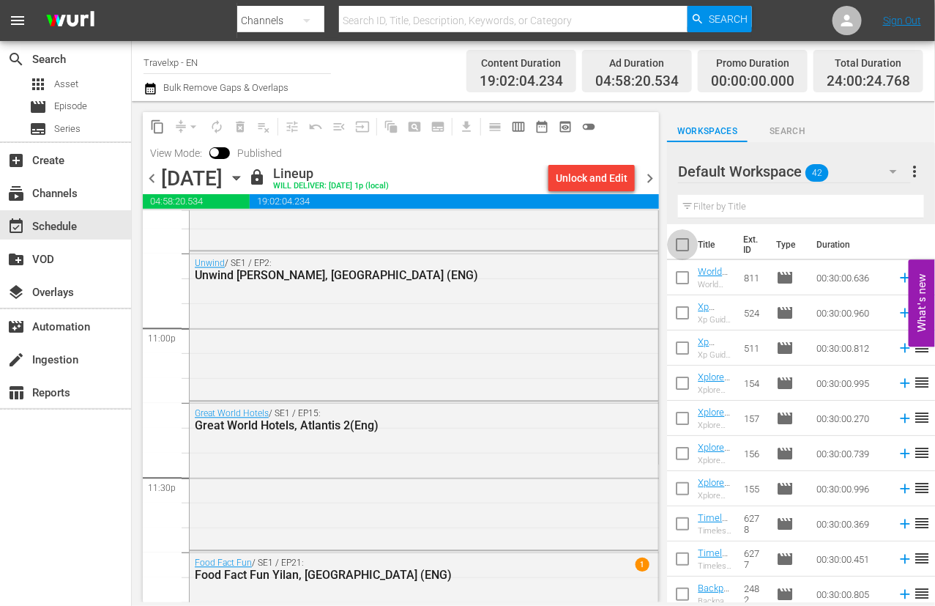
checkbox input "true"
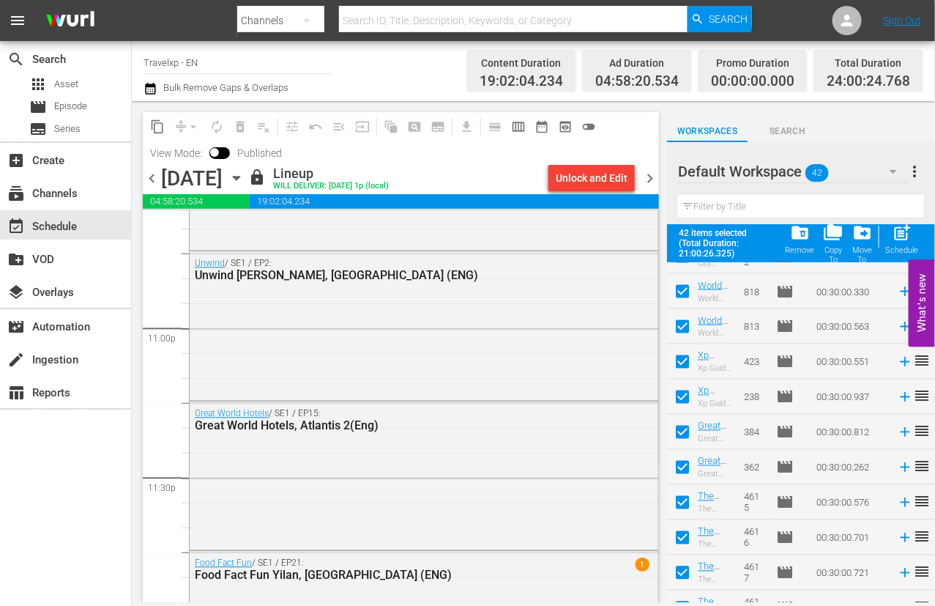
scroll to position [1170, 0]
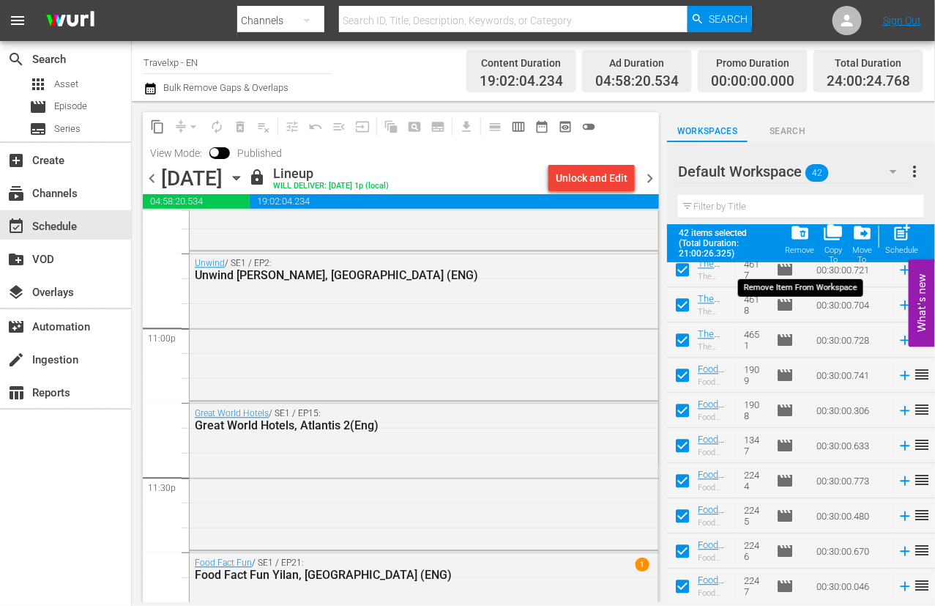
click at [802, 238] on span "folder_delete" at bounding box center [800, 233] width 20 height 20
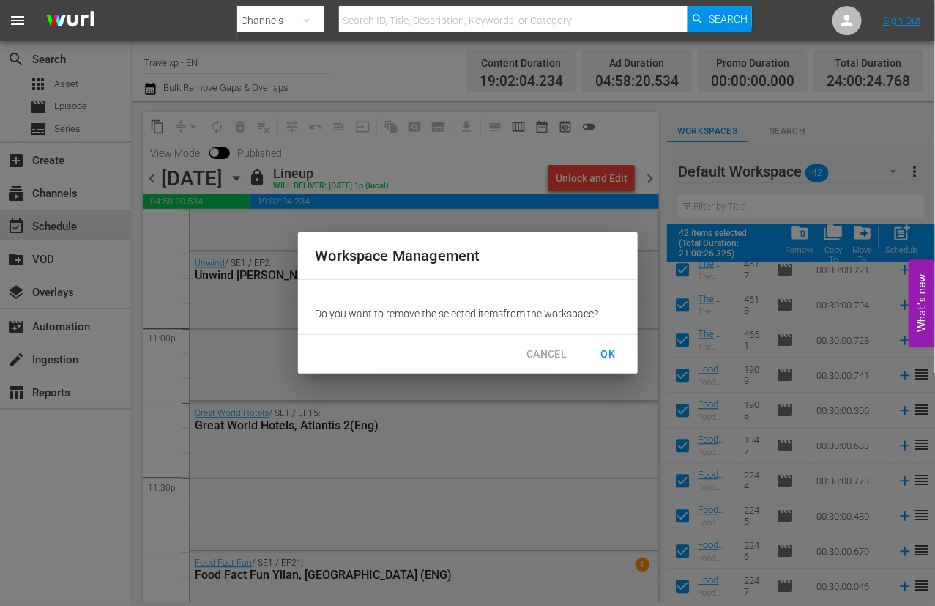
click at [609, 350] on span "OK" at bounding box center [608, 354] width 23 height 18
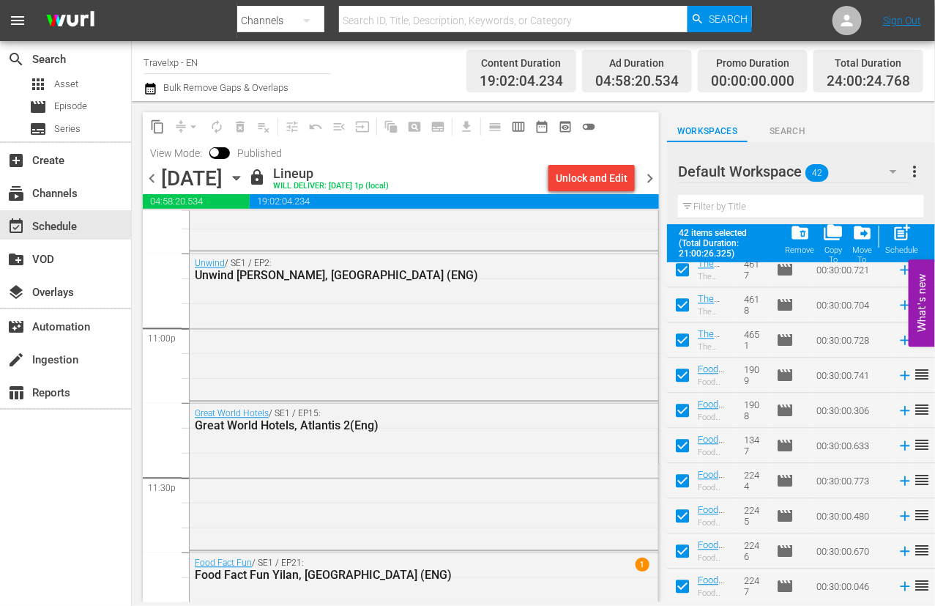
checkbox input "false"
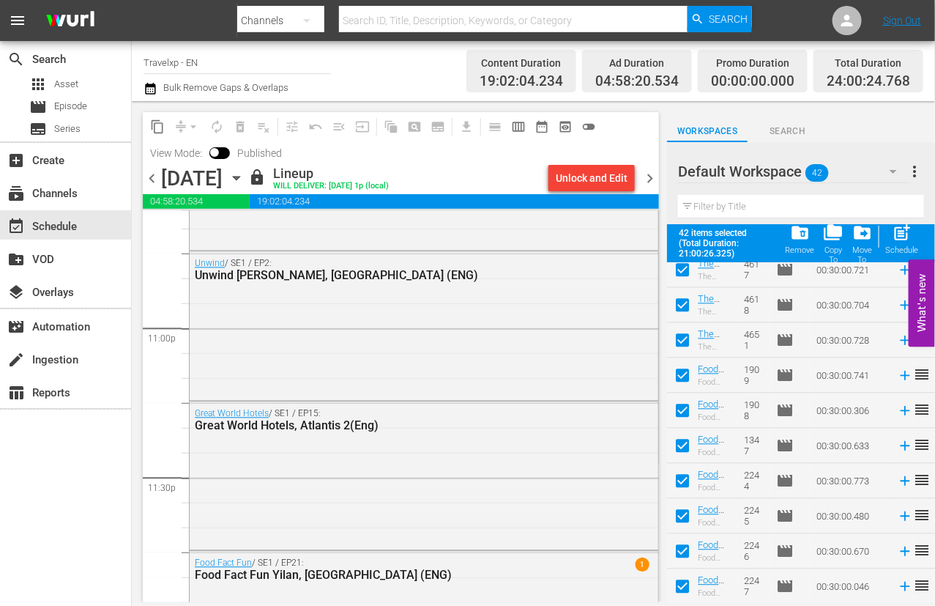
checkbox input "false"
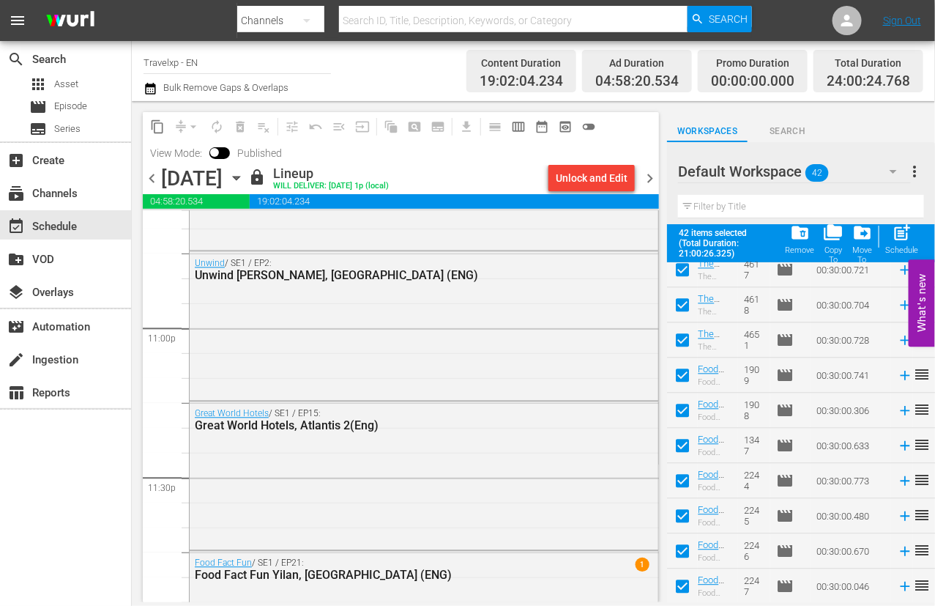
checkbox input "false"
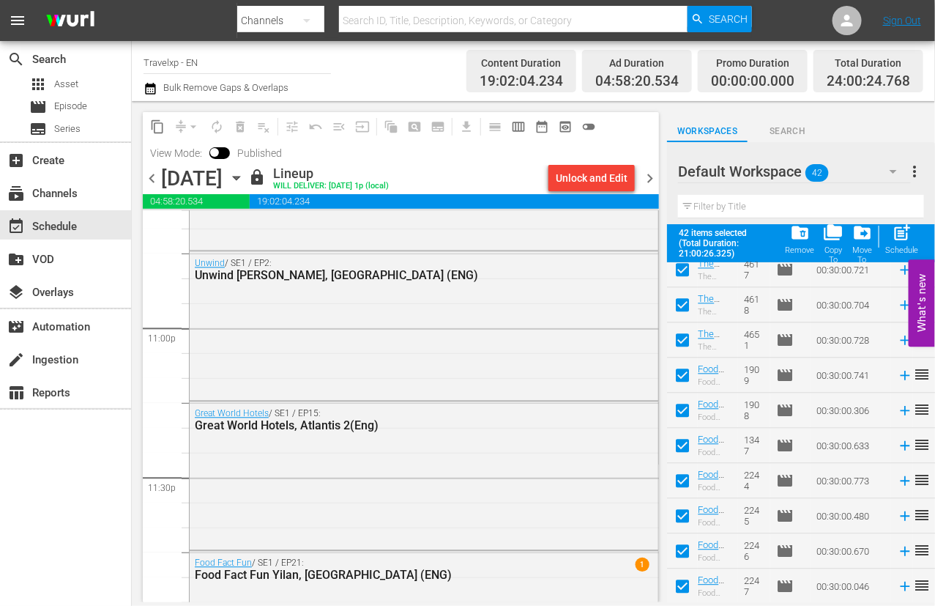
checkbox input "false"
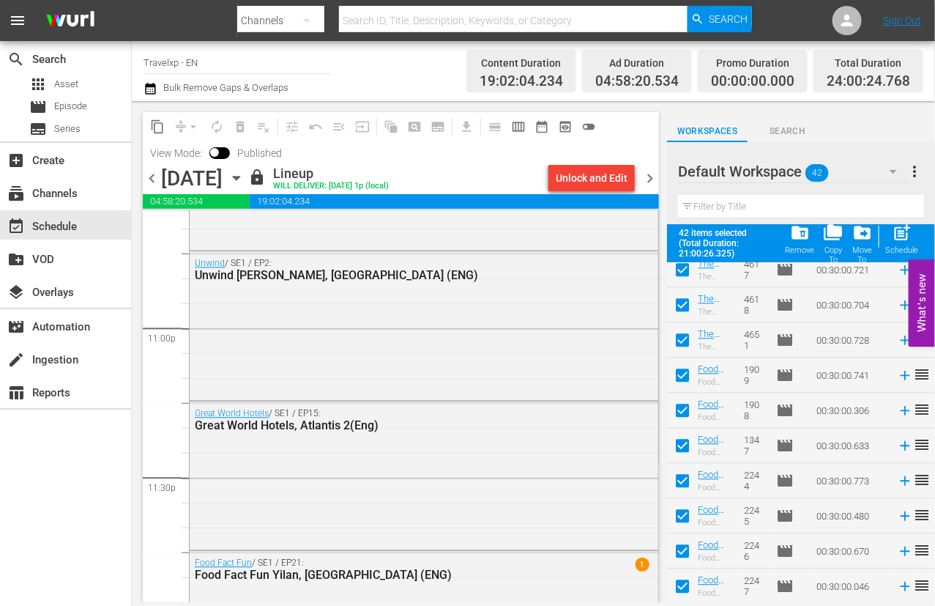
checkbox input "false"
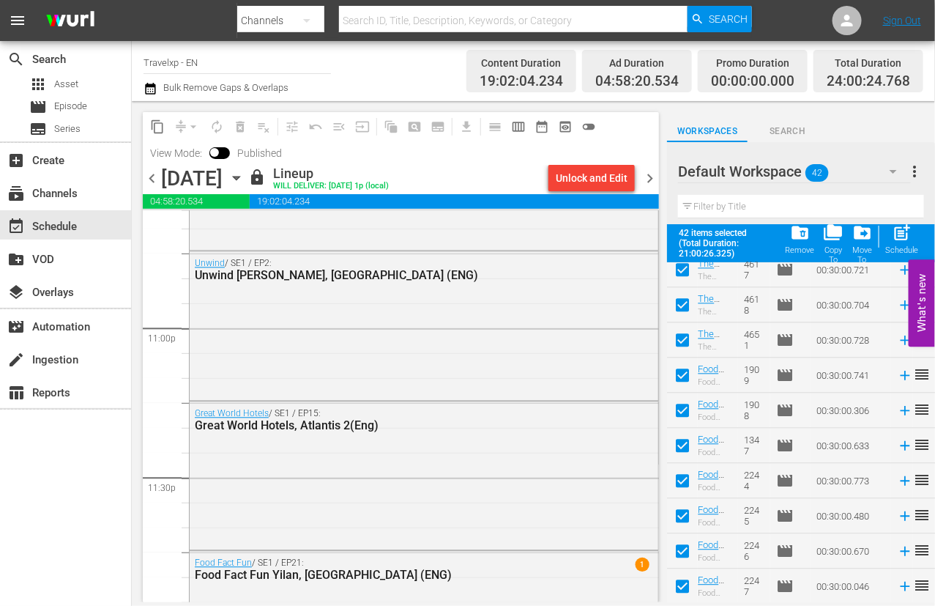
checkbox input "false"
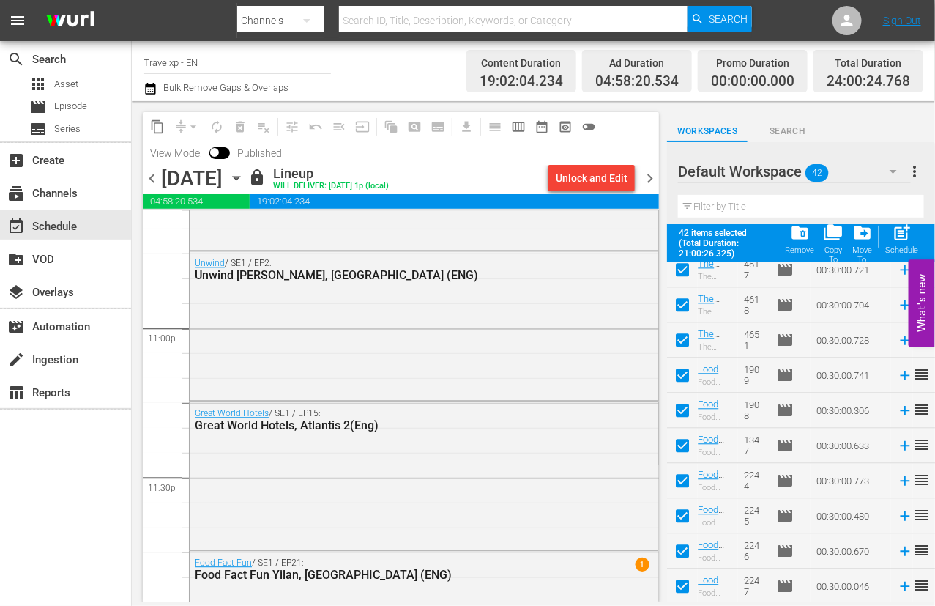
checkbox input "false"
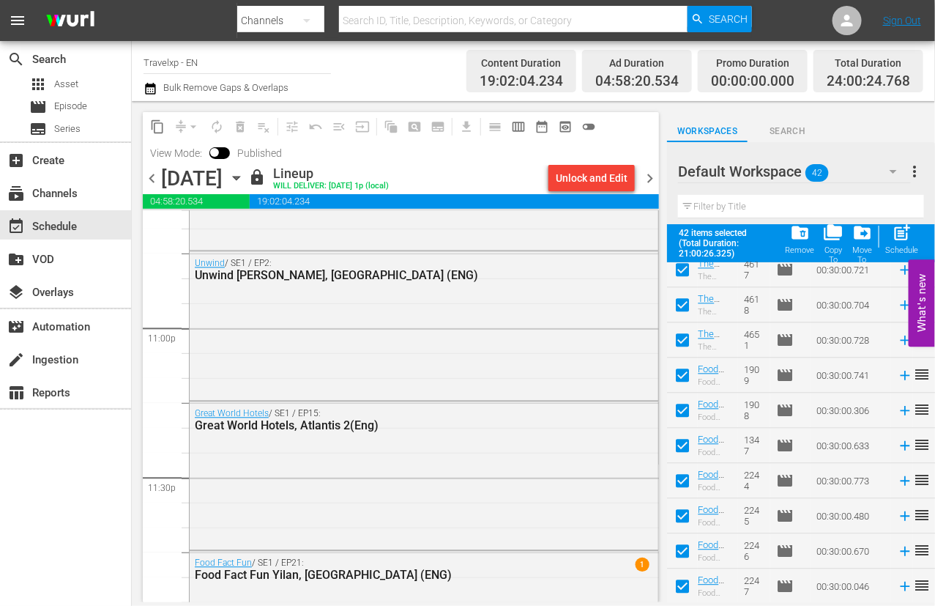
checkbox input "false"
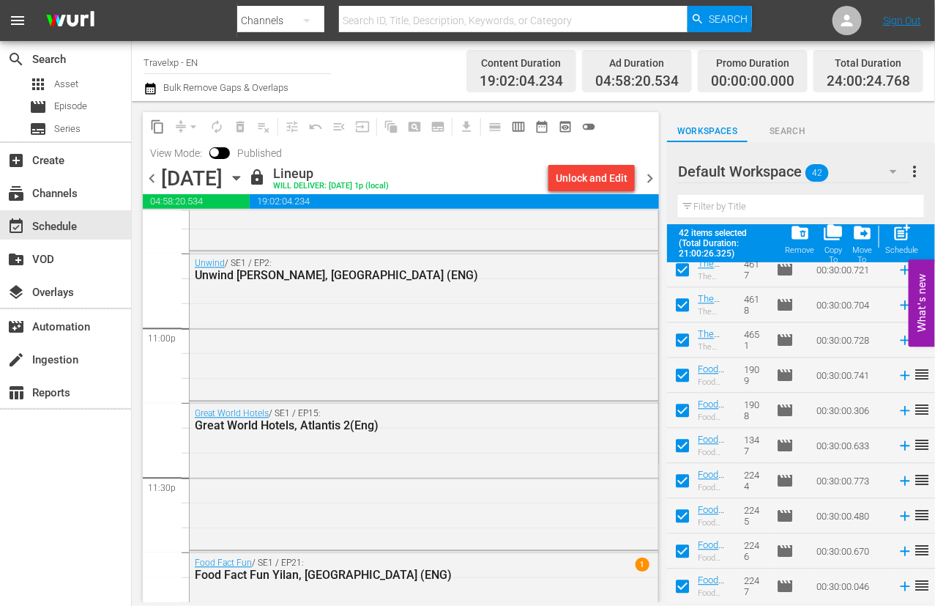
checkbox input "false"
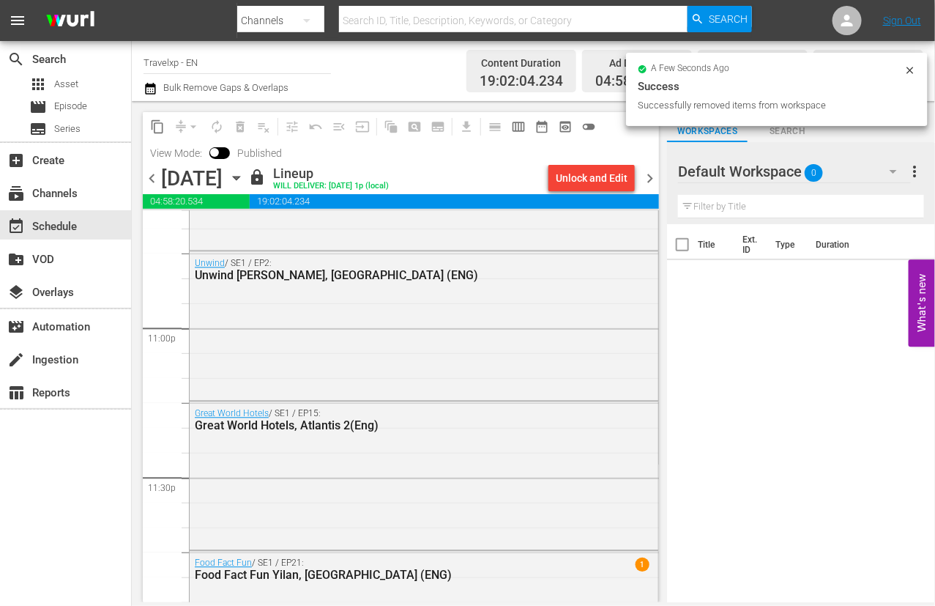
scroll to position [0, 0]
